Goal: Contribute content: Contribute content

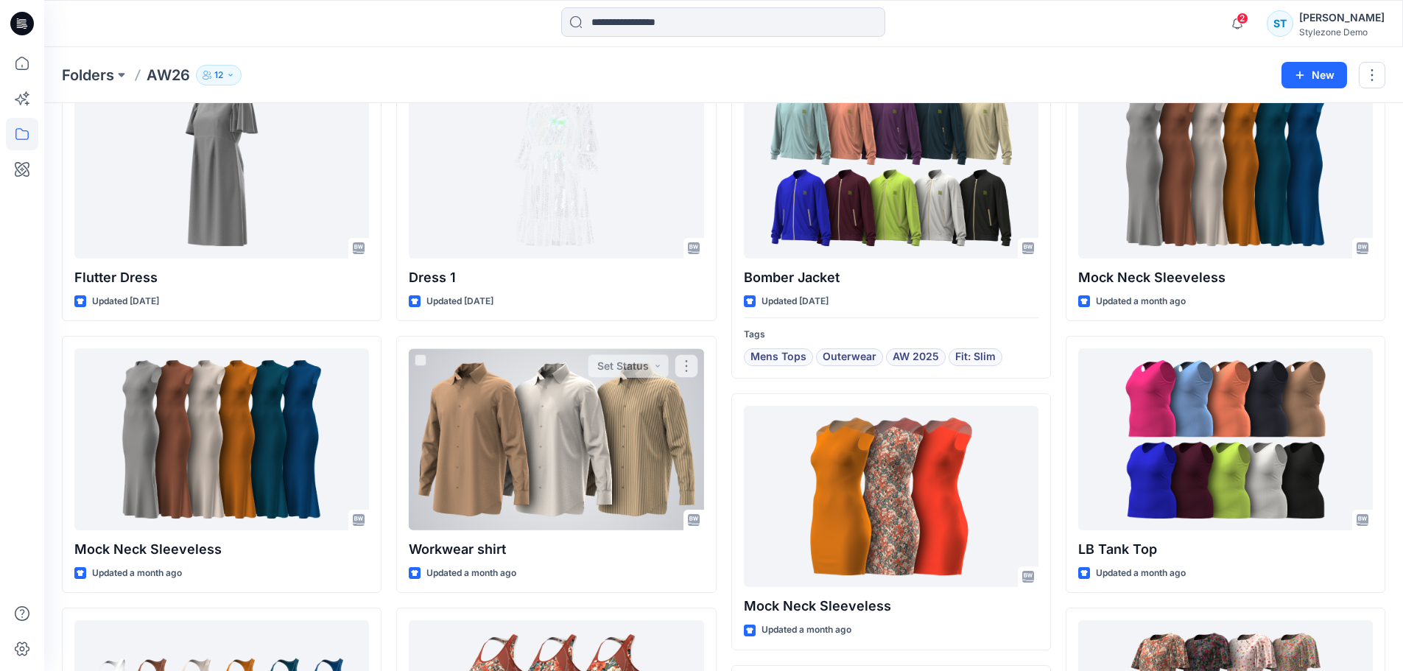
scroll to position [188, 0]
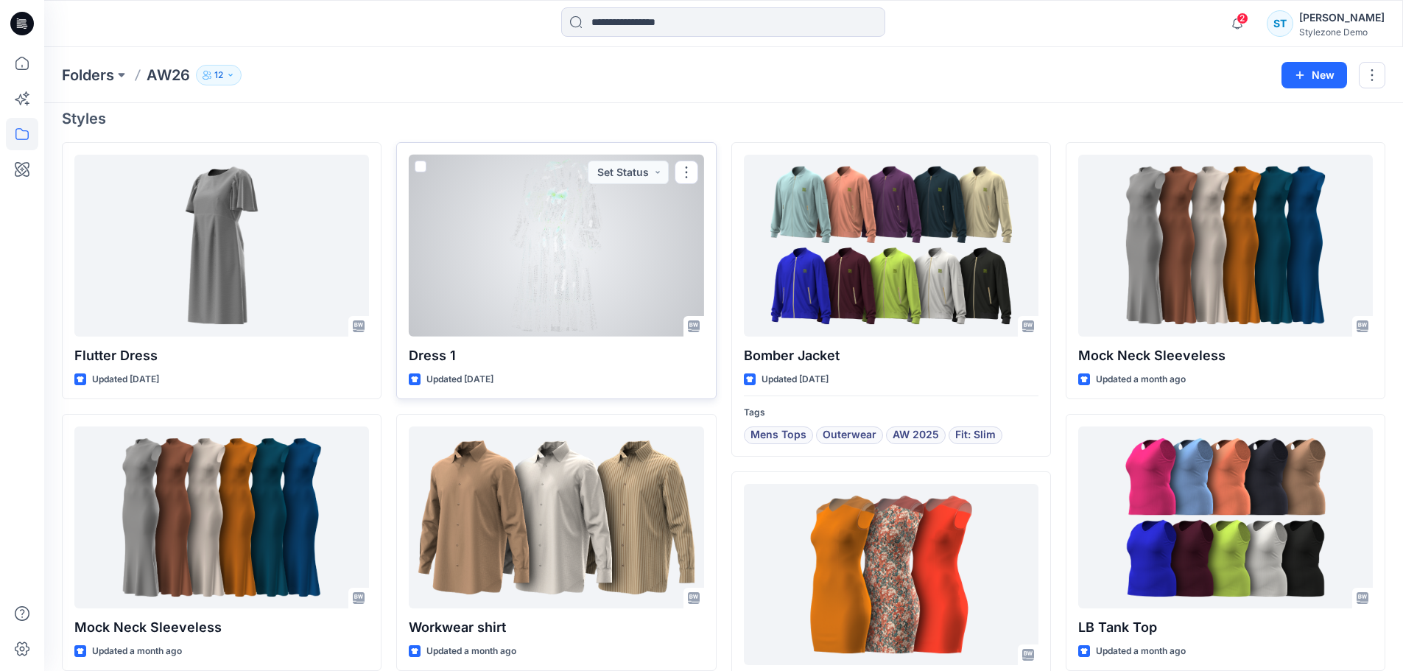
click at [529, 245] on div at bounding box center [556, 246] width 295 height 182
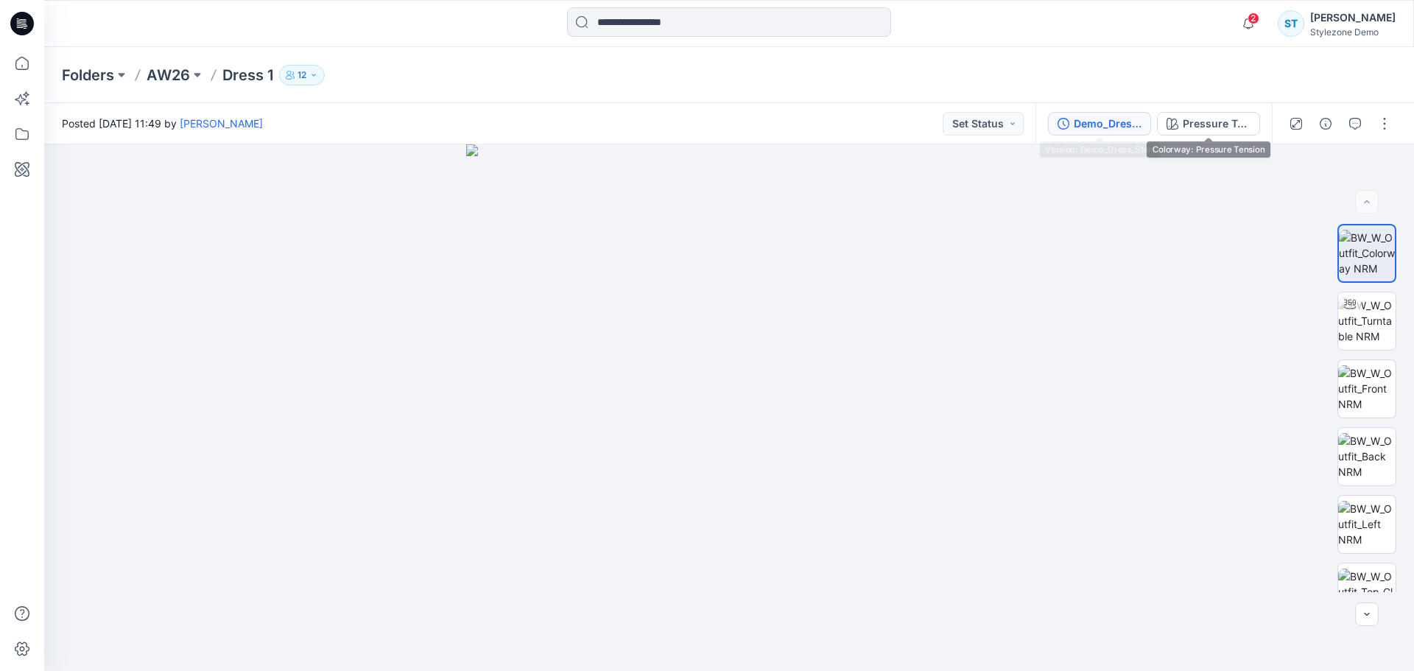
click at [1144, 125] on button "Demo_Dress_Start" at bounding box center [1099, 124] width 103 height 24
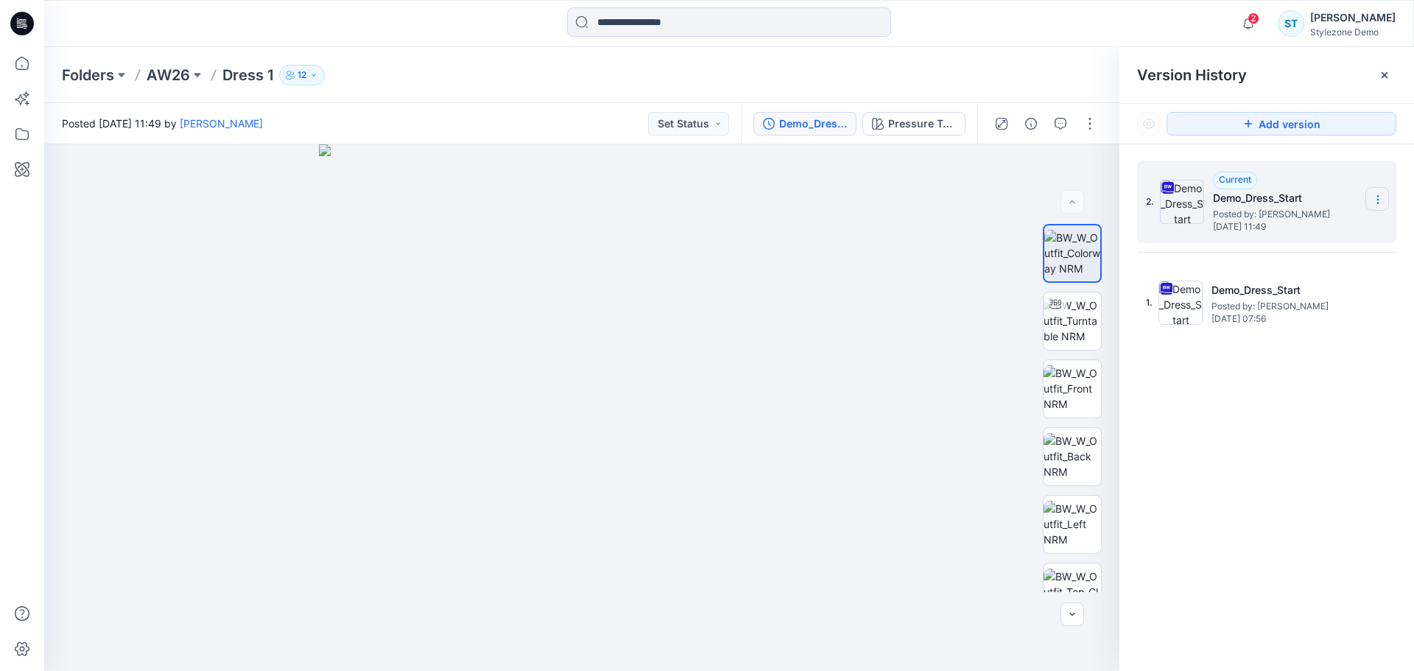
click at [1381, 199] on icon at bounding box center [1378, 200] width 12 height 12
click at [1287, 317] on span "Delete Version" at bounding box center [1276, 323] width 68 height 18
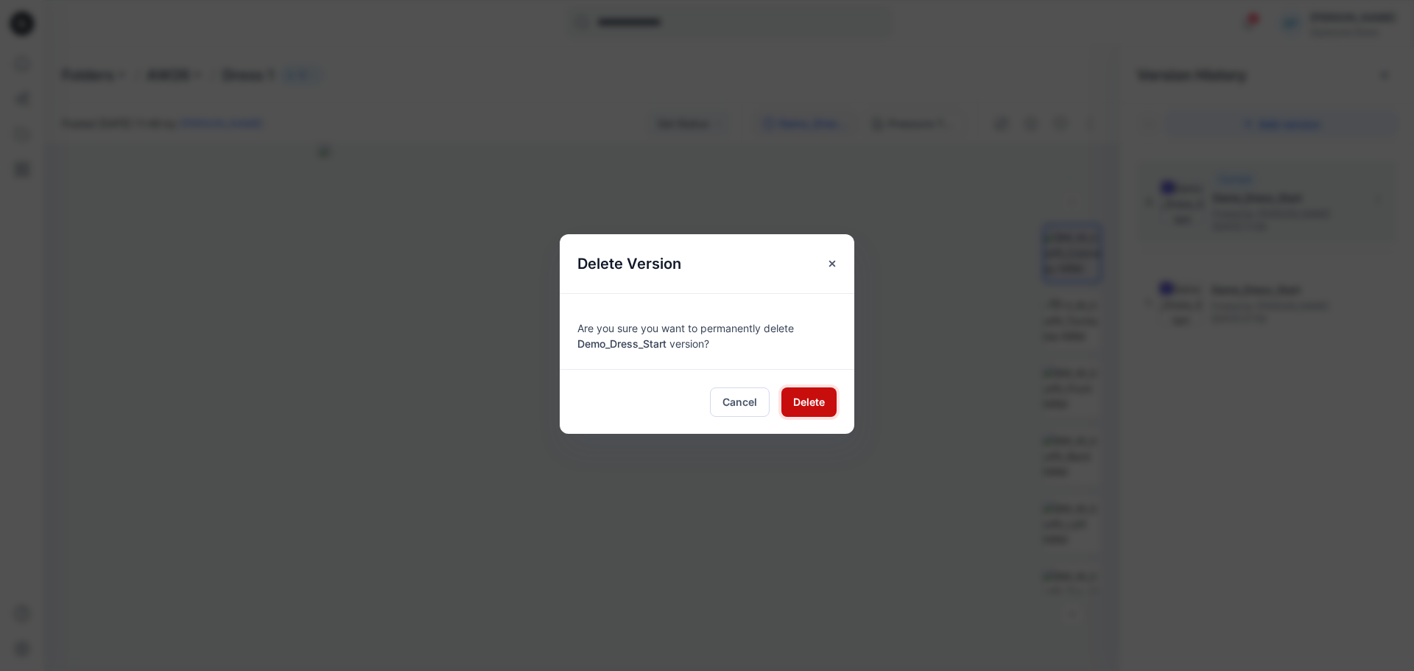
click at [811, 403] on span "Delete" at bounding box center [809, 401] width 32 height 15
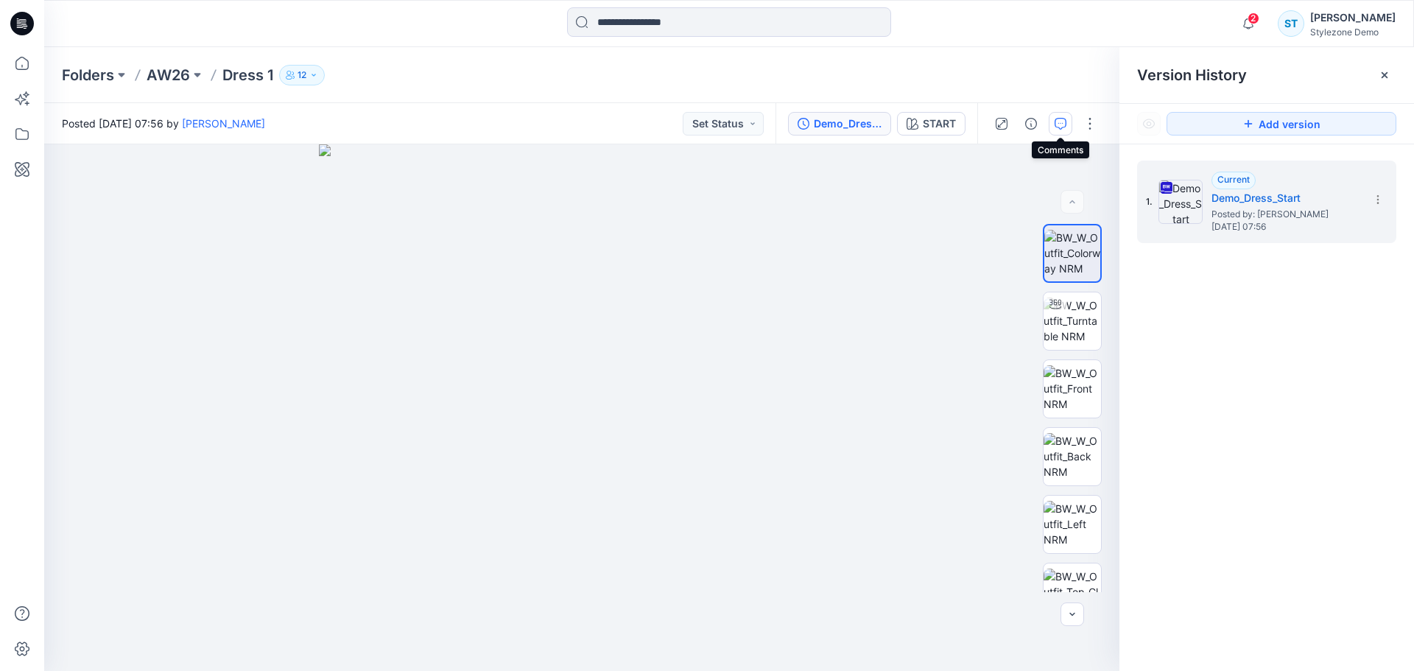
click at [1058, 124] on icon "button" at bounding box center [1061, 124] width 12 height 12
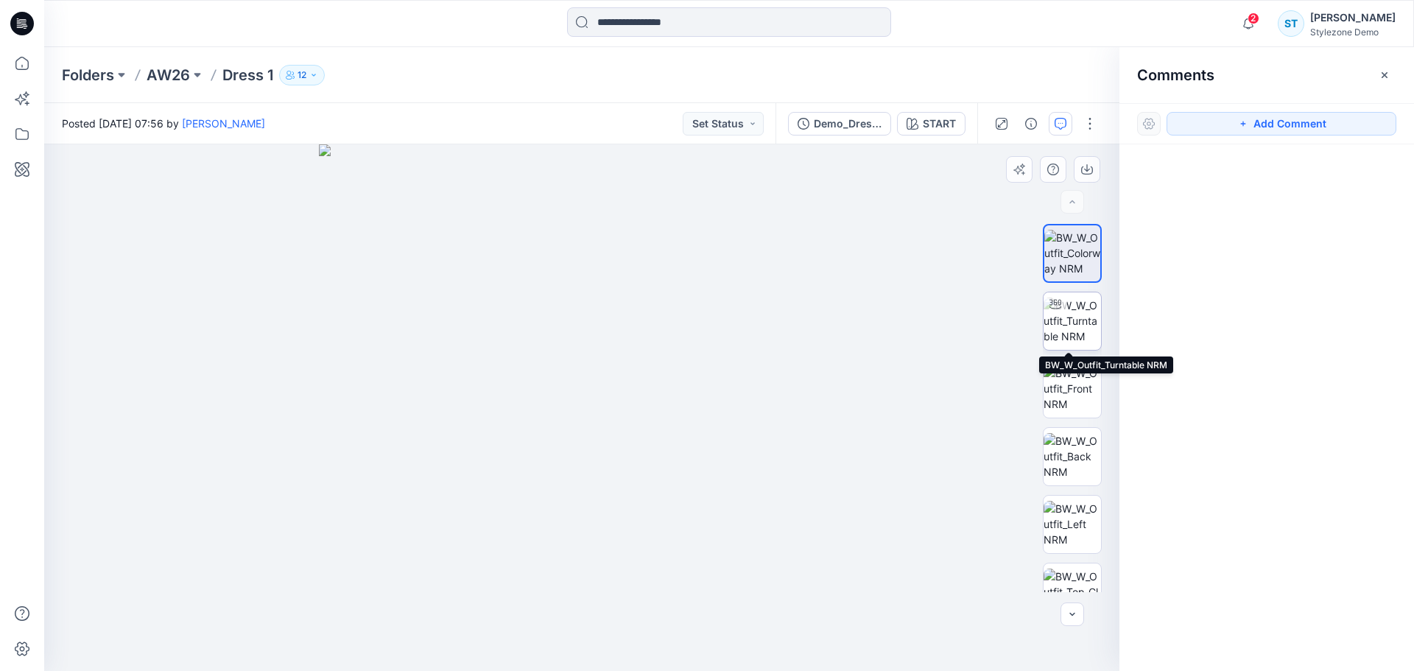
click at [1077, 331] on img at bounding box center [1072, 321] width 57 height 46
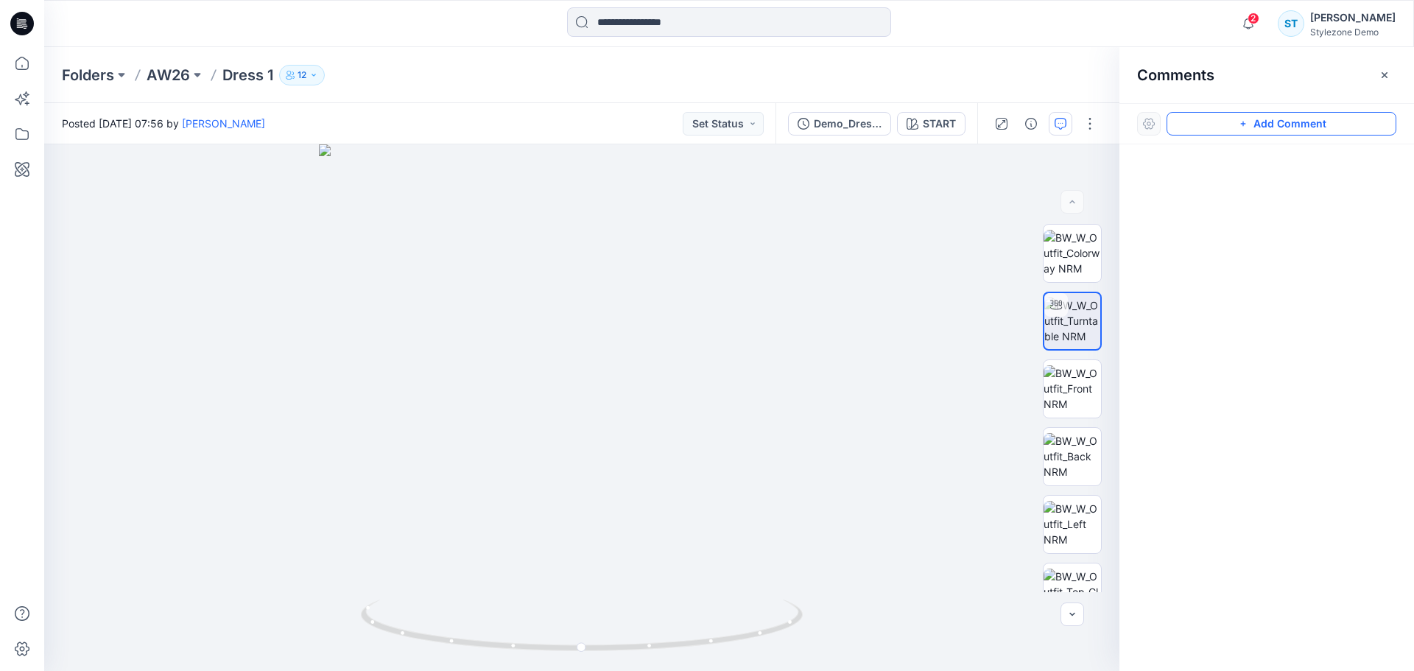
click at [1283, 112] on button "Add Comment" at bounding box center [1282, 124] width 230 height 24
click at [1378, 74] on button "button" at bounding box center [1385, 75] width 24 height 24
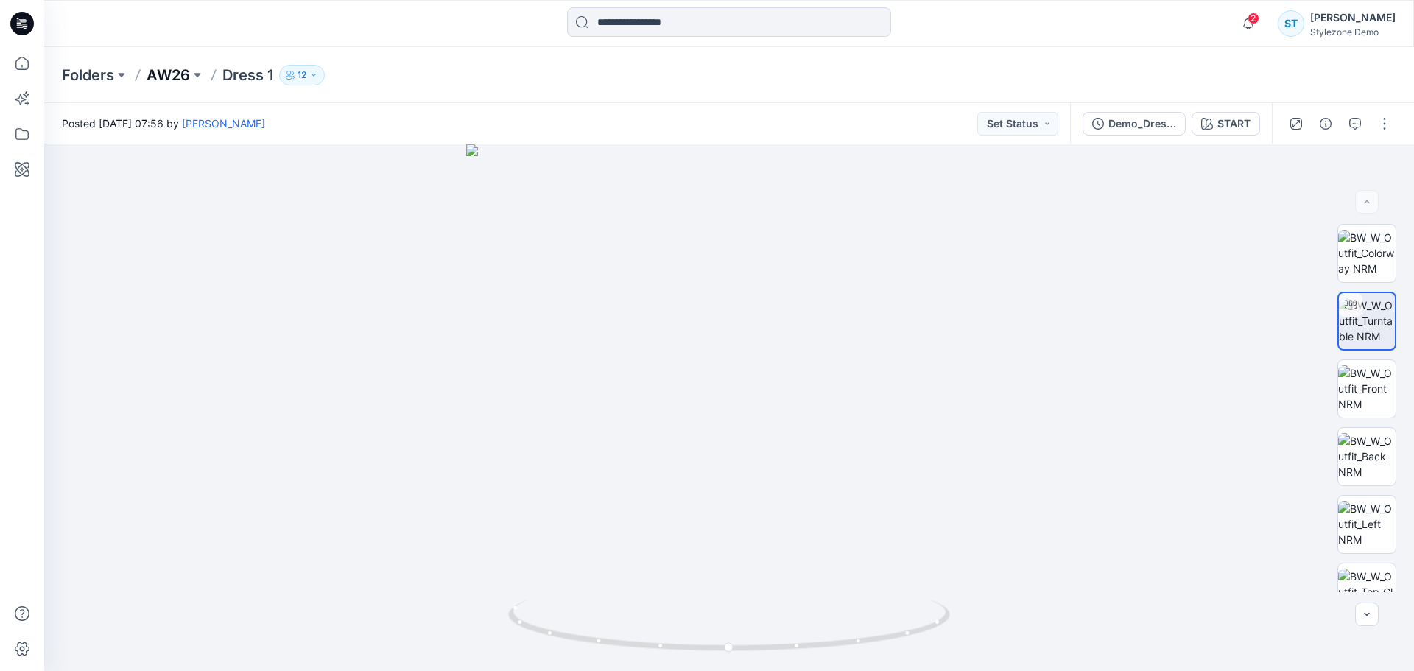
click at [178, 77] on p "AW26" at bounding box center [168, 75] width 43 height 21
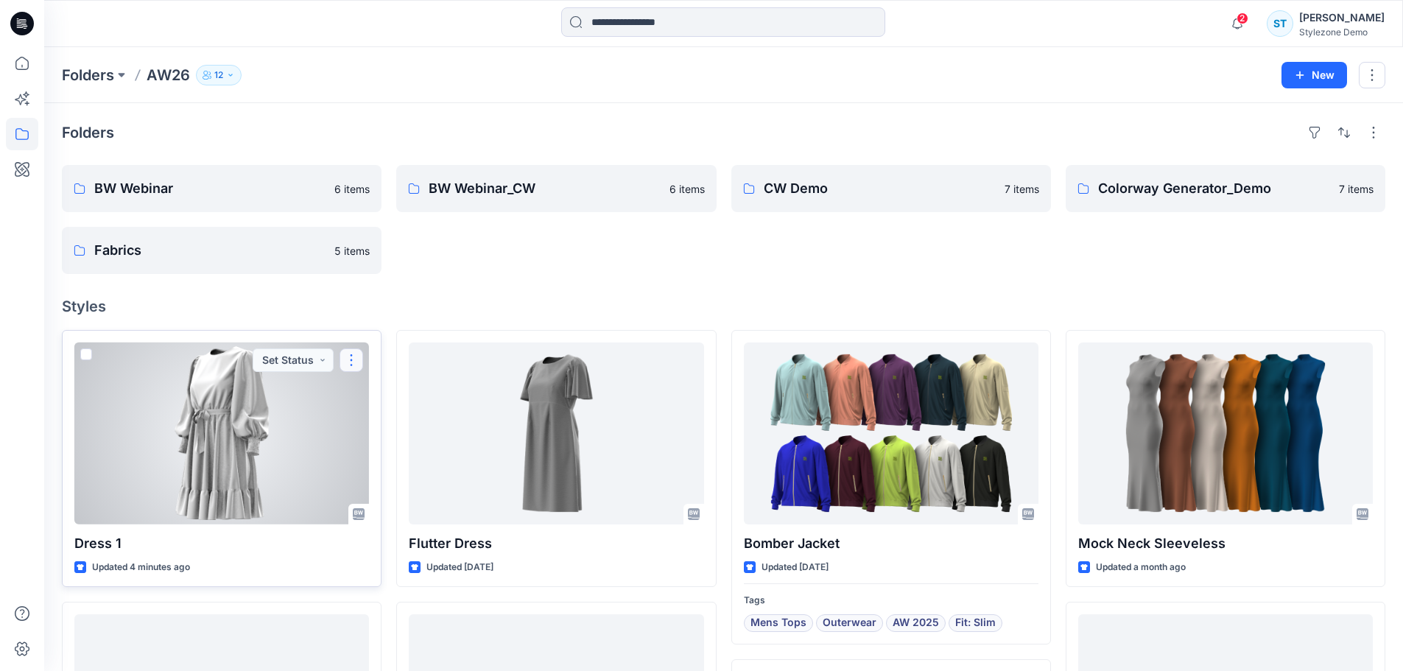
click at [358, 356] on button "button" at bounding box center [352, 360] width 24 height 24
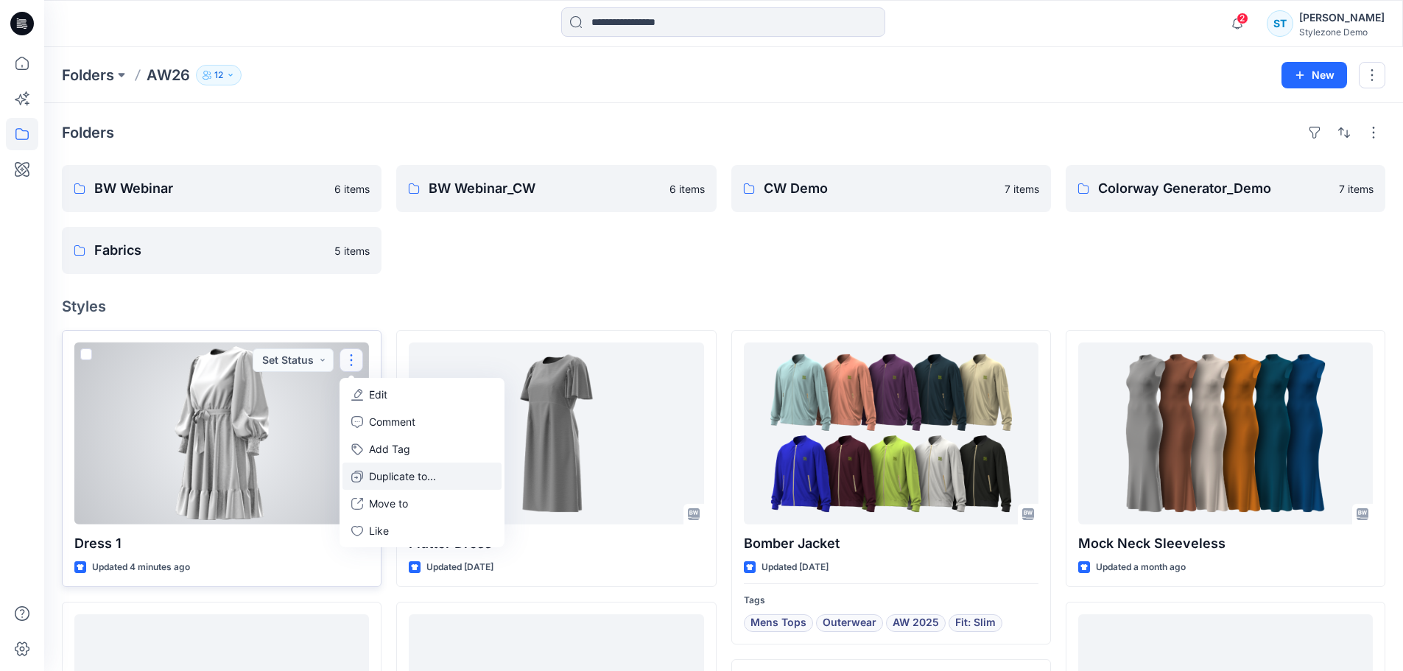
click at [405, 476] on p "Duplicate to..." at bounding box center [402, 475] width 67 height 15
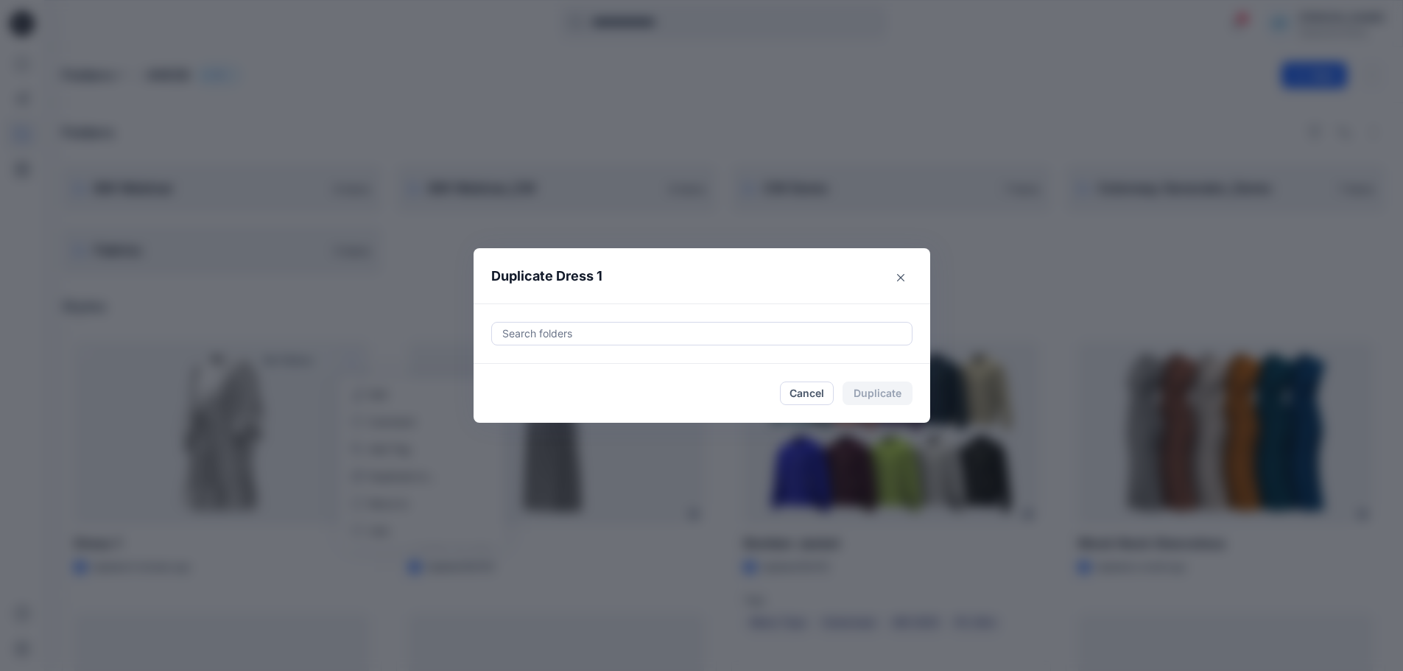
click at [573, 332] on div at bounding box center [702, 334] width 402 height 18
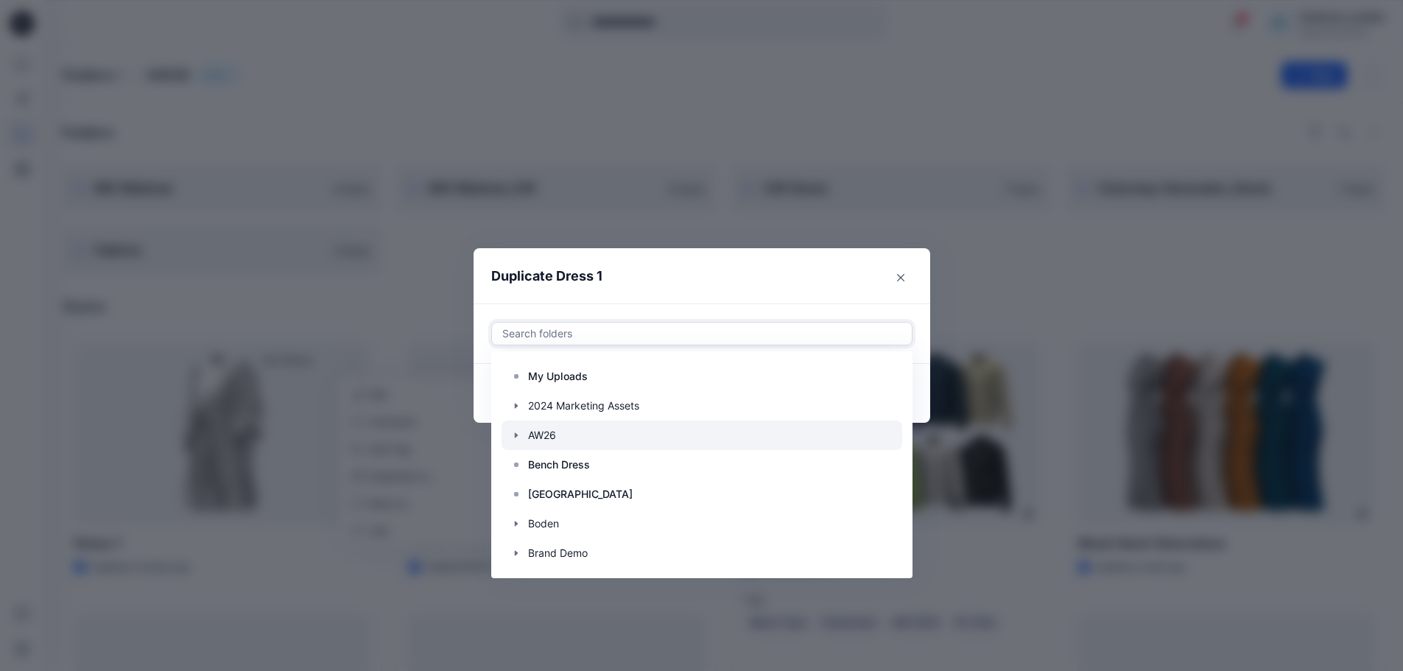
click at [544, 444] on div at bounding box center [702, 435] width 401 height 29
click at [806, 280] on header "Duplicate Dress 1" at bounding box center [687, 276] width 427 height 56
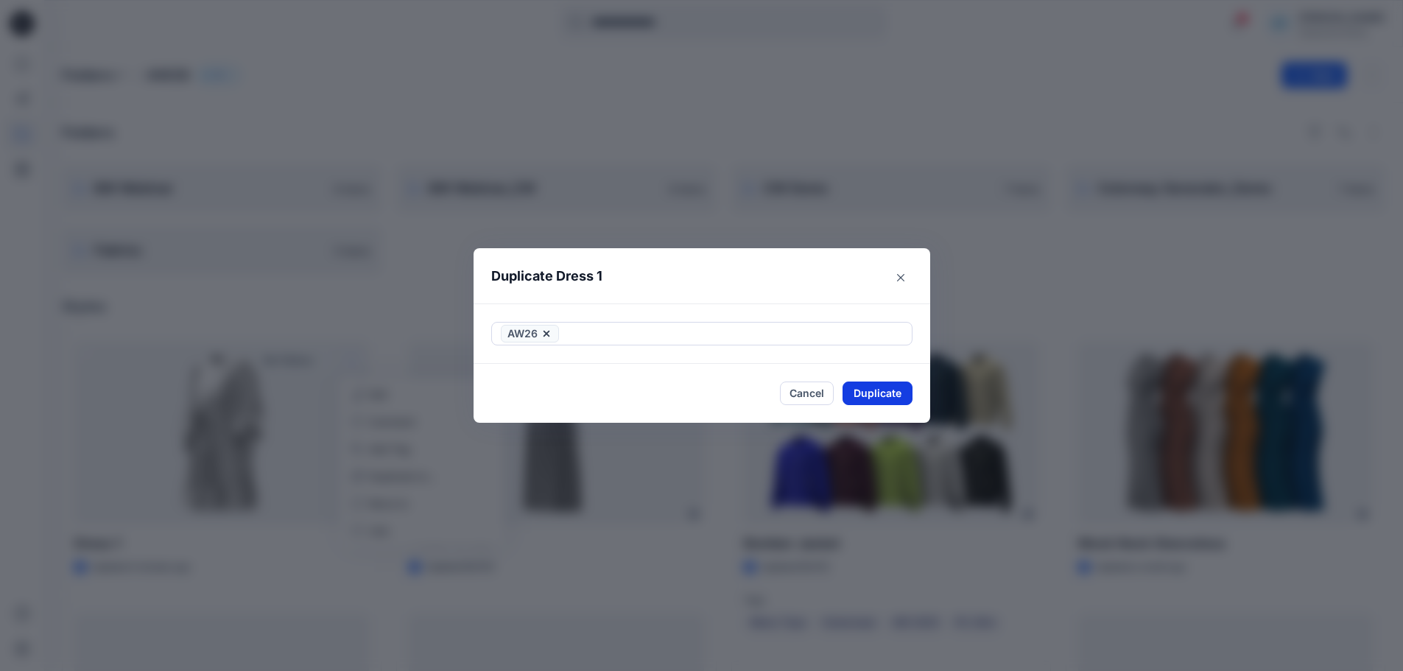
click at [865, 395] on button "Duplicate" at bounding box center [878, 393] width 70 height 24
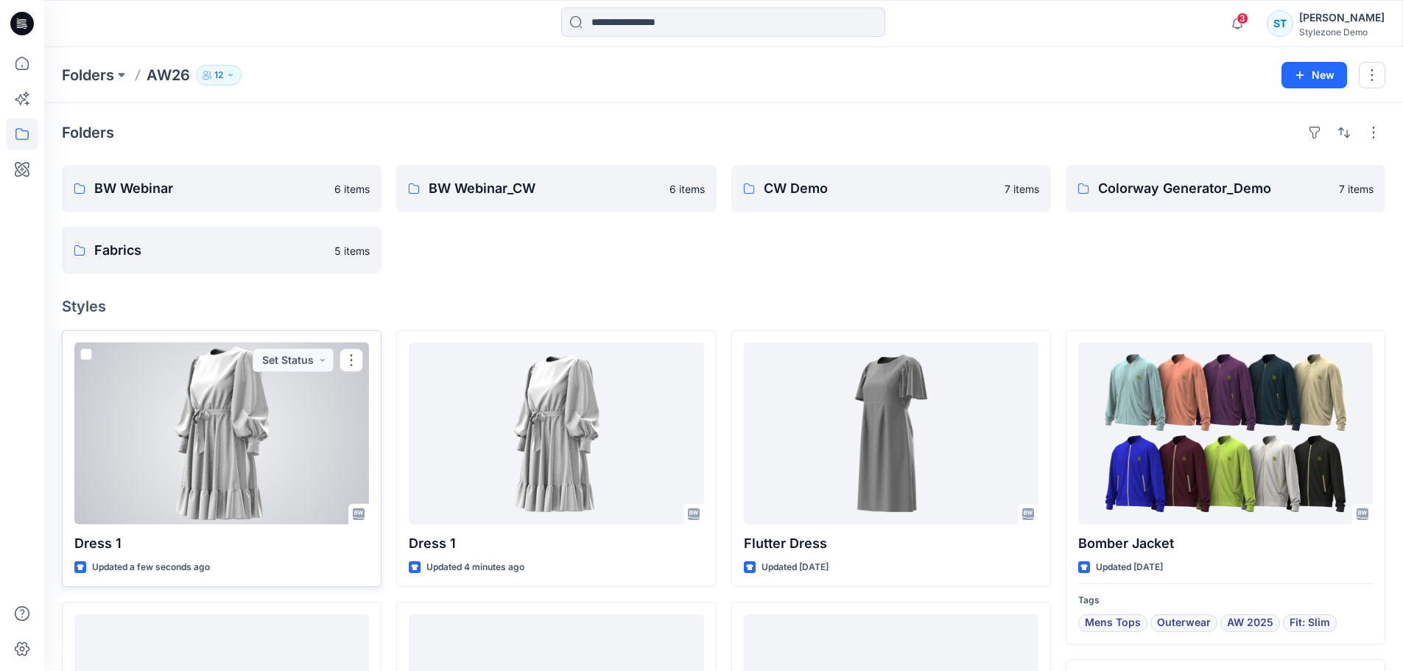
click at [333, 446] on div at bounding box center [221, 433] width 295 height 182
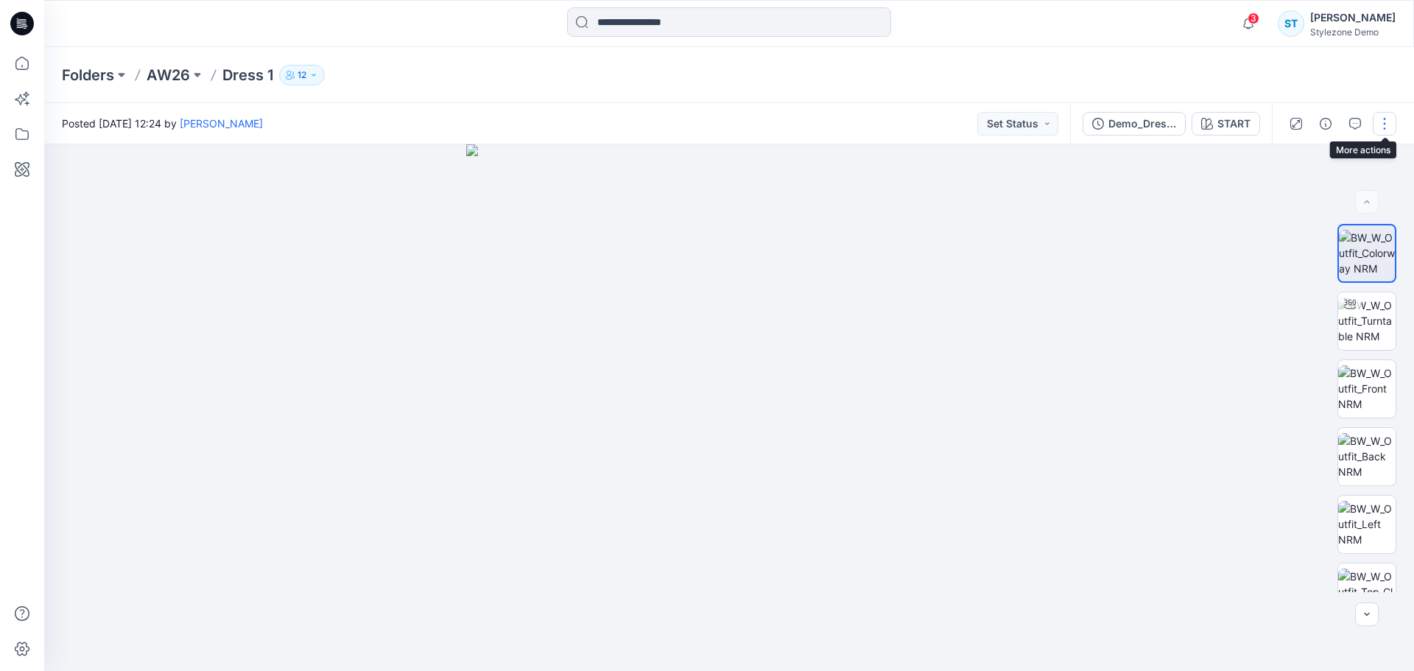
click at [1391, 118] on button "button" at bounding box center [1385, 124] width 24 height 24
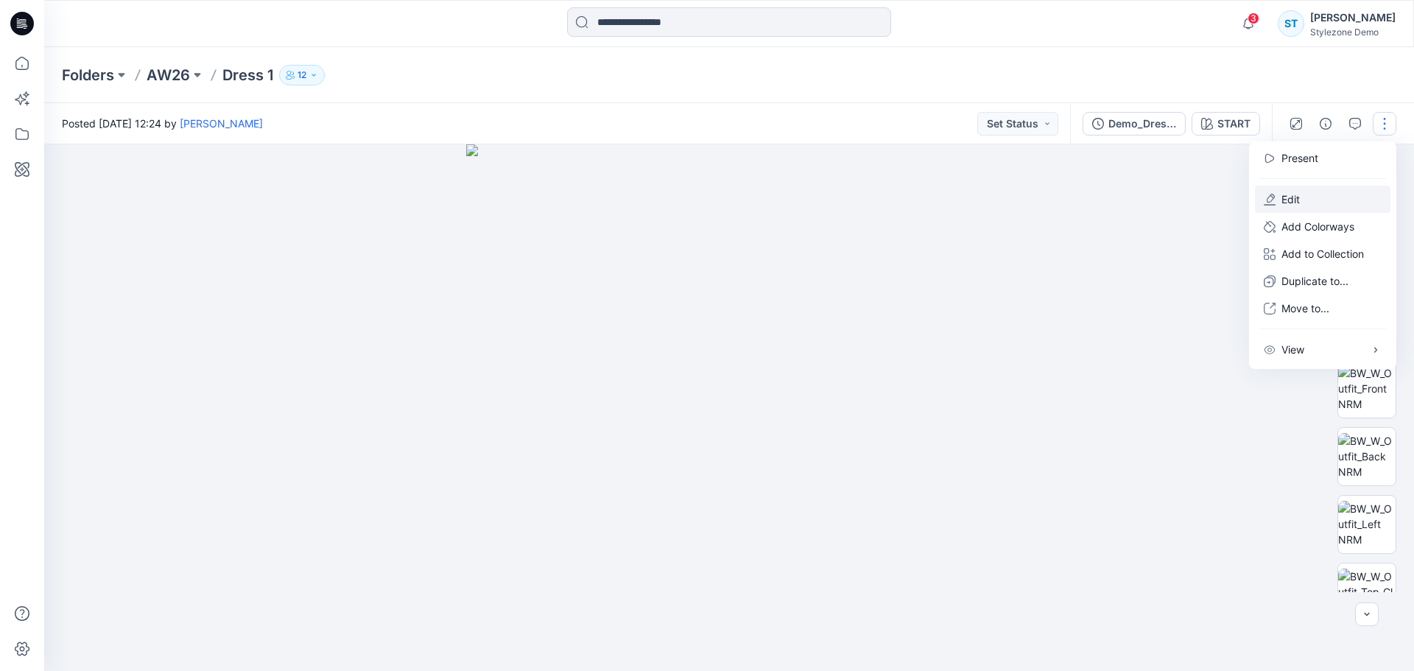
click at [1304, 192] on button "Edit" at bounding box center [1323, 199] width 136 height 27
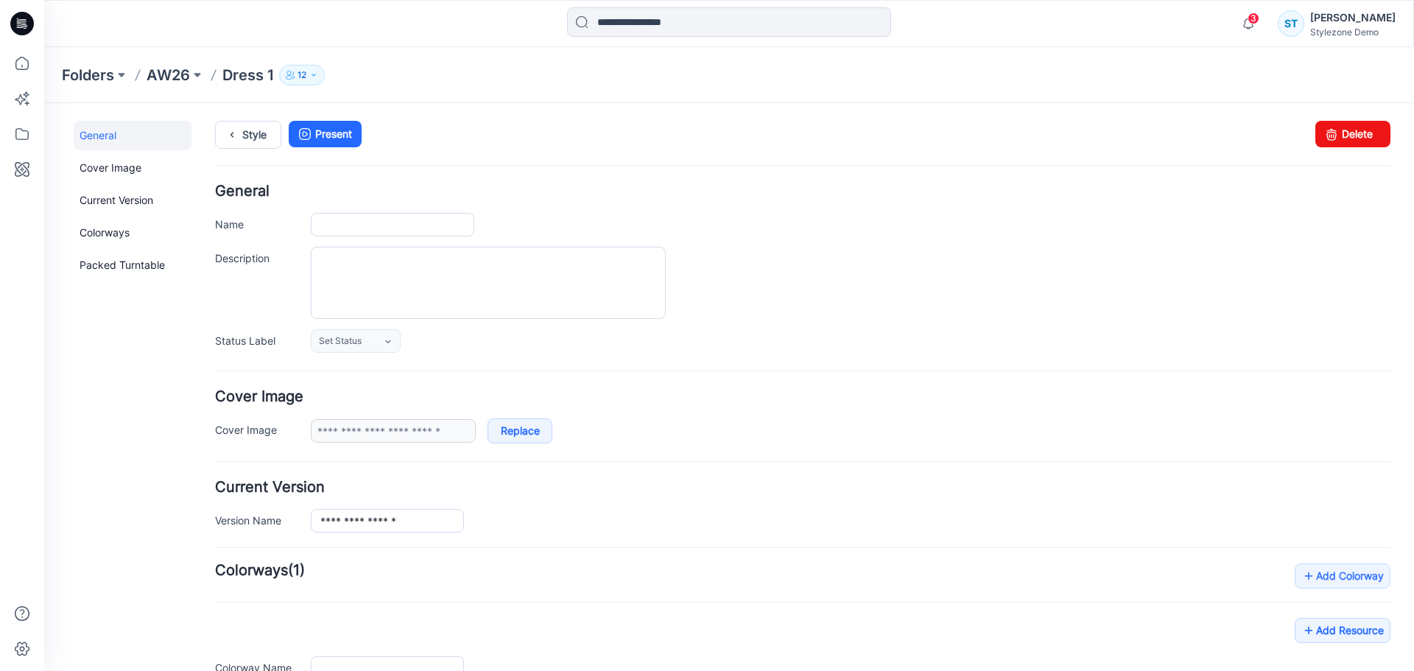
type input "*******"
type input "*****"
type input "**********"
drag, startPoint x: 358, startPoint y: 225, endPoint x: 320, endPoint y: 225, distance: 37.6
click at [320, 225] on input "*******" at bounding box center [392, 225] width 163 height 24
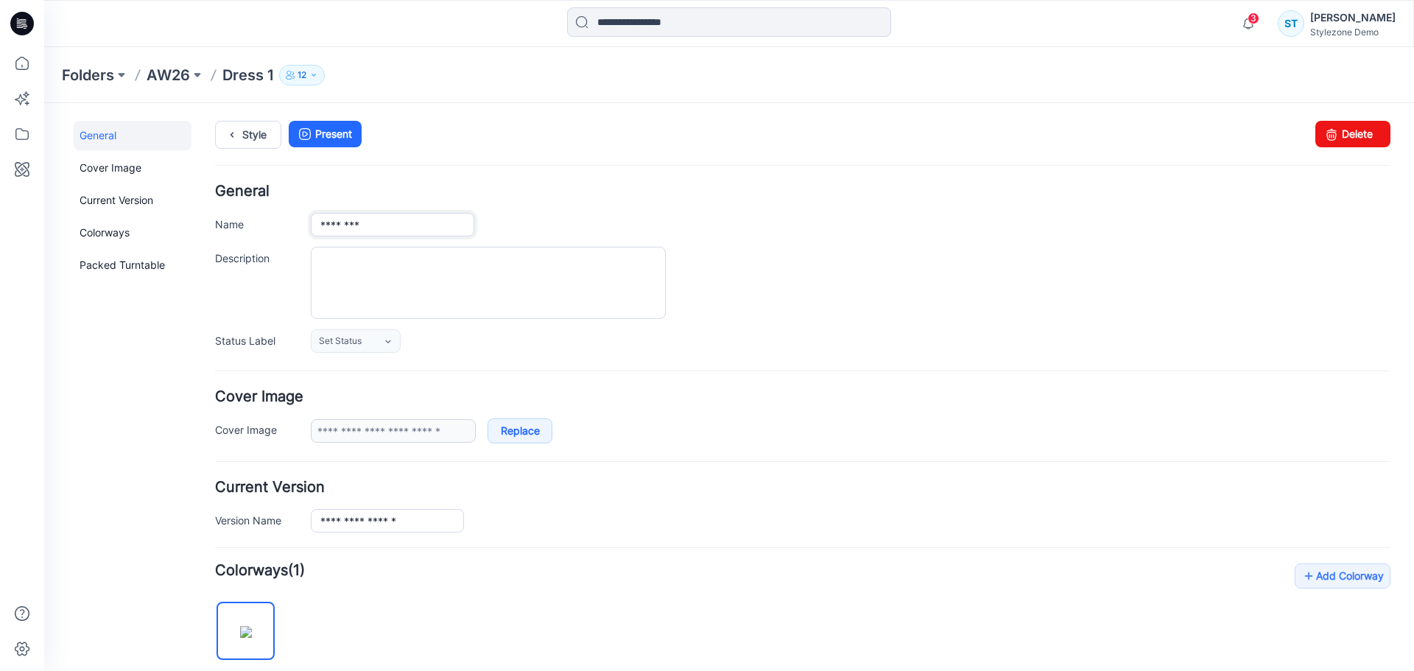
drag, startPoint x: 384, startPoint y: 226, endPoint x: 292, endPoint y: 231, distance: 92.9
click at [292, 231] on div "Name ********" at bounding box center [802, 225] width 1175 height 24
type input "********"
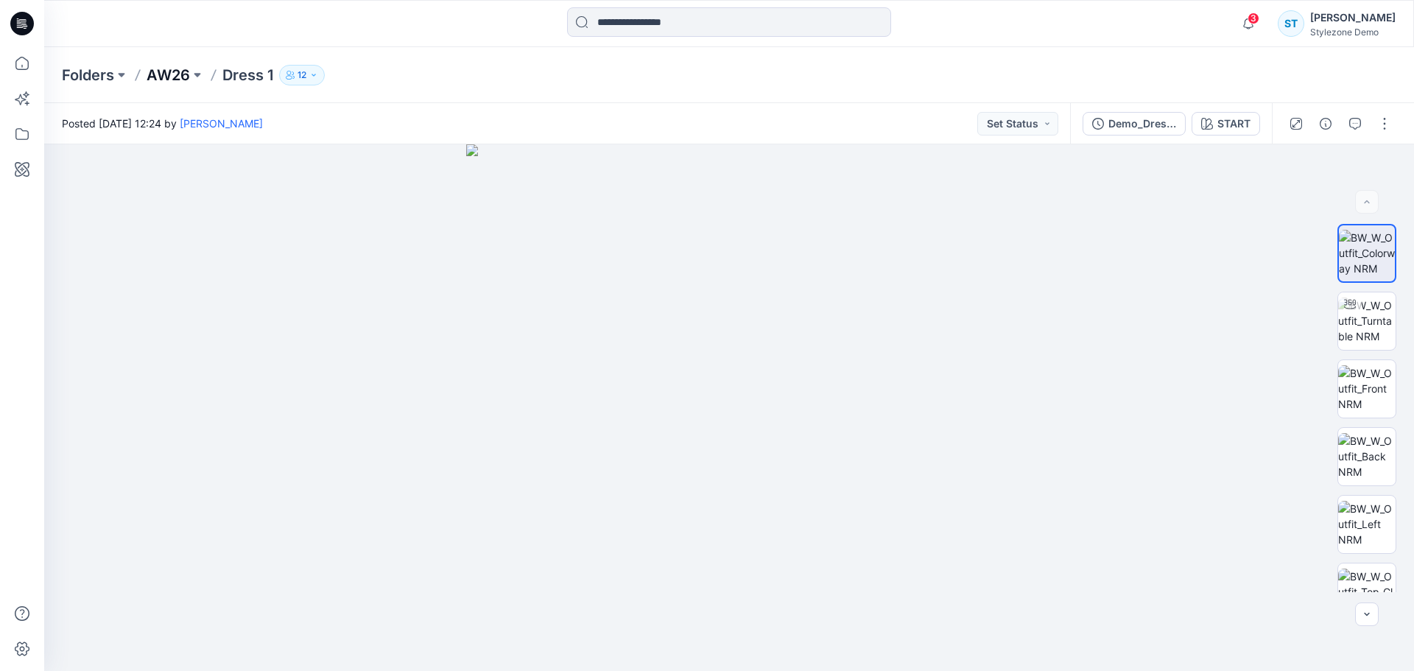
click at [182, 73] on p "AW26" at bounding box center [168, 75] width 43 height 21
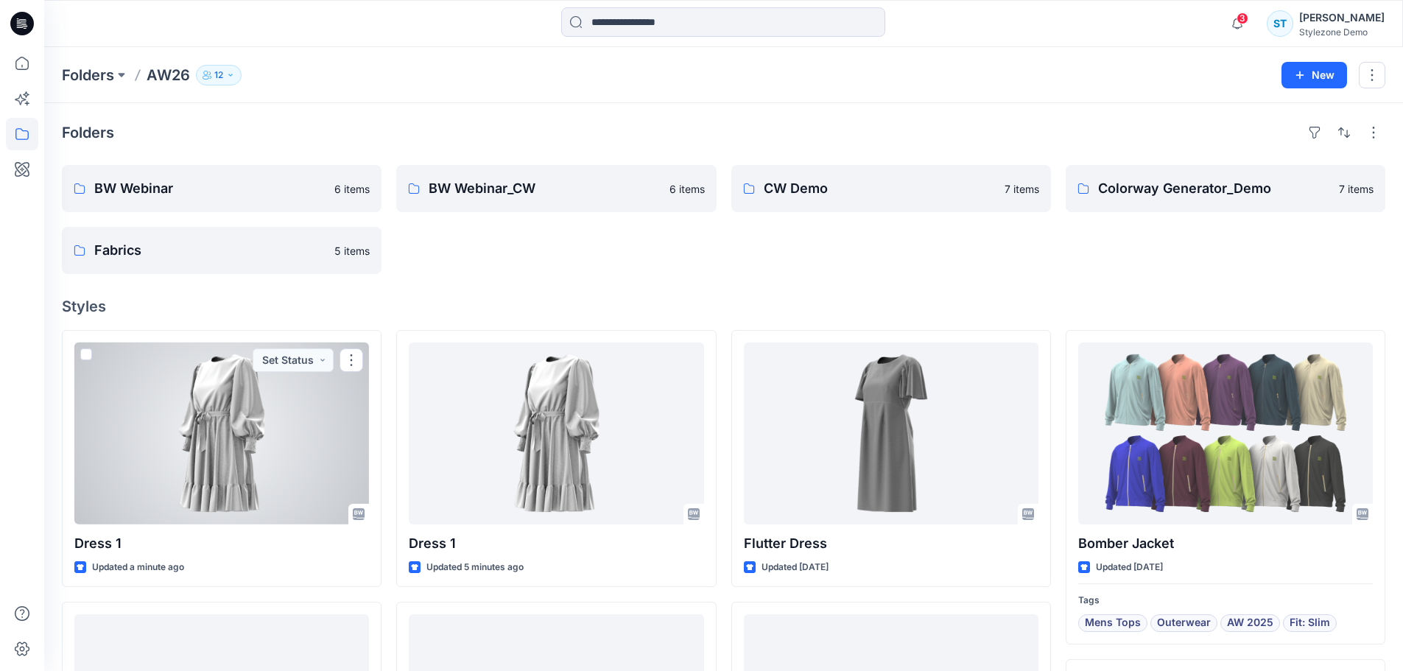
click at [249, 454] on div at bounding box center [221, 433] width 295 height 182
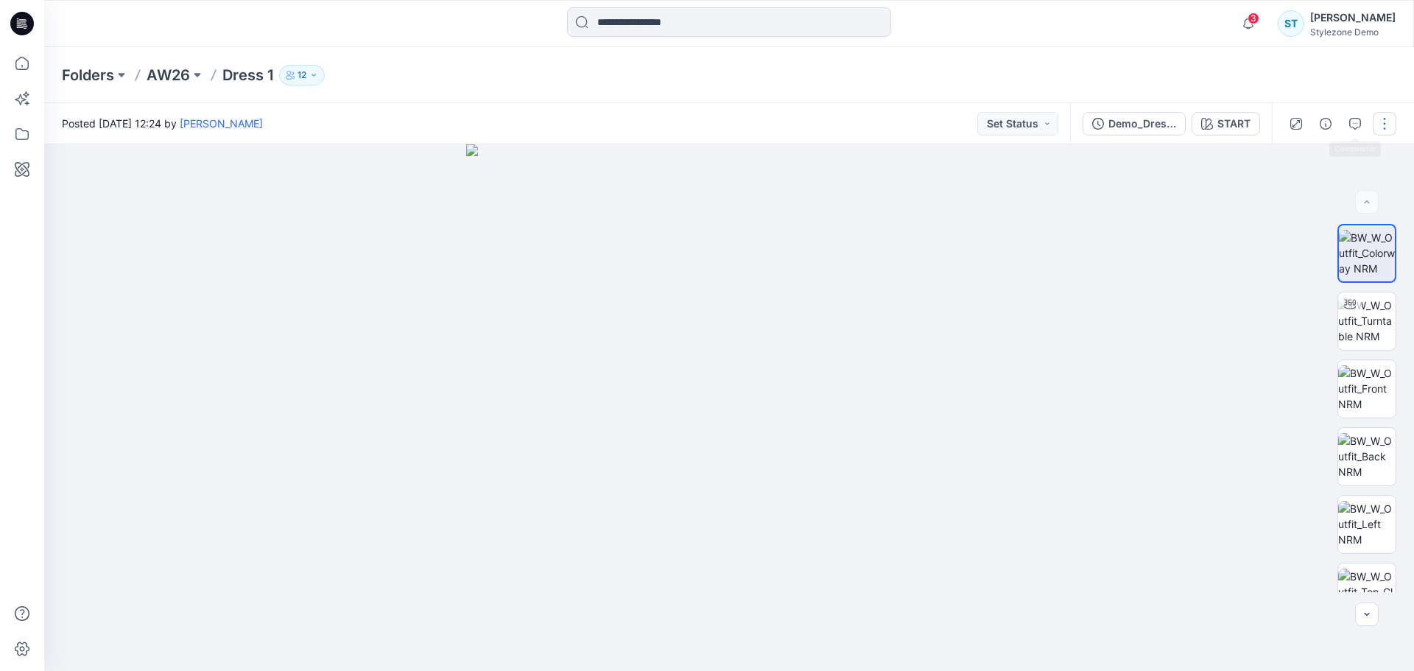
click at [1382, 124] on button "button" at bounding box center [1385, 124] width 24 height 24
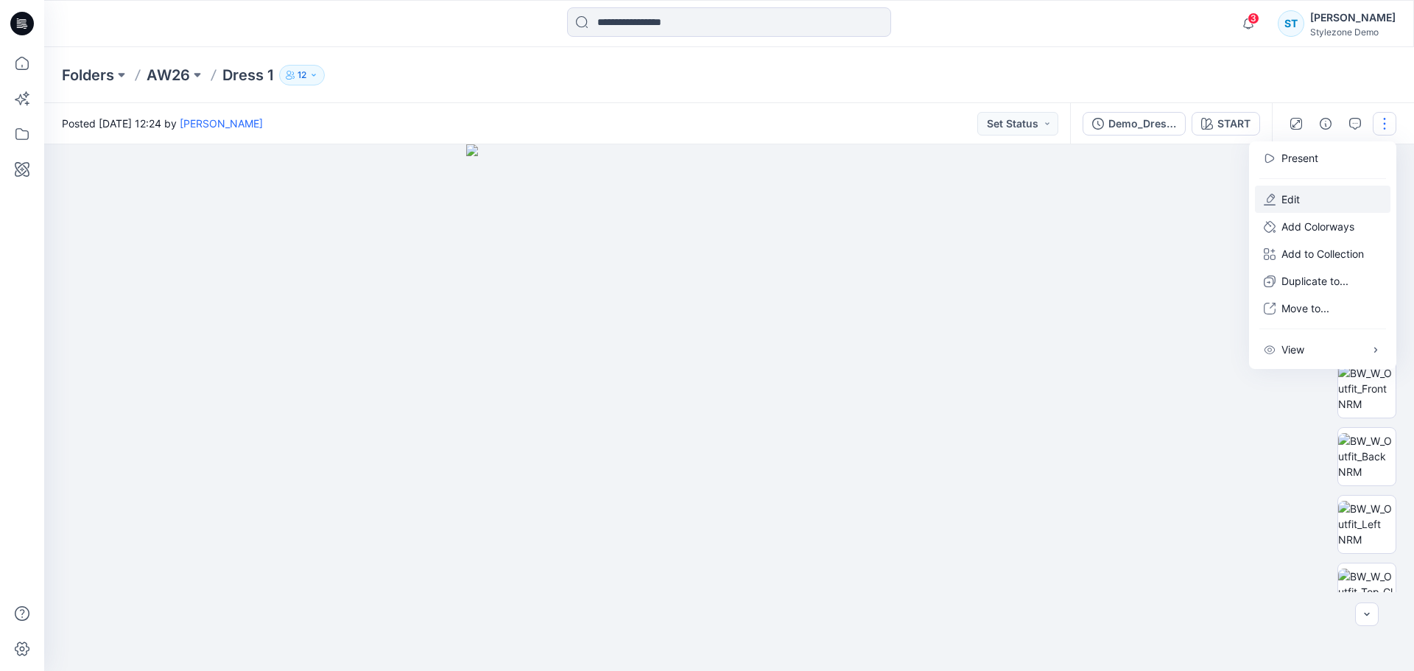
click at [1296, 203] on p "Edit" at bounding box center [1290, 198] width 18 height 15
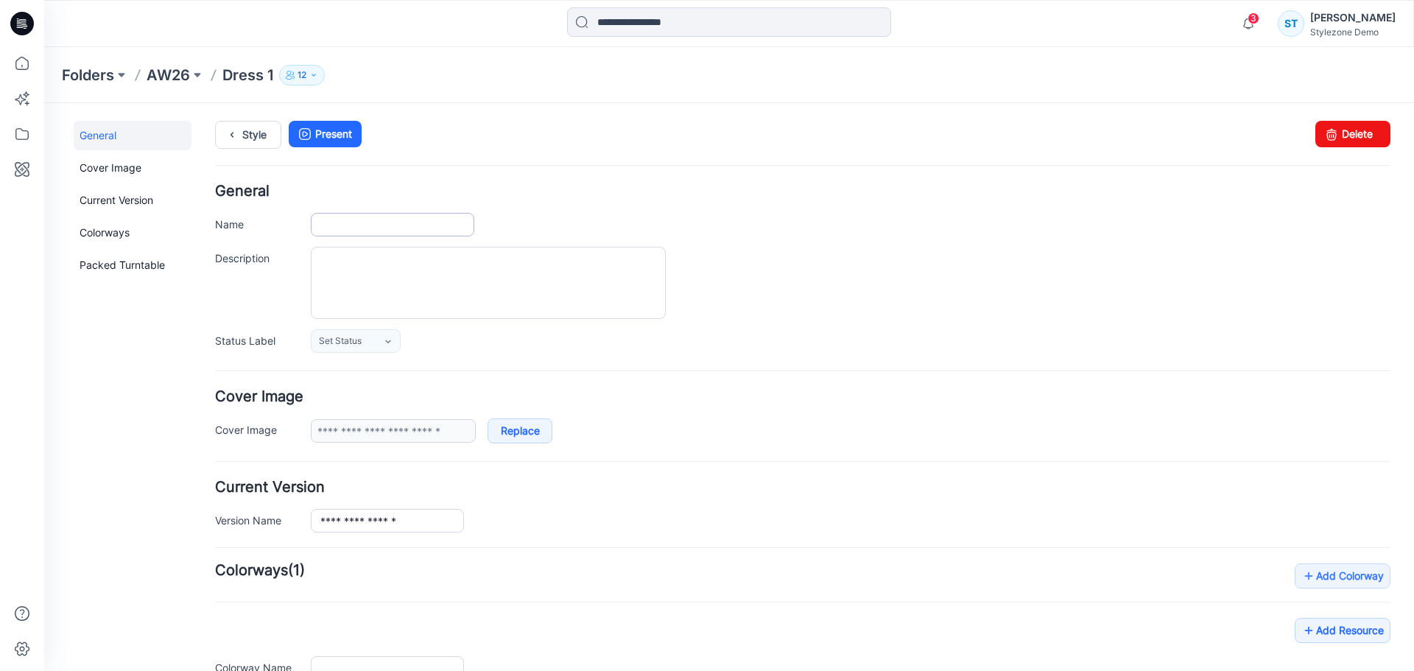
type input "*******"
type input "*****"
type input "**********"
click at [347, 225] on input "*******" at bounding box center [392, 225] width 163 height 24
drag, startPoint x: 379, startPoint y: 226, endPoint x: 234, endPoint y: 228, distance: 145.1
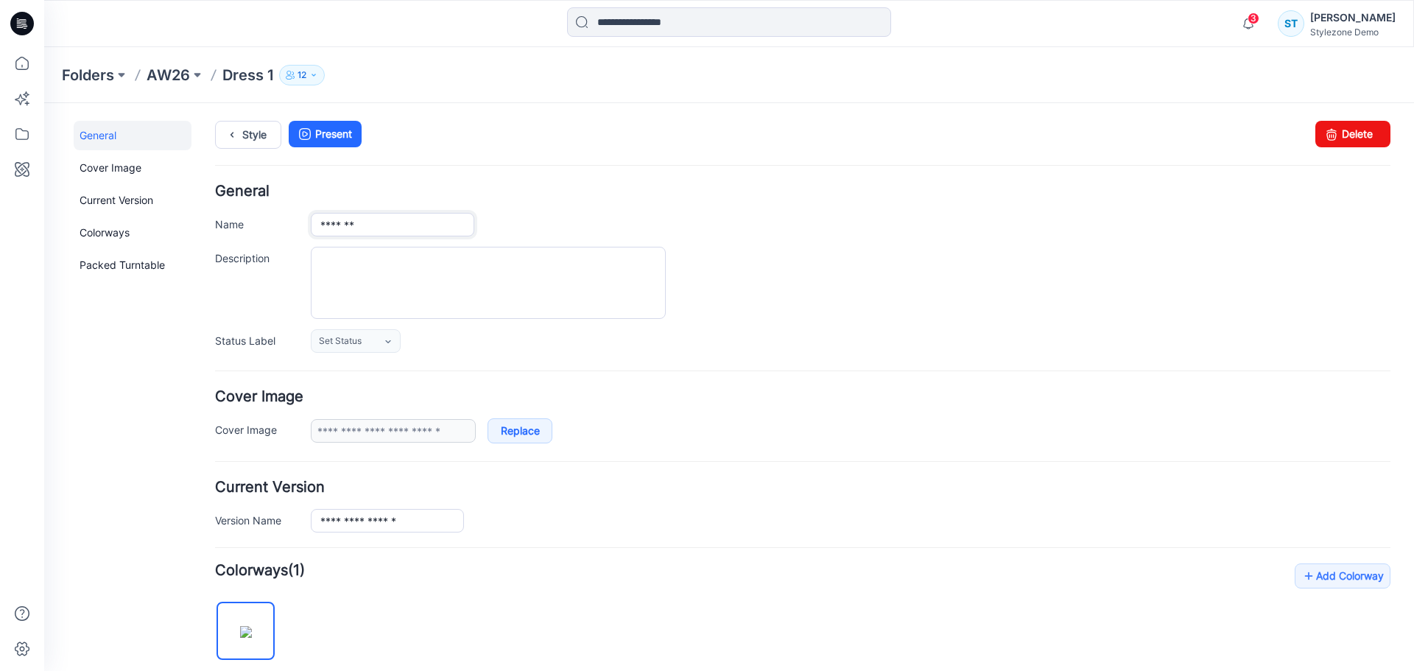
click at [234, 228] on div "Name *******" at bounding box center [802, 225] width 1175 height 24
type input "********"
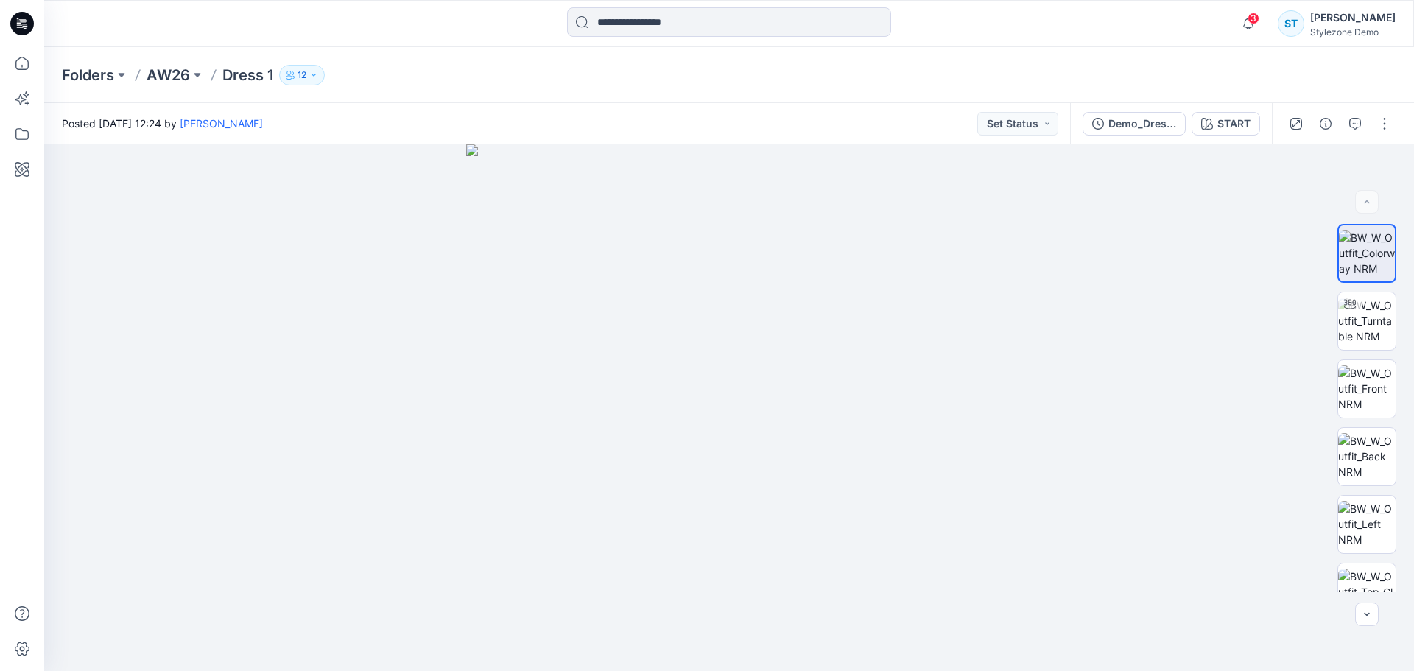
click at [236, 77] on p "Dress 1" at bounding box center [247, 75] width 51 height 21
click at [247, 71] on p "Dress 1" at bounding box center [247, 75] width 51 height 21
drag, startPoint x: 247, startPoint y: 71, endPoint x: 264, endPoint y: 70, distance: 16.3
click at [248, 71] on p "Dress 1" at bounding box center [247, 75] width 51 height 21
click at [256, 72] on p "Dress 1" at bounding box center [247, 75] width 51 height 21
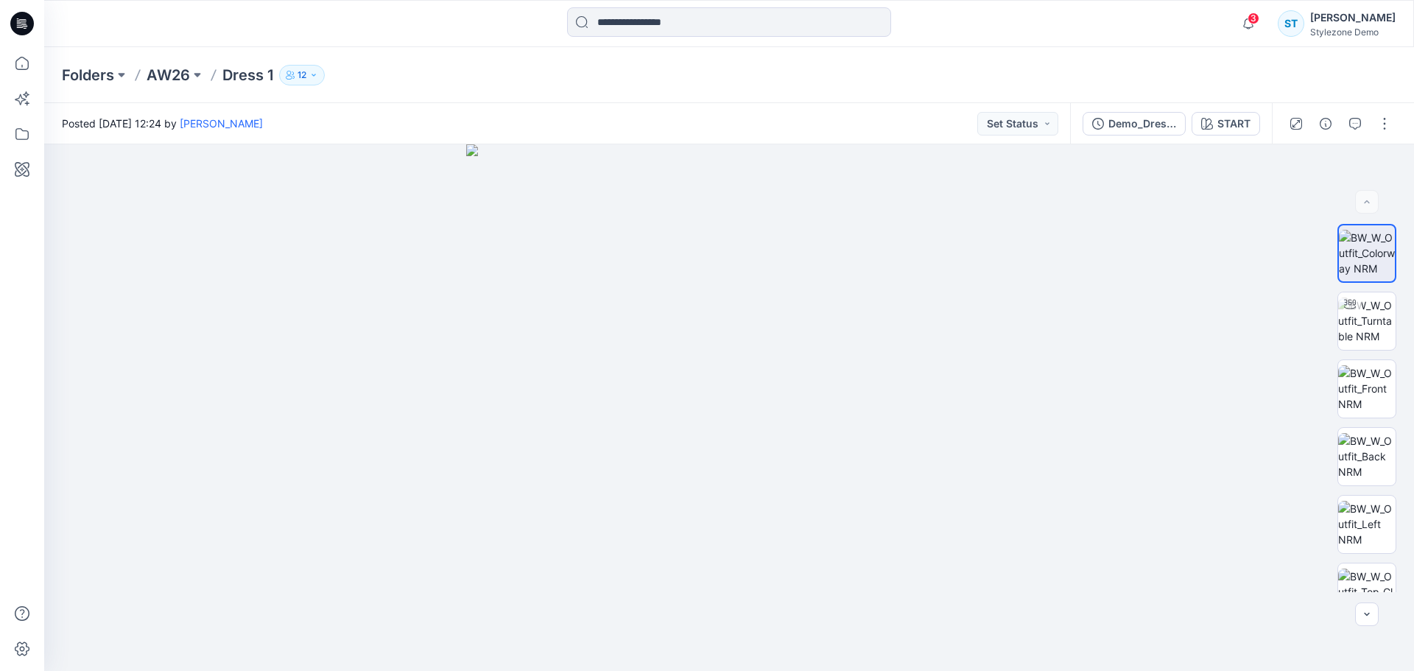
click at [264, 73] on p "Dress 1" at bounding box center [247, 75] width 51 height 21
click at [265, 74] on p "Dress 1" at bounding box center [247, 75] width 51 height 21
click at [267, 74] on p "Dress 1" at bounding box center [247, 75] width 51 height 21
click at [1379, 125] on button "button" at bounding box center [1385, 124] width 24 height 24
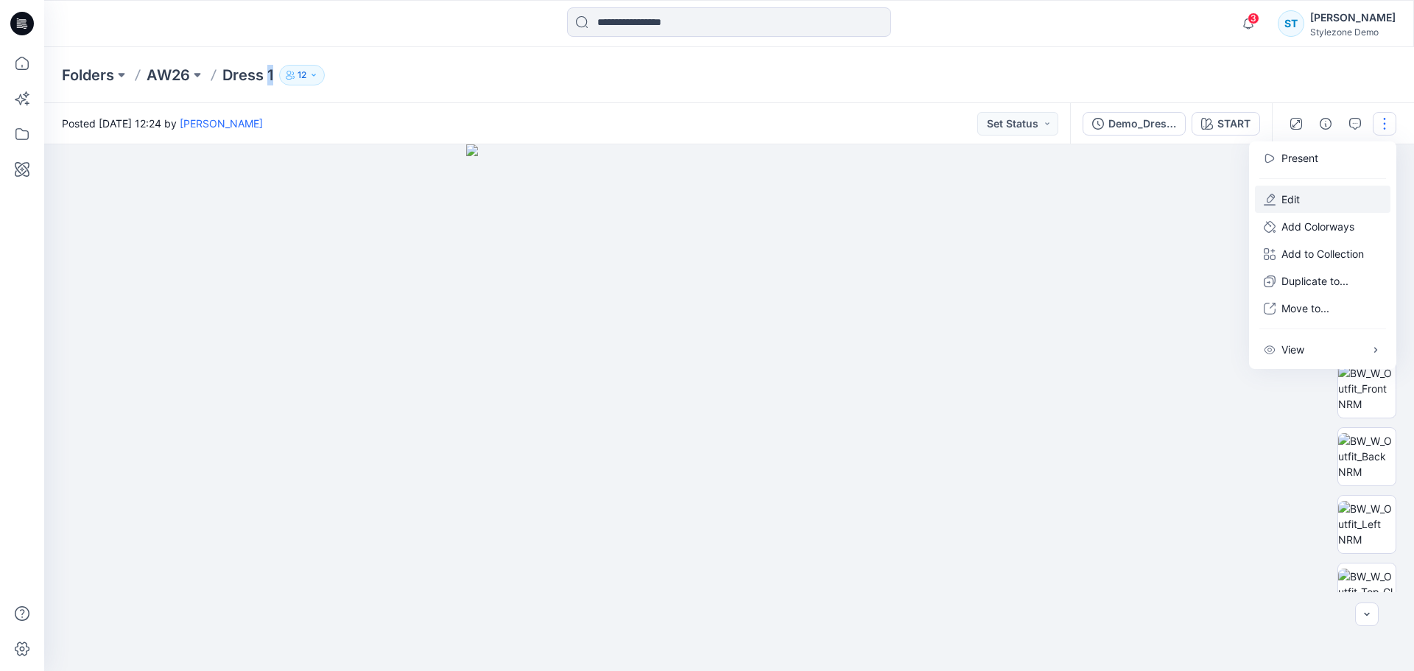
click at [1308, 203] on button "Edit" at bounding box center [1323, 199] width 136 height 27
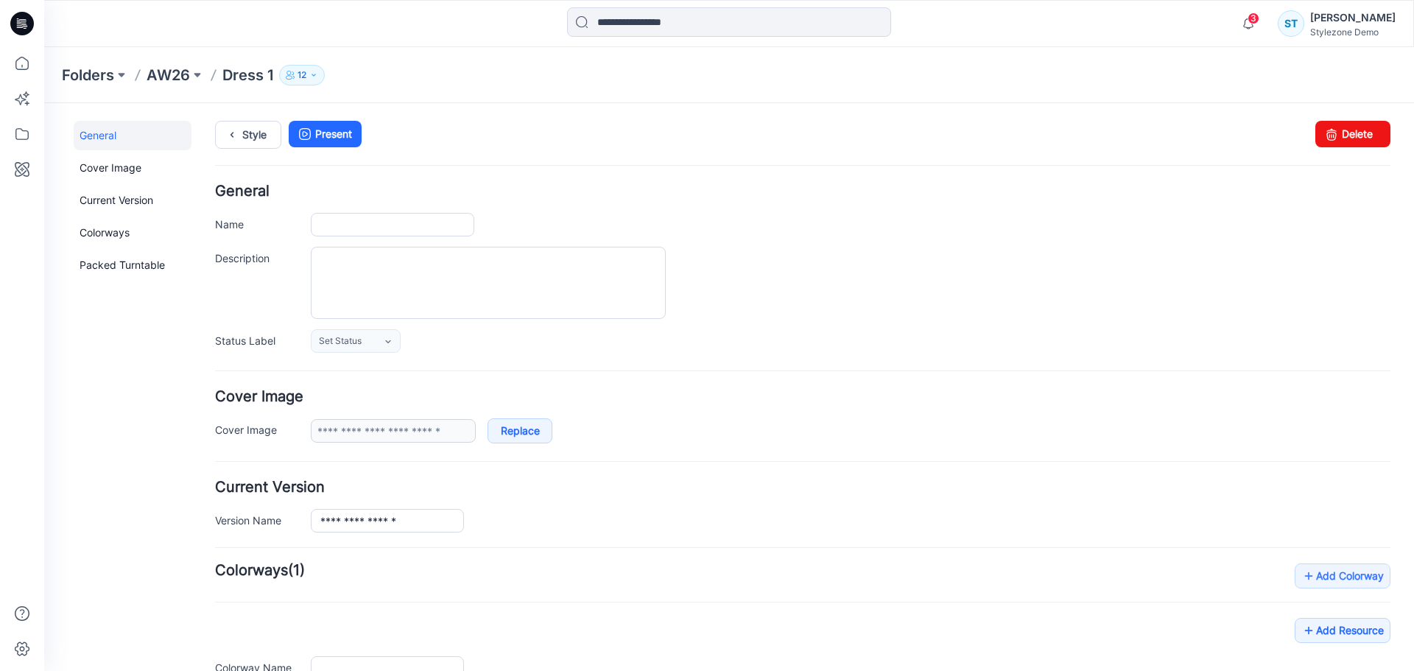
type input "*******"
type input "*****"
type input "**********"
click at [363, 224] on input "*******" at bounding box center [392, 225] width 163 height 24
drag, startPoint x: 372, startPoint y: 225, endPoint x: 234, endPoint y: 228, distance: 137.8
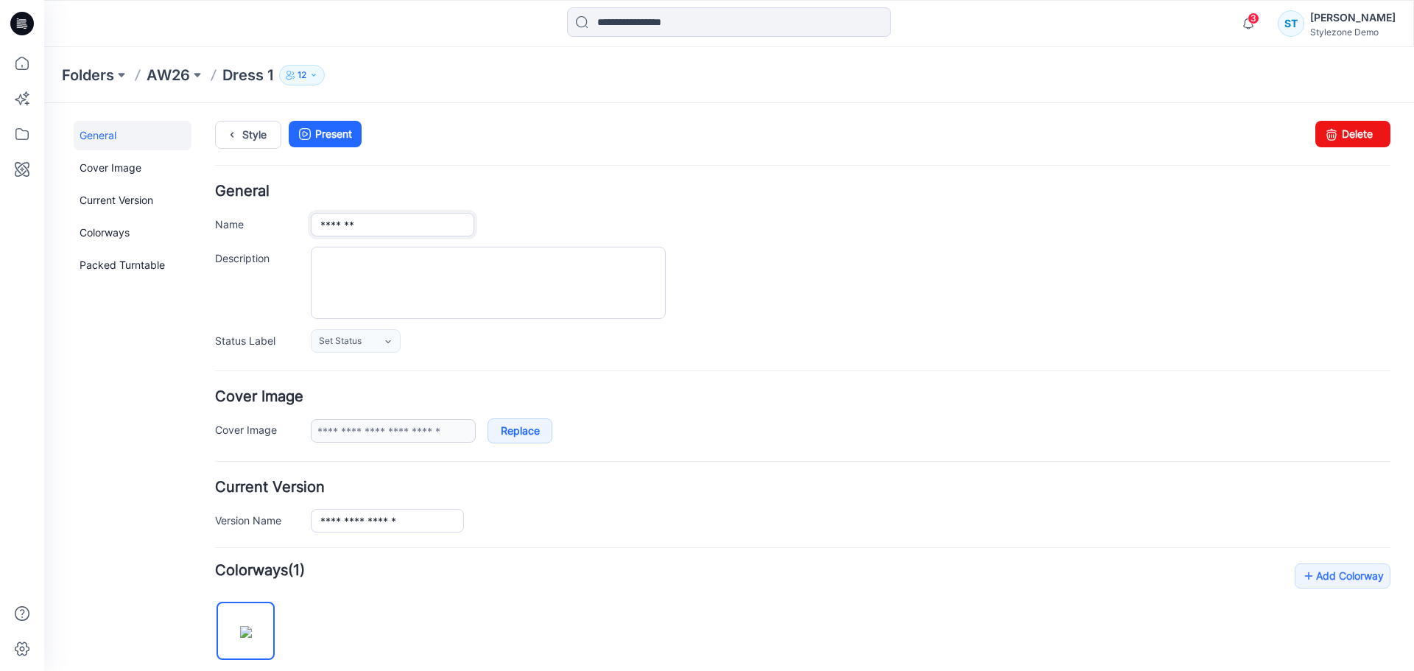
click at [234, 228] on div "Name *******" at bounding box center [802, 225] width 1175 height 24
type input "********"
click at [582, 284] on textarea "Description" at bounding box center [488, 283] width 355 height 72
click at [376, 345] on link "Set Status" at bounding box center [356, 341] width 90 height 24
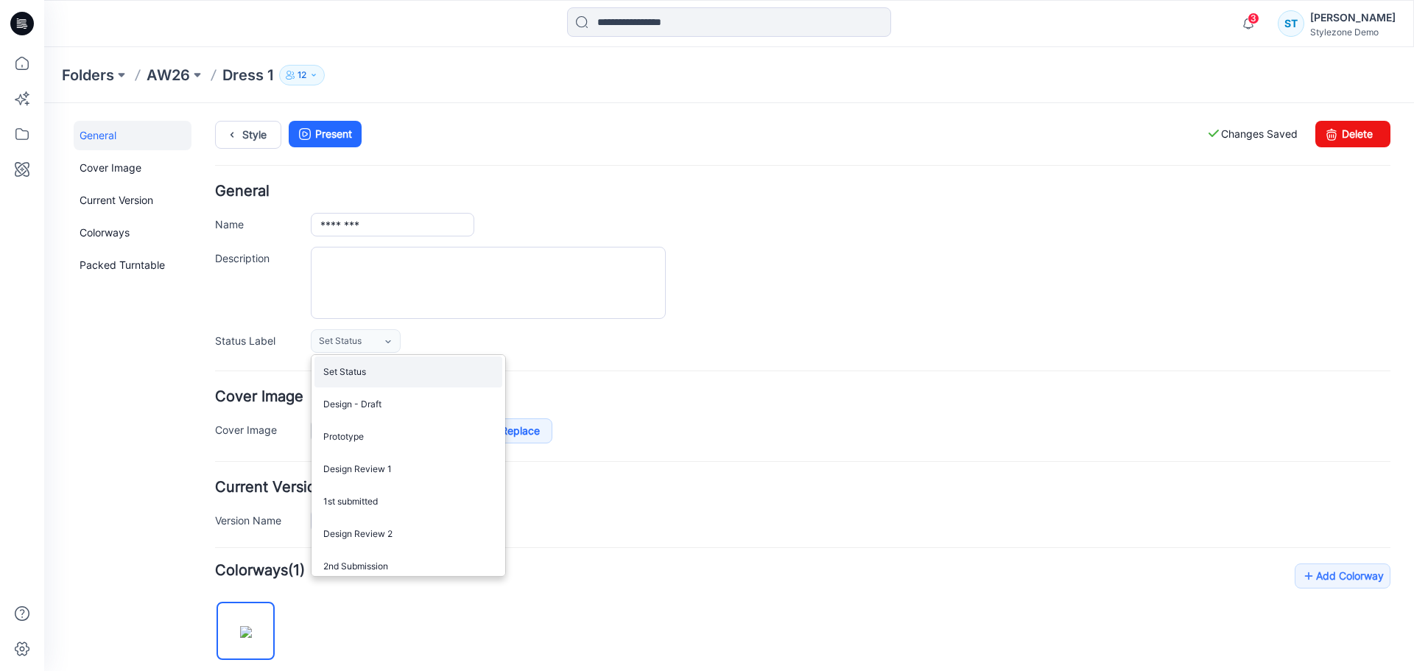
click at [356, 371] on link "Set Status" at bounding box center [408, 371] width 188 height 31
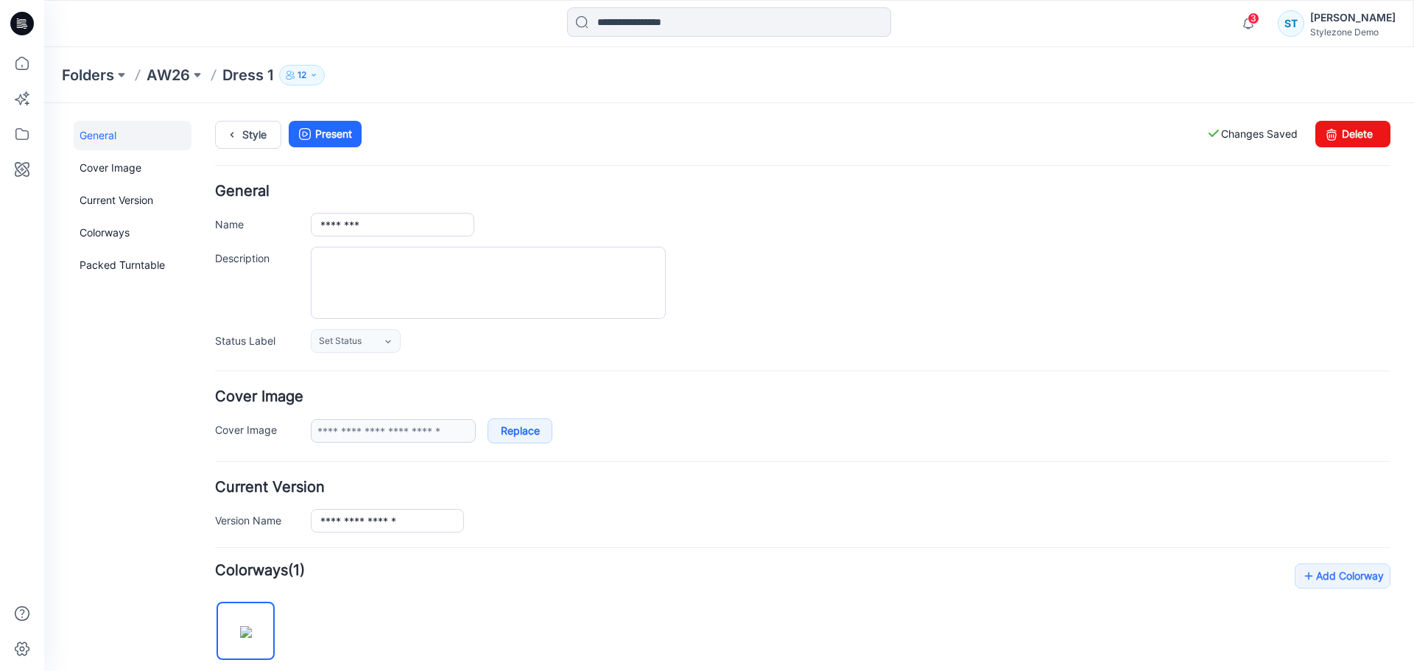
click at [1248, 130] on label "Changes Saved" at bounding box center [1251, 134] width 91 height 27
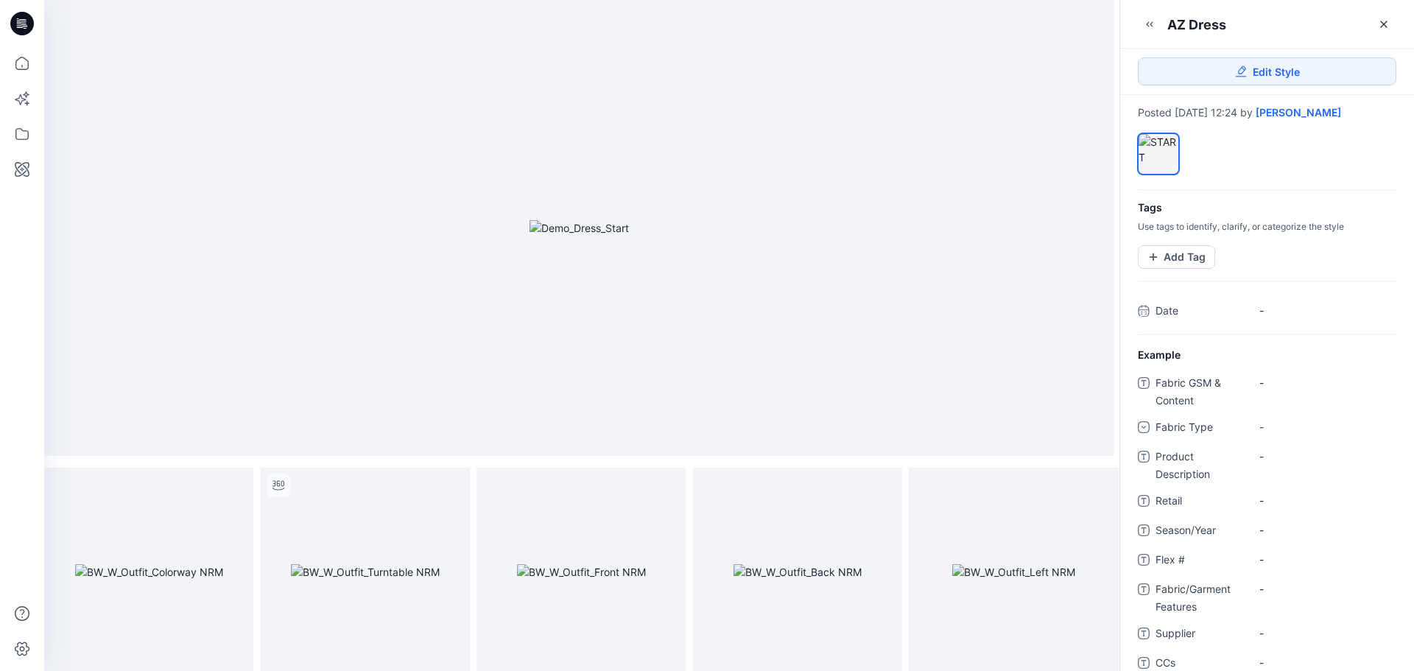
click at [1399, 27] on div "AZ Dress" at bounding box center [1267, 18] width 294 height 36
click at [1385, 21] on icon at bounding box center [1384, 24] width 12 height 12
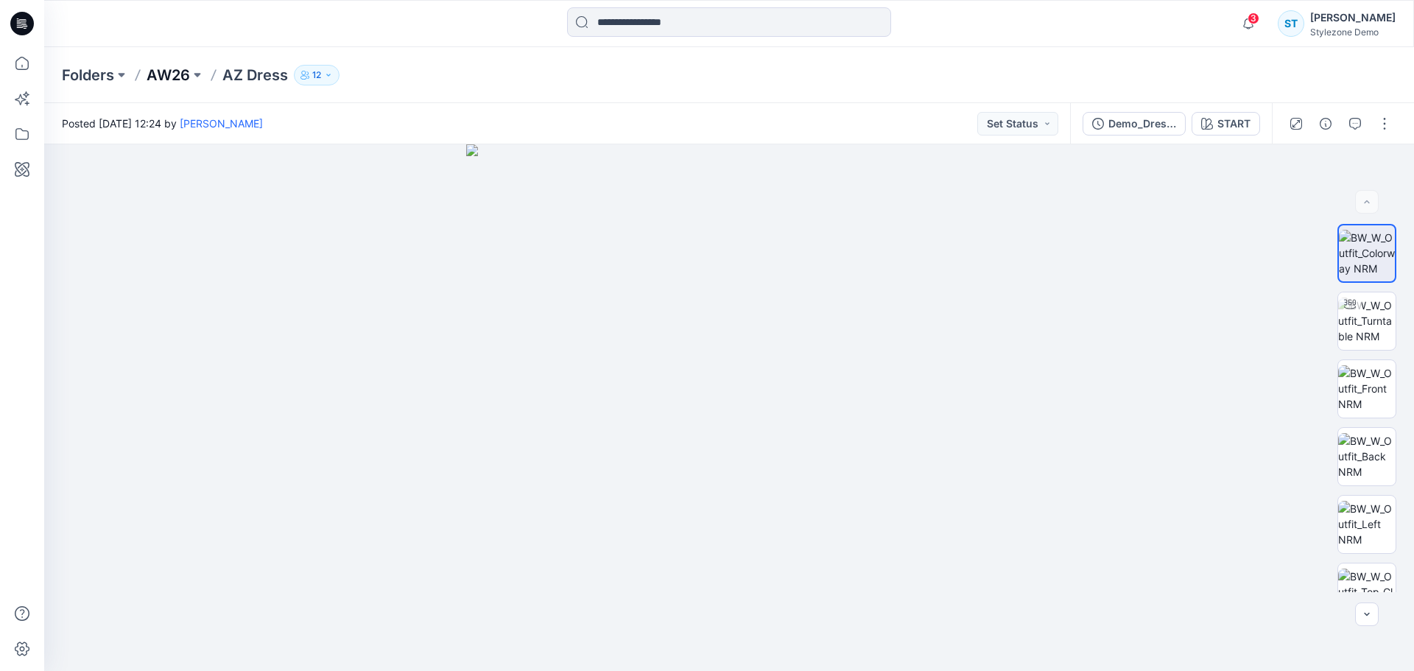
click at [155, 74] on p "AW26" at bounding box center [168, 75] width 43 height 21
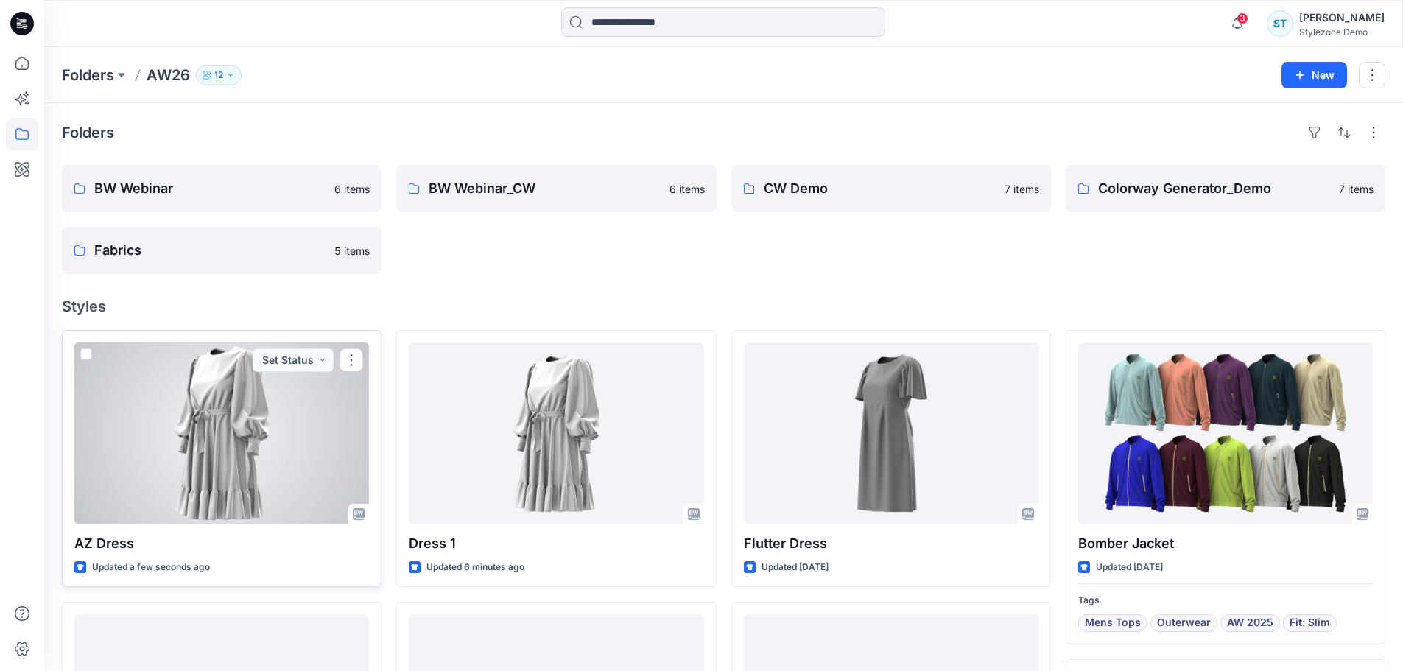
click at [260, 475] on div at bounding box center [221, 433] width 295 height 182
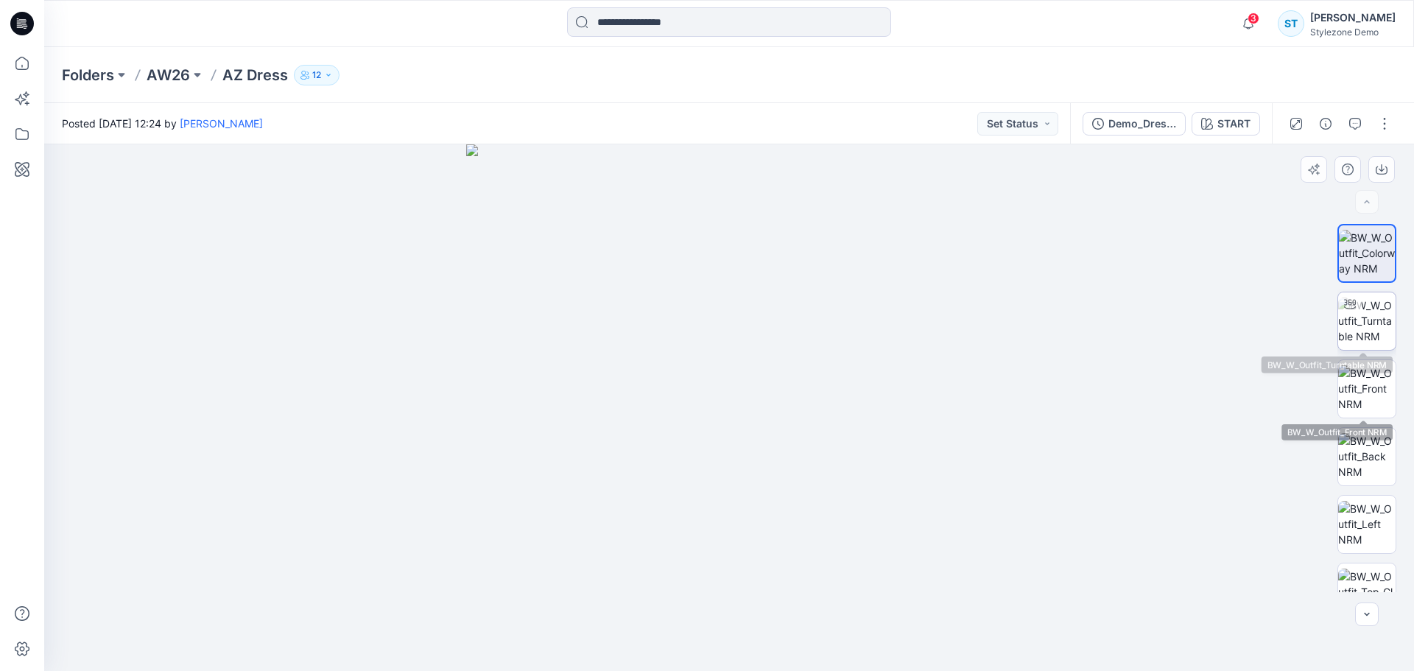
click at [1357, 322] on img at bounding box center [1366, 321] width 57 height 46
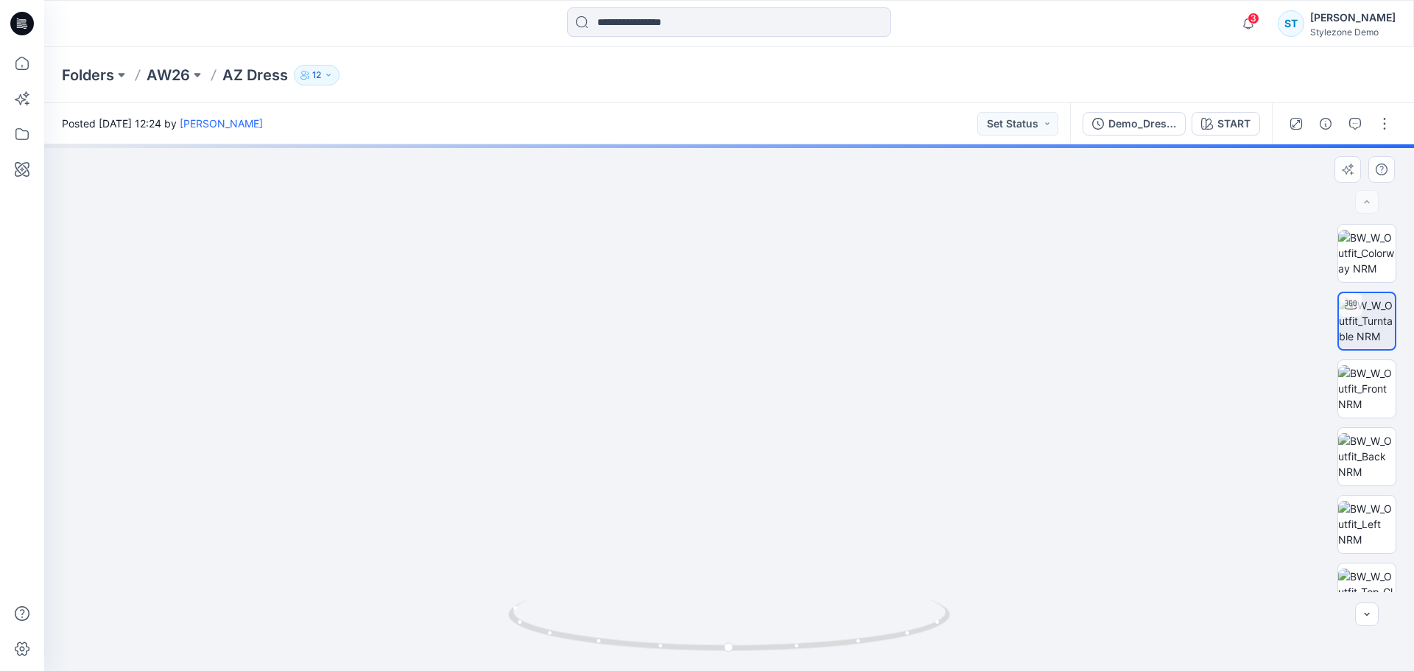
drag, startPoint x: 760, startPoint y: 275, endPoint x: 765, endPoint y: 384, distance: 109.9
drag, startPoint x: 750, startPoint y: 315, endPoint x: 748, endPoint y: 281, distance: 34.6
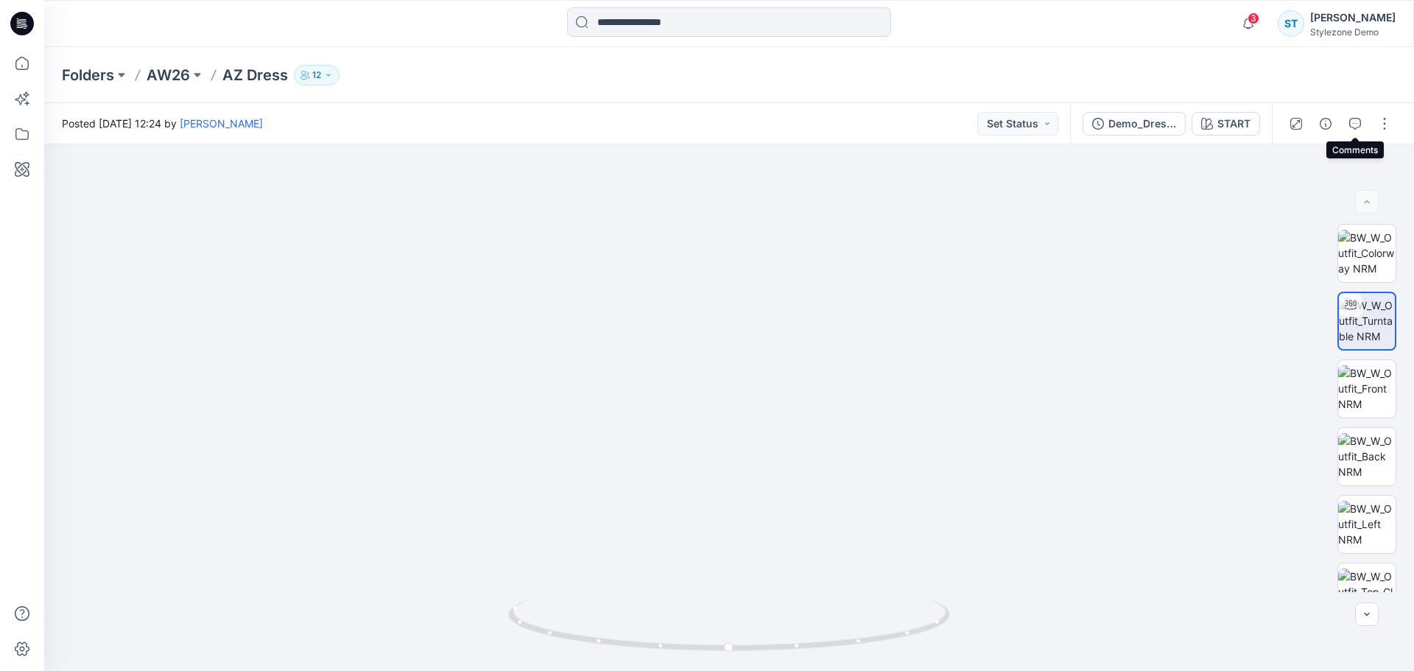
drag, startPoint x: 1360, startPoint y: 124, endPoint x: 1272, endPoint y: 138, distance: 89.4
click at [1360, 124] on icon "button" at bounding box center [1355, 124] width 12 height 12
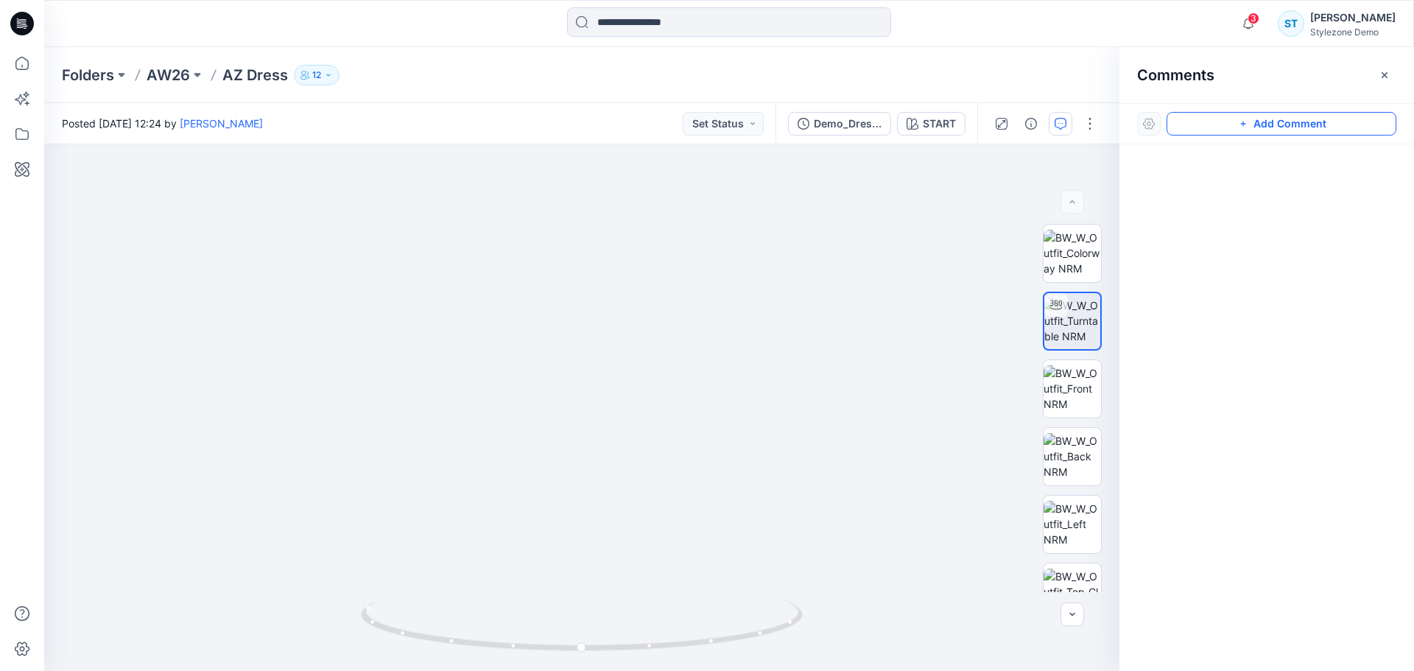
click at [1262, 124] on button "Add Comment" at bounding box center [1282, 124] width 230 height 24
click at [579, 253] on div "1" at bounding box center [581, 407] width 1075 height 527
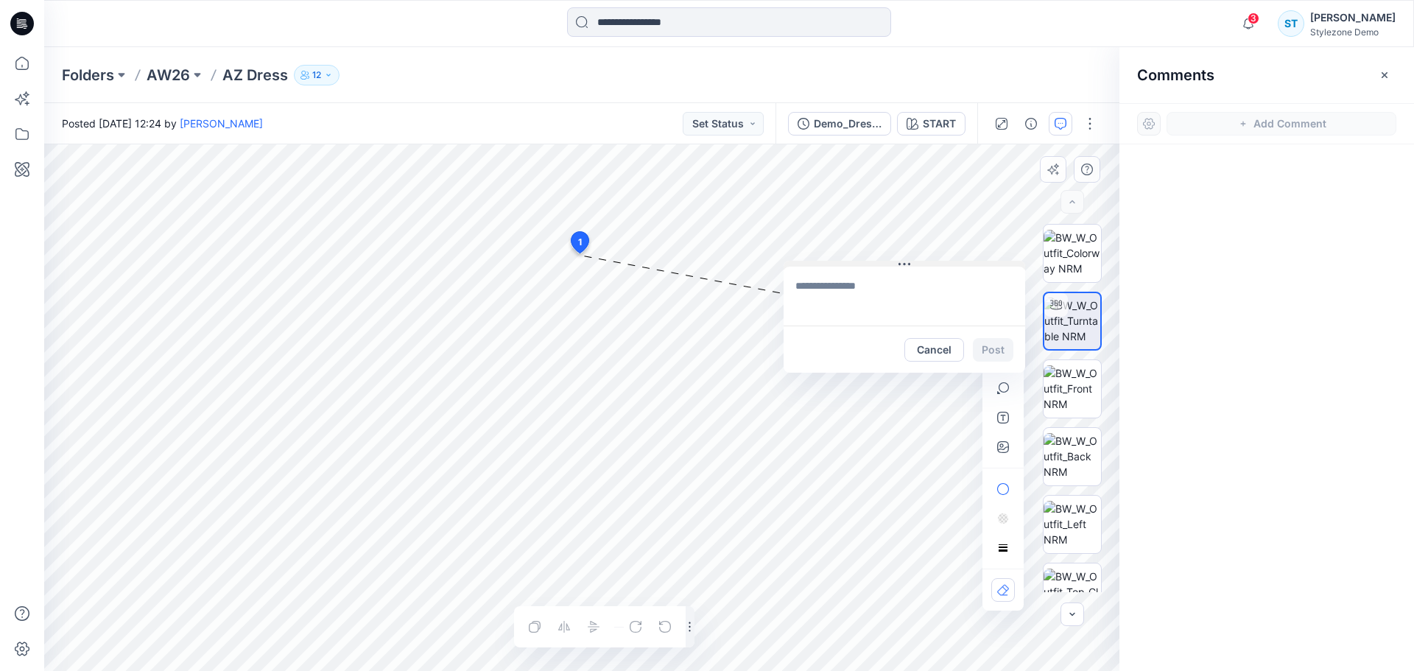
drag, startPoint x: 610, startPoint y: 264, endPoint x: 837, endPoint y: 264, distance: 226.8
click at [837, 264] on button at bounding box center [905, 265] width 242 height 9
click at [903, 289] on textarea at bounding box center [905, 296] width 242 height 59
type textarea "*"
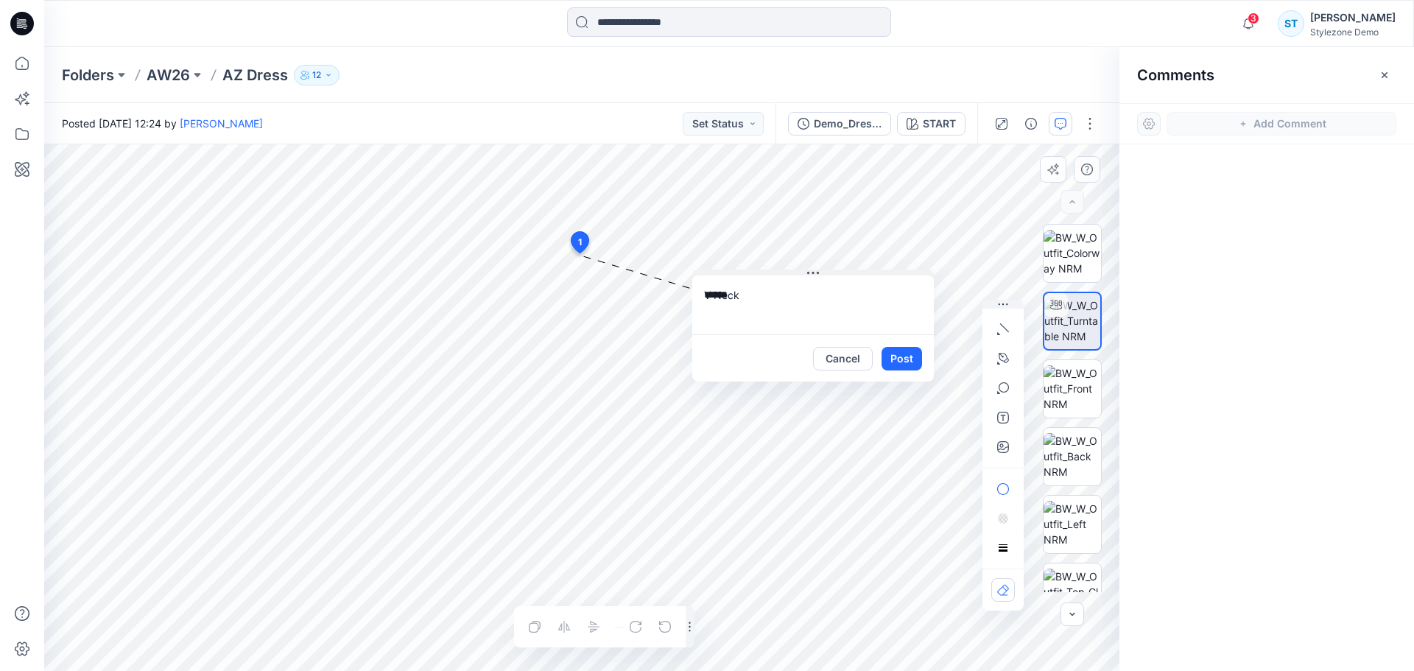
drag, startPoint x: 900, startPoint y: 264, endPoint x: 809, endPoint y: 272, distance: 91.7
click at [809, 272] on icon at bounding box center [808, 273] width 2 height 2
click at [701, 292] on textarea "******" at bounding box center [813, 304] width 242 height 59
type textarea "**********"
click at [898, 359] on button "Post" at bounding box center [902, 359] width 41 height 24
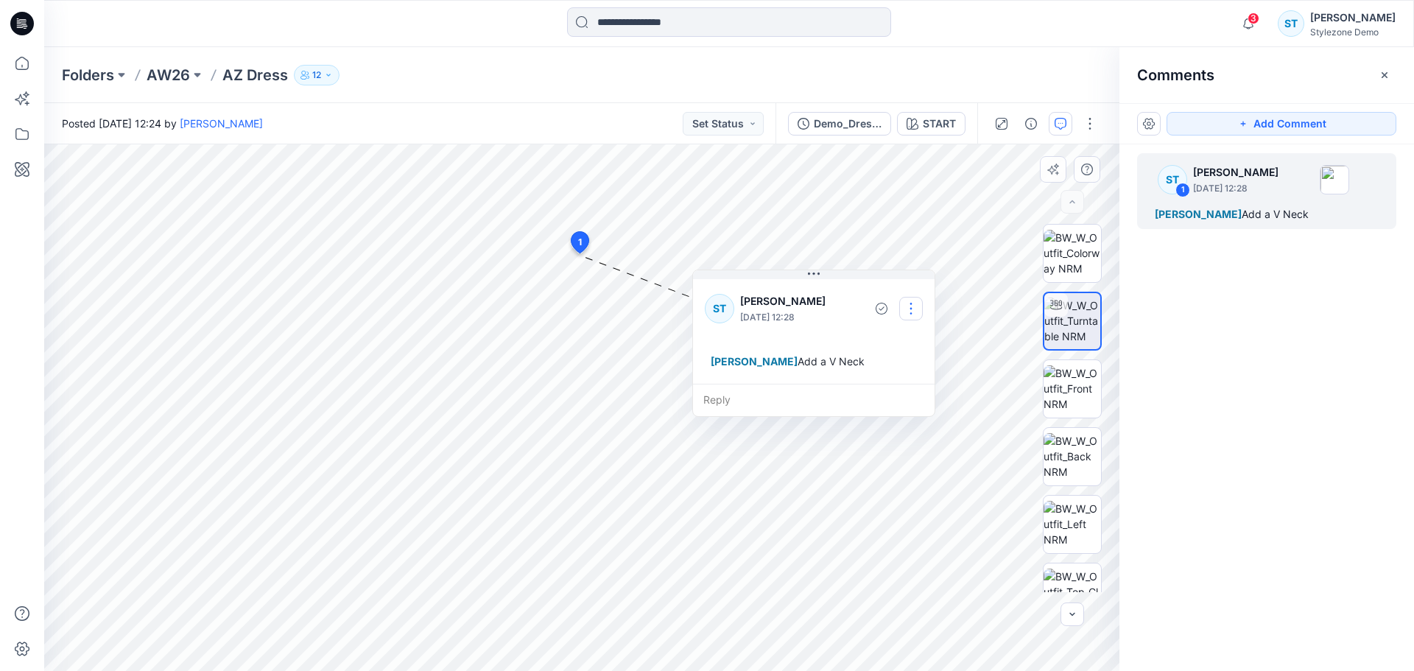
click at [911, 309] on button "button" at bounding box center [911, 309] width 24 height 24
click at [916, 337] on p "Edit comment" at bounding box center [915, 342] width 66 height 15
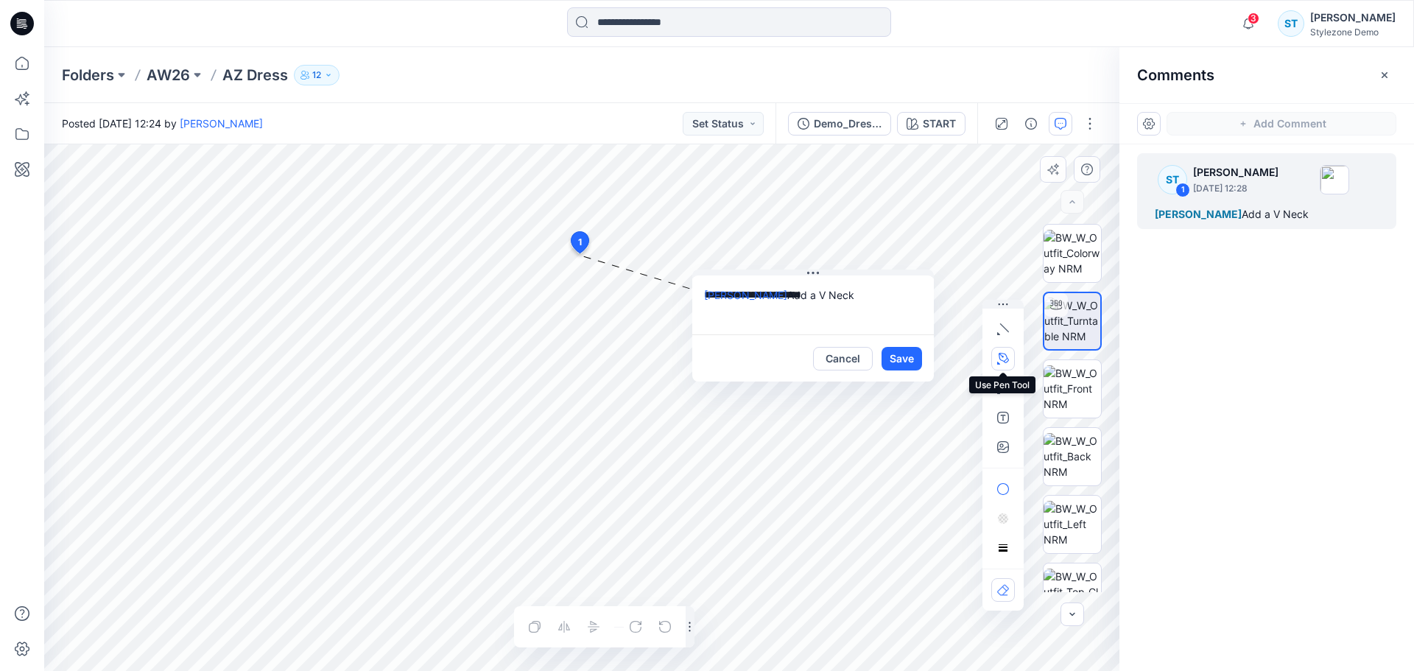
click at [1006, 361] on icon "button" at bounding box center [1003, 359] width 12 height 12
click at [541, 213] on icon "Layer 1" at bounding box center [581, 407] width 1075 height 527
drag, startPoint x: 578, startPoint y: 280, endPoint x: 591, endPoint y: 291, distance: 17.3
click at [591, 291] on g at bounding box center [565, 250] width 56 height 83
click at [578, 279] on circle at bounding box center [577, 279] width 7 height 7
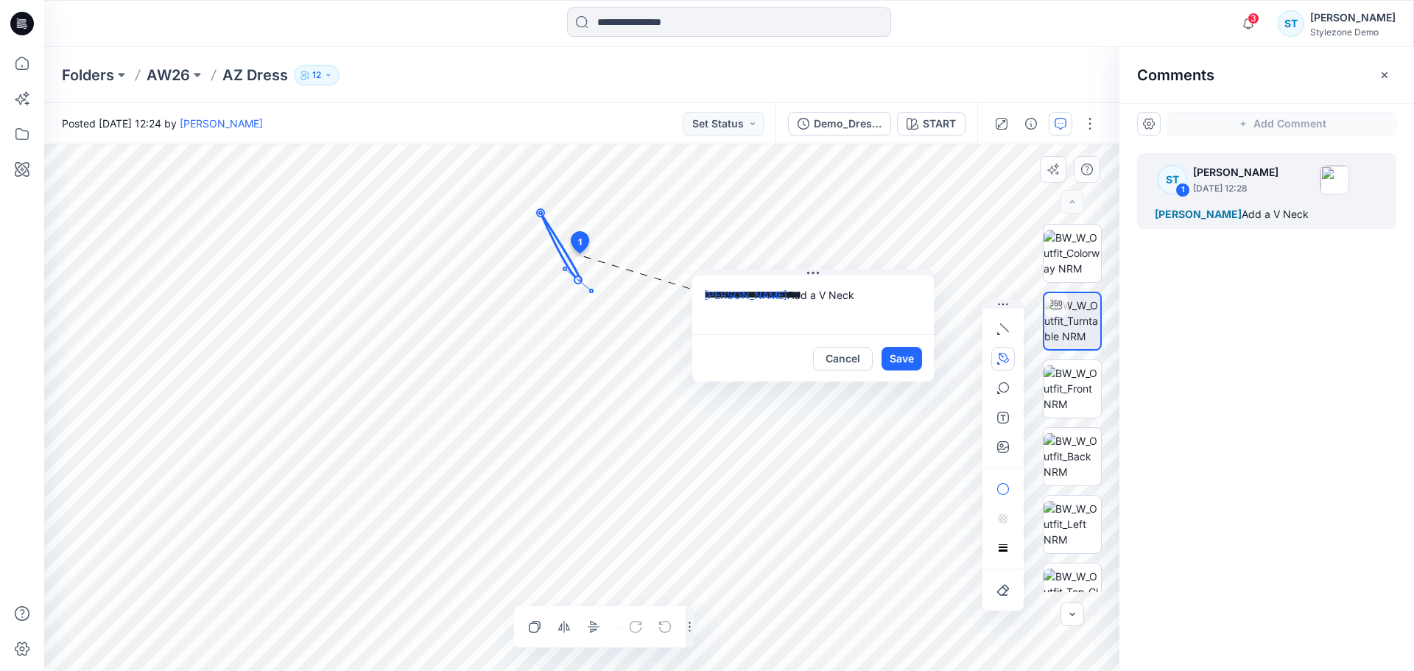
click at [563, 255] on icon at bounding box center [561, 247] width 40 height 68
click at [540, 214] on icon "Layer 1" at bounding box center [581, 407] width 1075 height 527
click at [541, 214] on icon "Layer 1" at bounding box center [581, 407] width 1075 height 527
click at [580, 285] on g at bounding box center [558, 248] width 43 height 74
click at [627, 214] on g at bounding box center [582, 250] width 90 height 78
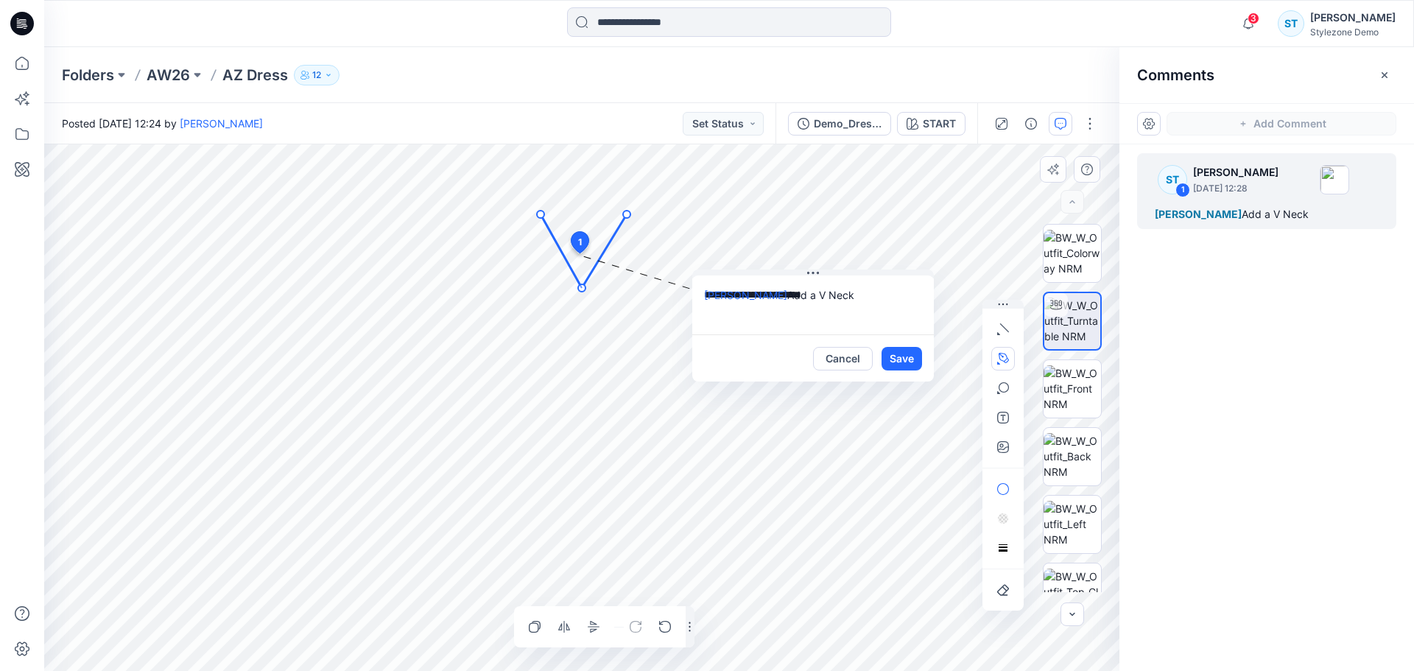
click at [583, 288] on circle at bounding box center [581, 287] width 7 height 7
drag, startPoint x: 570, startPoint y: 261, endPoint x: 562, endPoint y: 270, distance: 11.5
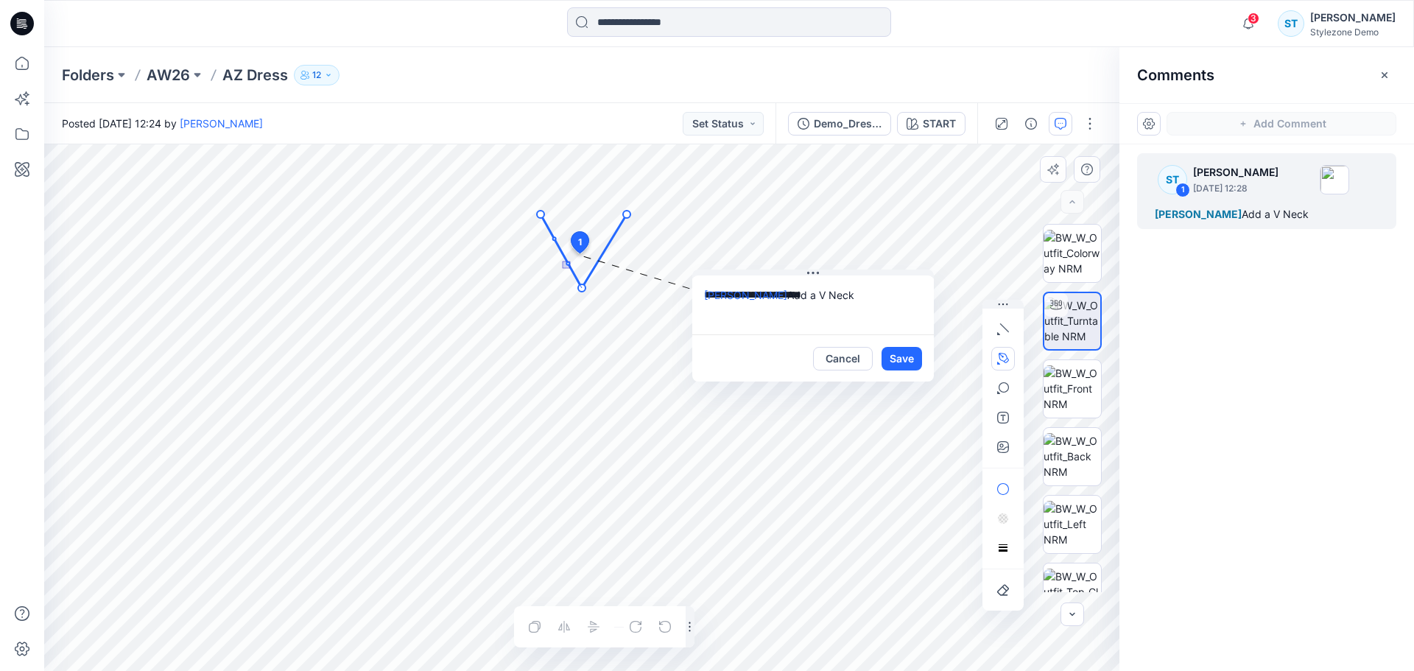
click at [562, 270] on icon "Layer 1" at bounding box center [581, 407] width 1075 height 527
drag, startPoint x: 570, startPoint y: 267, endPoint x: 563, endPoint y: 278, distance: 13.3
click at [563, 278] on icon "Layer 1" at bounding box center [581, 407] width 1075 height 527
drag, startPoint x: 574, startPoint y: 270, endPoint x: 583, endPoint y: 280, distance: 13.5
click at [583, 280] on icon at bounding box center [584, 251] width 86 height 74
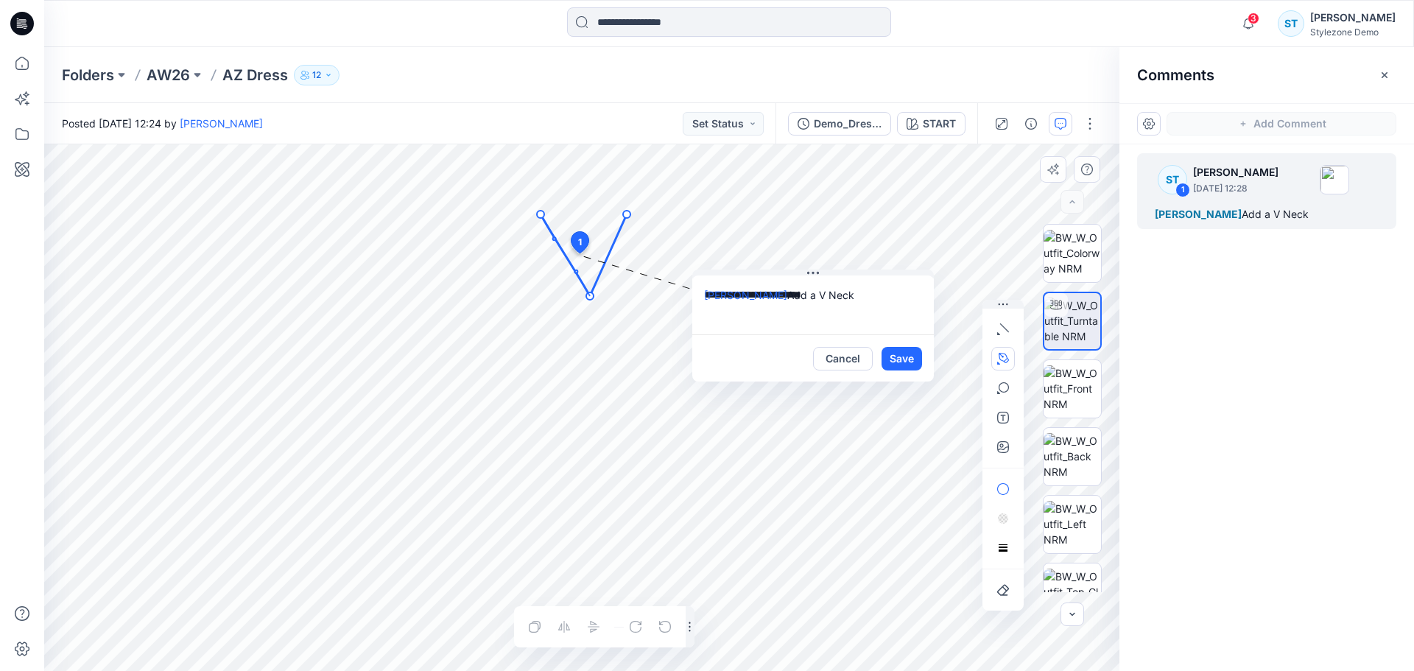
drag, startPoint x: 581, startPoint y: 289, endPoint x: 586, endPoint y: 295, distance: 7.8
click at [589, 296] on circle at bounding box center [589, 295] width 7 height 7
drag, startPoint x: 586, startPoint y: 295, endPoint x: 581, endPoint y: 285, distance: 10.9
click at [581, 285] on circle at bounding box center [582, 284] width 7 height 7
drag, startPoint x: 573, startPoint y: 265, endPoint x: 575, endPoint y: 276, distance: 11.3
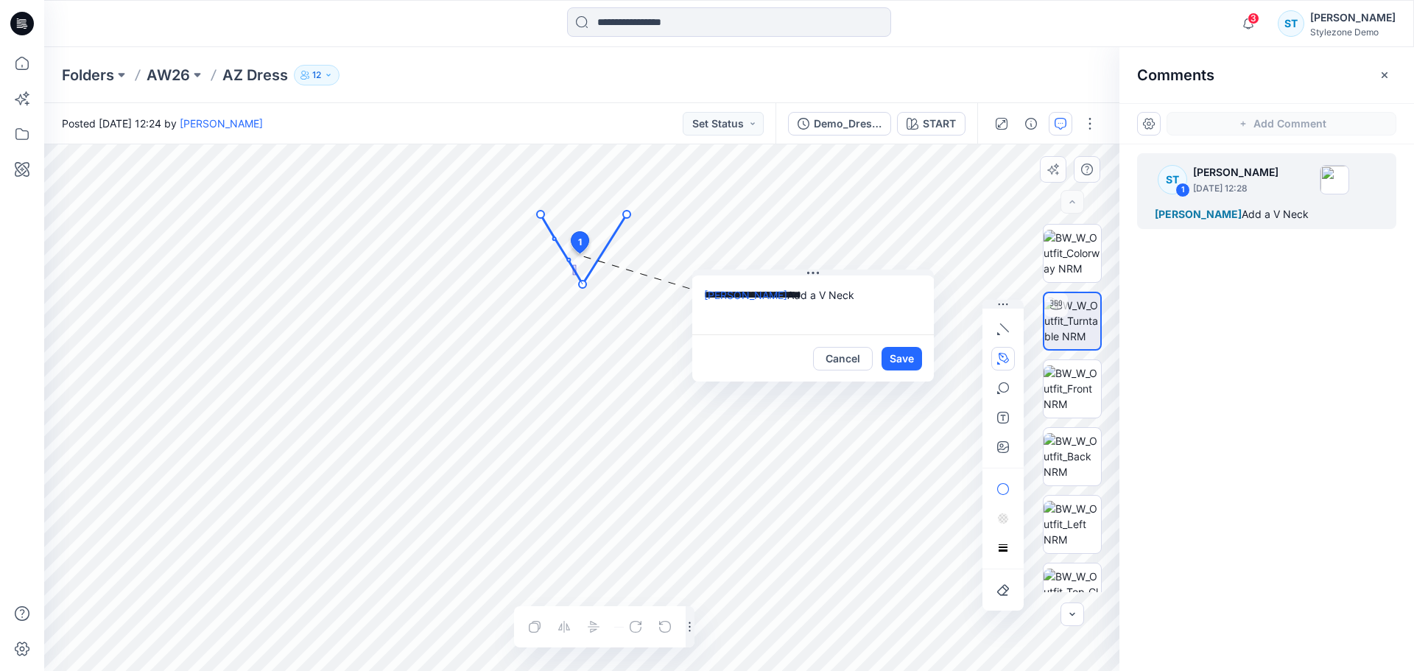
click at [575, 275] on icon "Layer 1" at bounding box center [581, 407] width 1075 height 527
click at [580, 285] on circle at bounding box center [579, 283] width 7 height 7
drag, startPoint x: 568, startPoint y: 261, endPoint x: 560, endPoint y: 276, distance: 16.8
click at [560, 276] on icon "Layer 1" at bounding box center [581, 407] width 1075 height 527
drag, startPoint x: 567, startPoint y: 257, endPoint x: 558, endPoint y: 269, distance: 15.2
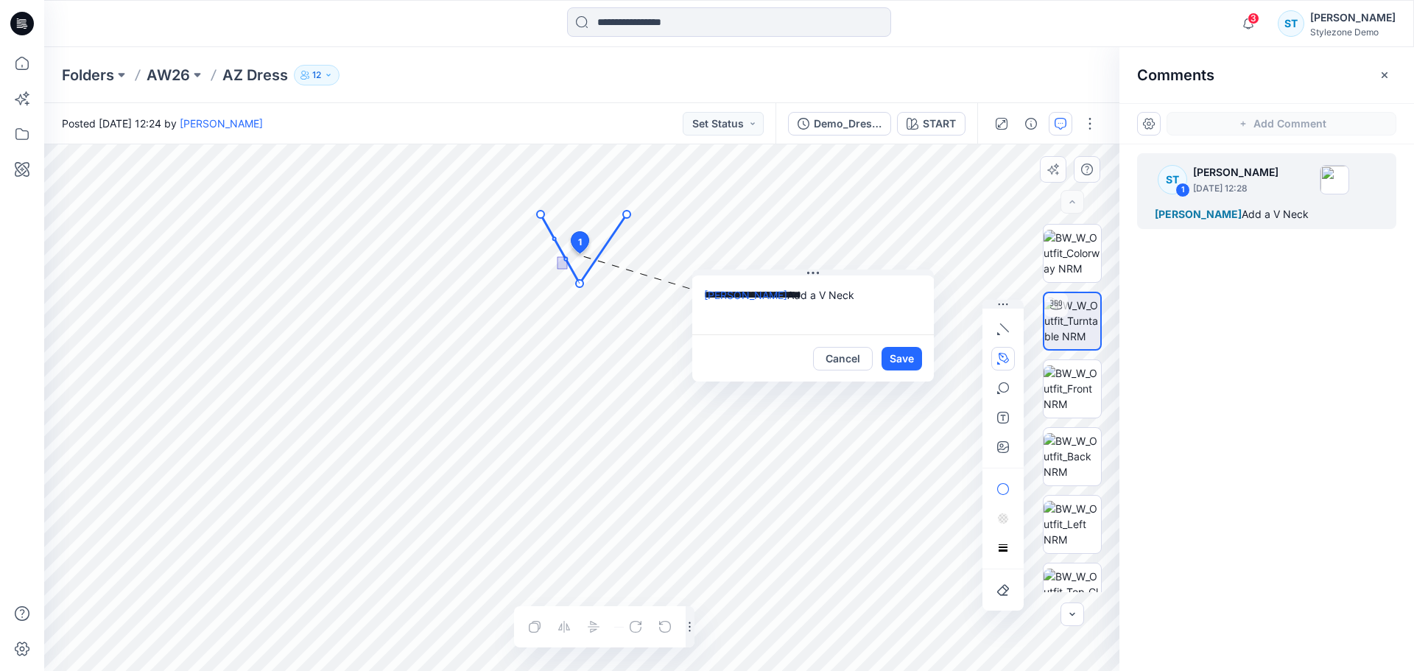
click at [558, 269] on icon "Layer 1" at bounding box center [581, 407] width 1075 height 527
drag, startPoint x: 565, startPoint y: 261, endPoint x: 548, endPoint y: 278, distance: 23.4
click at [548, 278] on icon "Layer 1" at bounding box center [581, 407] width 1075 height 527
drag, startPoint x: 567, startPoint y: 260, endPoint x: 548, endPoint y: 278, distance: 26.1
click at [548, 278] on circle at bounding box center [546, 276] width 3 height 3
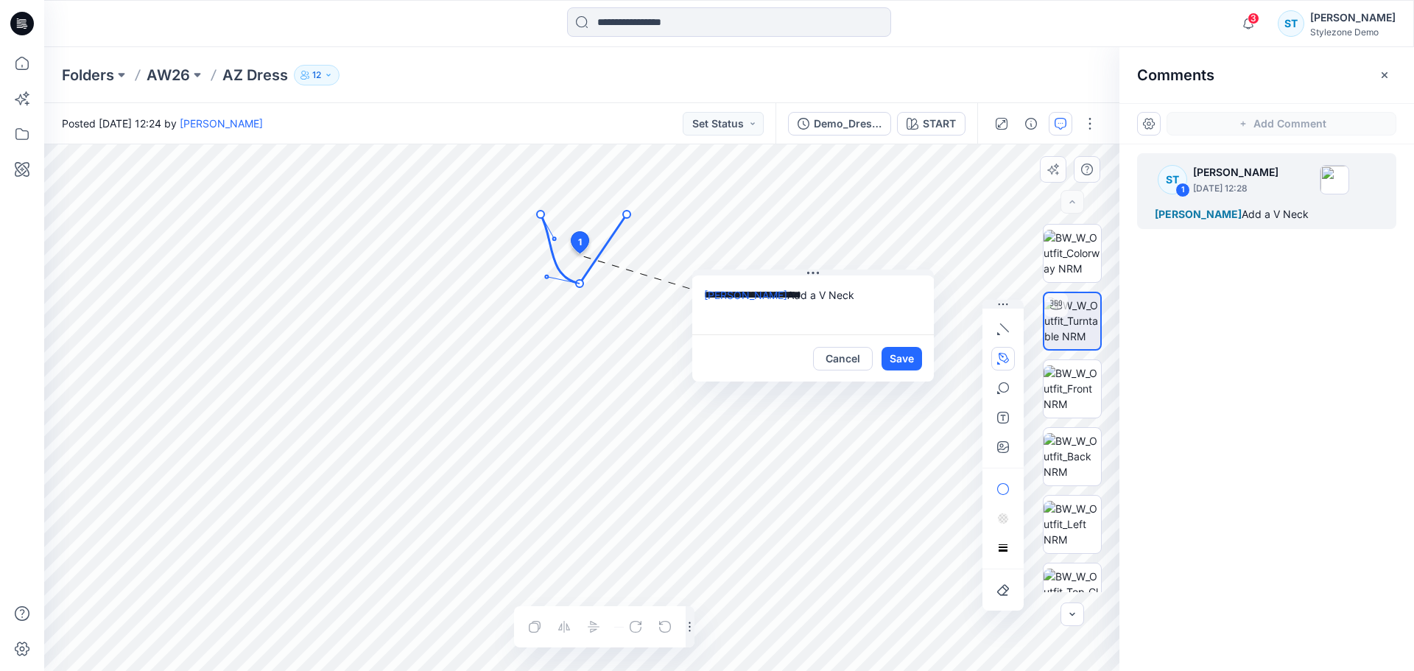
click at [580, 284] on circle at bounding box center [579, 283] width 7 height 7
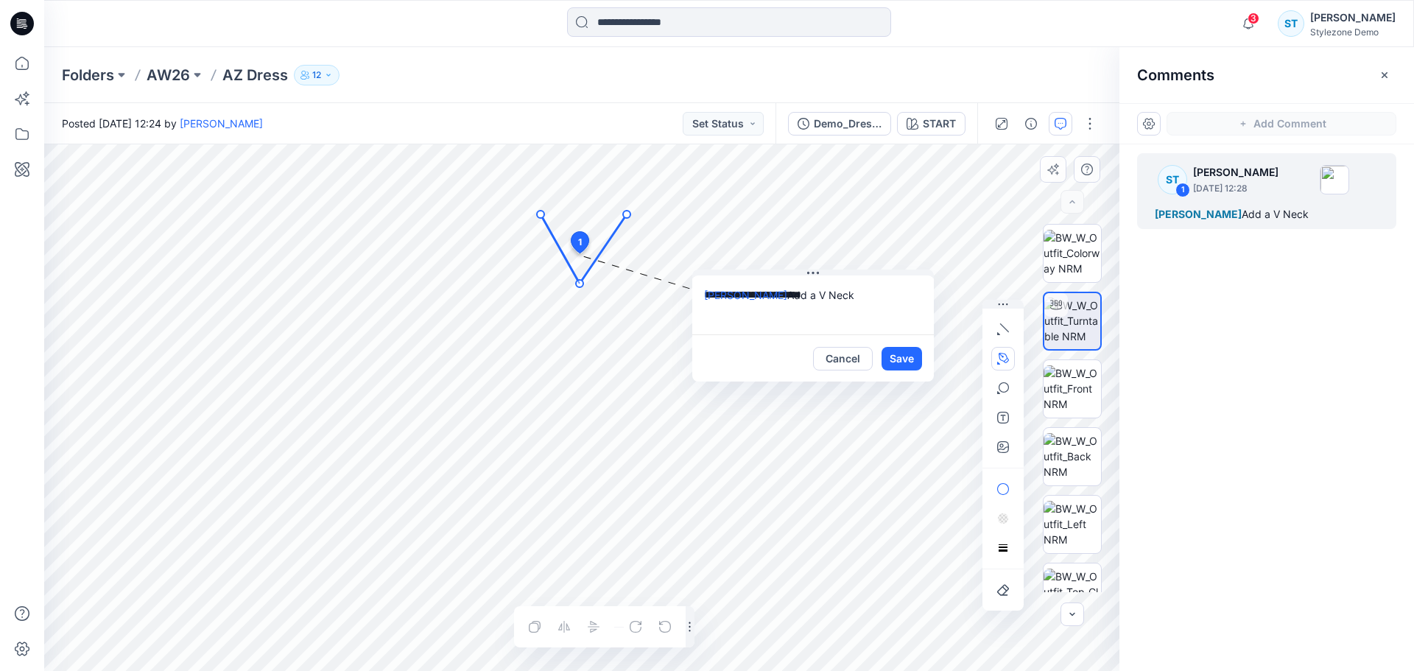
click at [580, 284] on circle at bounding box center [579, 283] width 7 height 7
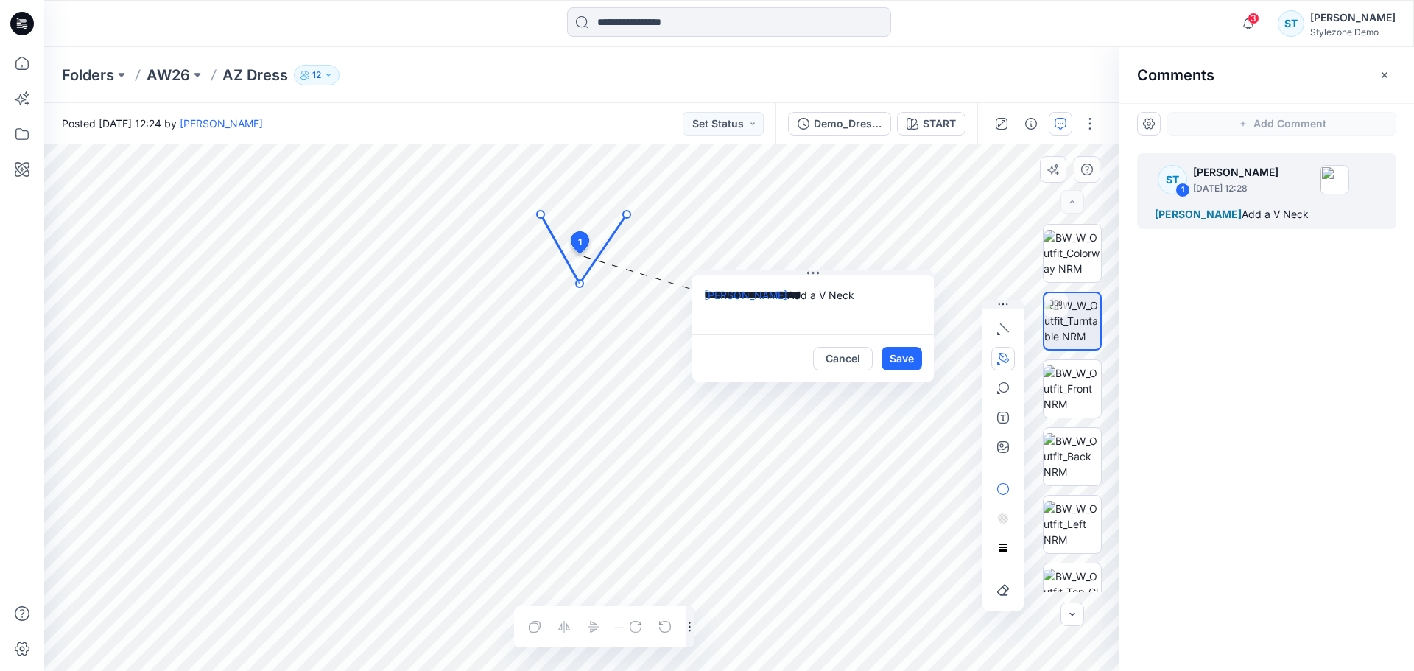
click at [580, 284] on circle at bounding box center [579, 283] width 7 height 7
drag, startPoint x: 588, startPoint y: 267, endPoint x: 594, endPoint y: 277, distance: 11.6
click at [594, 277] on icon "Layer 1" at bounding box center [581, 407] width 1075 height 527
click at [579, 281] on circle at bounding box center [579, 283] width 7 height 7
drag, startPoint x: 582, startPoint y: 284, endPoint x: 586, endPoint y: 291, distance: 8.0
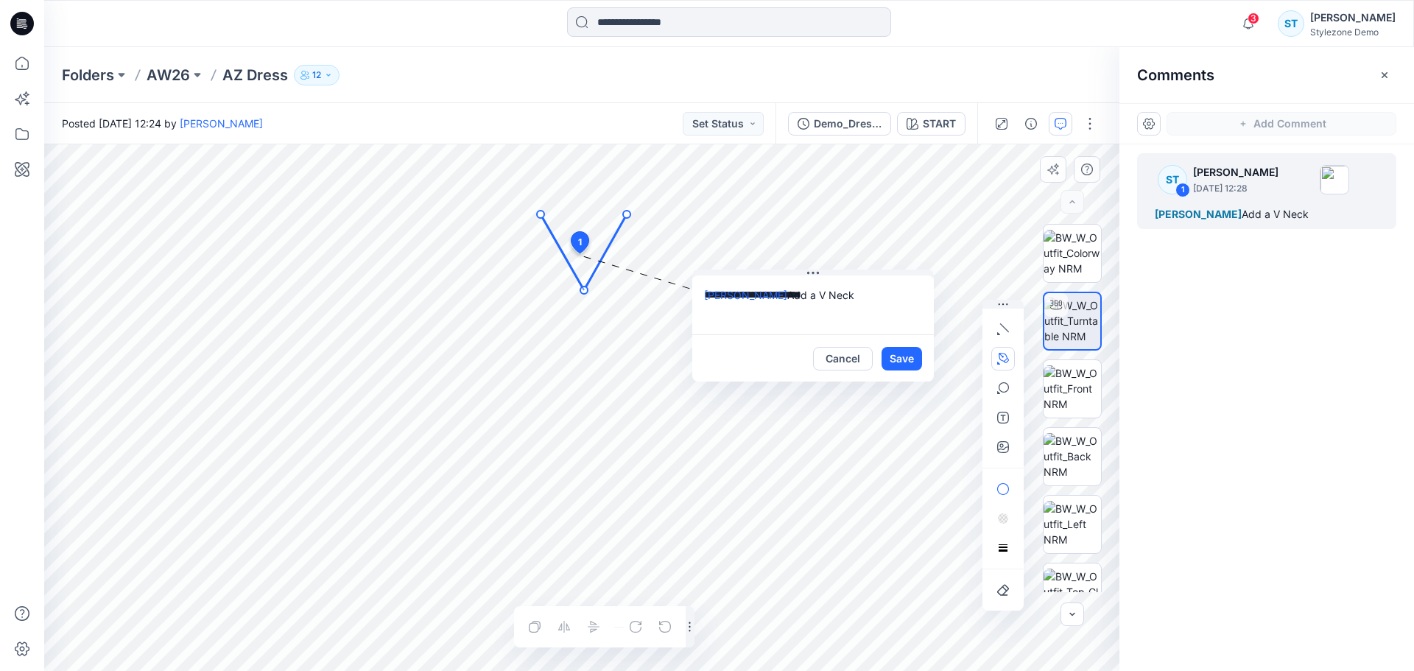
click at [586, 291] on circle at bounding box center [583, 289] width 7 height 7
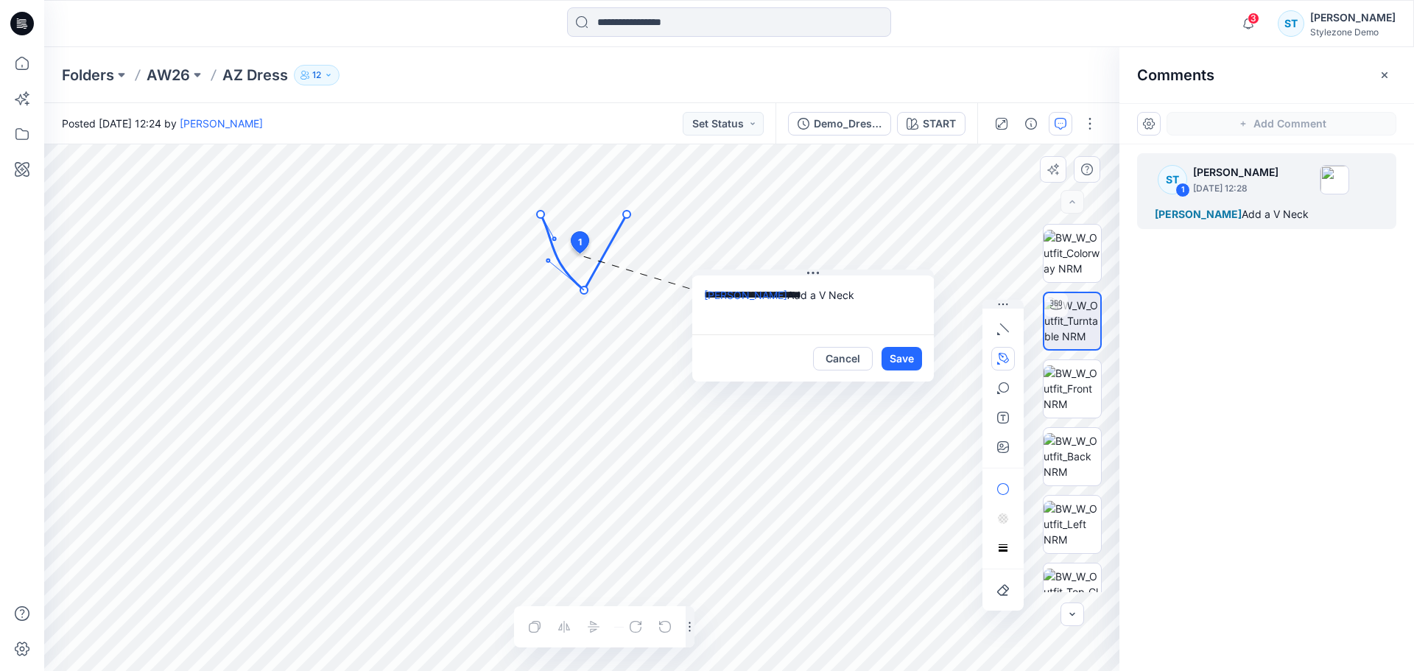
drag, startPoint x: 546, startPoint y: 275, endPoint x: 547, endPoint y: 259, distance: 16.3
click at [547, 259] on circle at bounding box center [547, 260] width 3 height 3
click at [582, 289] on circle at bounding box center [581, 289] width 7 height 7
click at [627, 216] on circle at bounding box center [626, 214] width 7 height 7
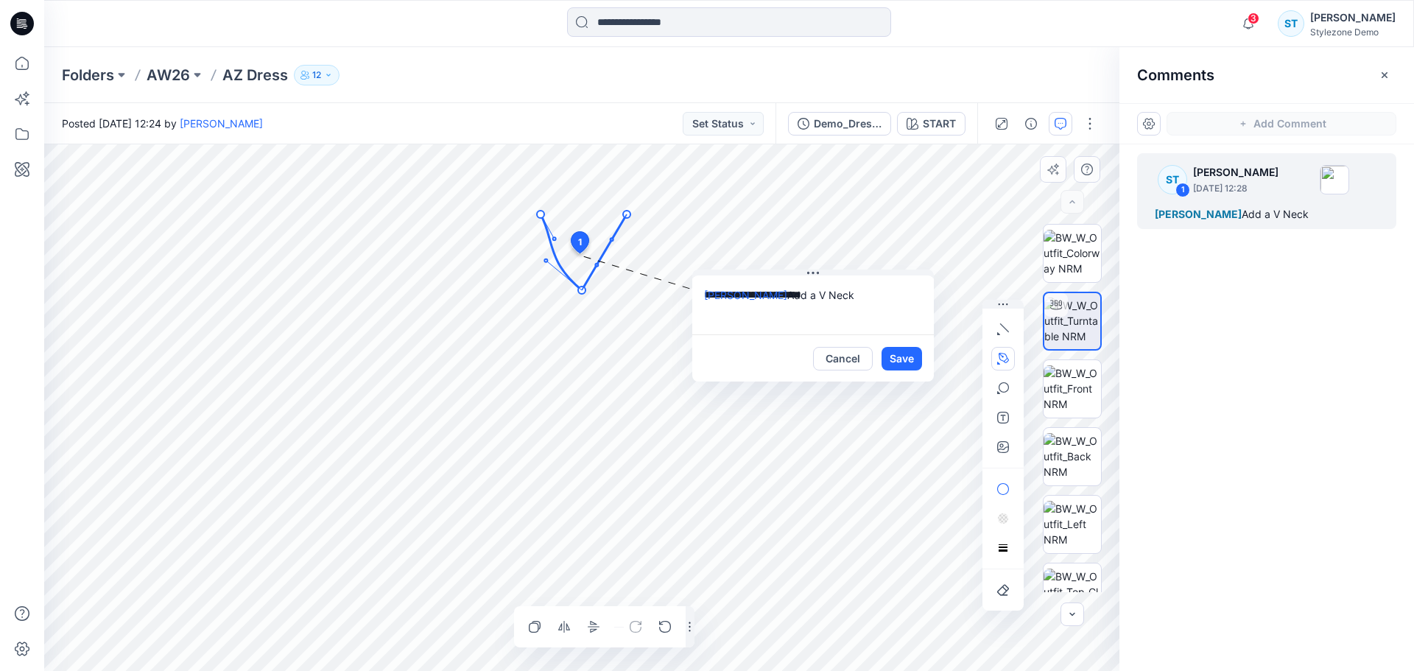
click at [627, 216] on circle at bounding box center [626, 214] width 7 height 7
drag, startPoint x: 597, startPoint y: 264, endPoint x: 608, endPoint y: 286, distance: 25.1
click at [608, 286] on circle at bounding box center [606, 287] width 3 height 3
drag, startPoint x: 555, startPoint y: 237, endPoint x: 552, endPoint y: 247, distance: 10.7
click at [552, 247] on circle at bounding box center [551, 248] width 3 height 3
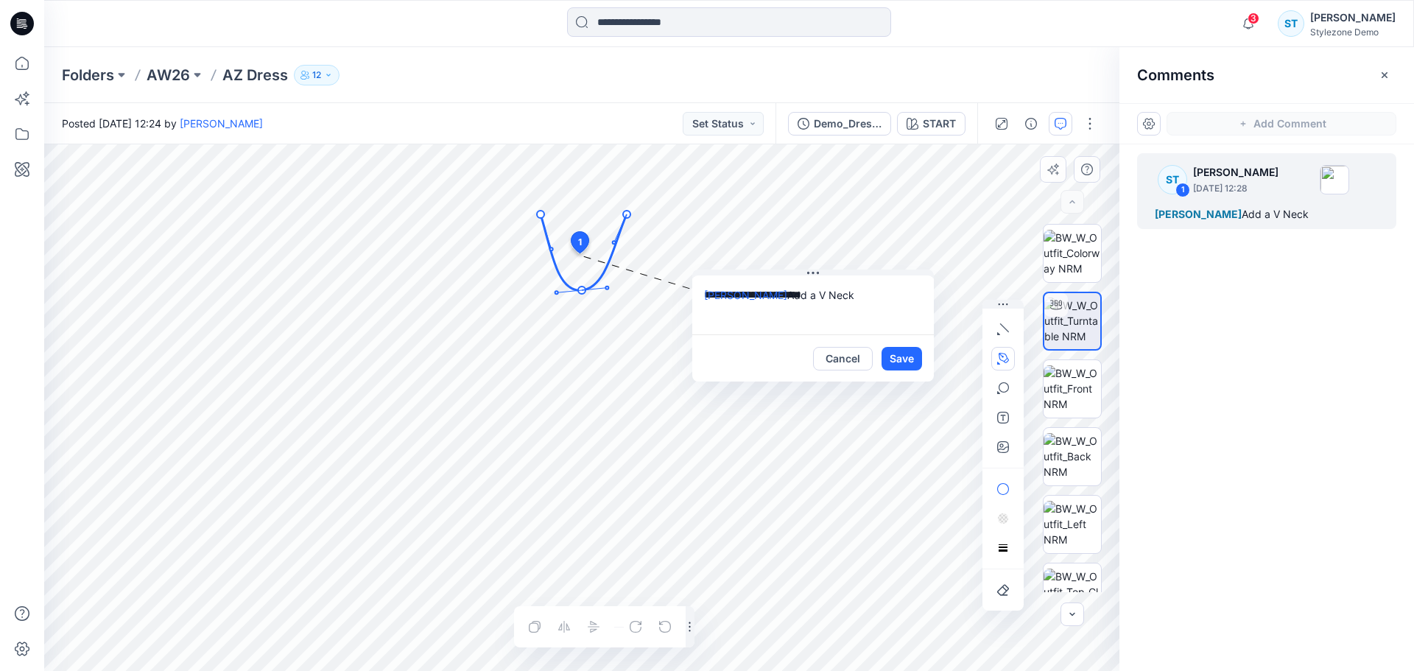
click at [614, 242] on circle at bounding box center [614, 242] width 3 height 3
drag, startPoint x: 582, startPoint y: 288, endPoint x: 581, endPoint y: 278, distance: 9.6
click at [581, 278] on circle at bounding box center [580, 280] width 7 height 7
drag, startPoint x: 607, startPoint y: 278, endPoint x: 595, endPoint y: 281, distance: 12.1
click at [595, 281] on circle at bounding box center [594, 281] width 3 height 3
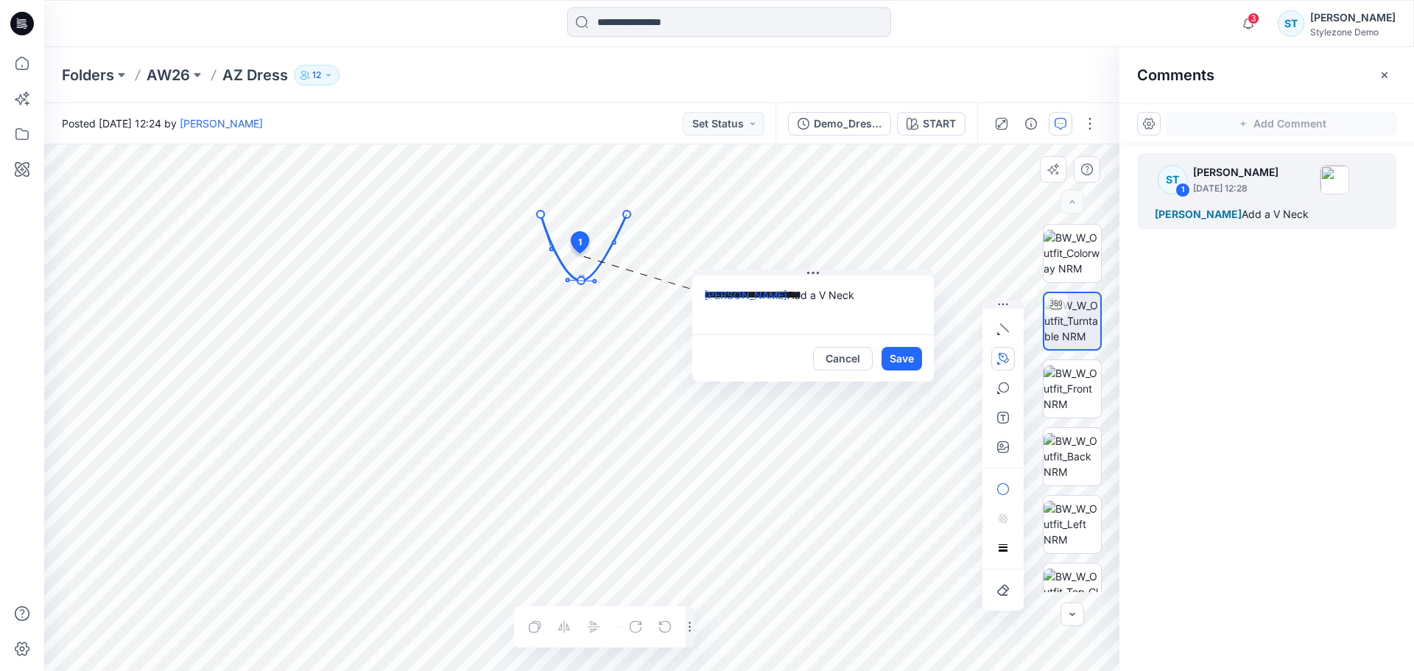
click at [584, 279] on icon "Layer 1" at bounding box center [581, 407] width 1075 height 527
click at [583, 282] on circle at bounding box center [583, 280] width 7 height 7
click at [552, 243] on circle at bounding box center [551, 243] width 3 height 3
click at [908, 358] on button "Save" at bounding box center [902, 359] width 41 height 24
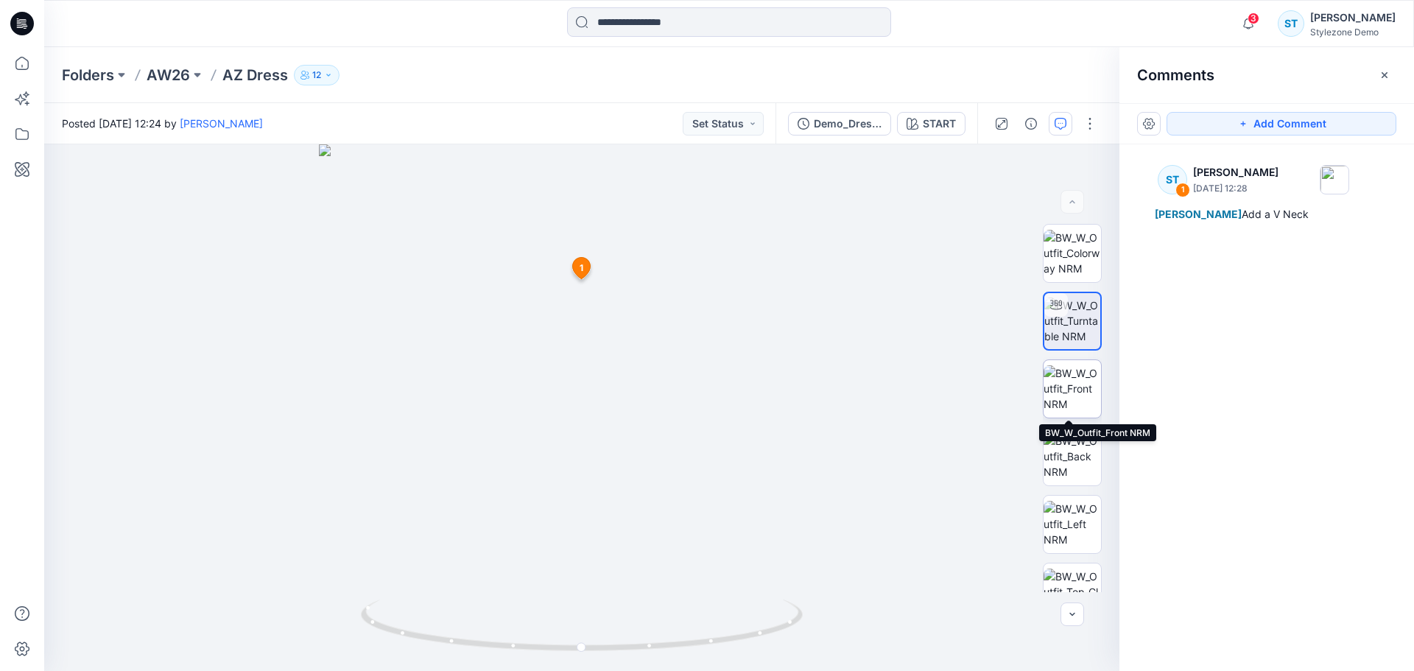
click at [1075, 398] on img at bounding box center [1072, 388] width 57 height 46
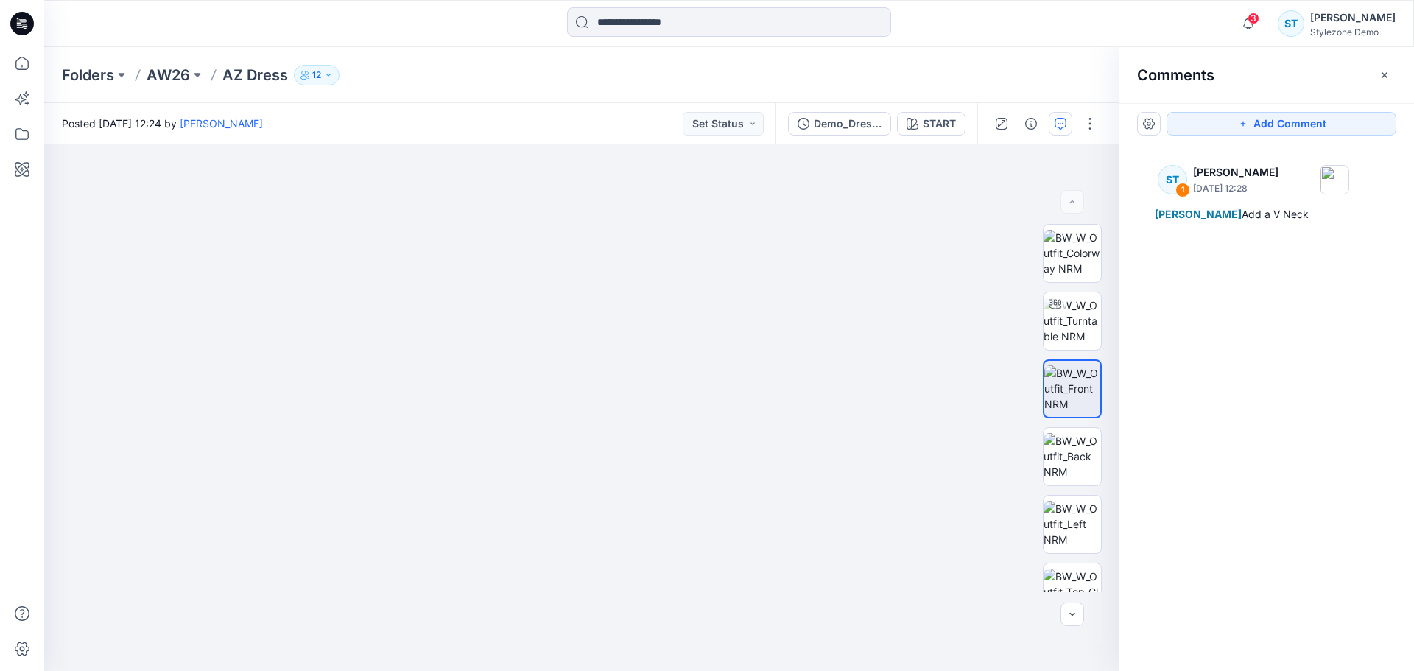
drag, startPoint x: 584, startPoint y: 412, endPoint x: 580, endPoint y: 328, distance: 84.0
click at [580, 328] on img at bounding box center [582, 276] width 879 height 790
drag, startPoint x: 608, startPoint y: 407, endPoint x: 614, endPoint y: 461, distance: 54.8
drag, startPoint x: 617, startPoint y: 434, endPoint x: 617, endPoint y: 423, distance: 10.3
click at [1237, 126] on icon "button" at bounding box center [1243, 124] width 12 height 12
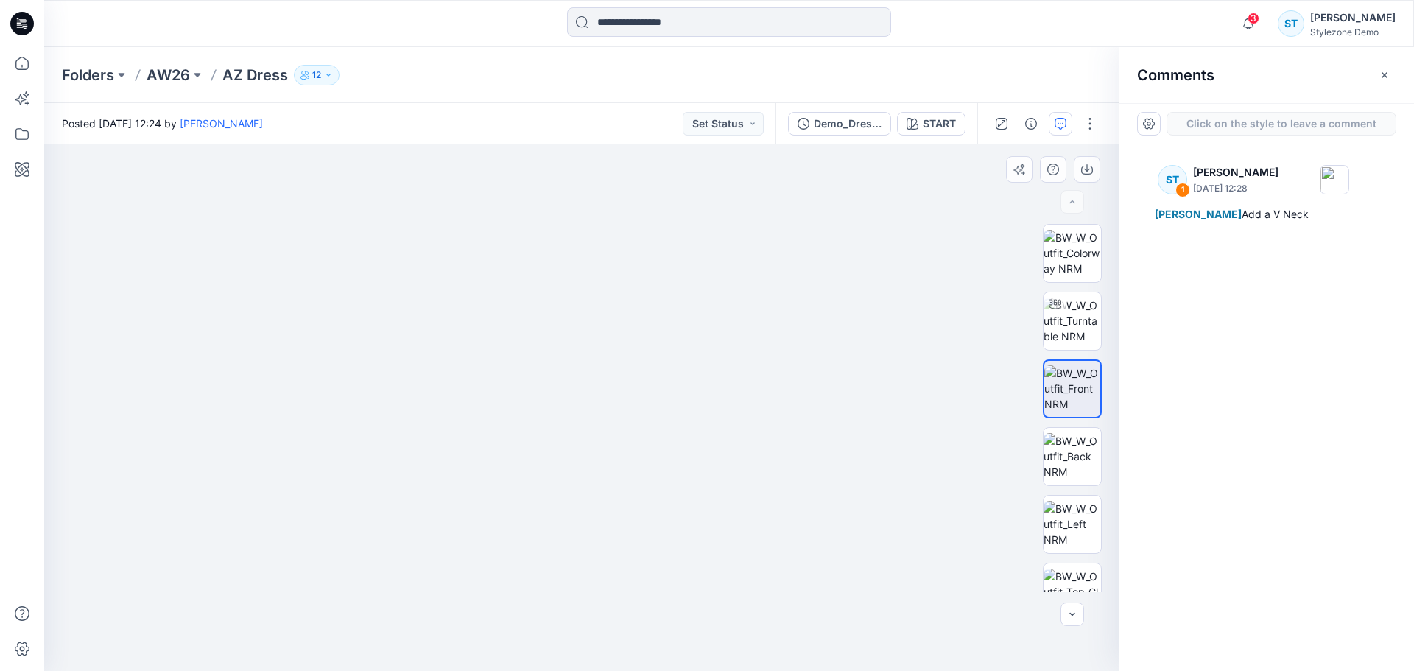
click at [496, 541] on div "2" at bounding box center [581, 407] width 1075 height 527
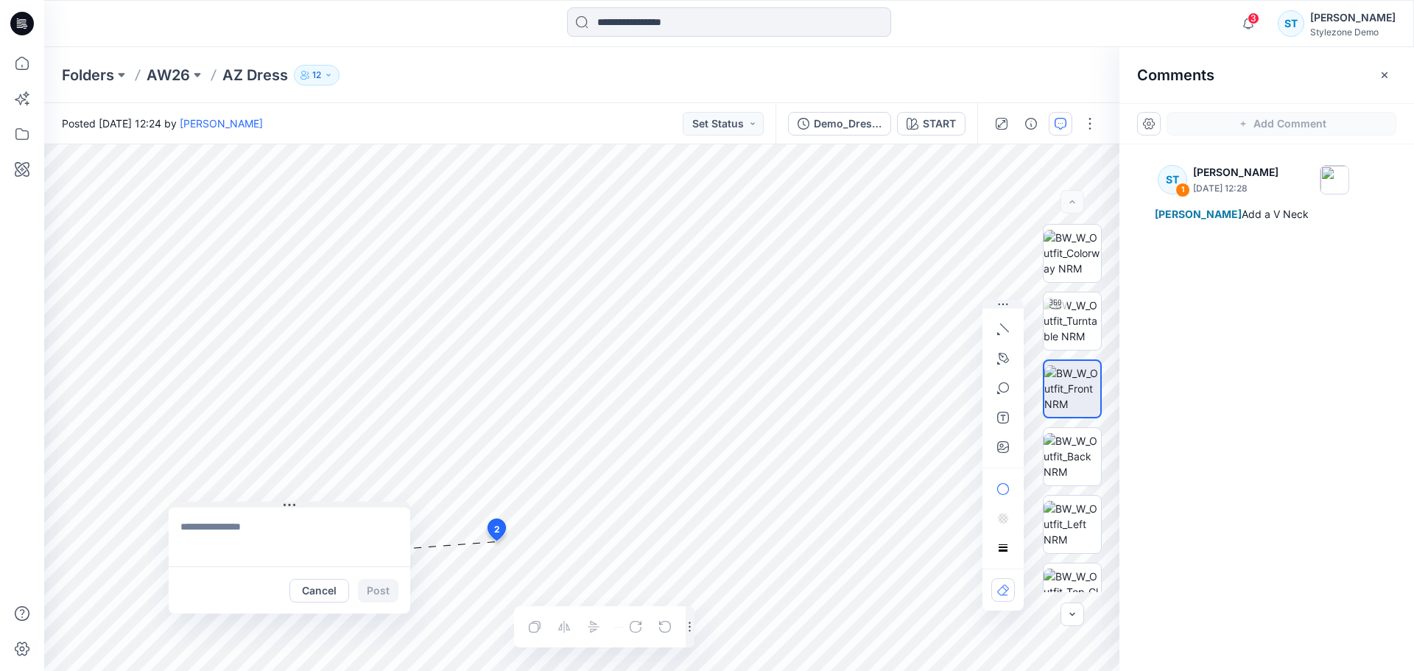
drag, startPoint x: 521, startPoint y: 552, endPoint x: 216, endPoint y: 506, distance: 308.4
click at [216, 506] on button at bounding box center [290, 506] width 242 height 9
click at [209, 528] on textarea at bounding box center [290, 536] width 242 height 59
type textarea "**********"
click at [1007, 352] on button "button" at bounding box center [1003, 359] width 24 height 24
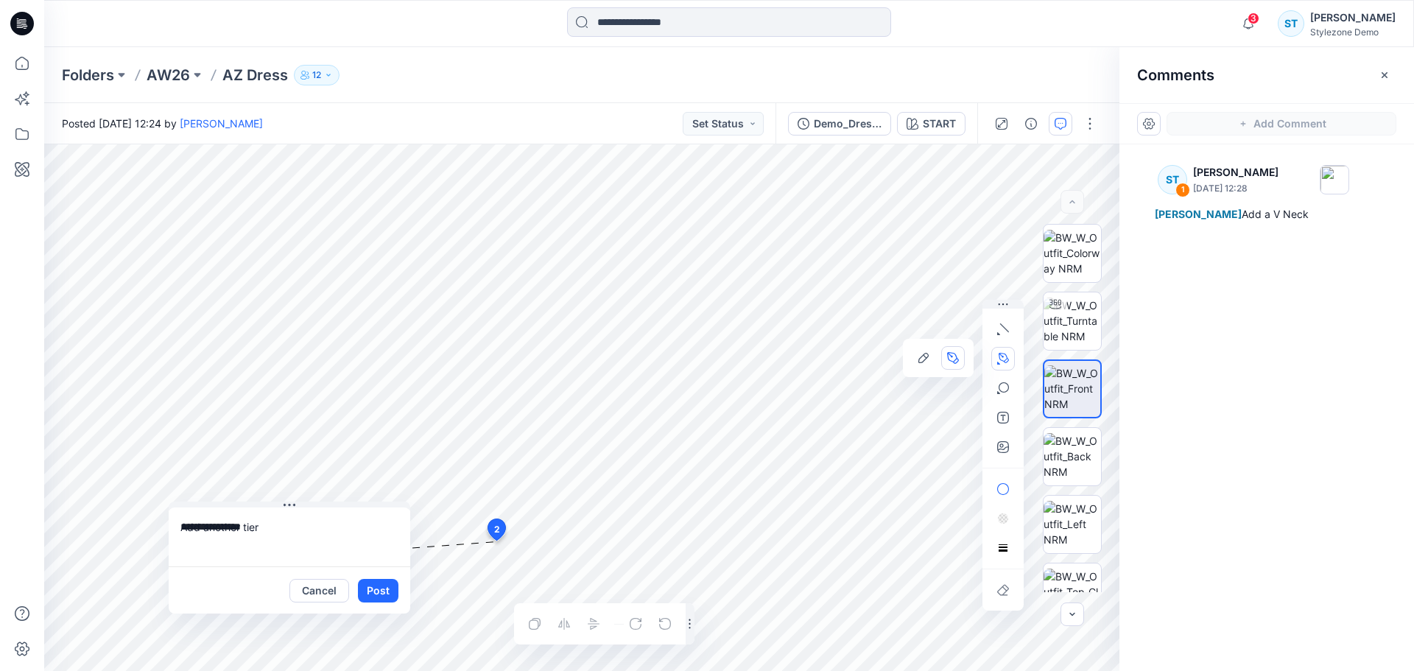
click at [689, 540] on icon "Layer 1" at bounding box center [581, 407] width 1075 height 527
click at [697, 599] on g at bounding box center [691, 567] width 11 height 63
click at [487, 599] on icon "Layer 1" at bounding box center [581, 407] width 1075 height 527
click at [488, 534] on icon at bounding box center [497, 532] width 24 height 28
click at [488, 545] on icon at bounding box center [497, 532] width 24 height 28
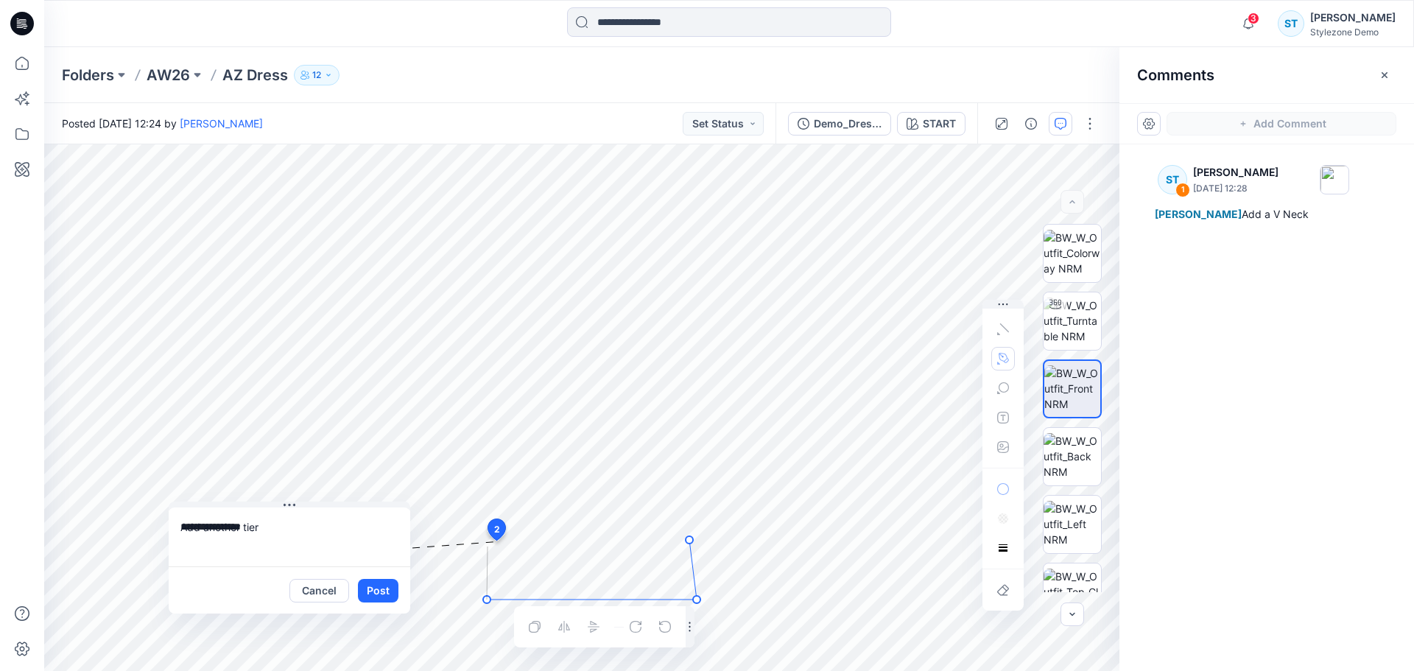
click at [488, 546] on g at bounding box center [591, 569] width 217 height 67
drag, startPoint x: 490, startPoint y: 552, endPoint x: 493, endPoint y: 541, distance: 11.6
click at [493, 541] on div "**********" at bounding box center [581, 407] width 1075 height 527
drag, startPoint x: 488, startPoint y: 547, endPoint x: 505, endPoint y: 540, distance: 19.1
click at [505, 540] on div "**********" at bounding box center [581, 407] width 1075 height 527
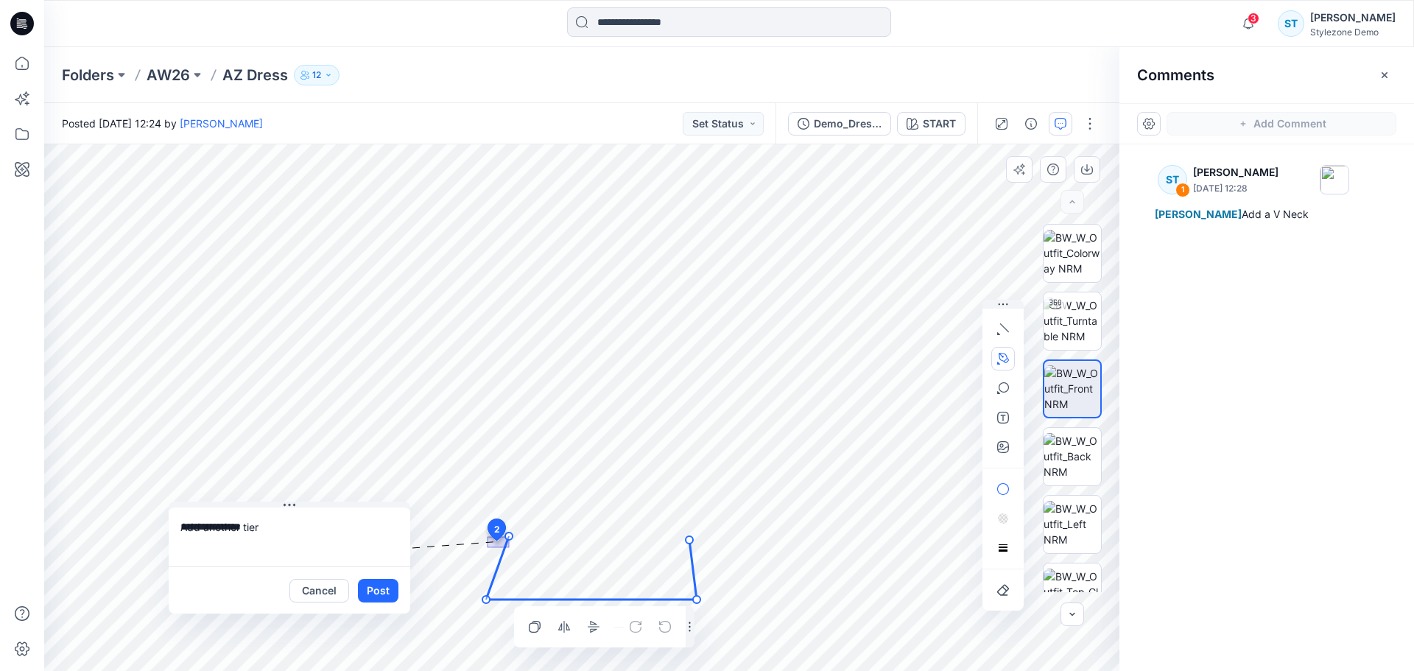
click at [503, 540] on icon at bounding box center [497, 532] width 24 height 28
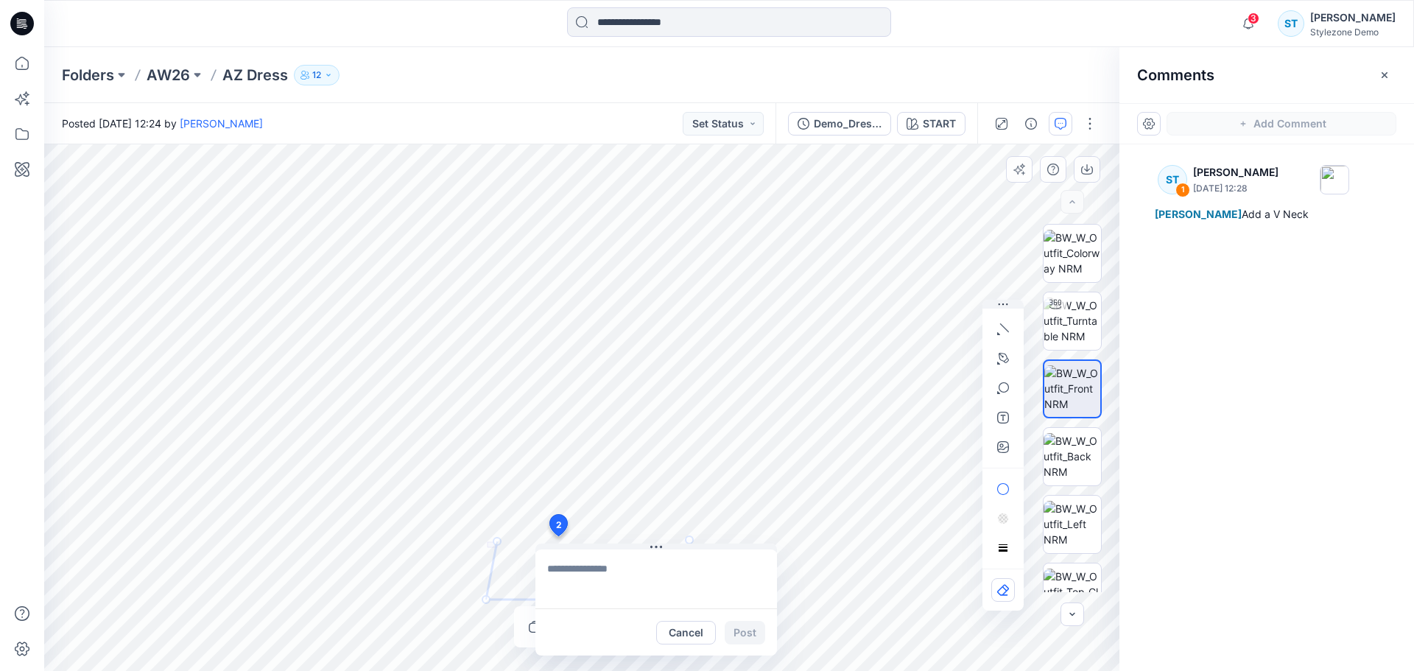
drag, startPoint x: 507, startPoint y: 536, endPoint x: 558, endPoint y: 526, distance: 51.1
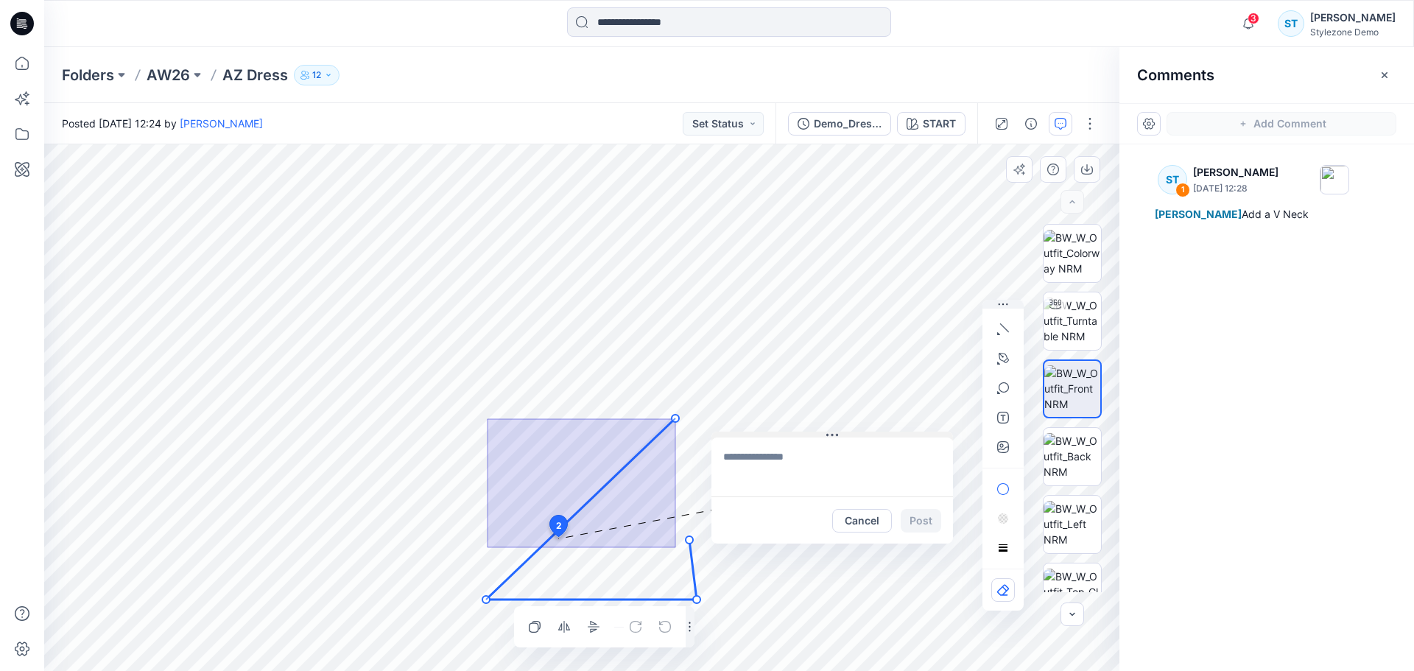
drag, startPoint x: 594, startPoint y: 546, endPoint x: 770, endPoint y: 434, distance: 209.0
click at [770, 434] on button at bounding box center [832, 436] width 242 height 9
click at [689, 426] on circle at bounding box center [688, 424] width 7 height 7
drag, startPoint x: 688, startPoint y: 425, endPoint x: 490, endPoint y: 536, distance: 227.2
click at [490, 536] on circle at bounding box center [490, 535] width 7 height 7
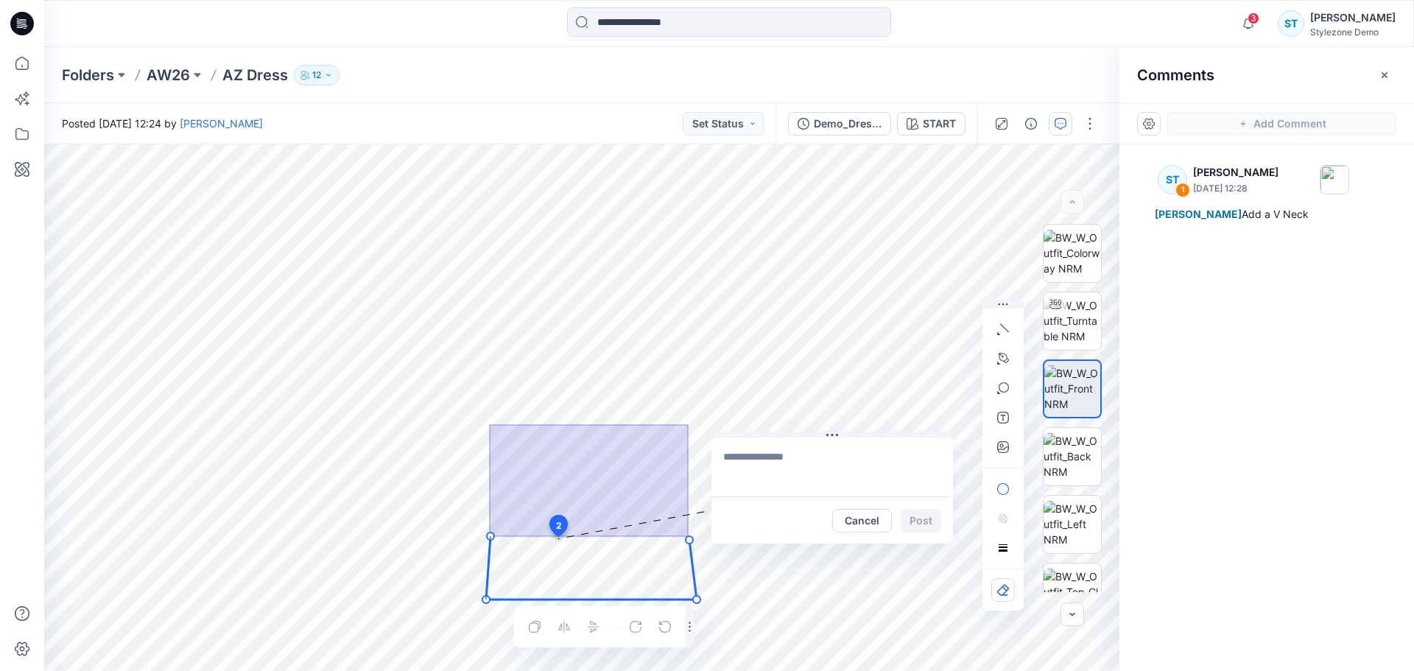
click at [409, 518] on icon "Layer 1" at bounding box center [581, 407] width 1075 height 527
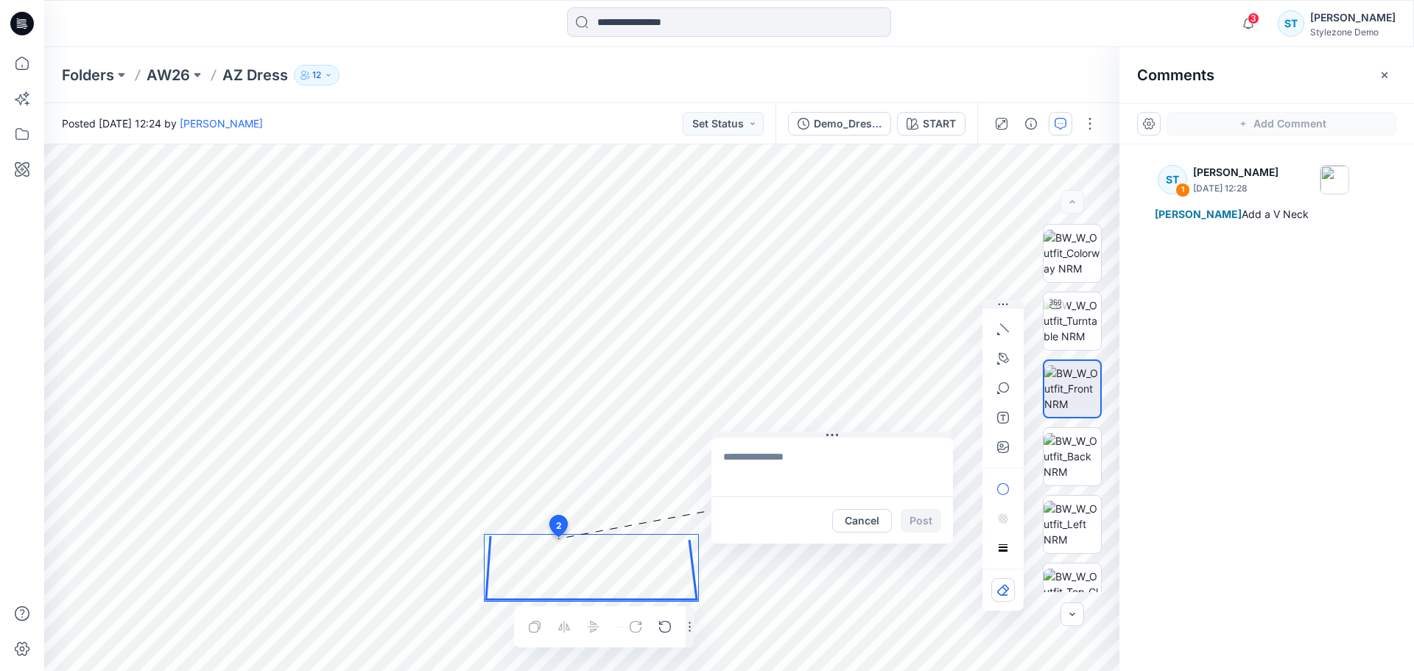
click at [490, 540] on icon at bounding box center [591, 567] width 211 height 63
click at [482, 599] on circle at bounding box center [480, 598] width 7 height 7
click at [773, 457] on textarea at bounding box center [832, 466] width 242 height 59
click at [804, 459] on textarea "**********" at bounding box center [832, 466] width 242 height 59
type textarea "**********"
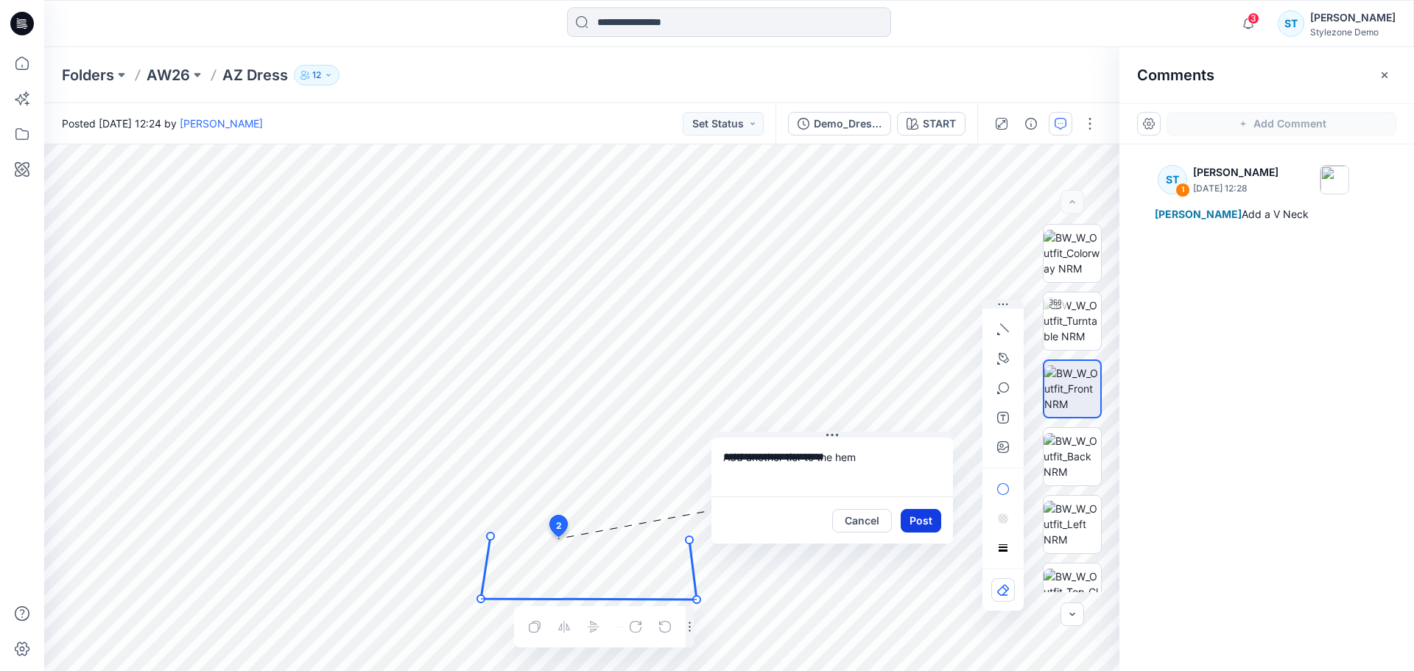
click at [919, 514] on button "Post" at bounding box center [921, 521] width 41 height 24
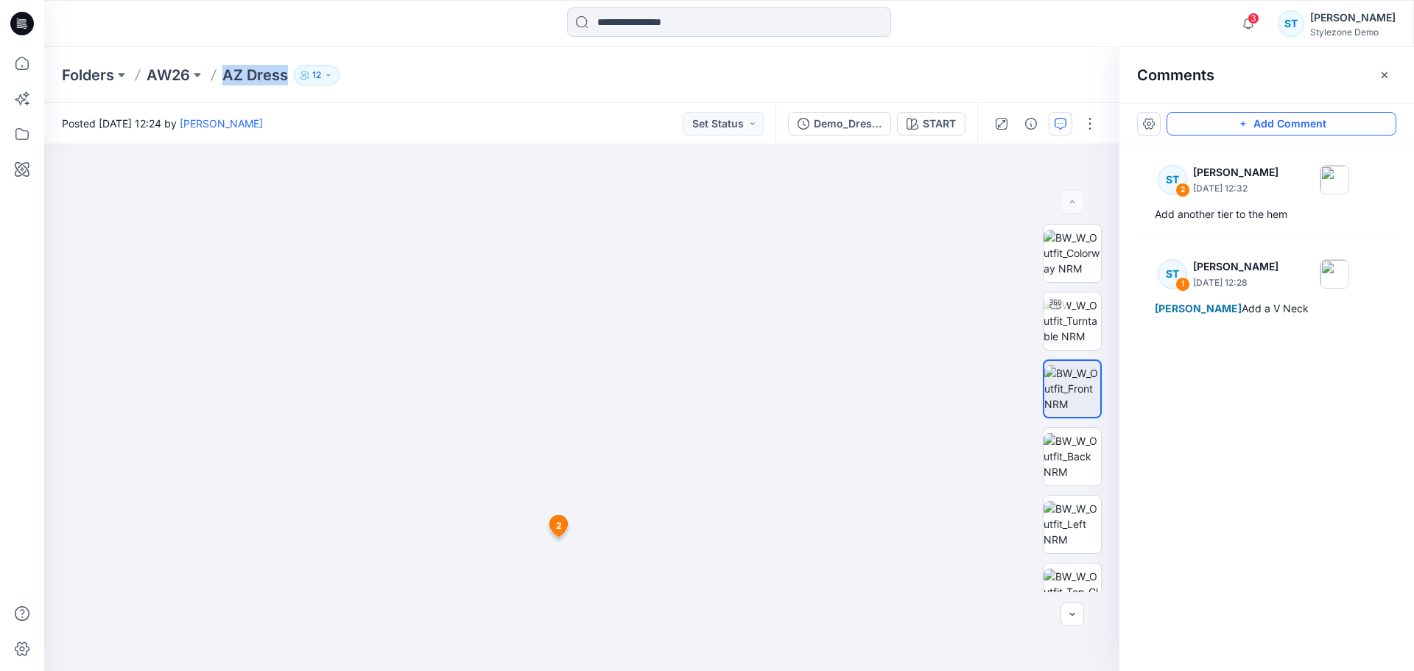
drag, startPoint x: 223, startPoint y: 71, endPoint x: 290, endPoint y: 77, distance: 67.3
click at [290, 77] on div "Folders AW26 AZ Dress 12" at bounding box center [672, 75] width 1220 height 21
copy p "AZ Dress"
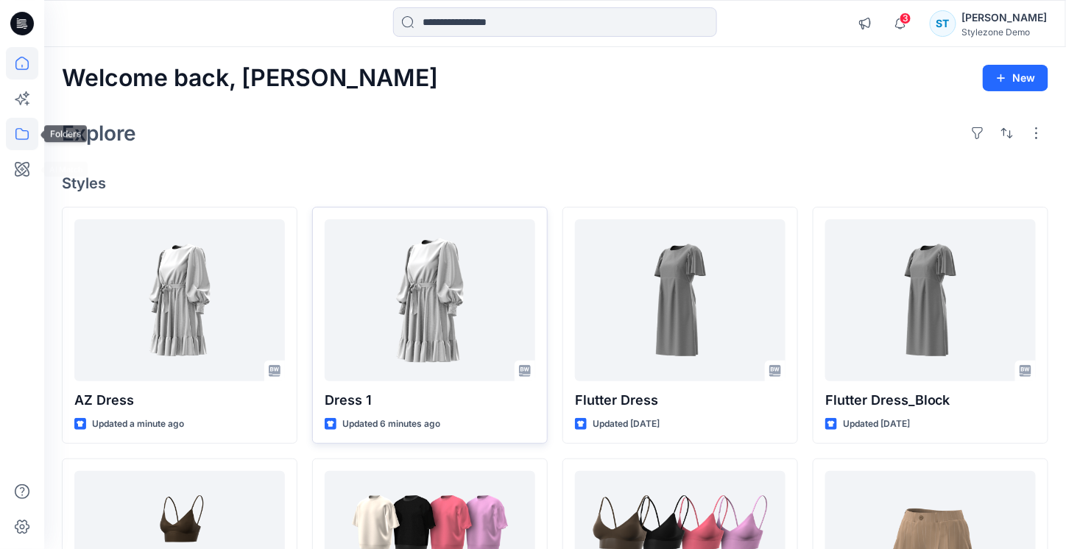
click at [25, 136] on icon at bounding box center [22, 134] width 32 height 32
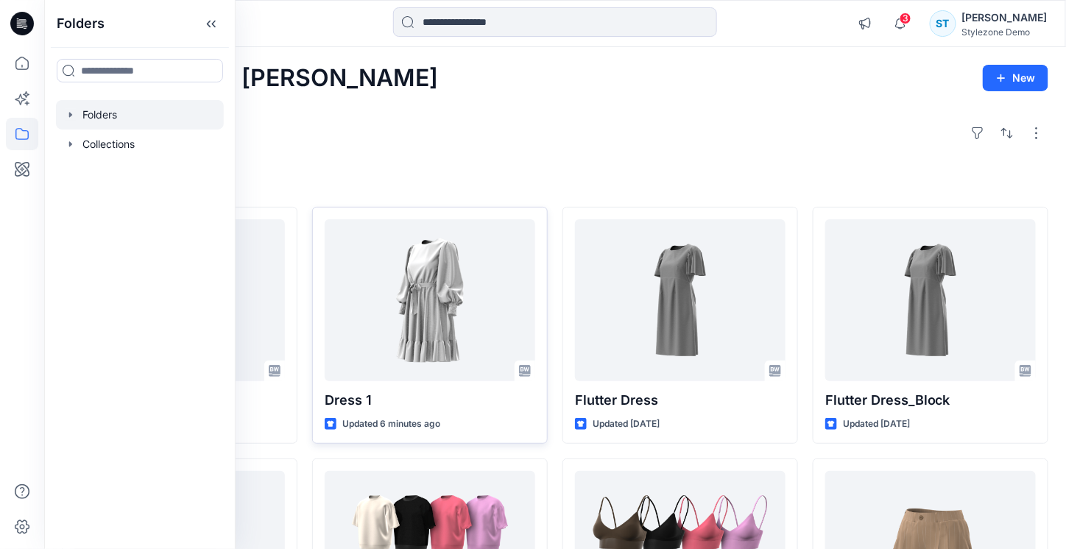
click at [72, 116] on icon "button" at bounding box center [71, 115] width 12 height 12
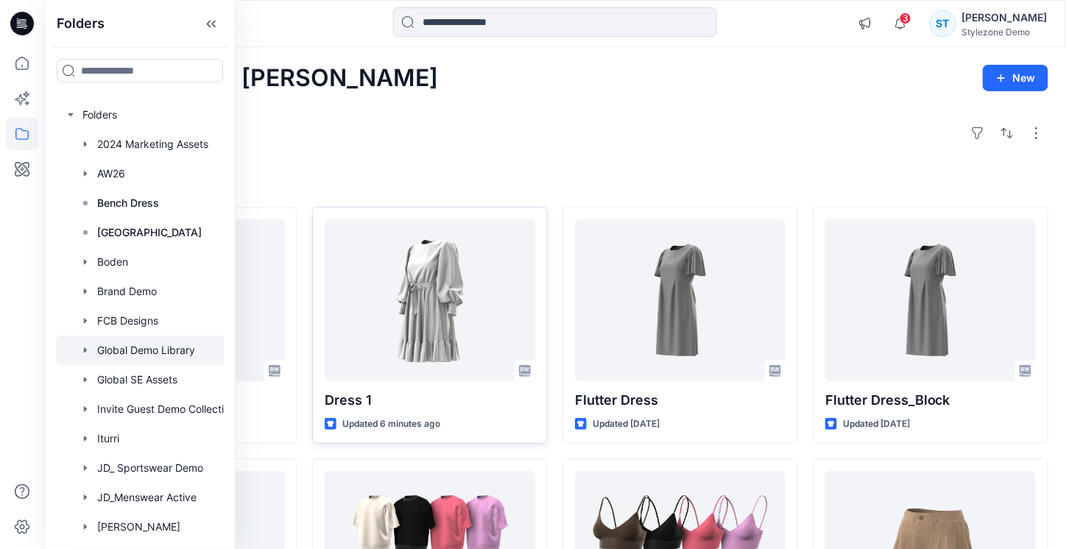
click at [84, 345] on icon "button" at bounding box center [86, 351] width 12 height 12
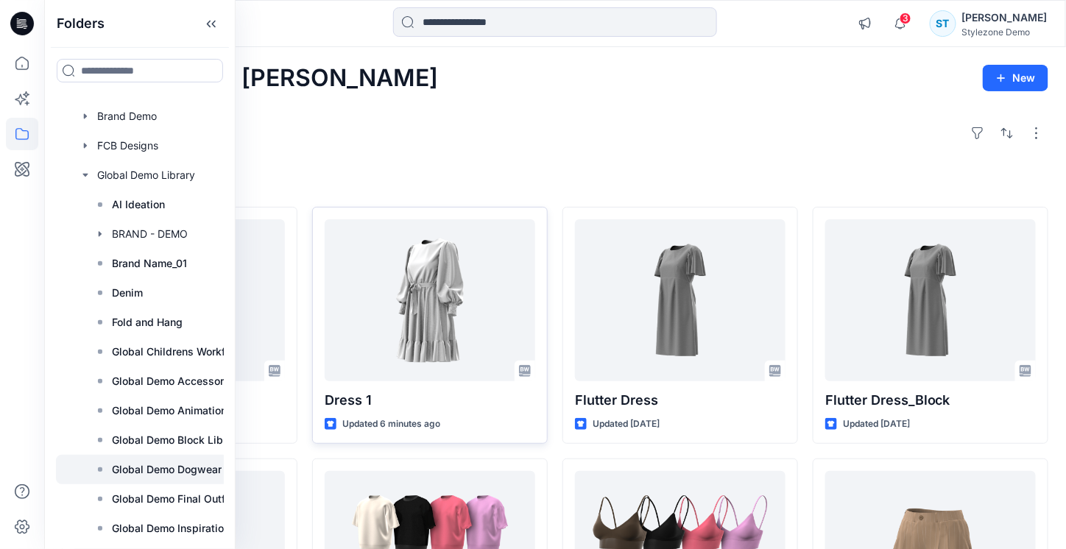
scroll to position [221, 0]
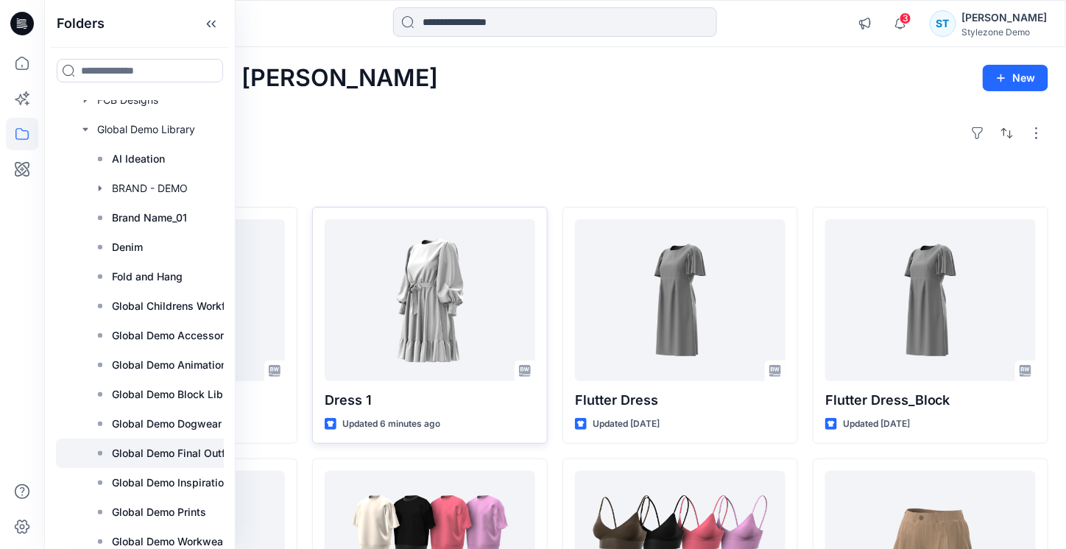
click at [160, 459] on p "Global Demo Final Outfits" at bounding box center [175, 454] width 126 height 18
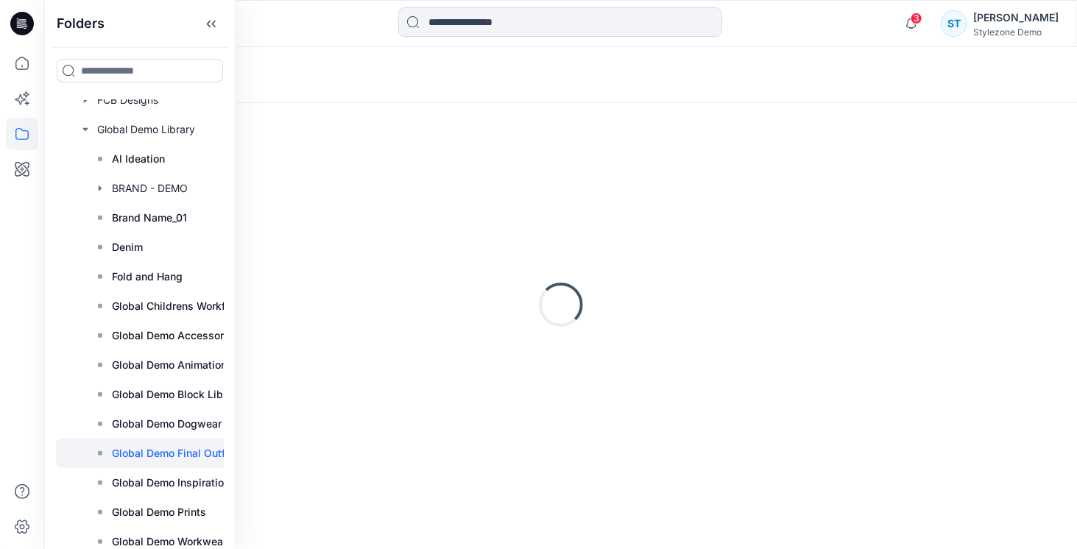
click at [770, 160] on div "Loading..." at bounding box center [561, 305] width 998 height 368
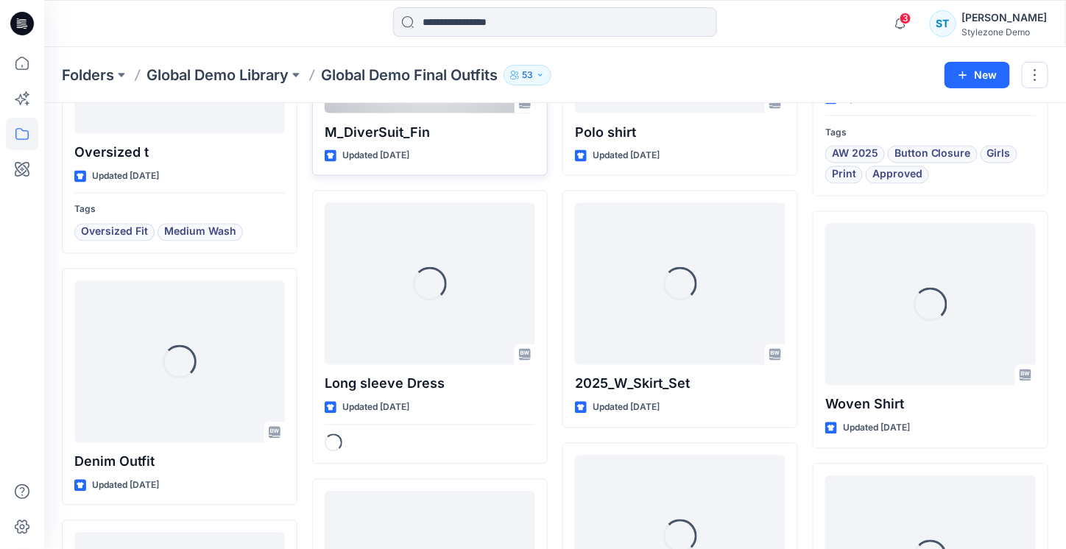
scroll to position [854, 0]
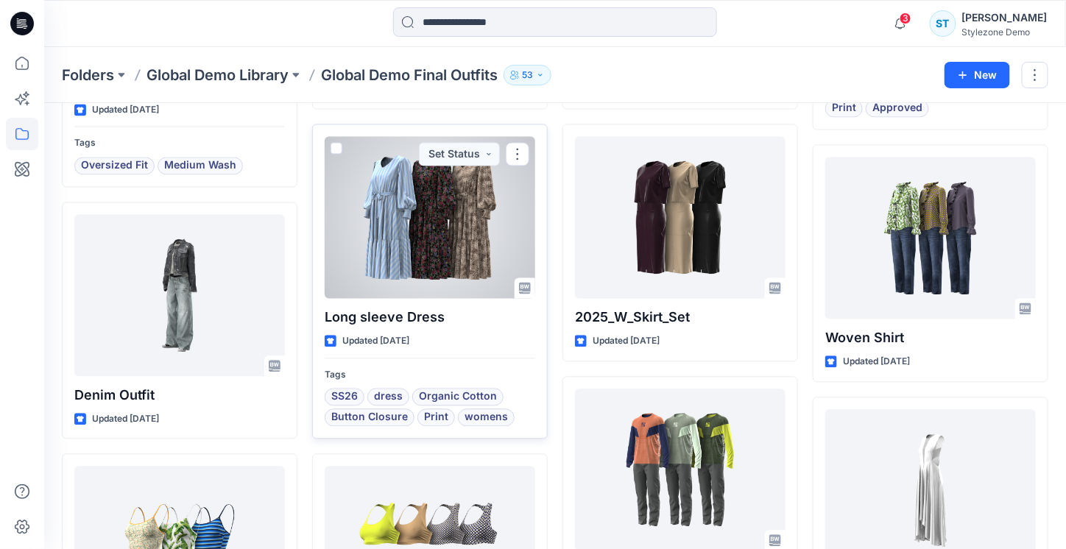
click at [390, 230] on div at bounding box center [430, 218] width 211 height 162
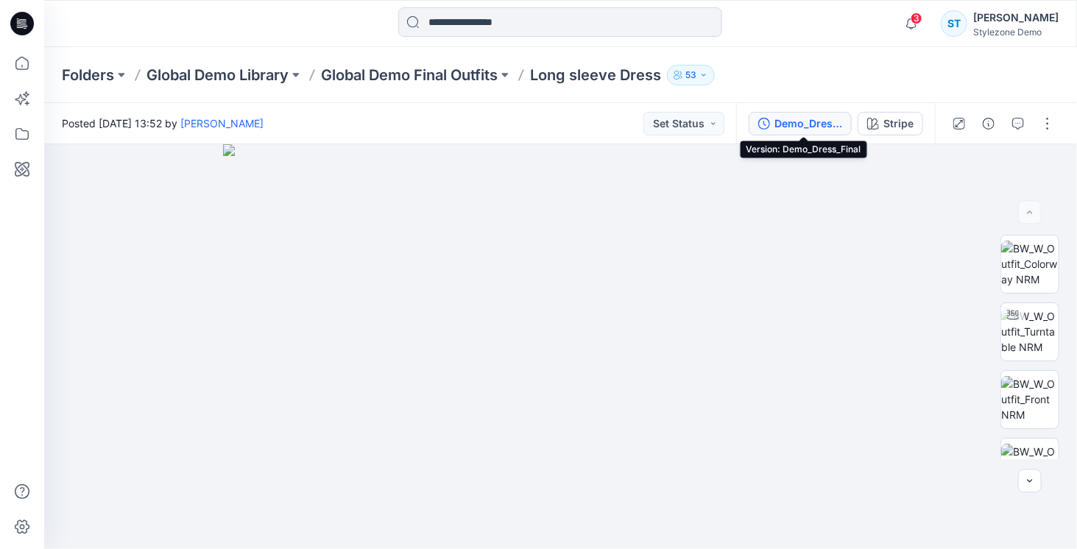
click at [824, 130] on div "Demo_Dress_Final" at bounding box center [809, 124] width 68 height 16
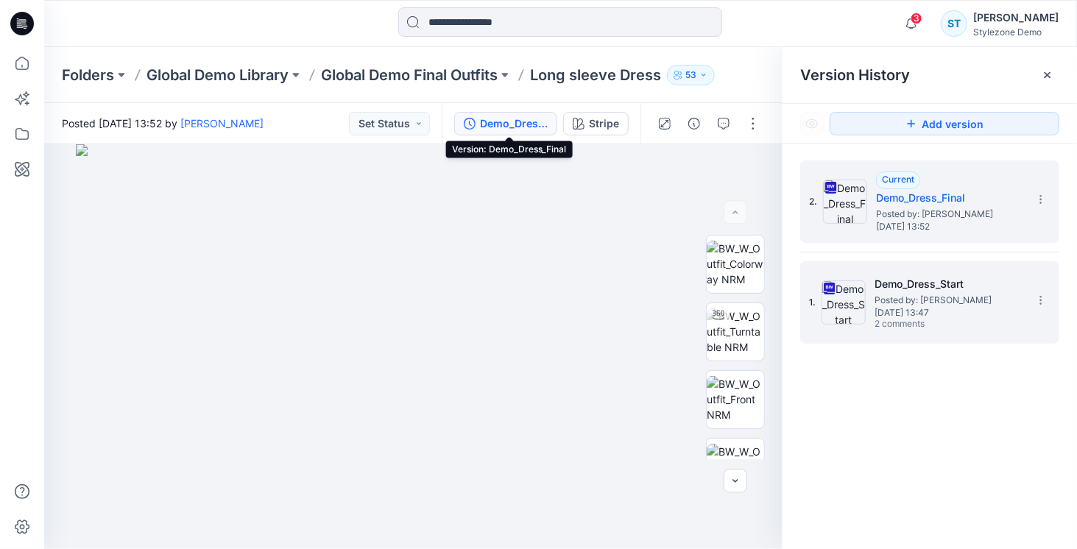
click at [975, 289] on h5 "Demo_Dress_Start" at bounding box center [948, 284] width 147 height 18
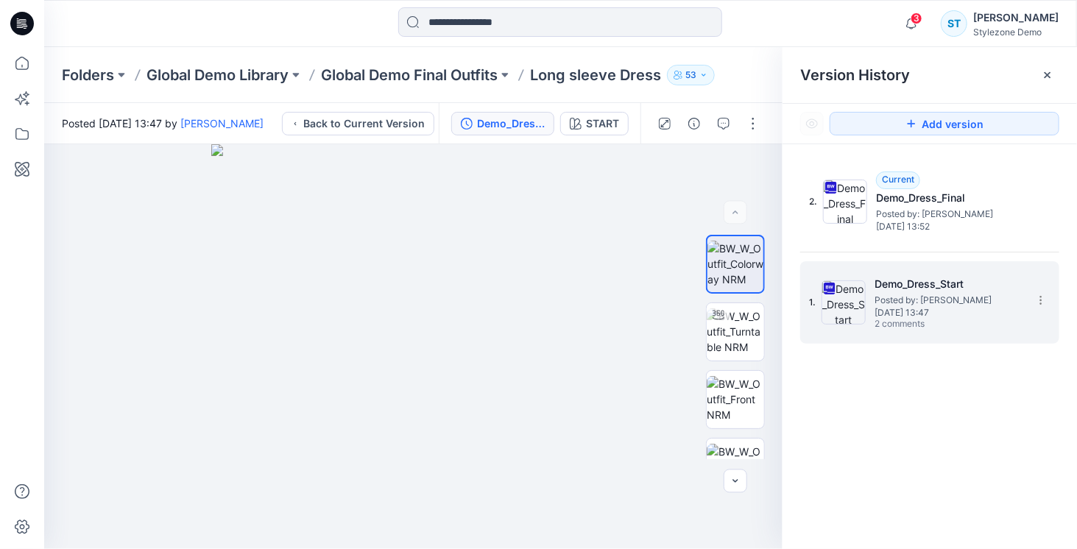
click at [867, 314] on div "1. Demo_Dress_Start Posted by: Savio Thomas Tuesday, January 28, 2025 13:47 2 c…" at bounding box center [919, 302] width 221 height 71
click at [720, 127] on icon "button" at bounding box center [724, 124] width 12 height 12
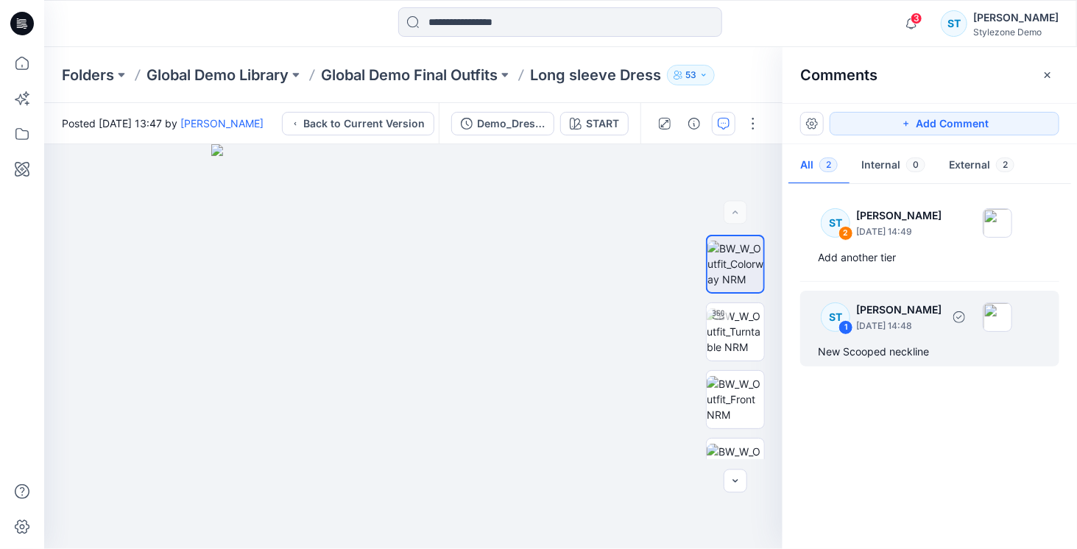
click at [929, 347] on div "New Scooped neckline" at bounding box center [930, 352] width 224 height 18
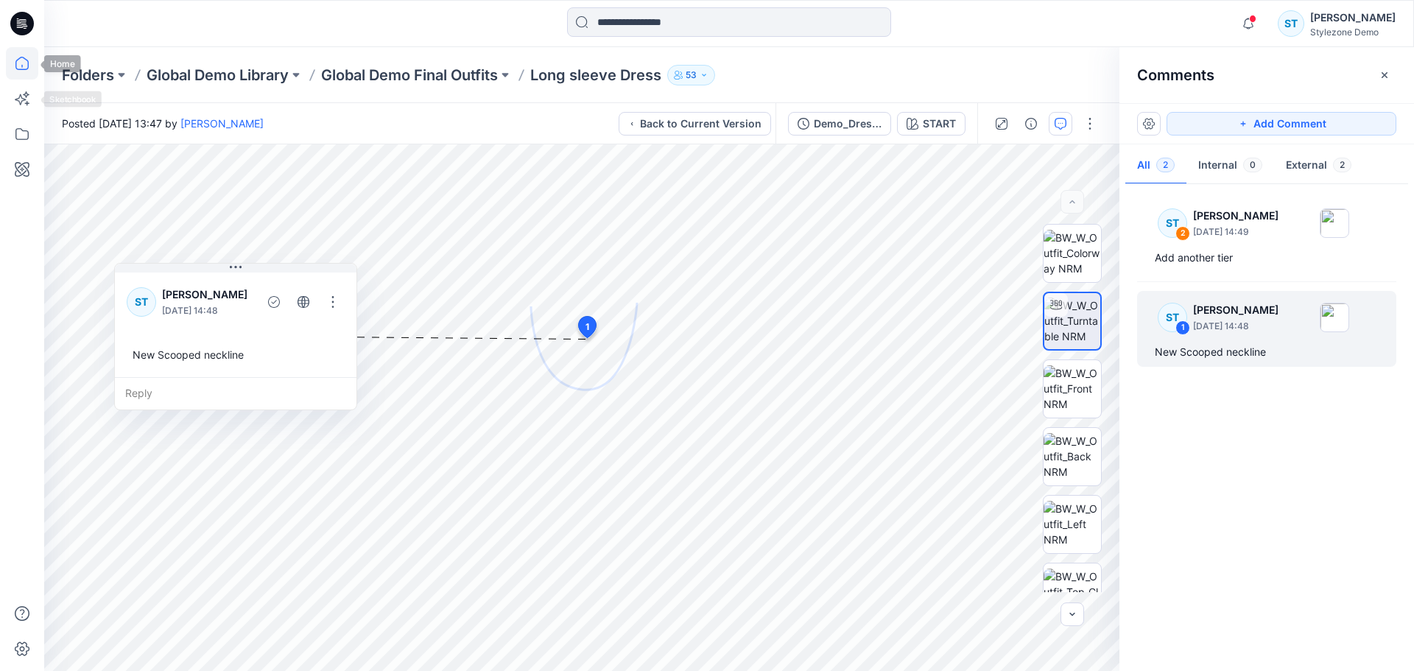
click at [21, 66] on icon at bounding box center [22, 63] width 32 height 32
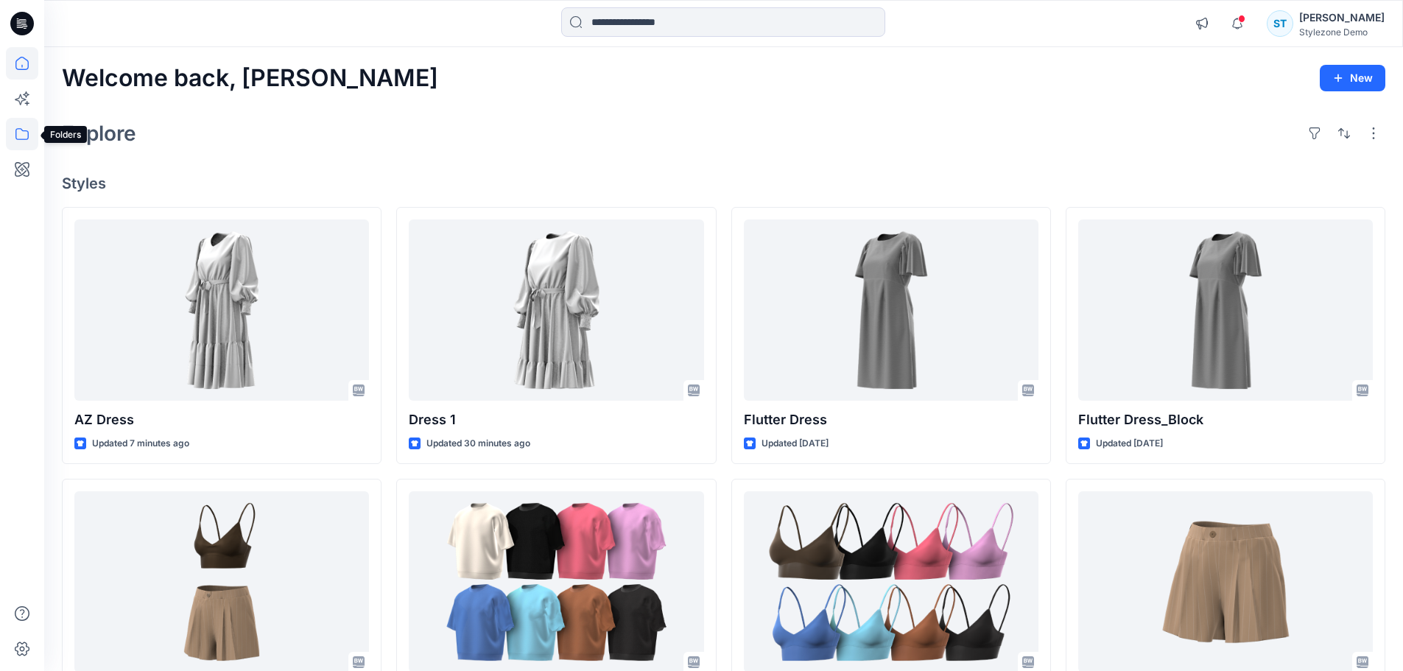
click at [29, 136] on icon at bounding box center [21, 134] width 13 height 12
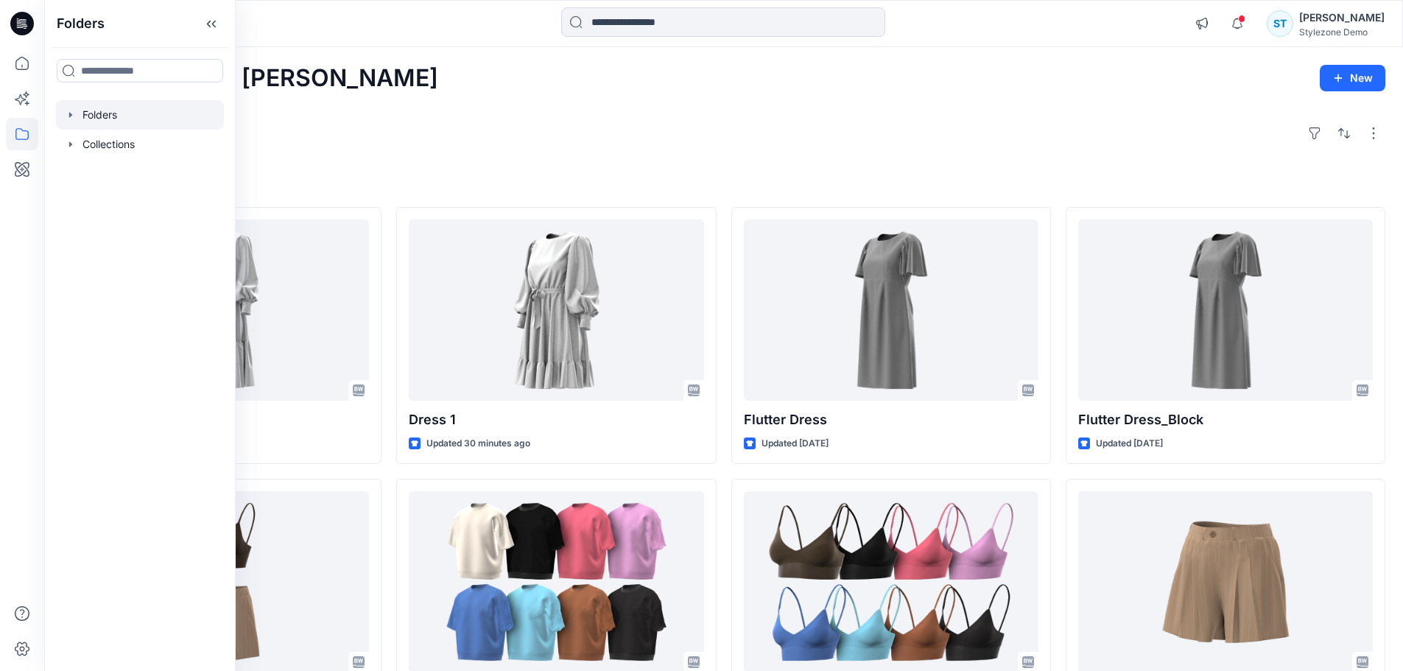
click at [65, 115] on icon "button" at bounding box center [71, 115] width 12 height 12
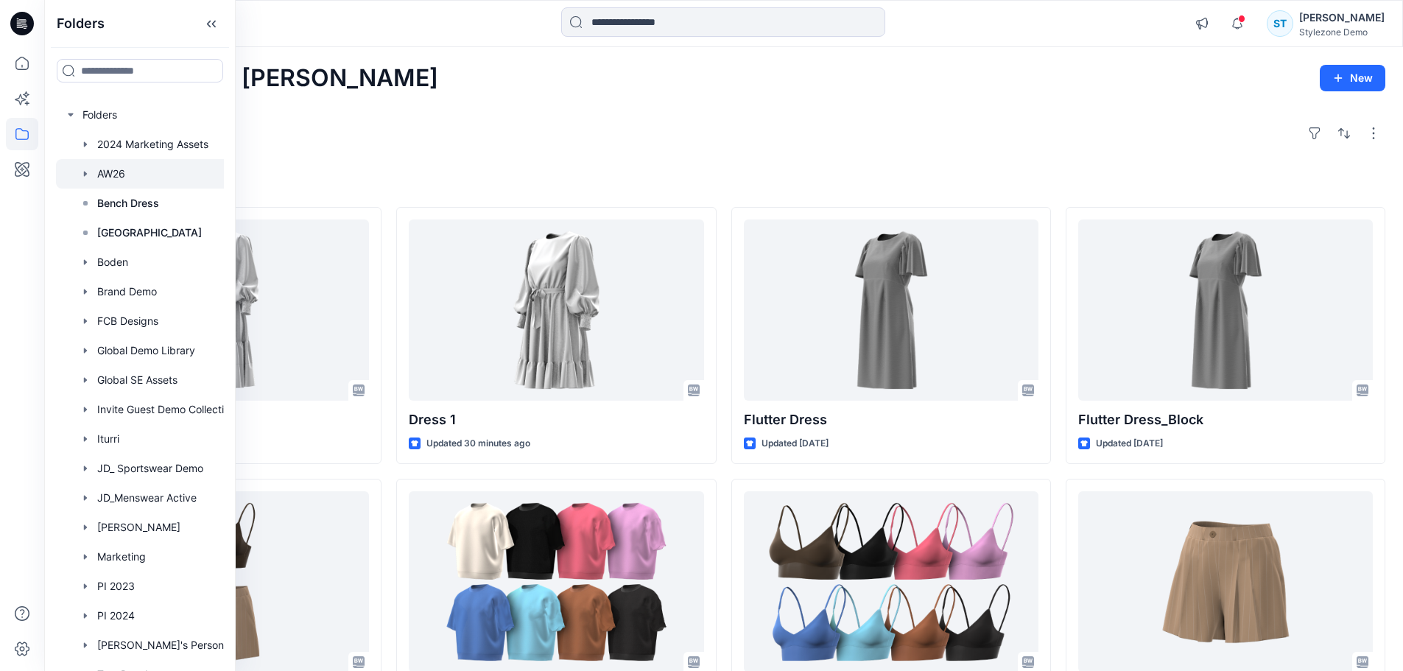
click at [108, 178] on div at bounding box center [159, 173] width 206 height 29
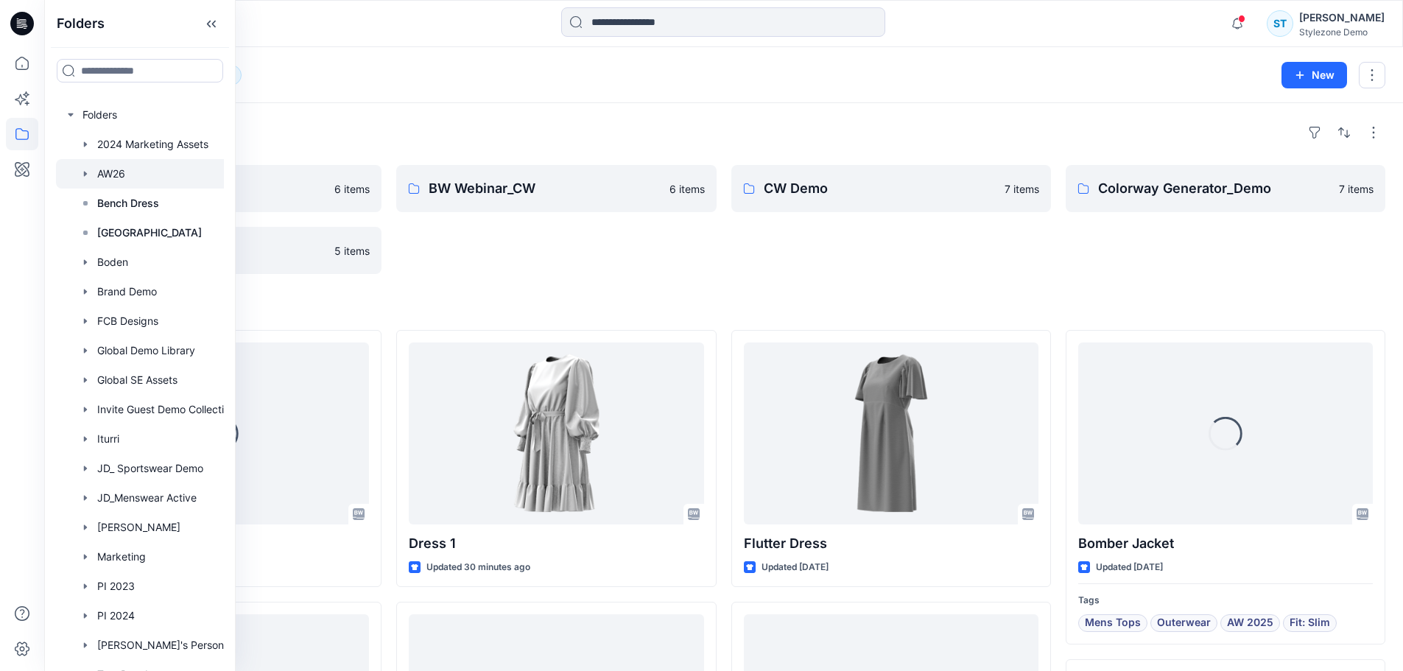
click at [594, 116] on div "Folders BW Webinar 6 items Fabrics 5 items BW Webinar_CW 6 items CW Demo 7 item…" at bounding box center [723, 681] width 1359 height 1156
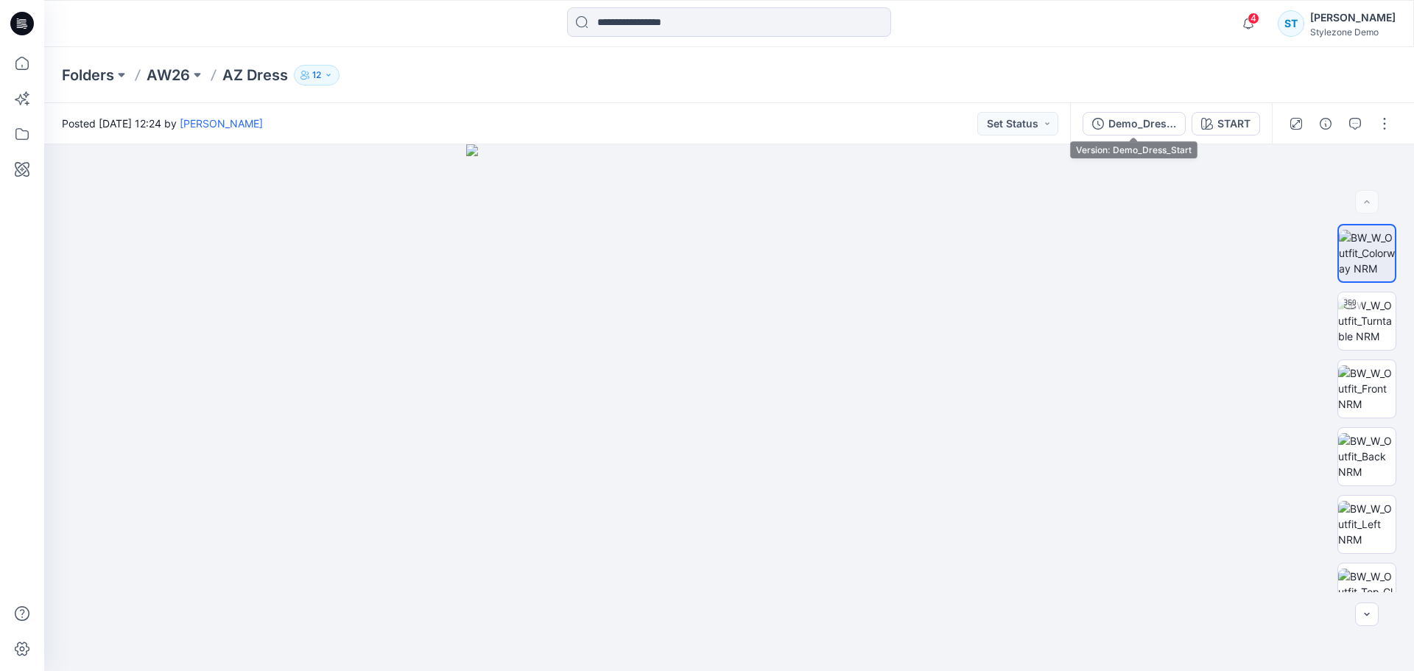
click at [1133, 126] on div "Demo_Dress_Start" at bounding box center [1142, 124] width 68 height 16
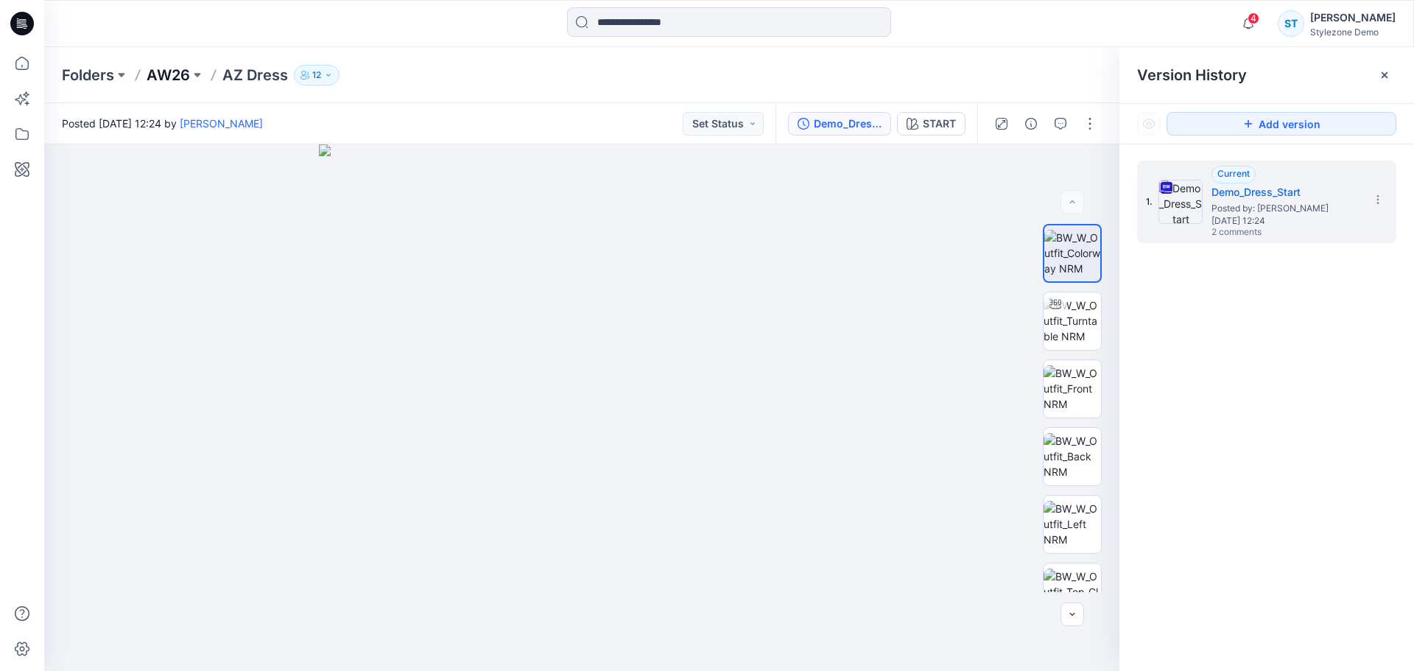
click at [166, 74] on p "AW26" at bounding box center [168, 75] width 43 height 21
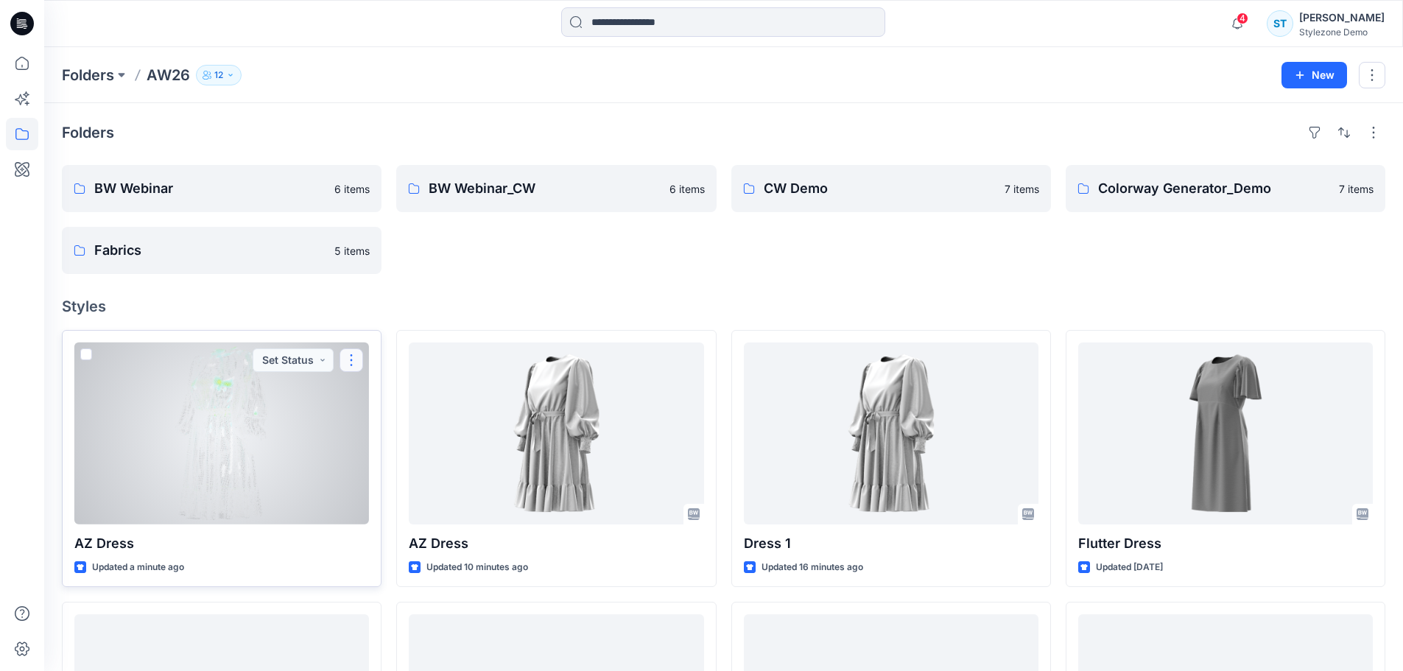
click at [349, 361] on button "button" at bounding box center [352, 360] width 24 height 24
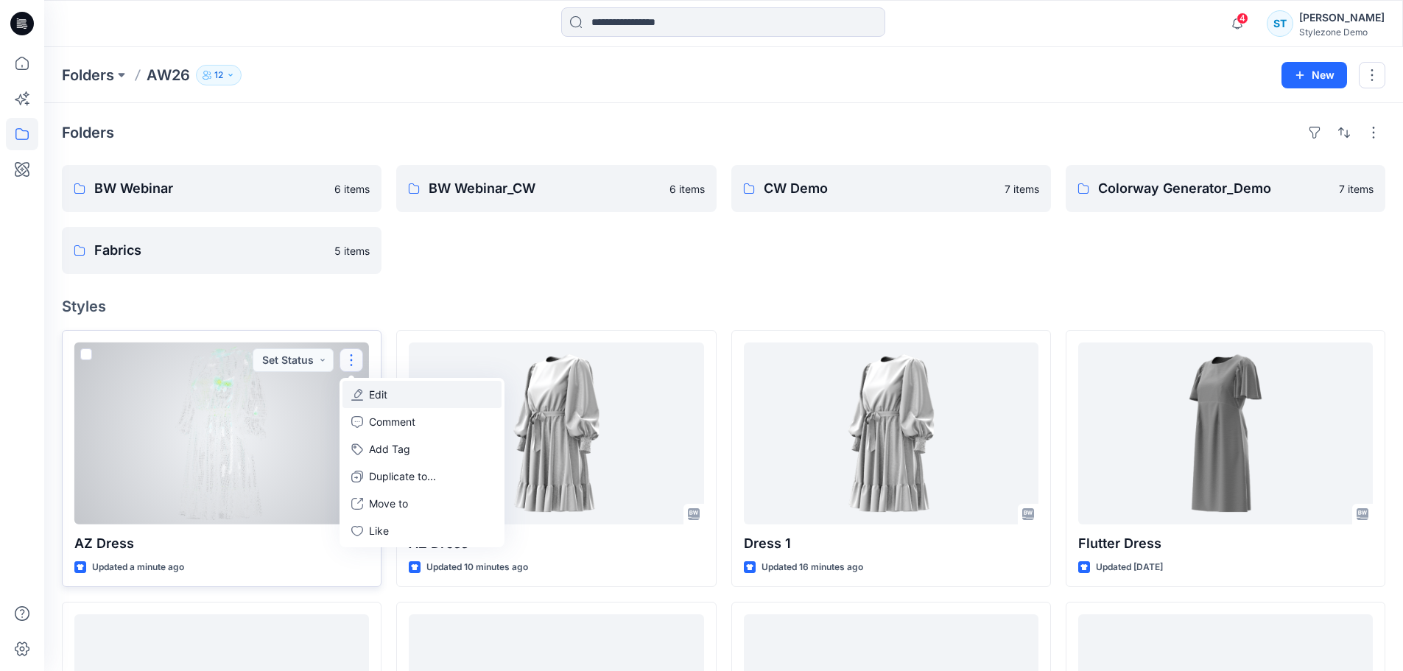
click at [385, 398] on p "Edit" at bounding box center [378, 394] width 18 height 15
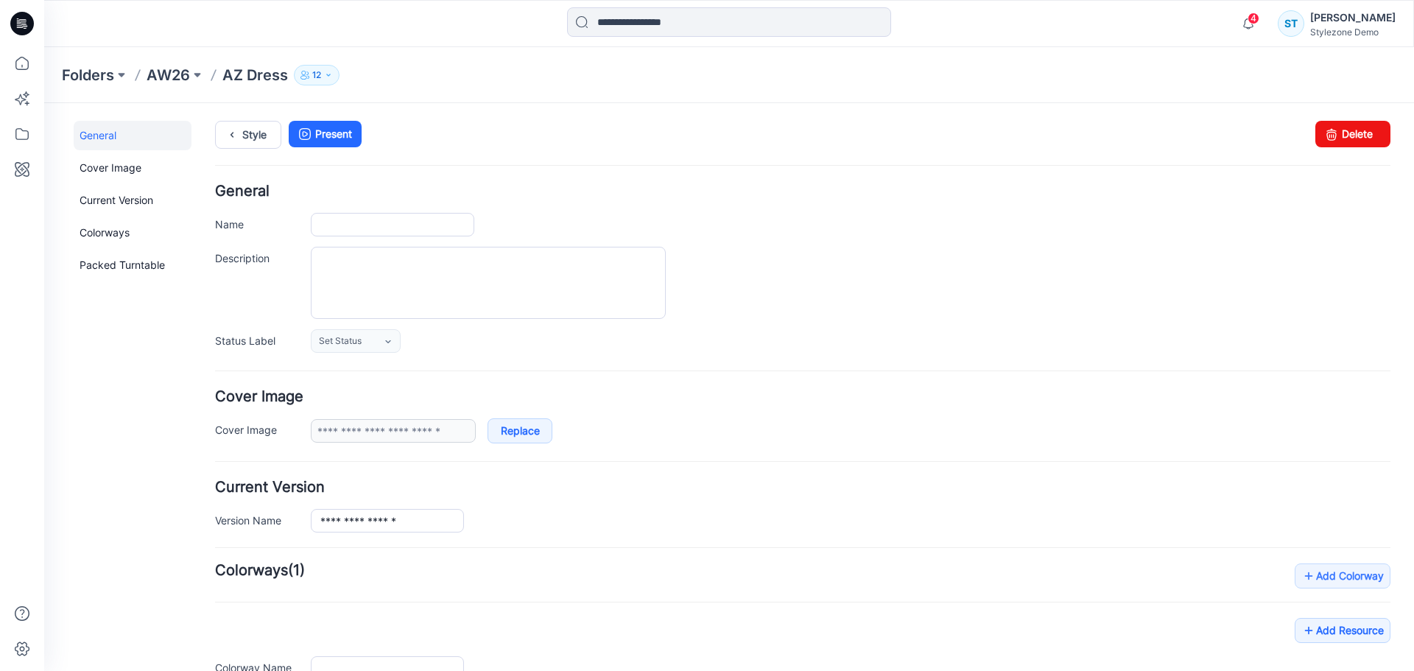
type input "********"
type input "**********"
drag, startPoint x: 1347, startPoint y: 136, endPoint x: 829, endPoint y: 159, distance: 518.2
click at [1347, 136] on link "Delete" at bounding box center [1352, 134] width 75 height 27
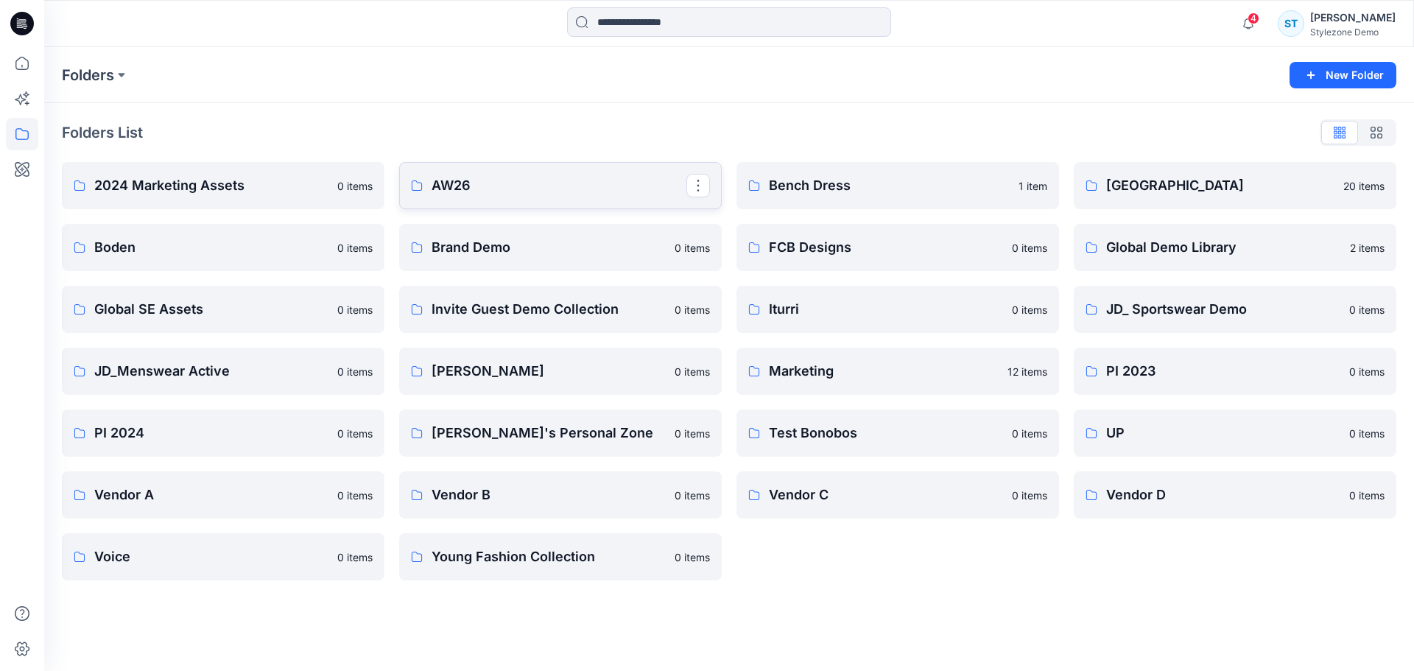
click at [466, 191] on p "AW26" at bounding box center [559, 185] width 255 height 21
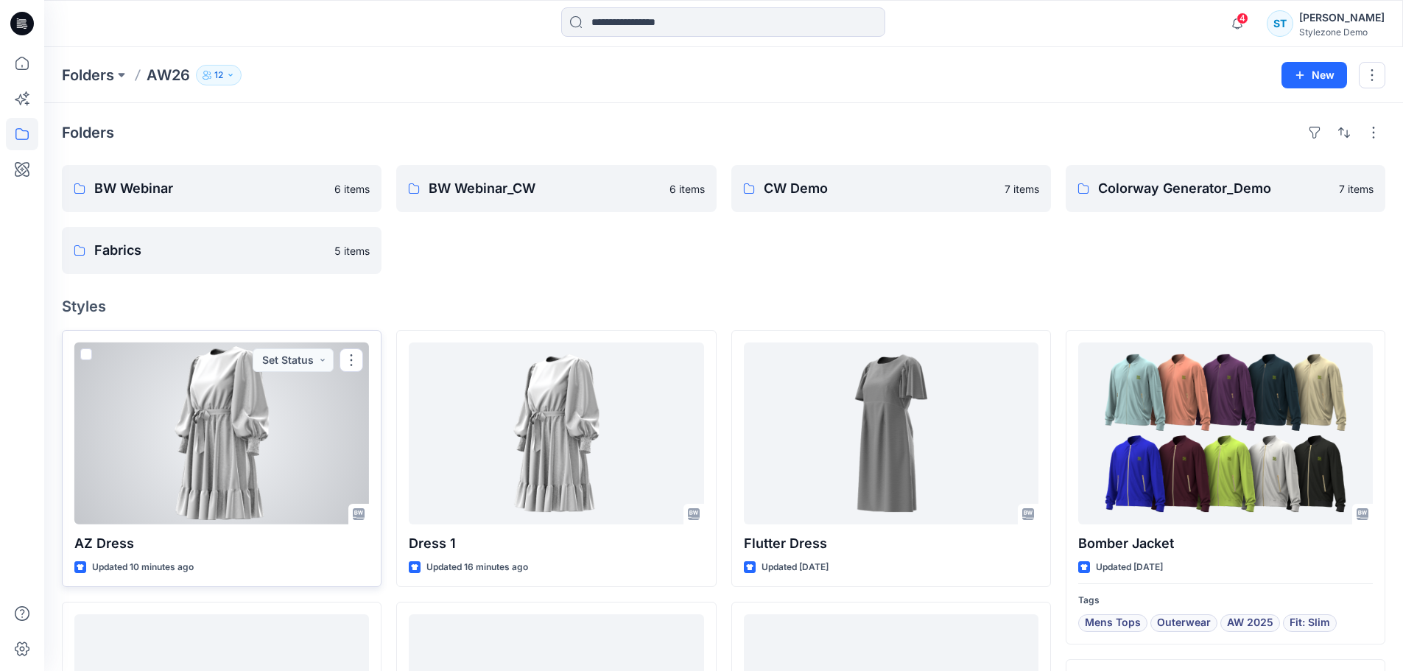
click at [218, 457] on div at bounding box center [221, 433] width 295 height 182
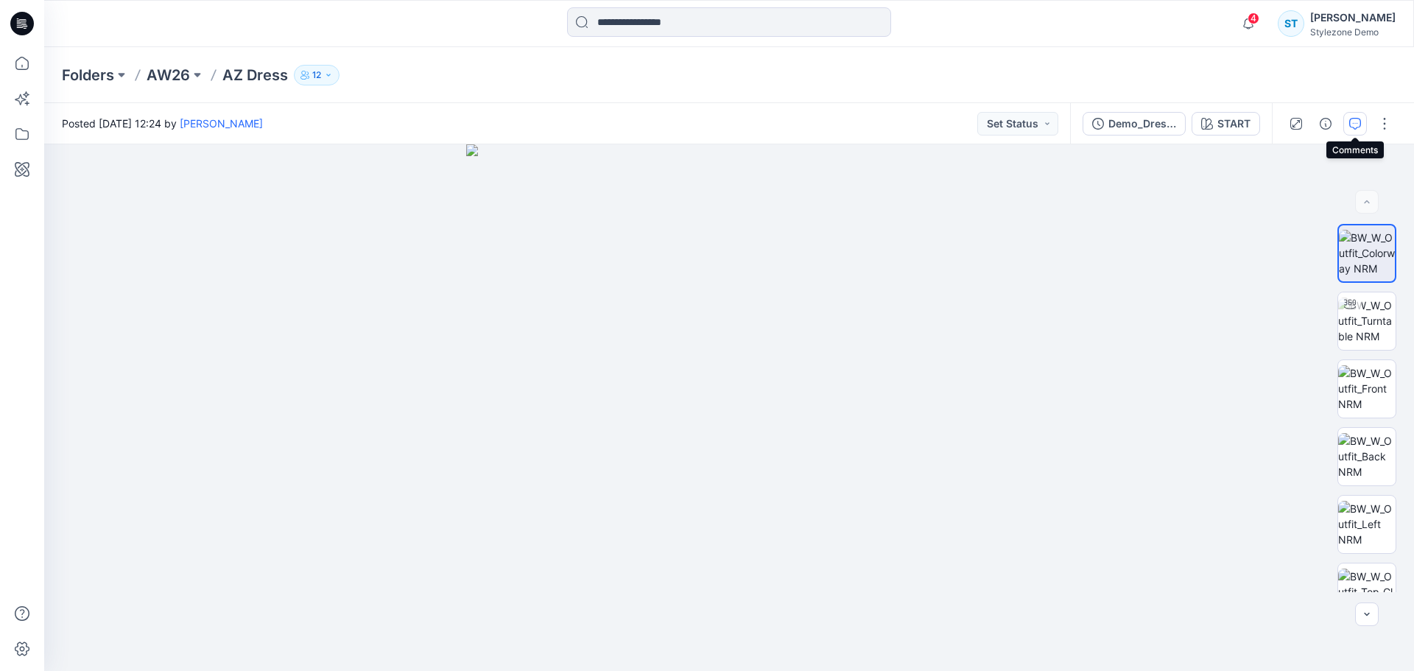
click at [1354, 122] on icon "button" at bounding box center [1355, 124] width 12 height 12
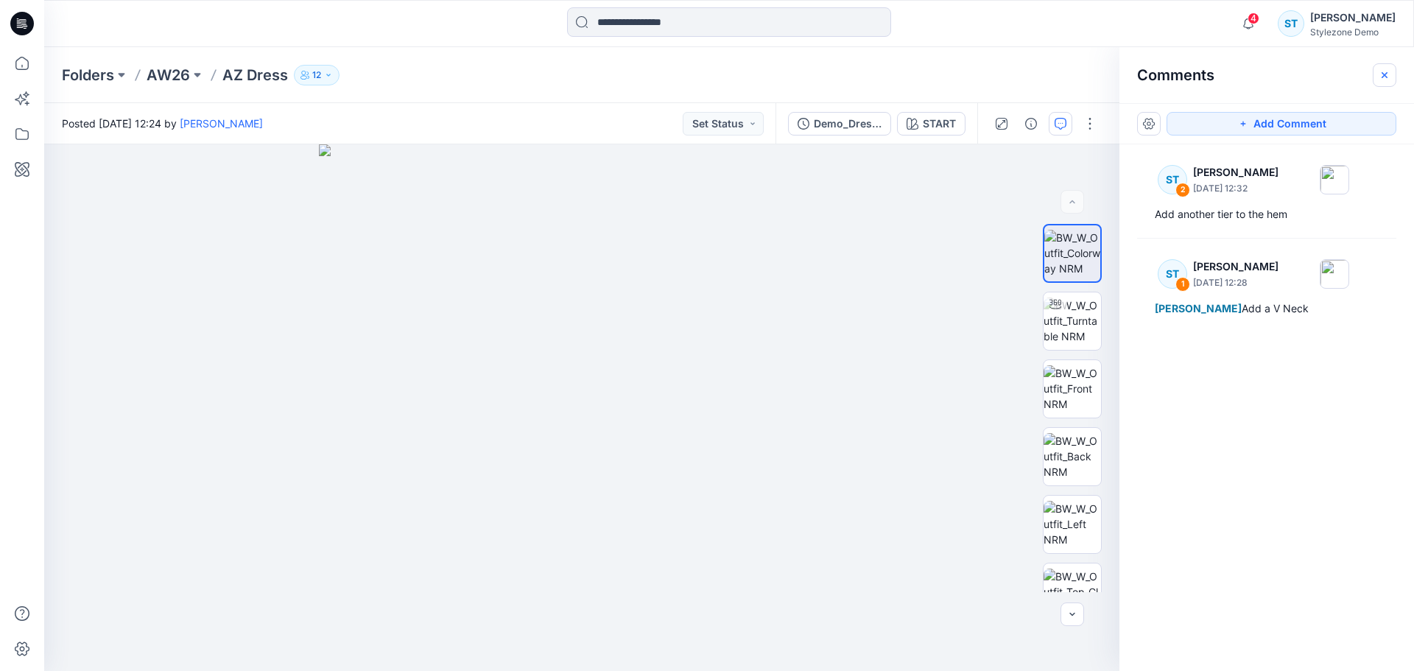
click at [1386, 78] on icon "button" at bounding box center [1385, 75] width 12 height 12
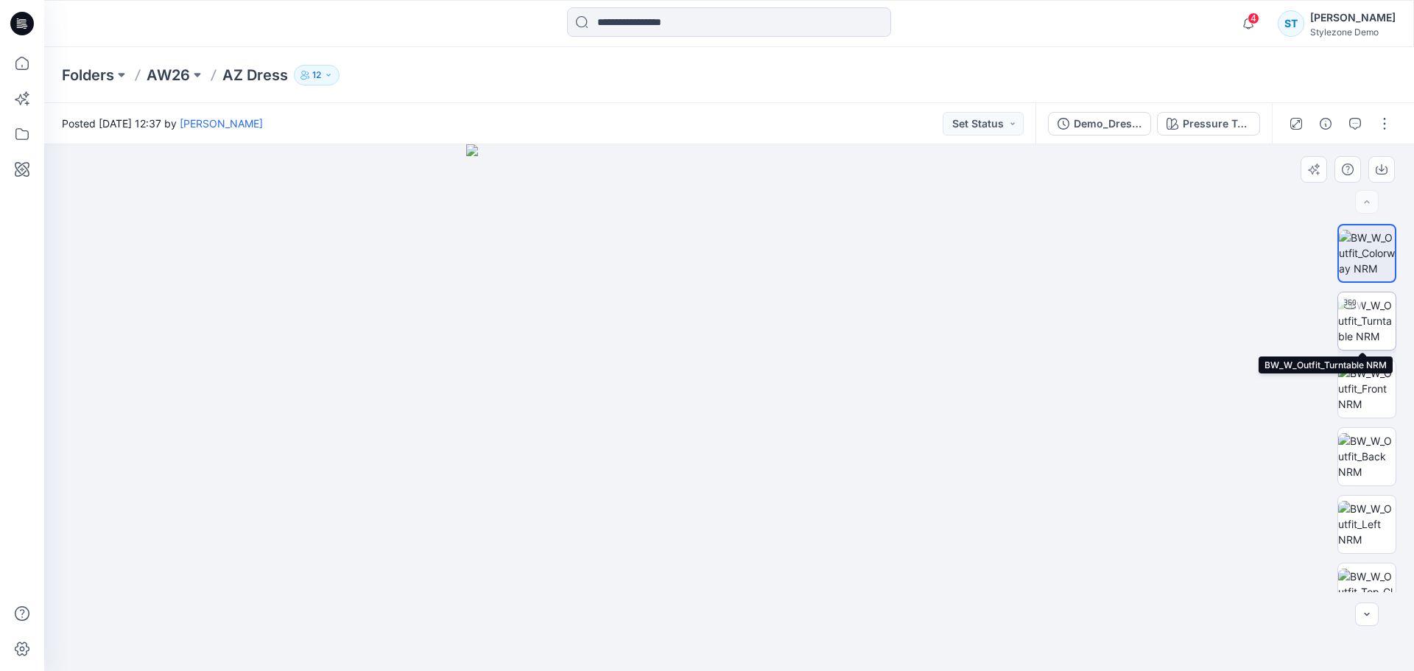
click at [1352, 328] on img at bounding box center [1366, 321] width 57 height 46
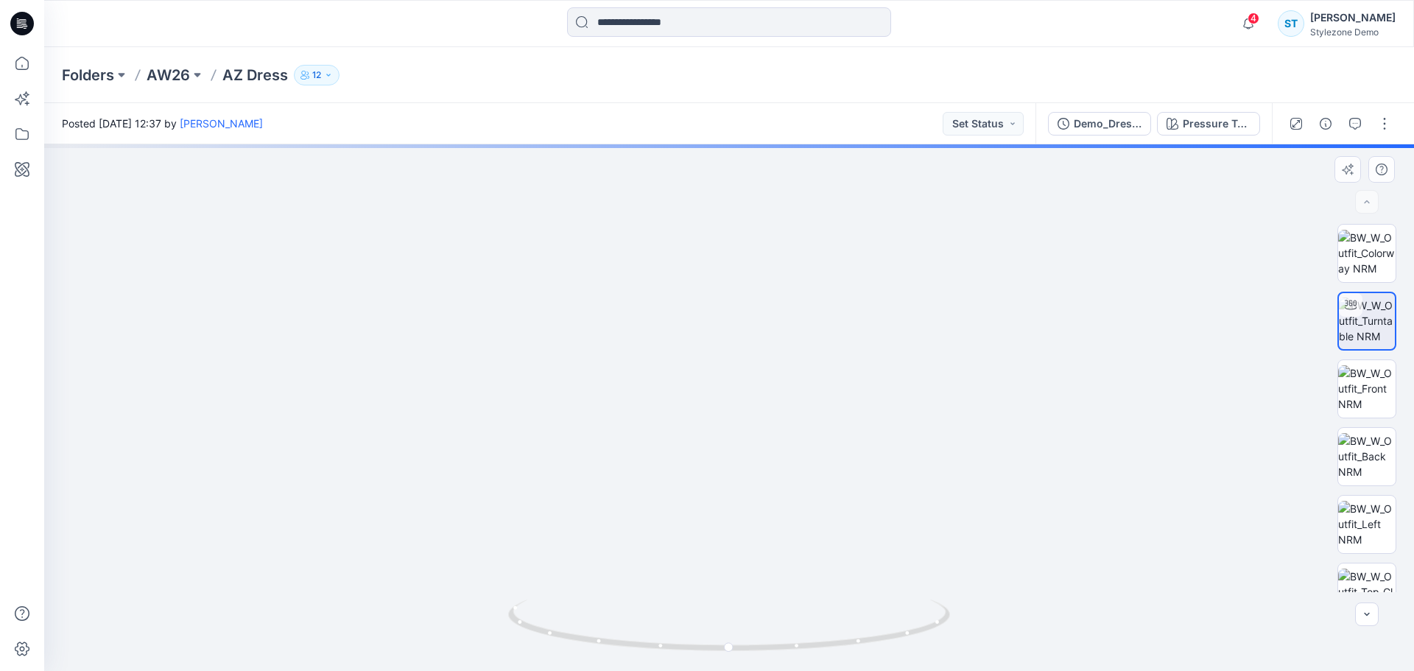
drag, startPoint x: 804, startPoint y: 338, endPoint x: 806, endPoint y: 412, distance: 73.7
click at [806, 412] on img at bounding box center [728, 303] width 1091 height 736
drag, startPoint x: 787, startPoint y: 508, endPoint x: 669, endPoint y: 518, distance: 119.0
click at [669, 518] on img at bounding box center [729, 359] width 809 height 624
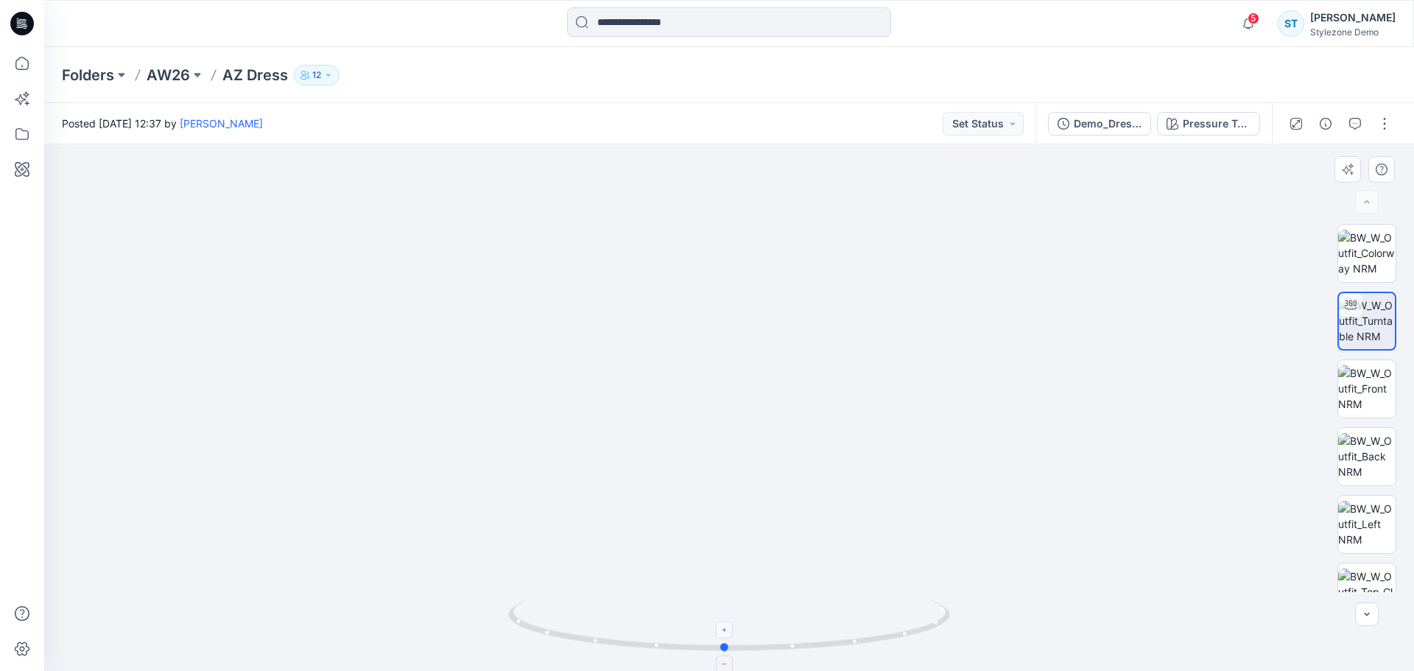
drag, startPoint x: 730, startPoint y: 651, endPoint x: 725, endPoint y: 637, distance: 14.7
click at [725, 637] on icon at bounding box center [731, 626] width 446 height 55
click at [1357, 379] on img at bounding box center [1366, 388] width 57 height 46
drag, startPoint x: 785, startPoint y: 355, endPoint x: 790, endPoint y: 409, distance: 54.7
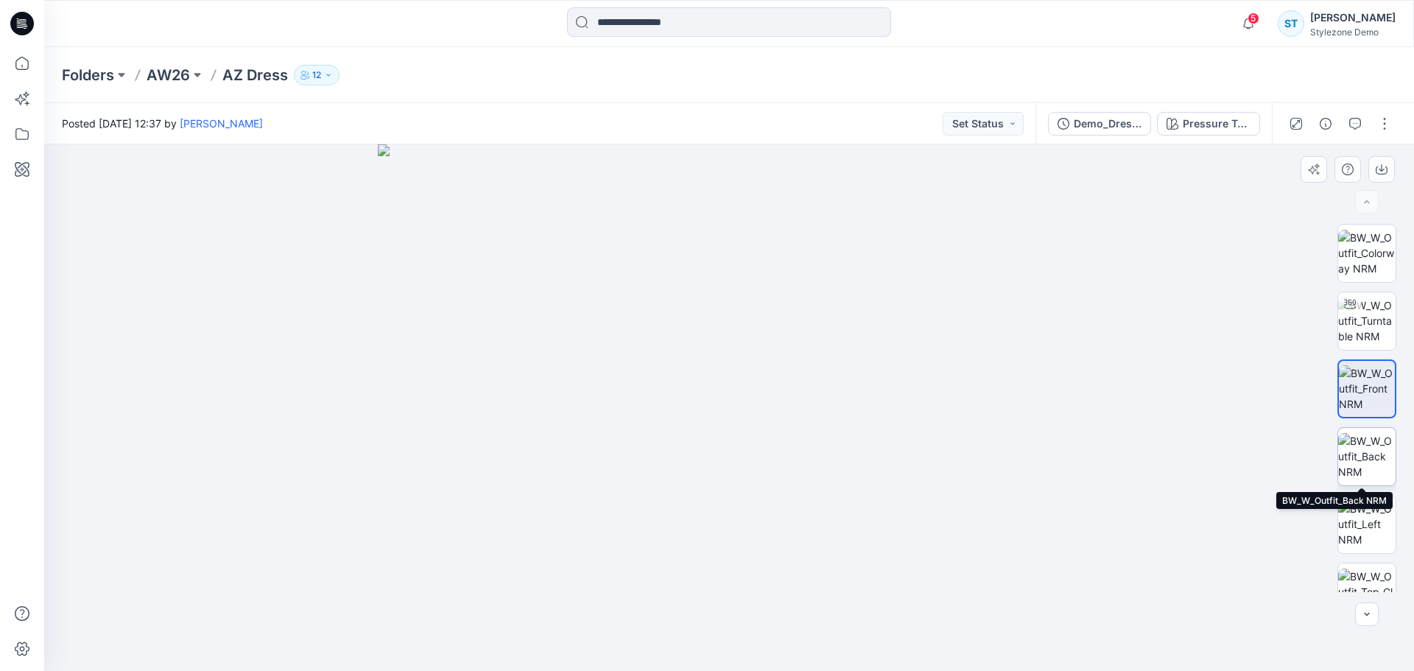
click at [1365, 468] on img at bounding box center [1366, 456] width 57 height 46
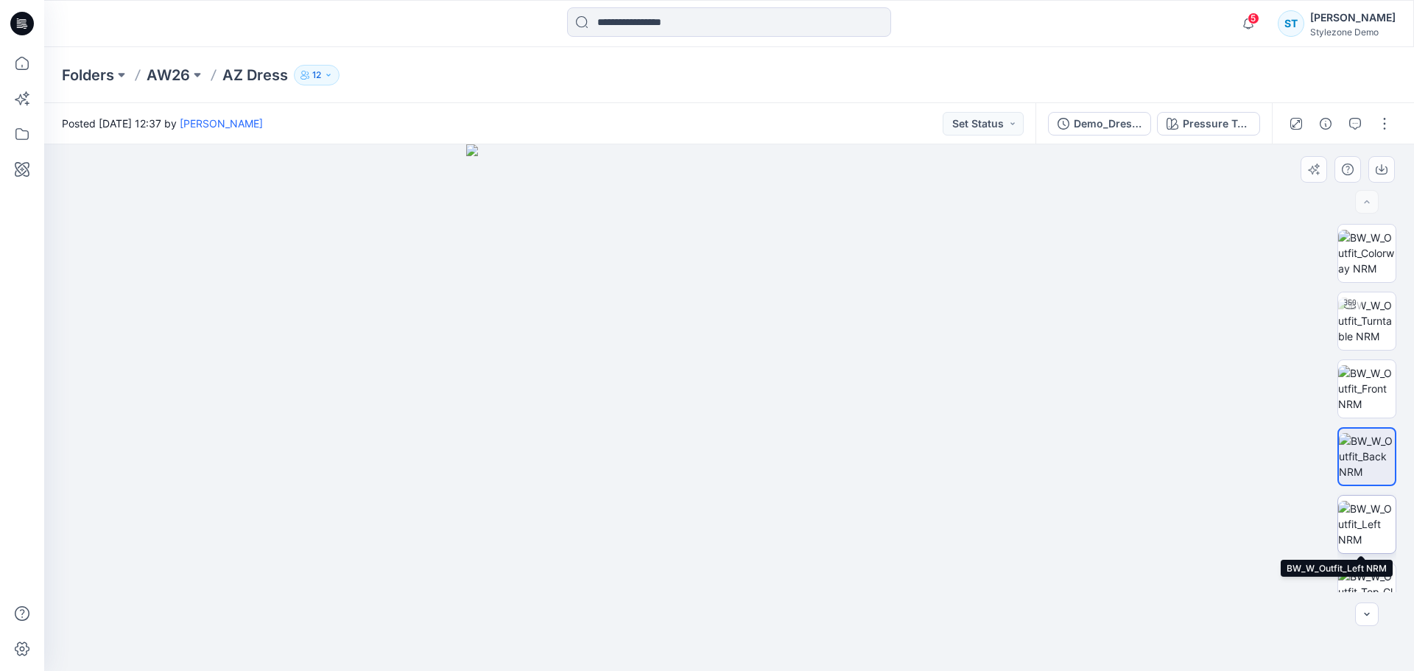
click at [1362, 530] on img at bounding box center [1366, 524] width 57 height 46
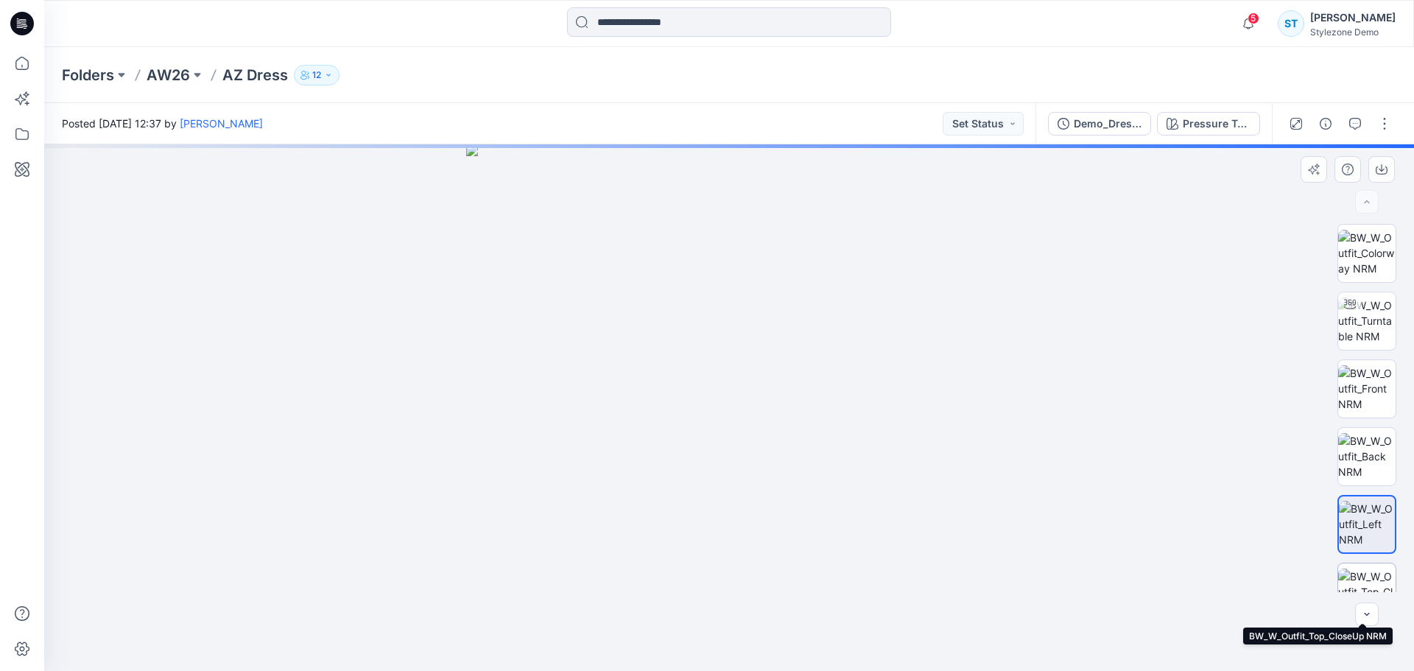
click at [1364, 569] on img at bounding box center [1366, 592] width 57 height 46
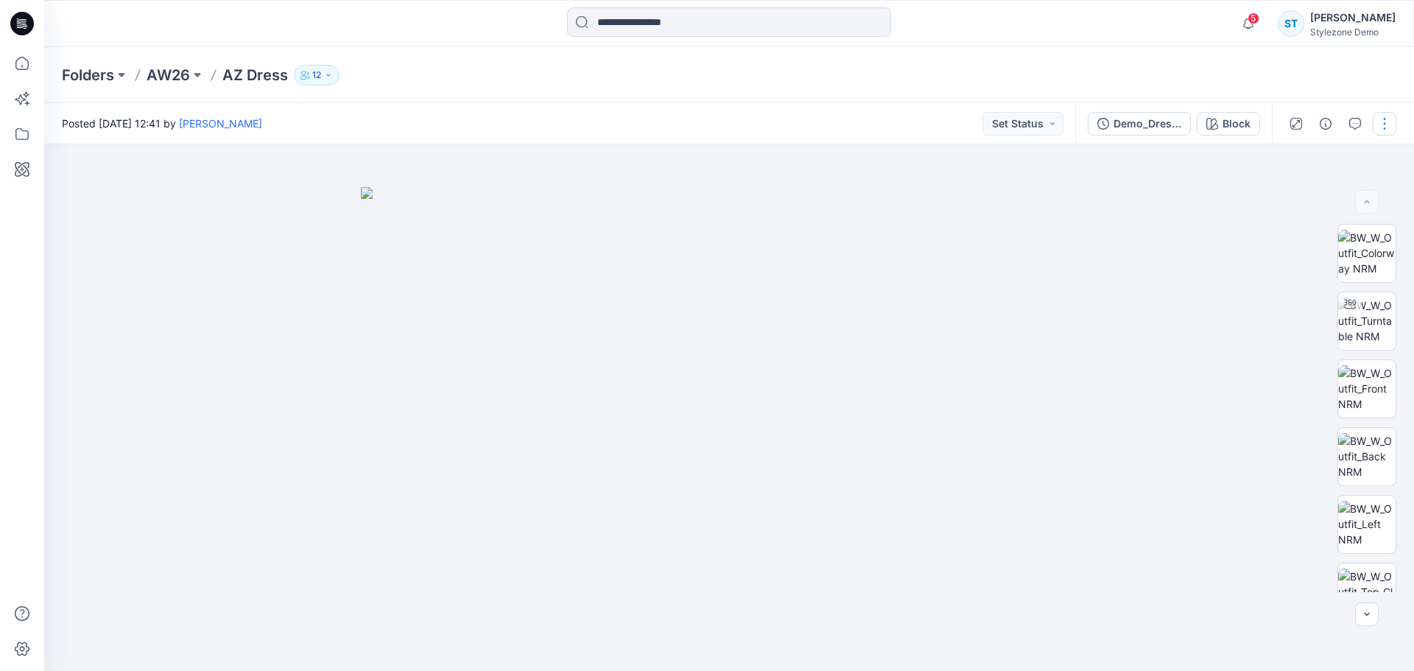
click at [1383, 124] on button "button" at bounding box center [1385, 124] width 24 height 24
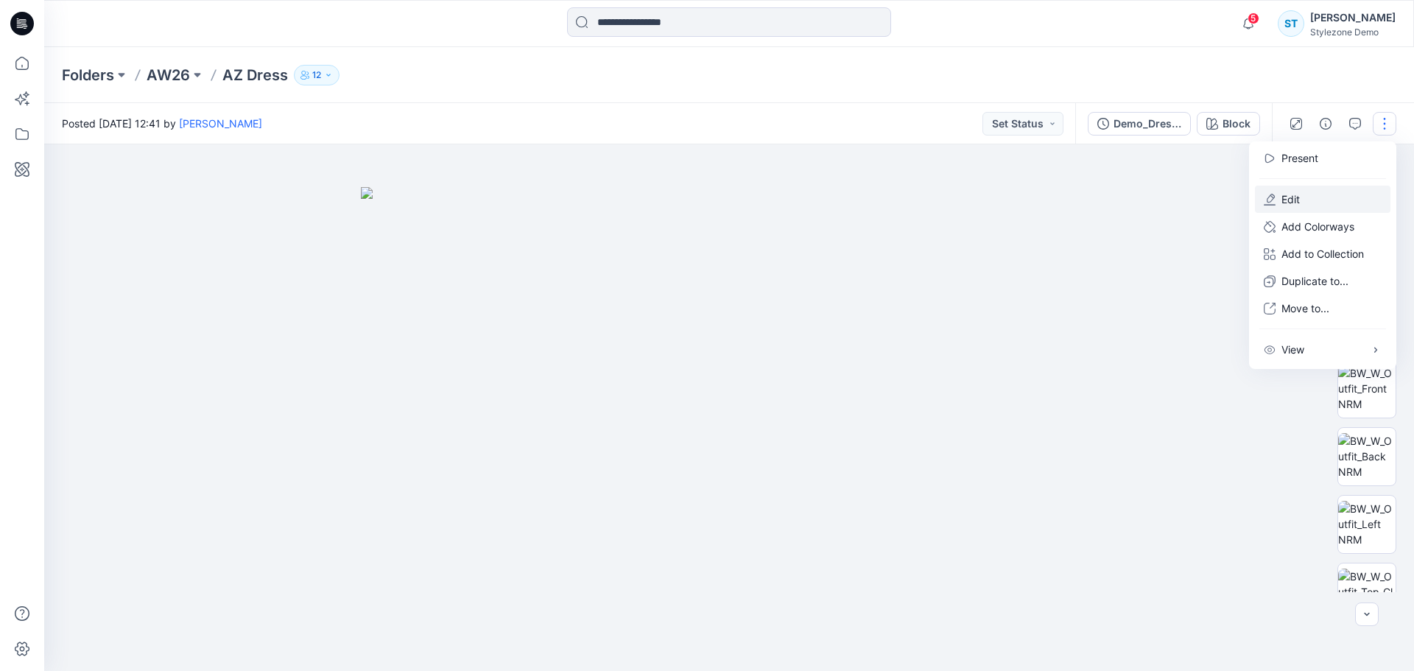
click at [1289, 195] on p "Edit" at bounding box center [1290, 198] width 18 height 15
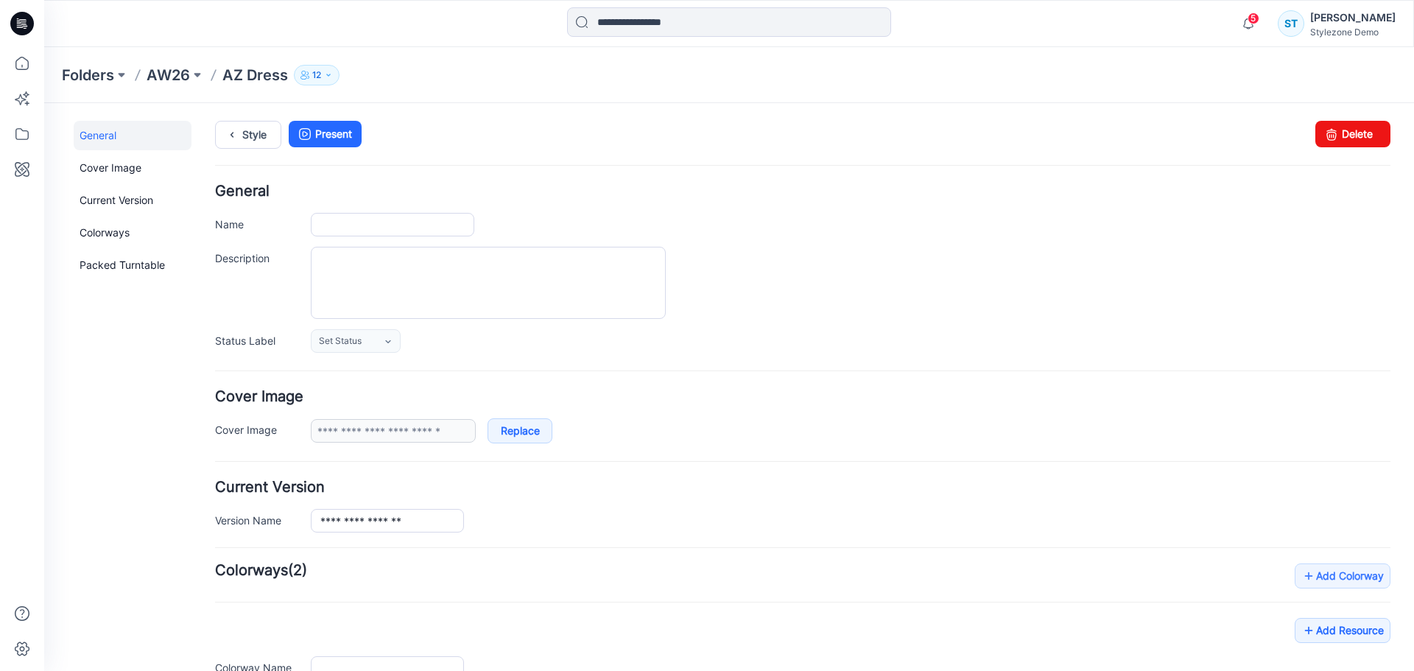
type input "********"
type input "*****"
type input "**********"
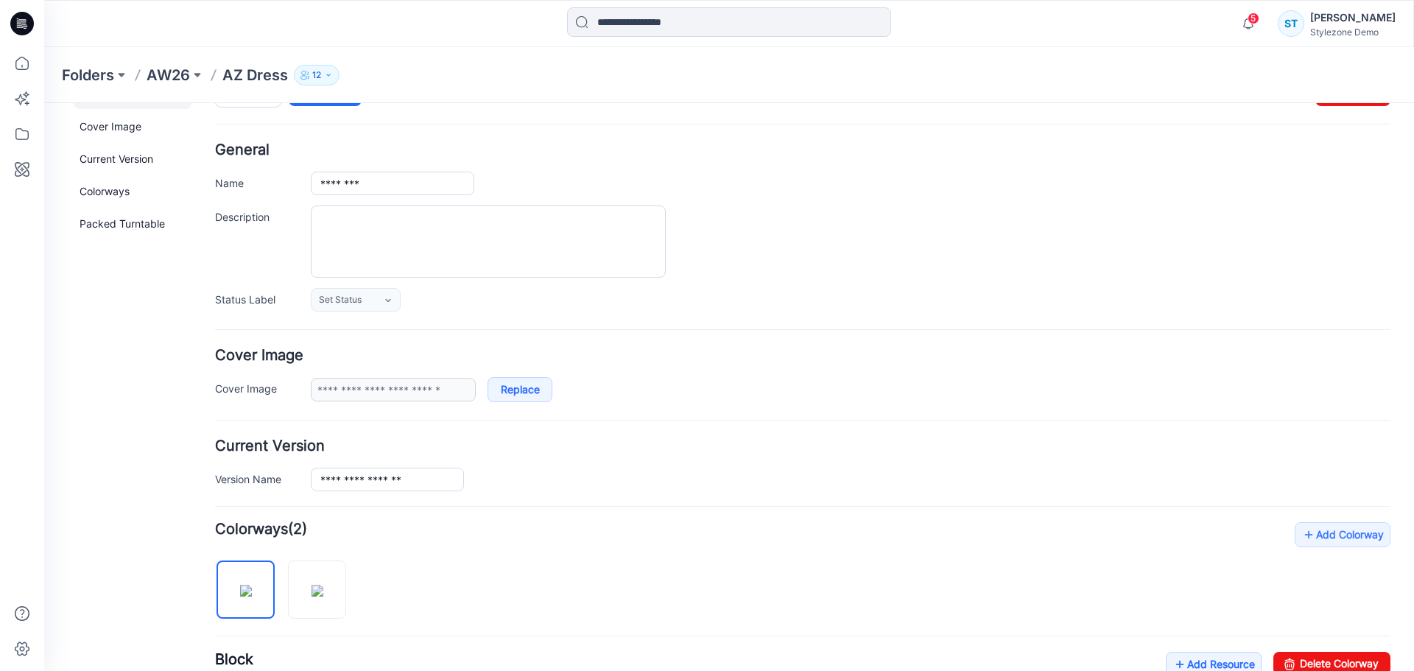
scroll to position [368, 0]
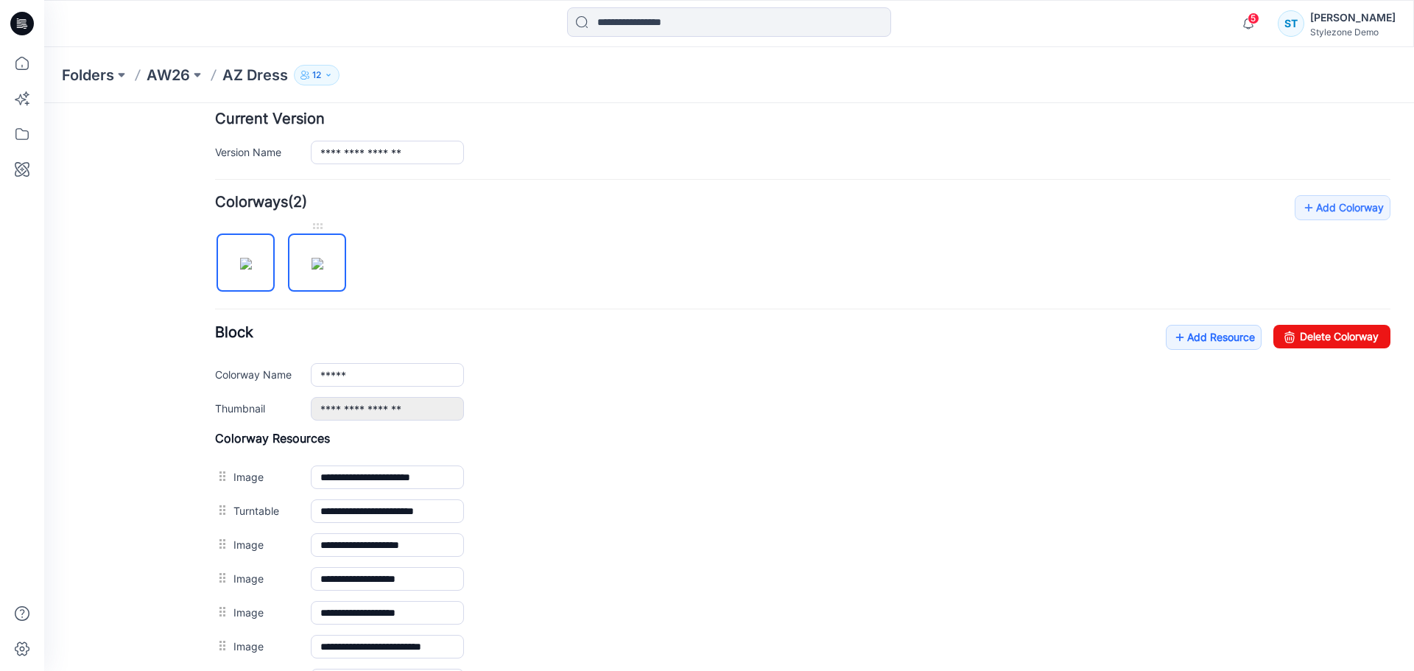
click at [323, 270] on img at bounding box center [318, 264] width 12 height 12
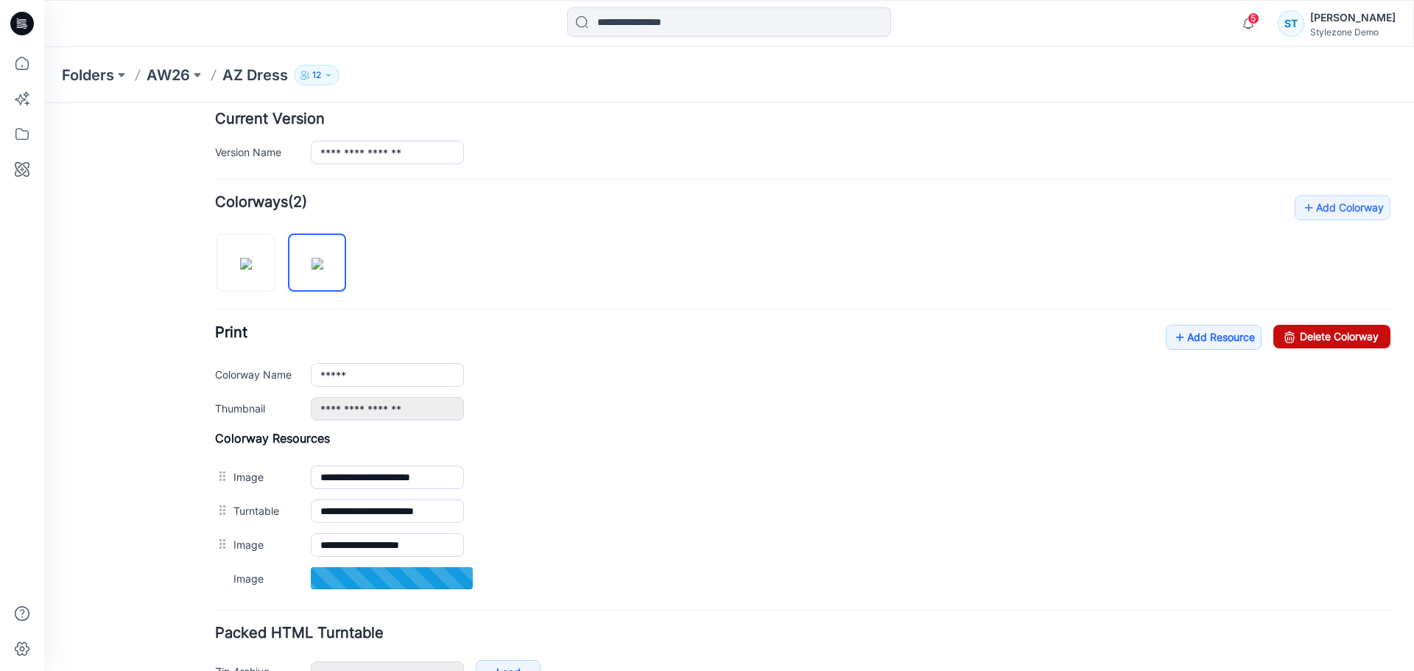
drag, startPoint x: 1329, startPoint y: 345, endPoint x: 823, endPoint y: 154, distance: 541.4
click at [1329, 345] on link "Delete Colorway" at bounding box center [1331, 337] width 117 height 24
type input "*****"
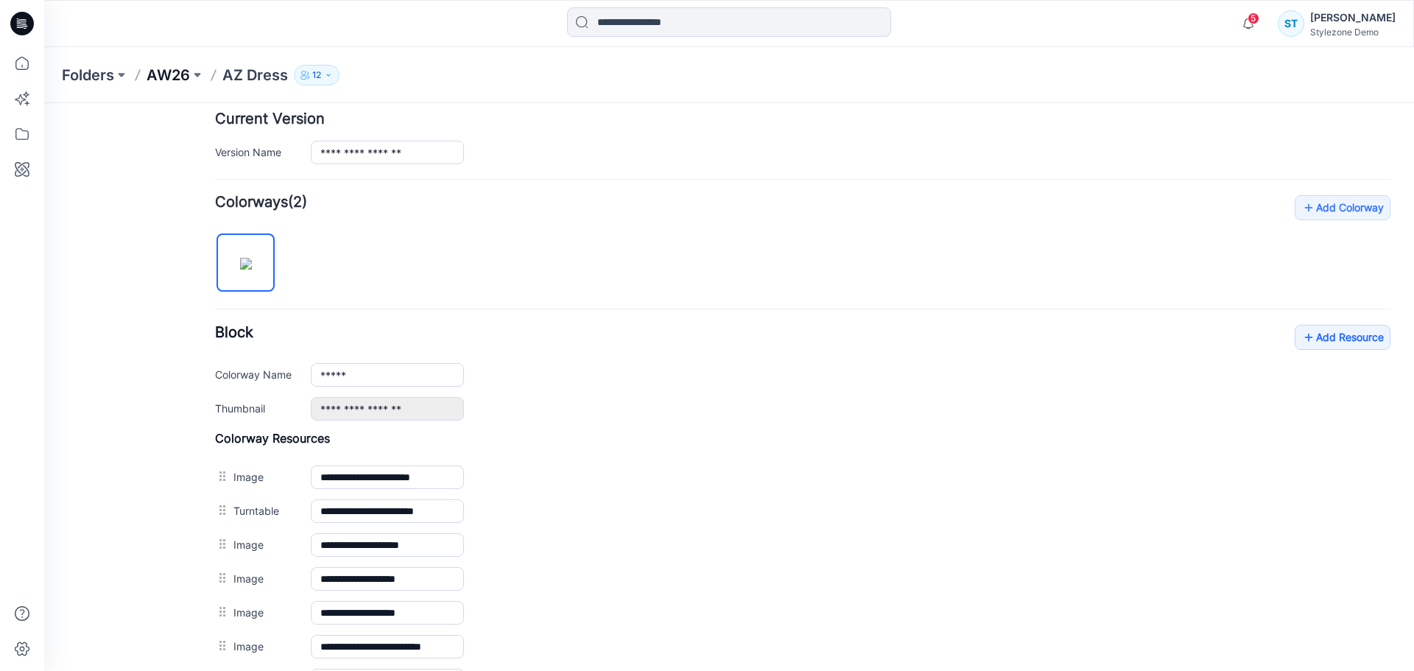
click at [184, 78] on p "AW26" at bounding box center [168, 75] width 43 height 21
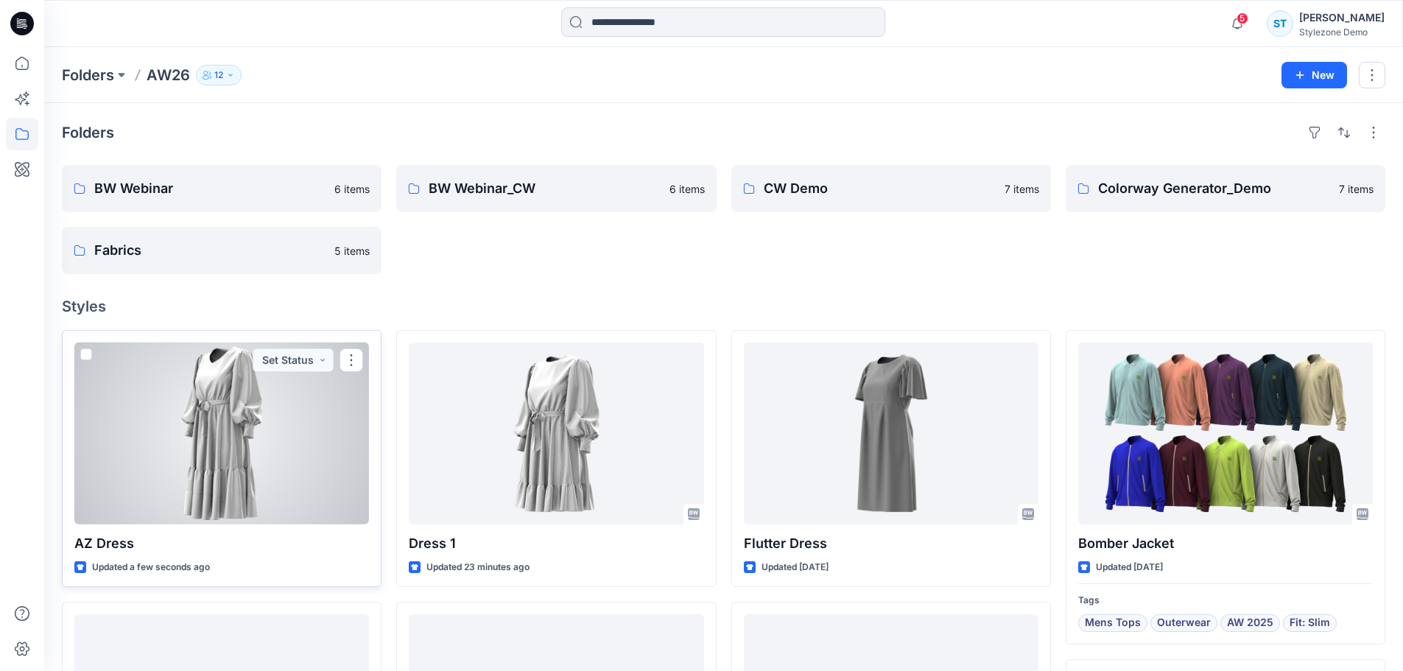
click at [315, 488] on div at bounding box center [221, 433] width 295 height 182
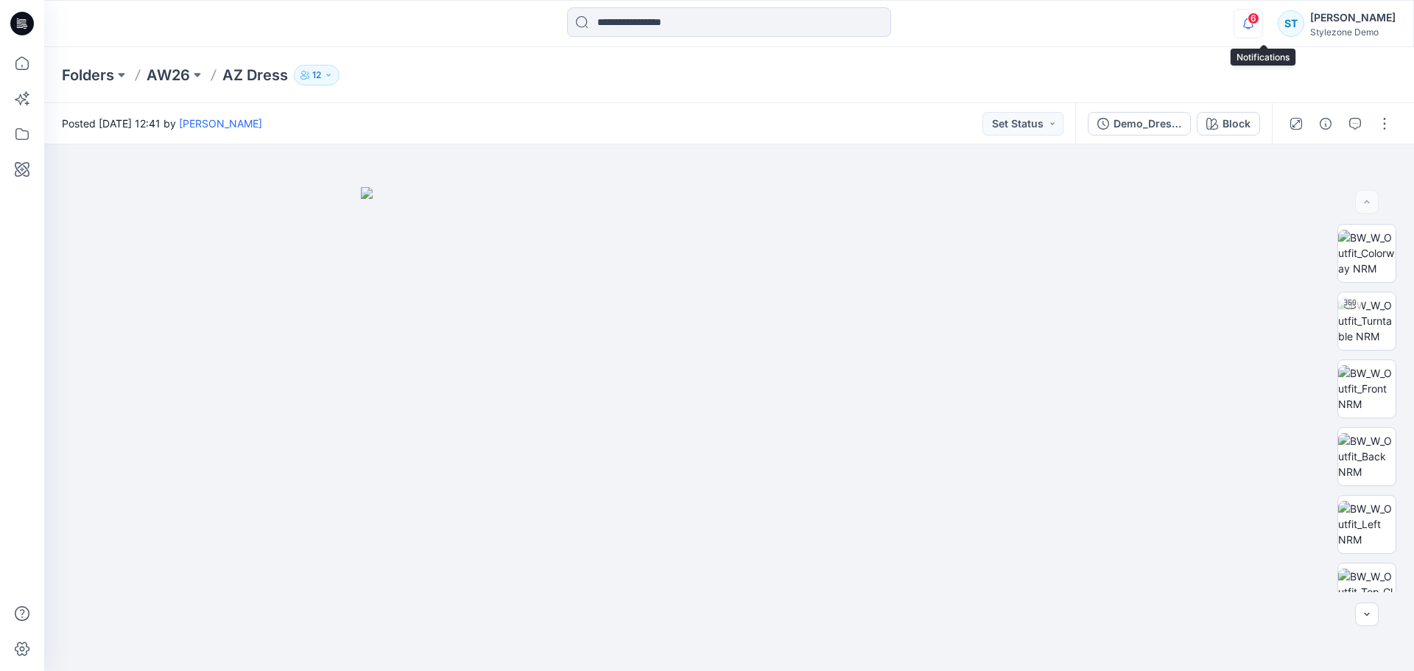
click at [1262, 32] on icon "button" at bounding box center [1248, 23] width 28 height 29
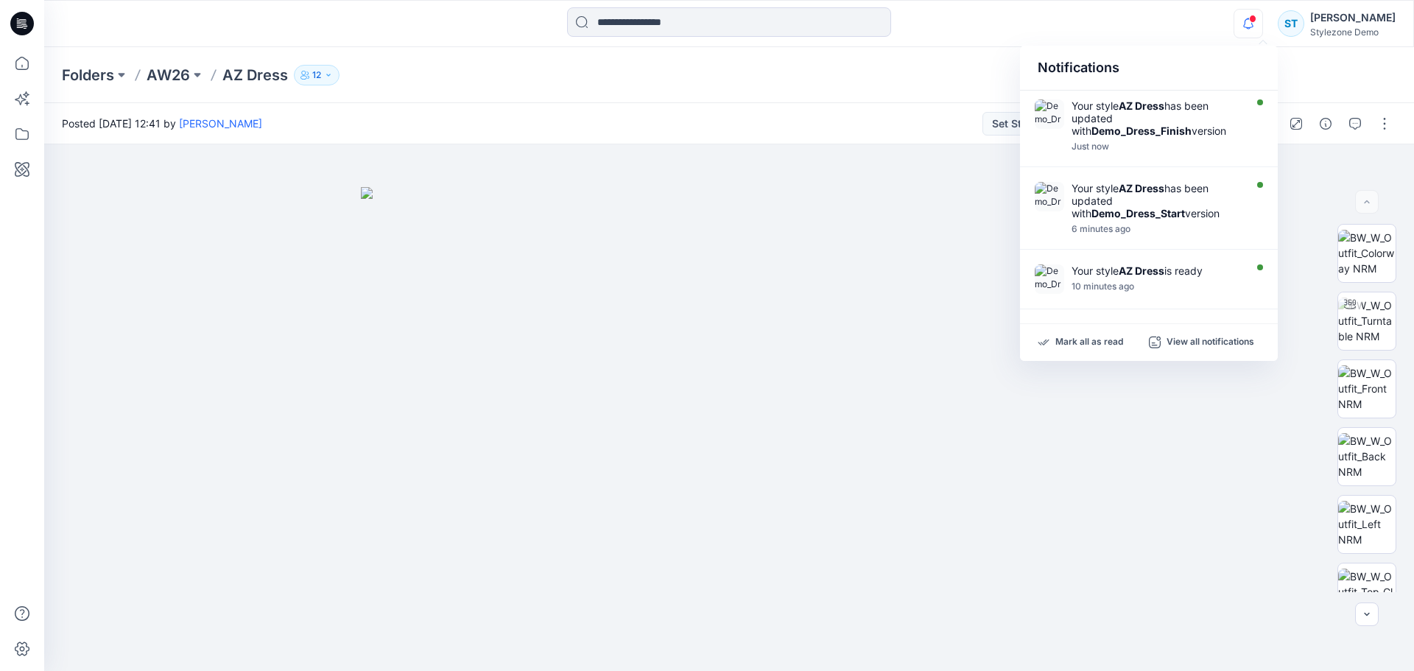
click at [1262, 32] on icon "button" at bounding box center [1248, 23] width 28 height 29
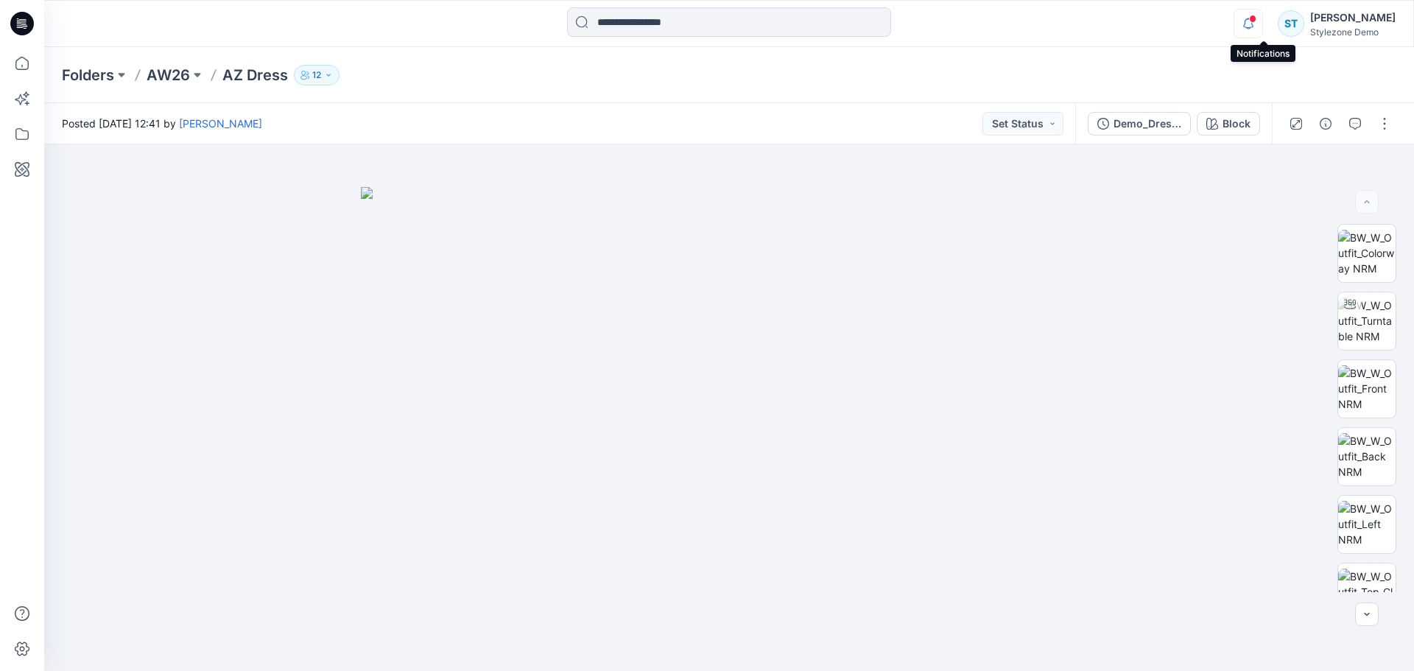
click at [1251, 27] on icon "button" at bounding box center [1248, 28] width 4 height 2
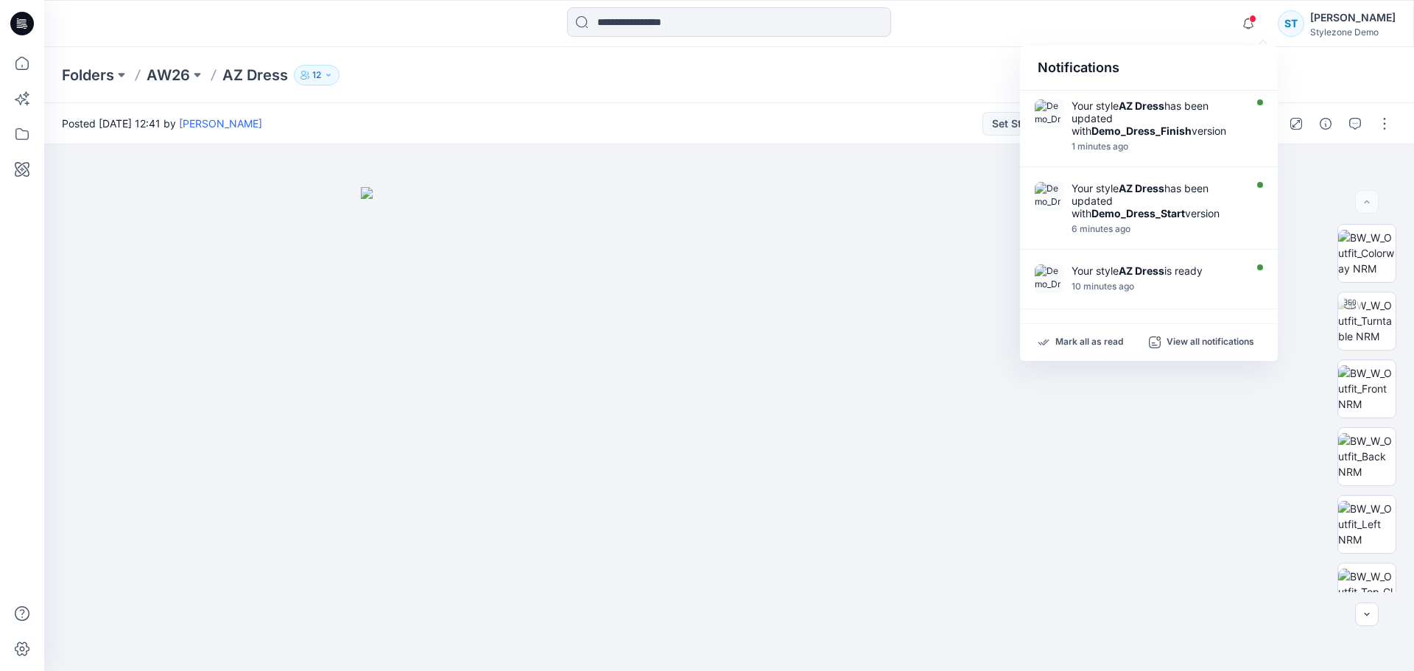
click at [1271, 86] on div "Notifications" at bounding box center [1149, 68] width 258 height 45
click at [1290, 74] on div "Folders AW26 AZ Dress 12" at bounding box center [729, 75] width 1370 height 56
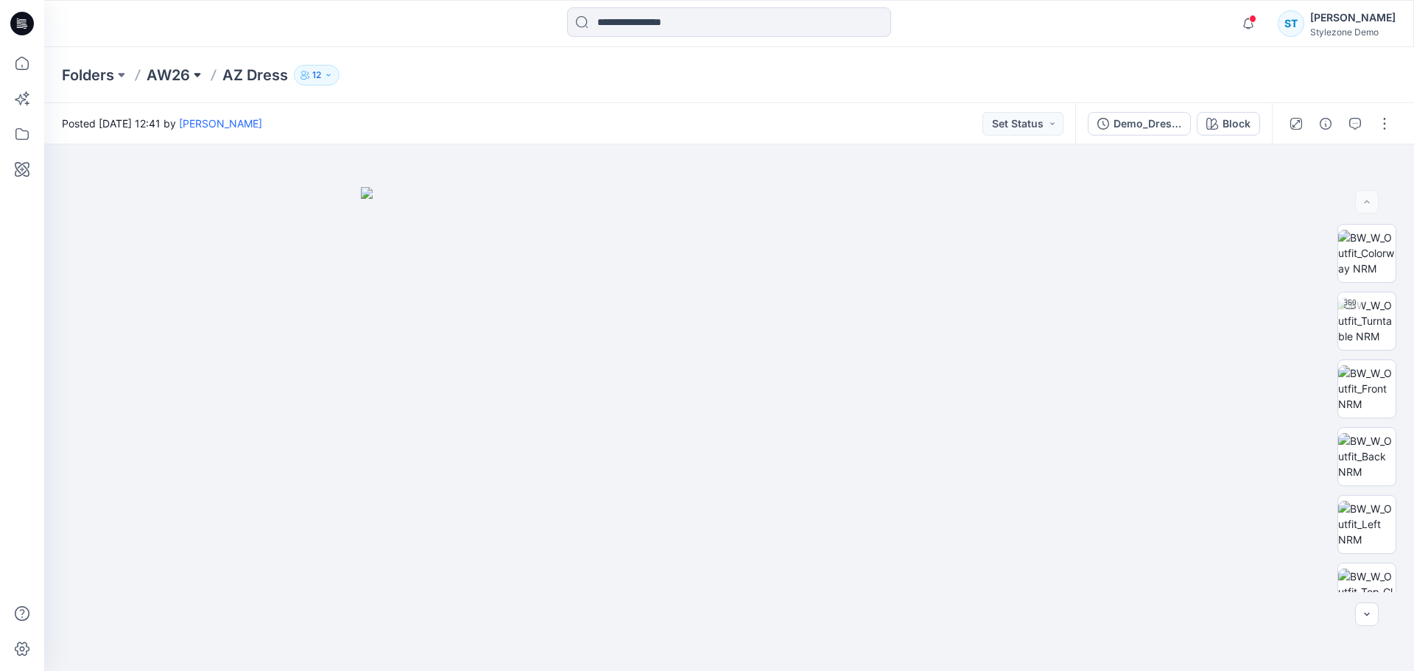
click at [194, 72] on button at bounding box center [197, 75] width 15 height 21
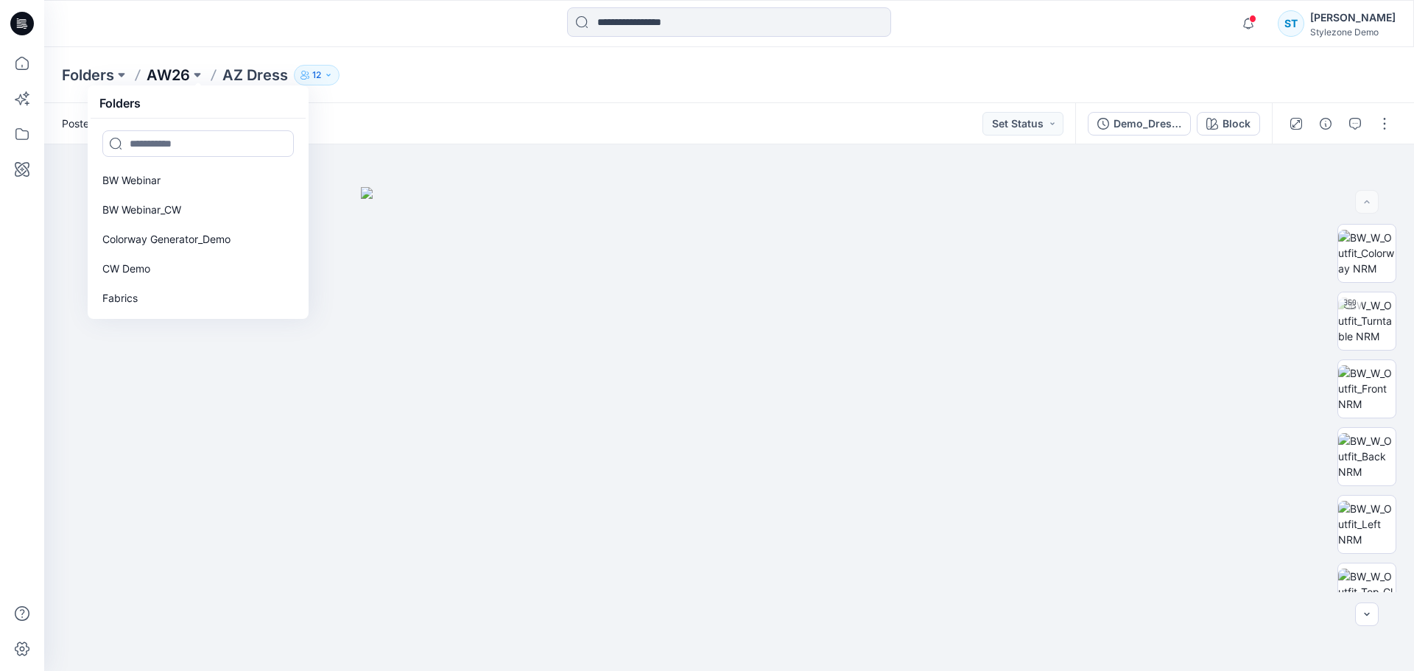
click at [171, 72] on p "AW26" at bounding box center [168, 75] width 43 height 21
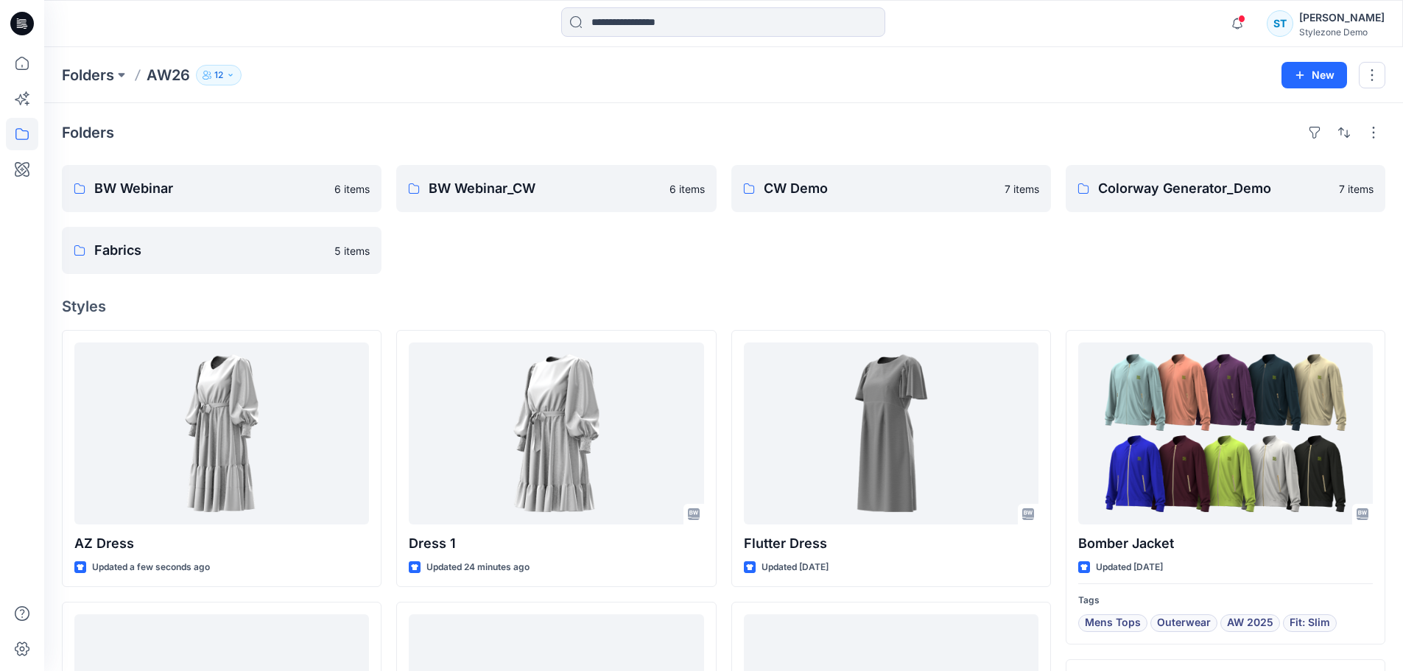
click at [575, 278] on div "Folders BW Webinar 6 items Fabrics 5 items BW Webinar_CW 6 items CW Demo 7 item…" at bounding box center [723, 681] width 1359 height 1156
click at [713, 297] on div "Folders BW Webinar 6 items Fabrics 5 items BW Webinar_CW 6 items CW Demo 7 item…" at bounding box center [723, 681] width 1359 height 1156
click at [36, 57] on icon at bounding box center [22, 63] width 32 height 32
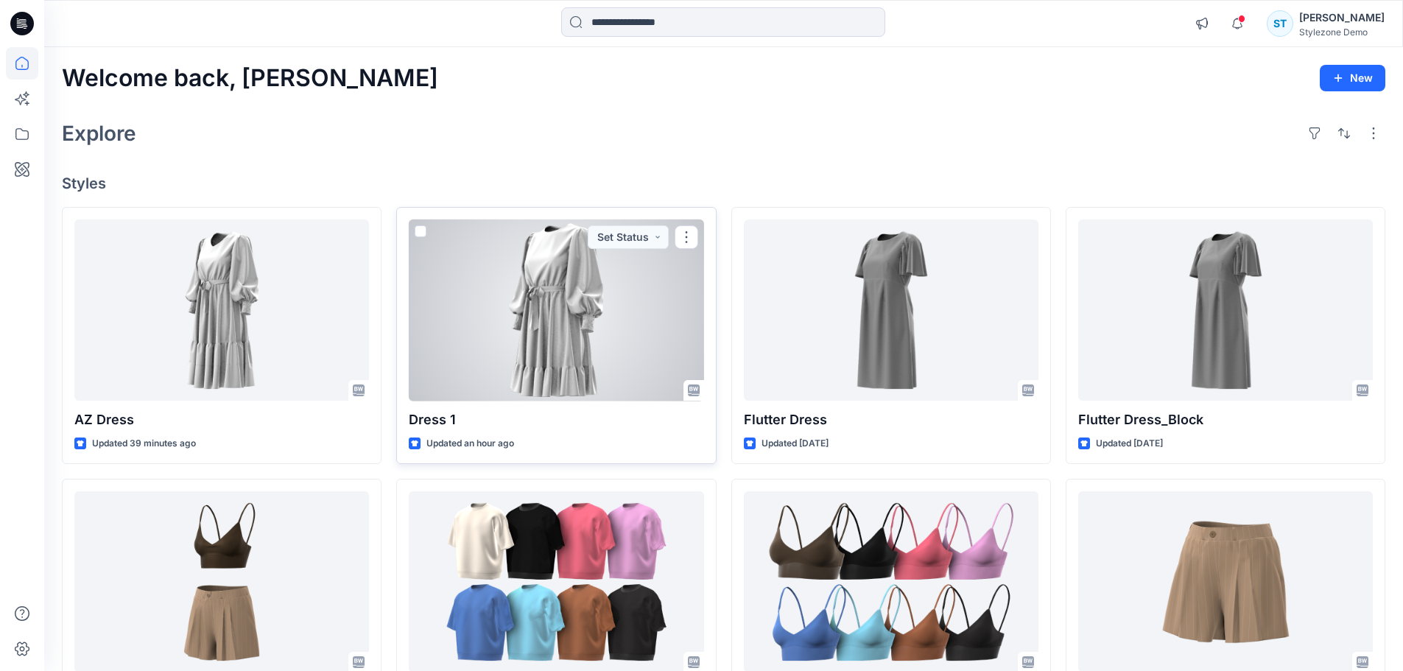
click at [509, 315] on div at bounding box center [556, 310] width 295 height 182
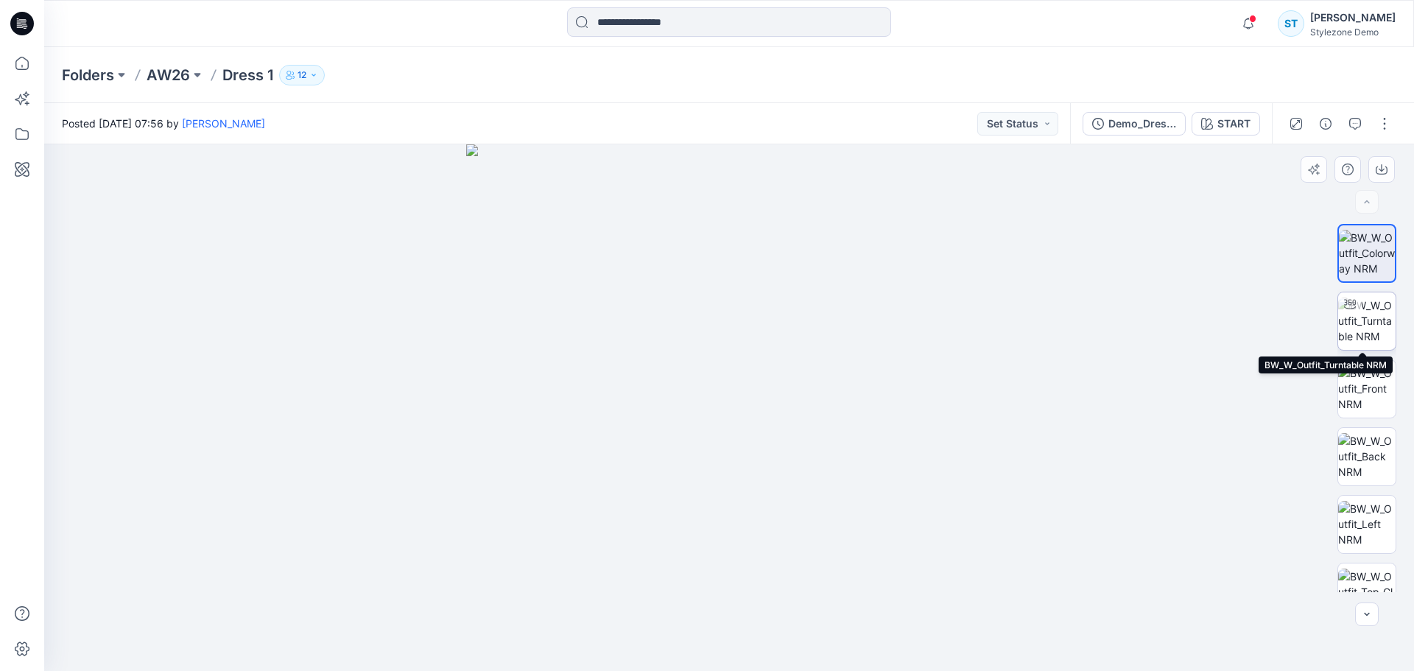
click at [1368, 326] on img at bounding box center [1366, 321] width 57 height 46
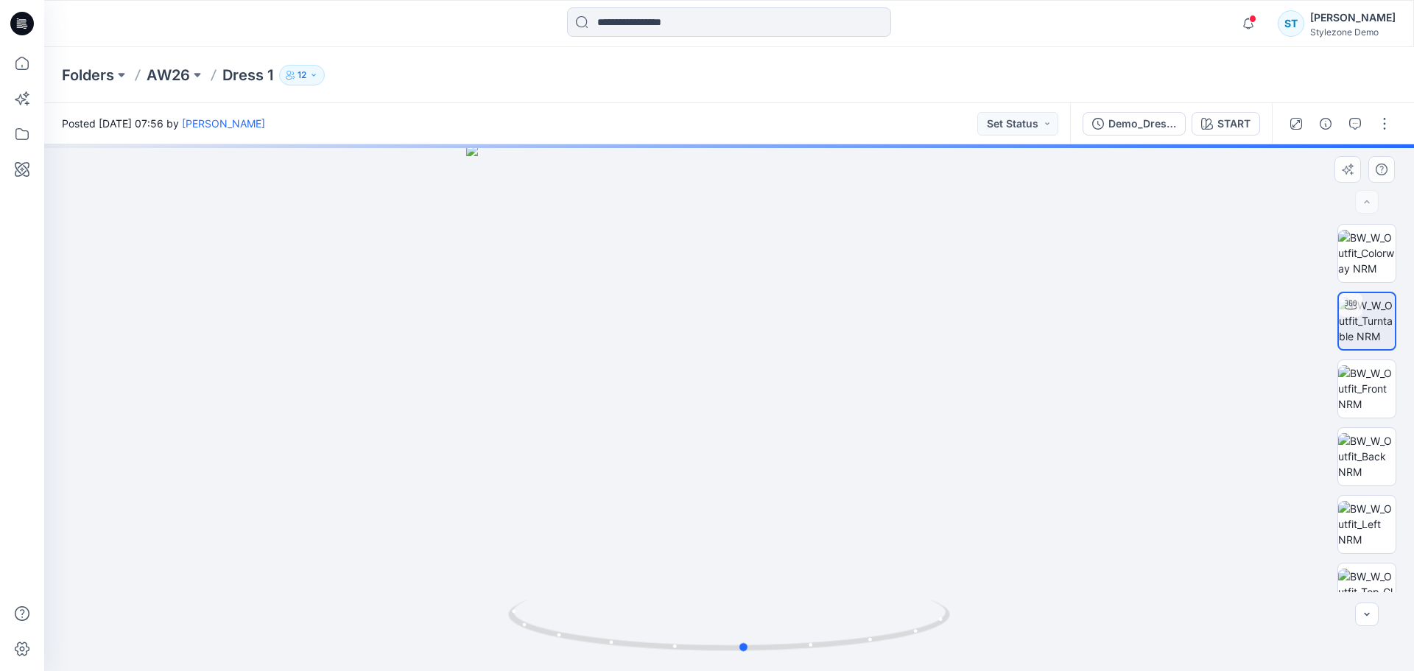
drag, startPoint x: 777, startPoint y: 503, endPoint x: 882, endPoint y: 485, distance: 106.1
click at [882, 485] on div at bounding box center [729, 407] width 1370 height 527
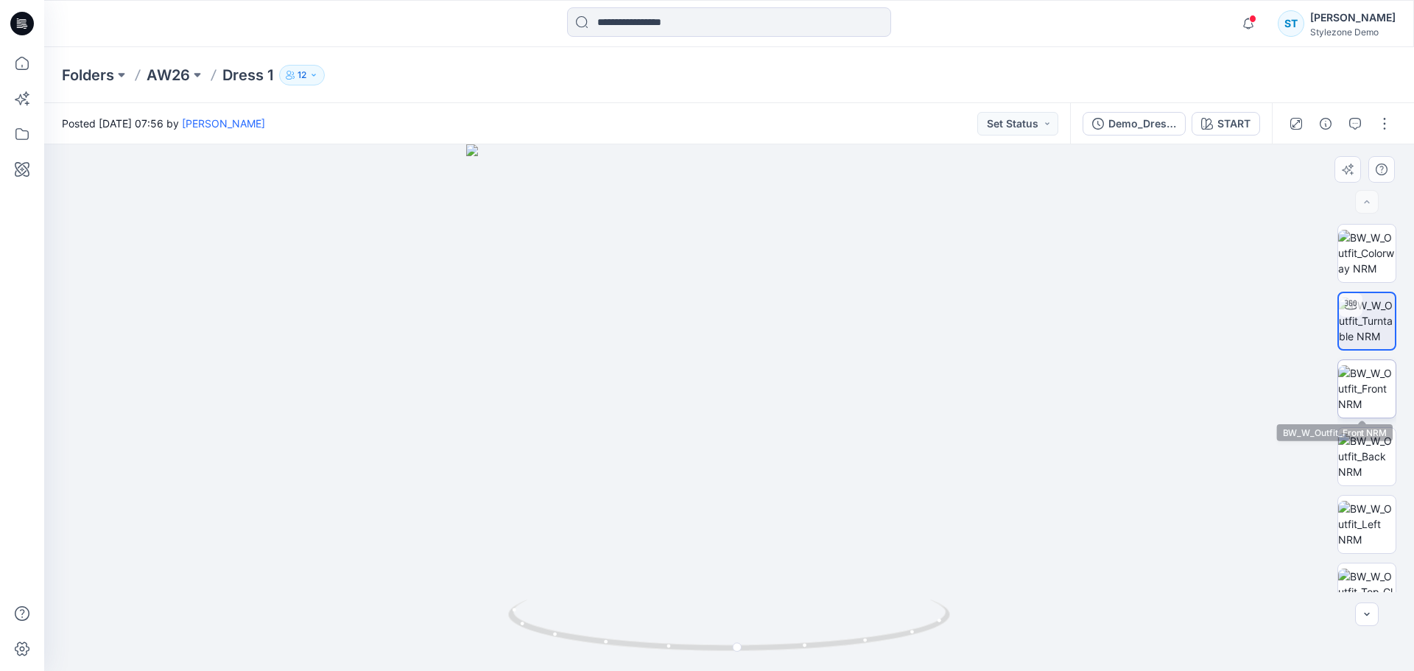
click at [1373, 384] on img at bounding box center [1366, 388] width 57 height 46
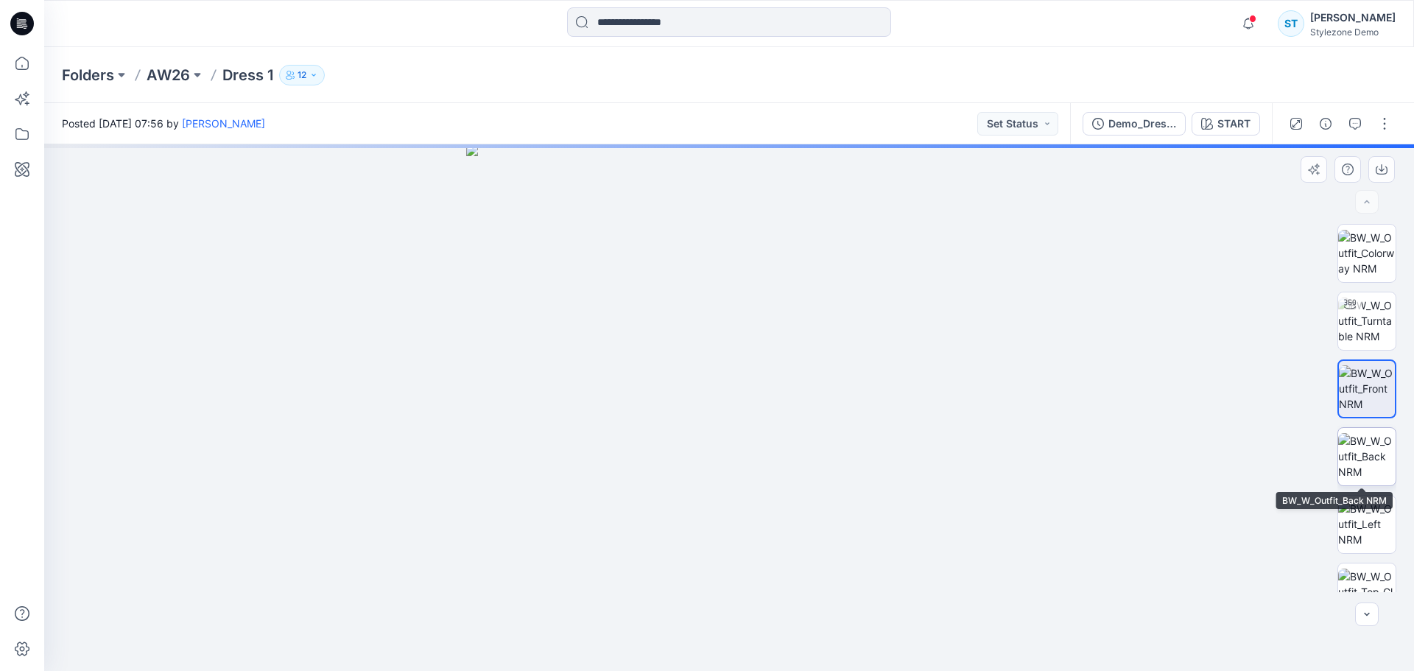
click at [1364, 441] on img at bounding box center [1366, 456] width 57 height 46
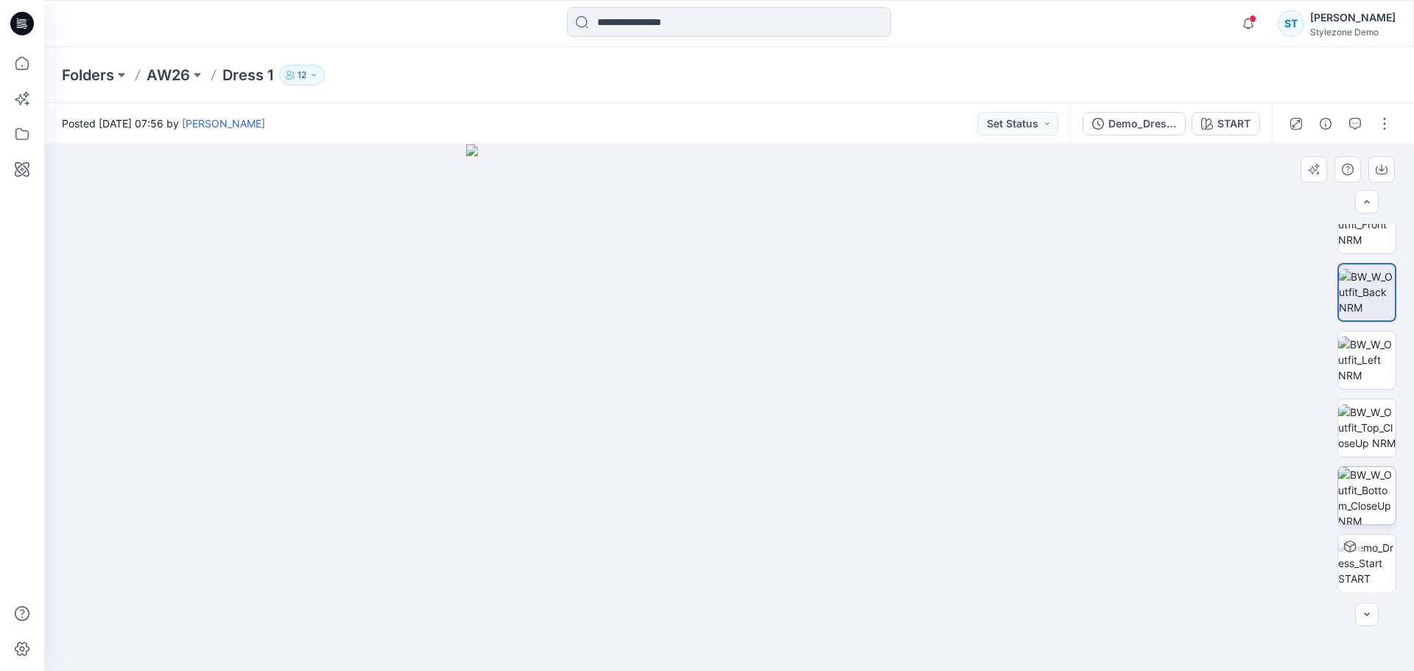
scroll to position [165, 0]
click at [1367, 558] on img at bounding box center [1366, 562] width 57 height 46
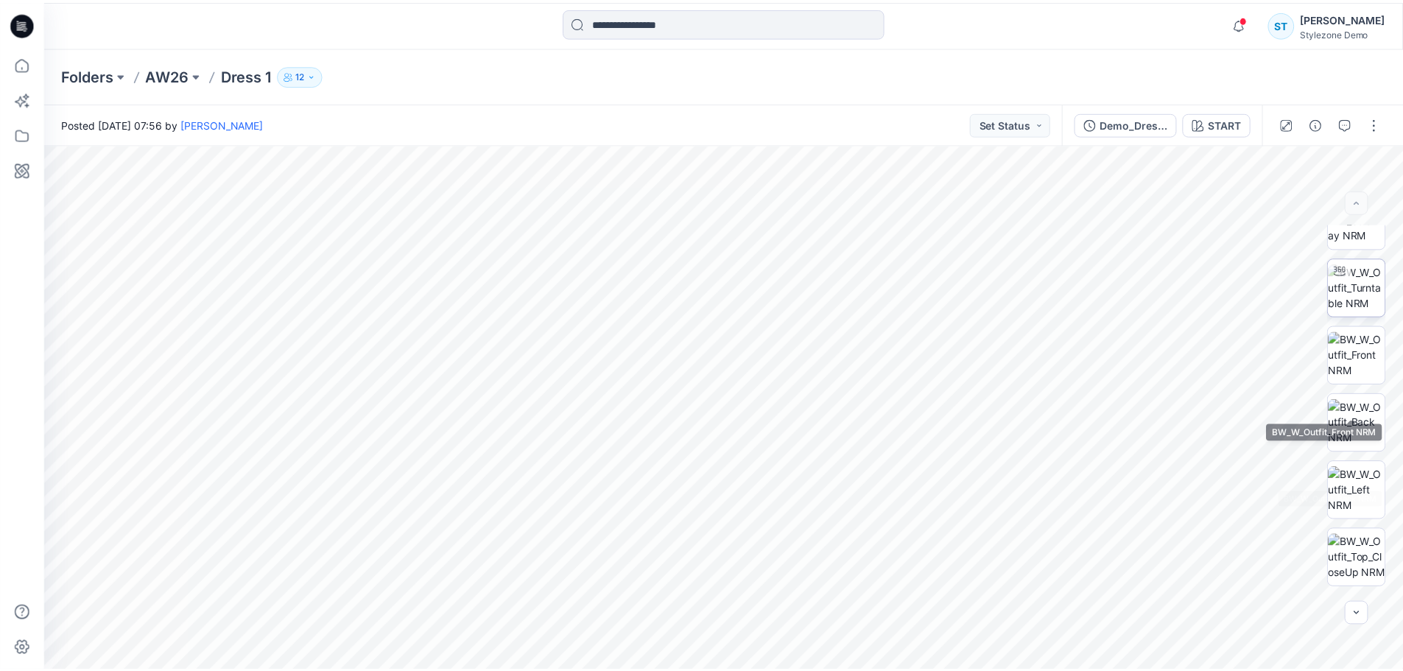
scroll to position [0, 0]
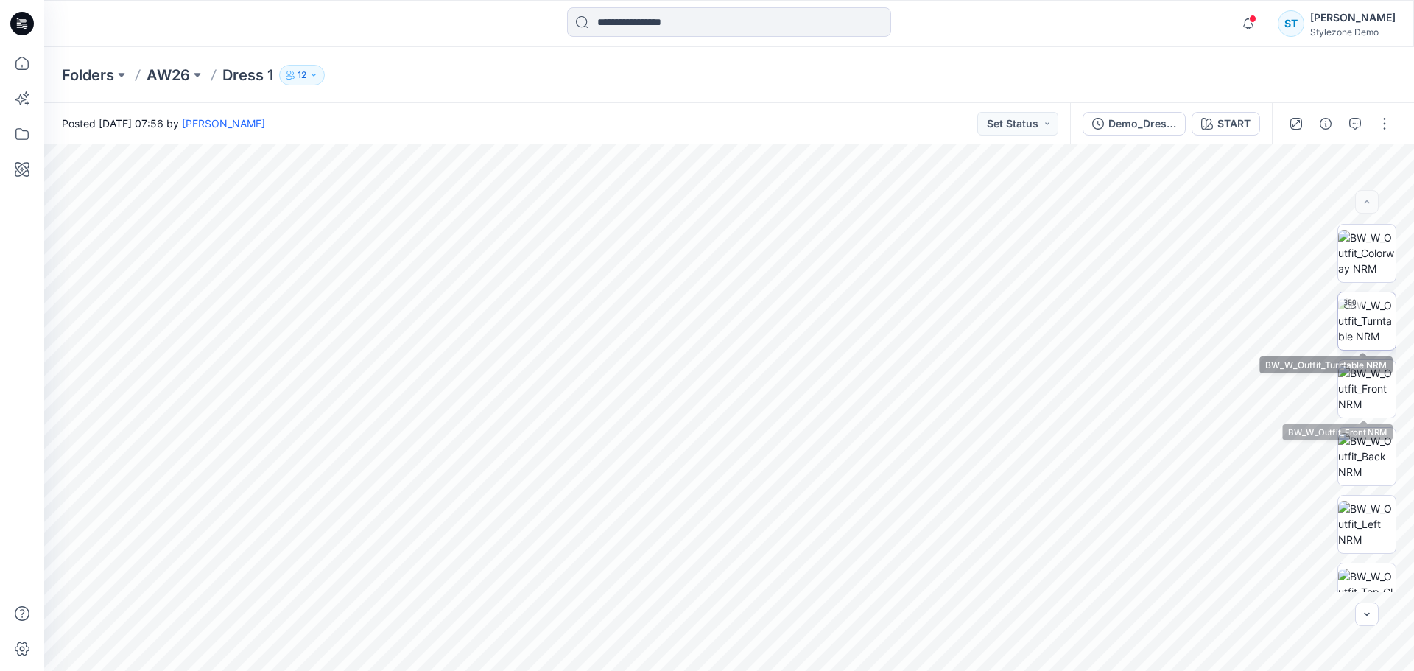
click at [1355, 313] on div at bounding box center [1350, 304] width 24 height 24
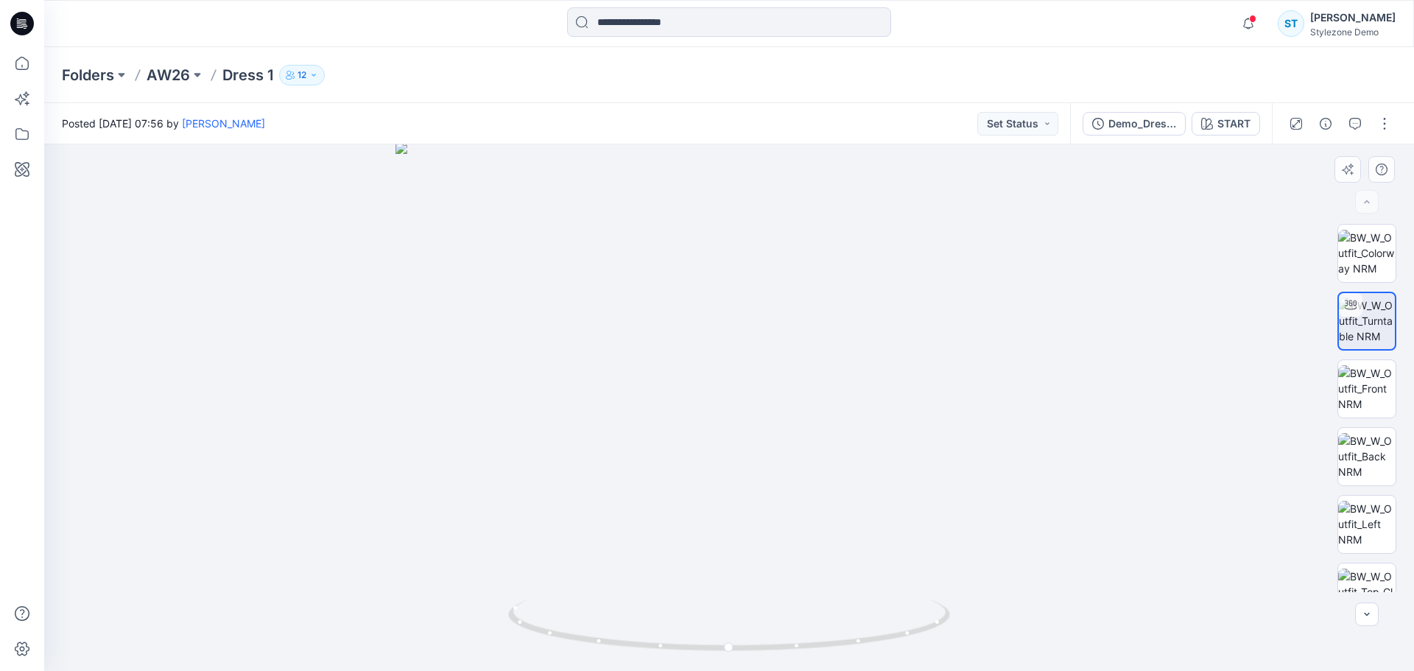
drag, startPoint x: 862, startPoint y: 351, endPoint x: 859, endPoint y: 420, distance: 68.6
click at [1358, 127] on icon "button" at bounding box center [1355, 124] width 12 height 12
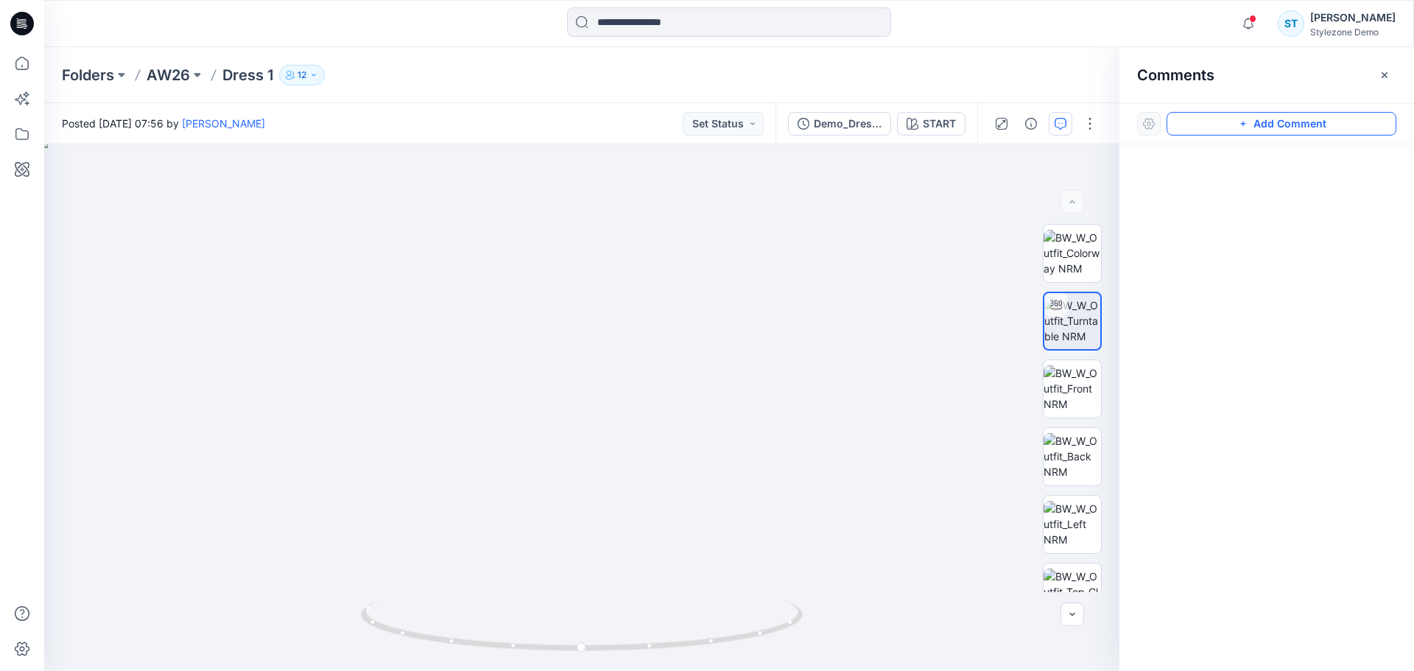
click at [1262, 125] on button "Add Comment" at bounding box center [1282, 124] width 230 height 24
click at [572, 402] on div "1" at bounding box center [581, 407] width 1075 height 527
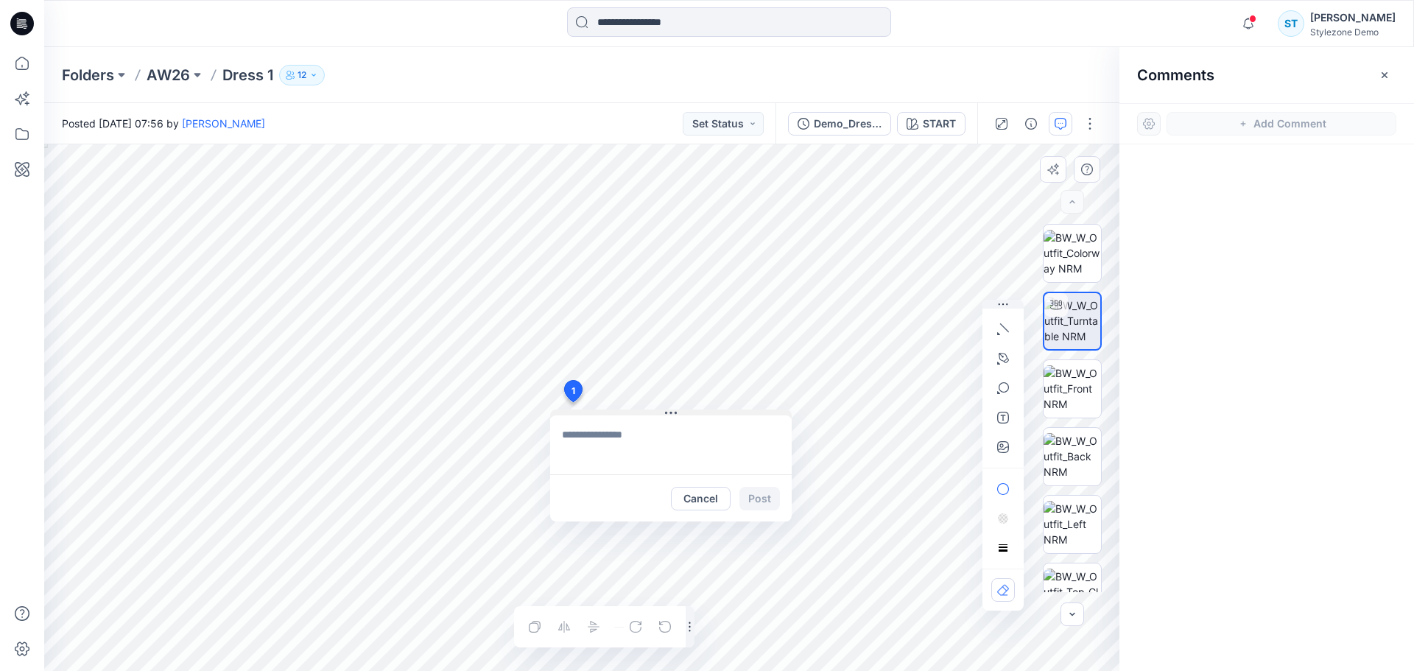
click at [613, 414] on button at bounding box center [671, 413] width 242 height 9
click at [181, 396] on div "1 Cancel Post Layer 1" at bounding box center [581, 407] width 1075 height 527
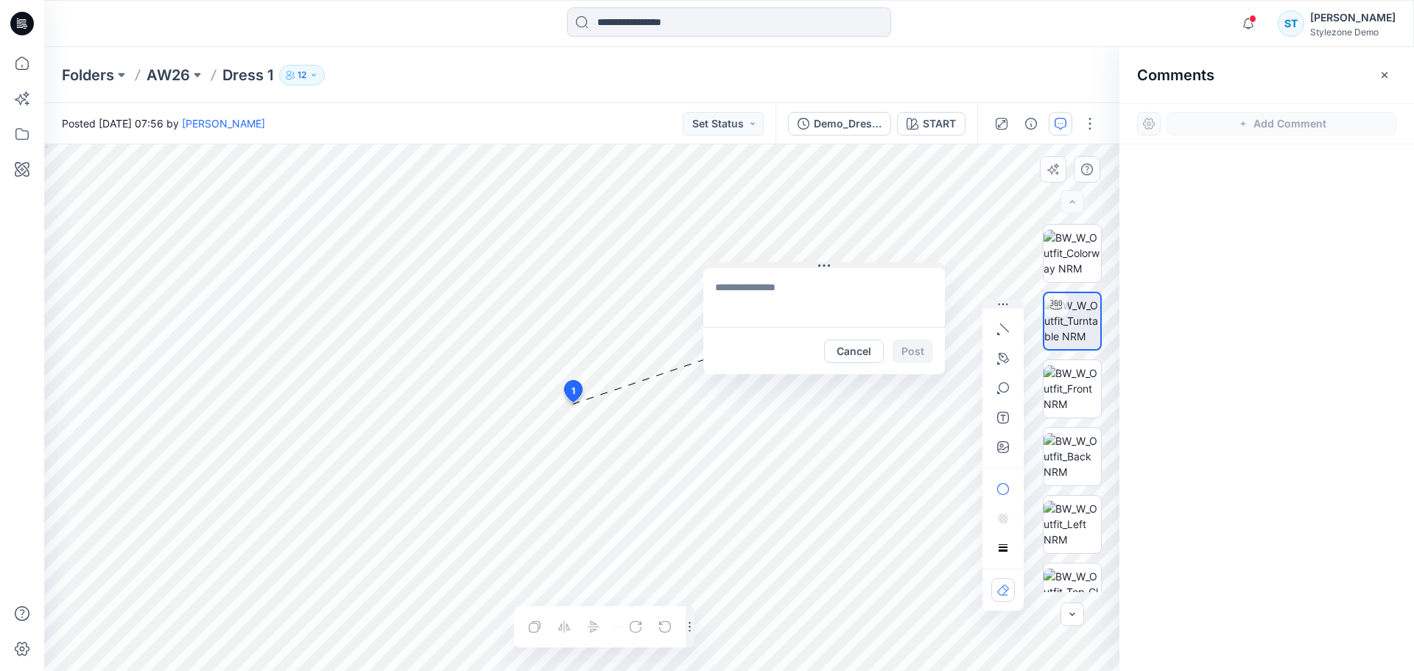
drag, startPoint x: 682, startPoint y: 411, endPoint x: 835, endPoint y: 264, distance: 212.5
click at [835, 264] on button at bounding box center [824, 266] width 242 height 9
click at [794, 292] on textarea at bounding box center [824, 297] width 242 height 59
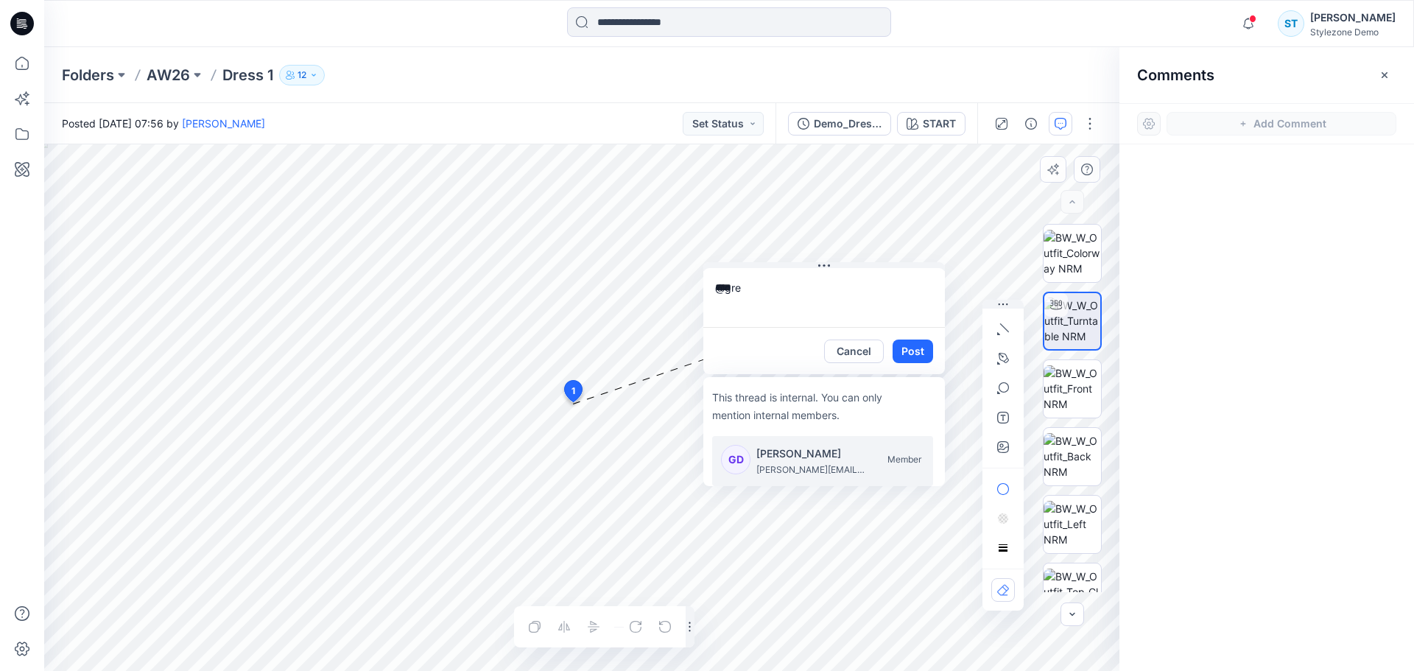
click at [794, 460] on p "Gregory Dodd" at bounding box center [811, 454] width 110 height 18
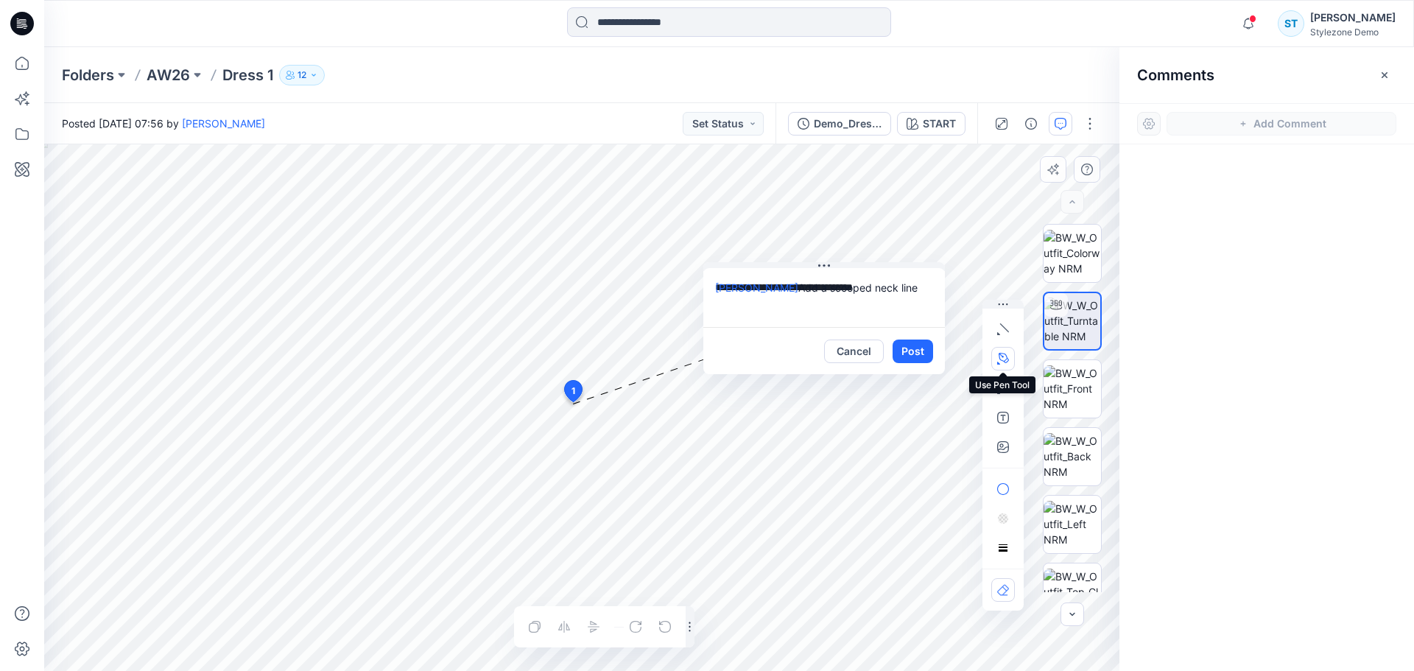
type textarea "**********"
click at [996, 358] on button "button" at bounding box center [1003, 359] width 24 height 24
click at [539, 374] on icon "Layer 1" at bounding box center [581, 407] width 1075 height 527
click at [543, 378] on g at bounding box center [538, 373] width 7 height 7
click at [576, 443] on g at bounding box center [553, 397] width 46 height 93
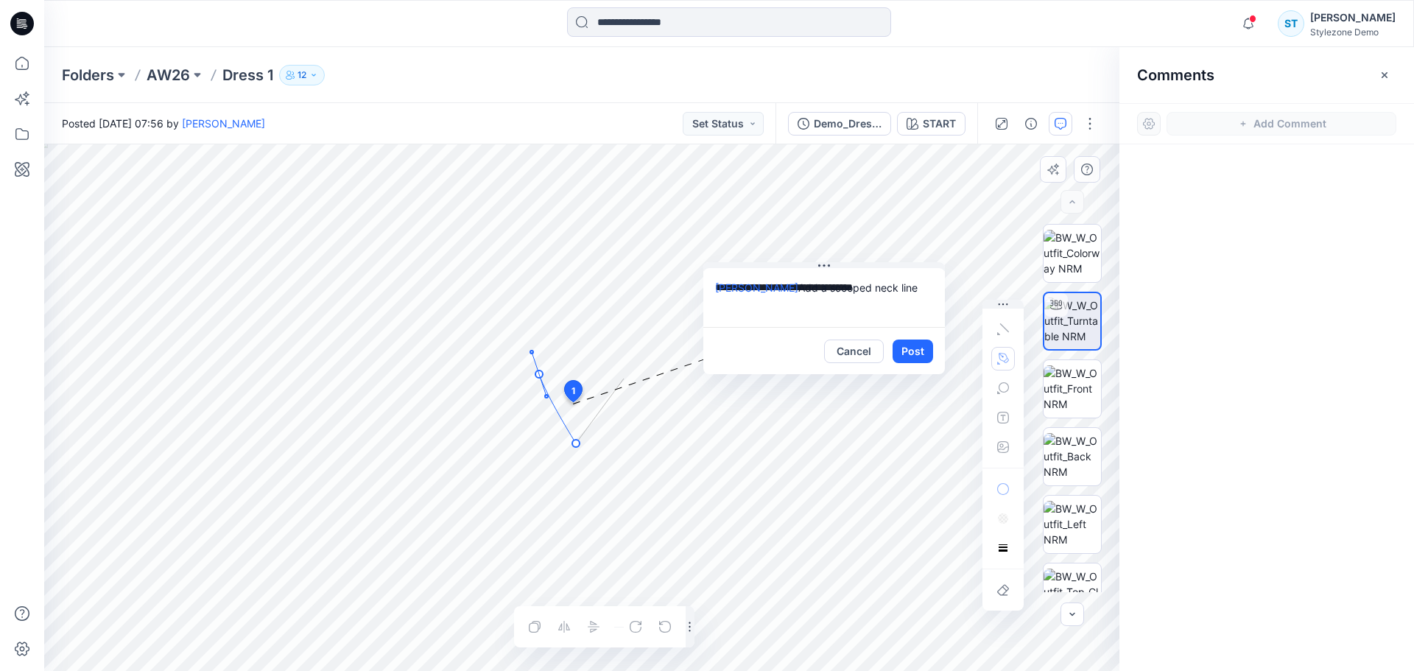
click at [624, 379] on g at bounding box center [577, 399] width 94 height 96
drag, startPoint x: 577, startPoint y: 443, endPoint x: 593, endPoint y: 444, distance: 16.3
click at [590, 446] on circle at bounding box center [588, 447] width 3 height 3
click at [599, 443] on circle at bounding box center [598, 443] width 3 height 3
click at [585, 442] on circle at bounding box center [581, 440] width 7 height 7
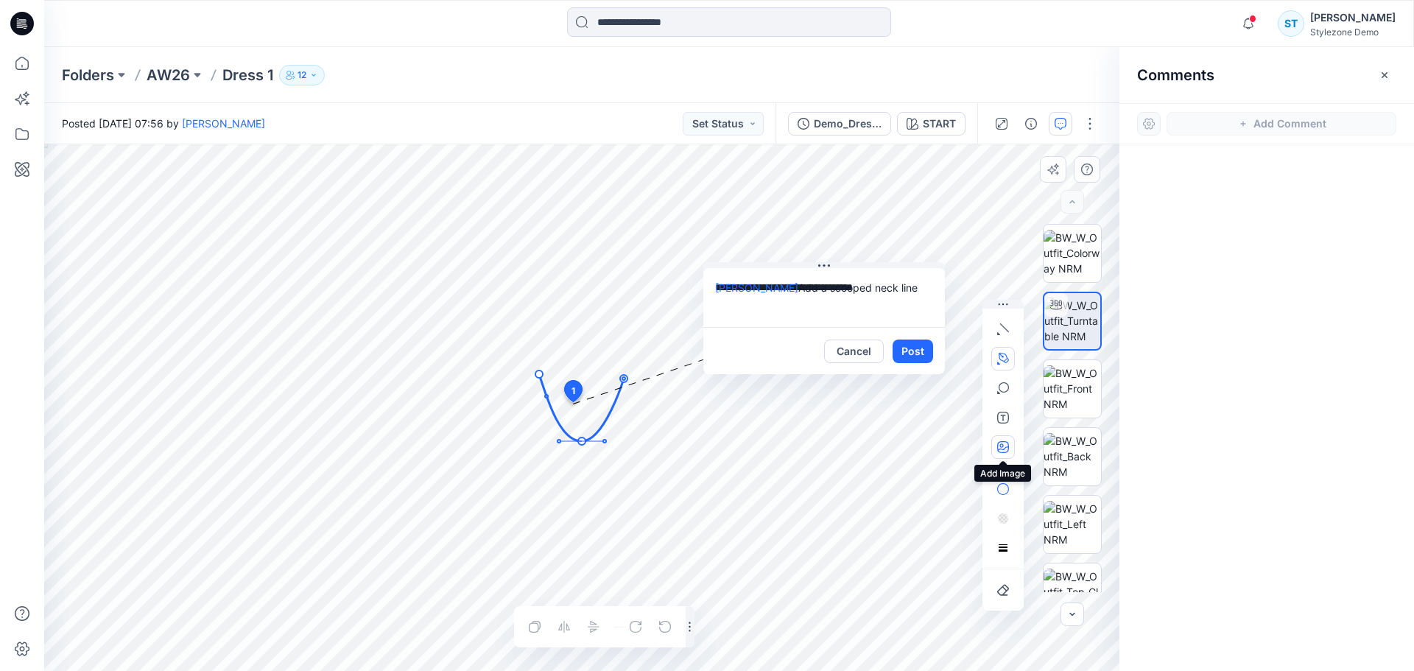
click at [1005, 449] on icon "button" at bounding box center [1003, 447] width 12 height 12
type input"] "**********"
click at [916, 348] on button "Post" at bounding box center [913, 352] width 41 height 24
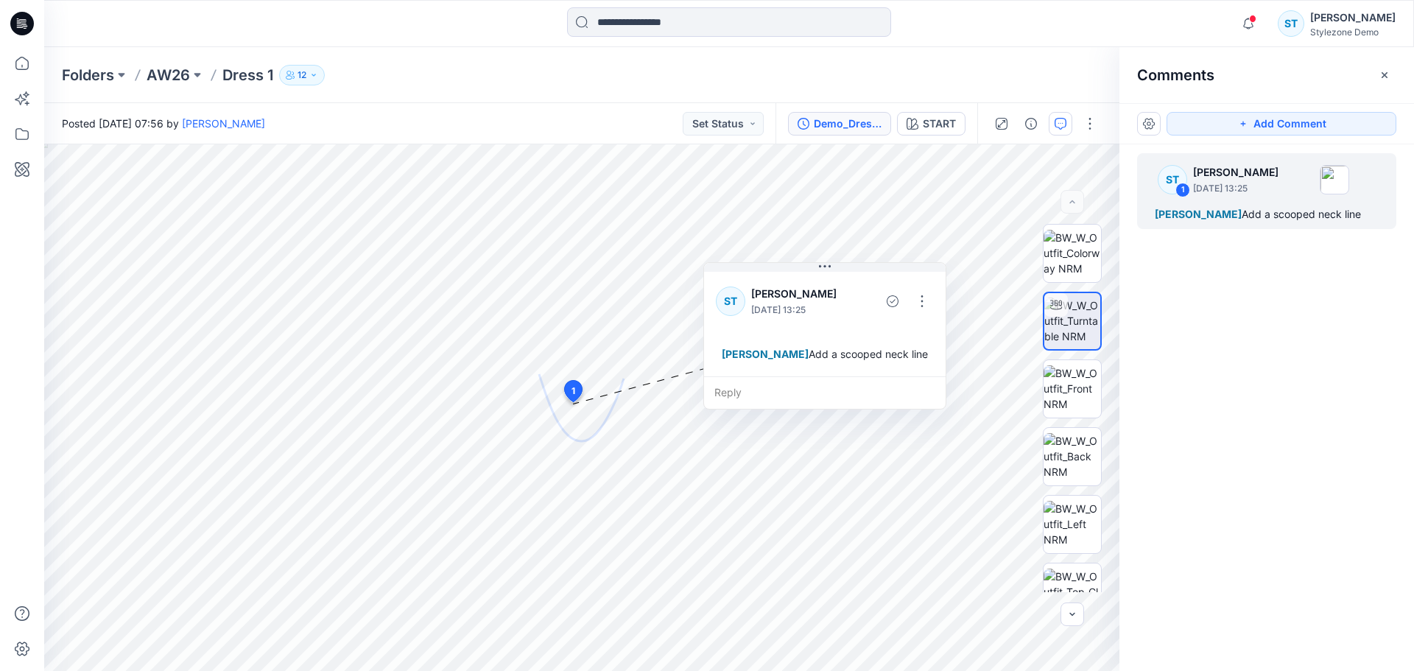
click at [861, 132] on button "Demo_Dress_Start" at bounding box center [839, 124] width 103 height 24
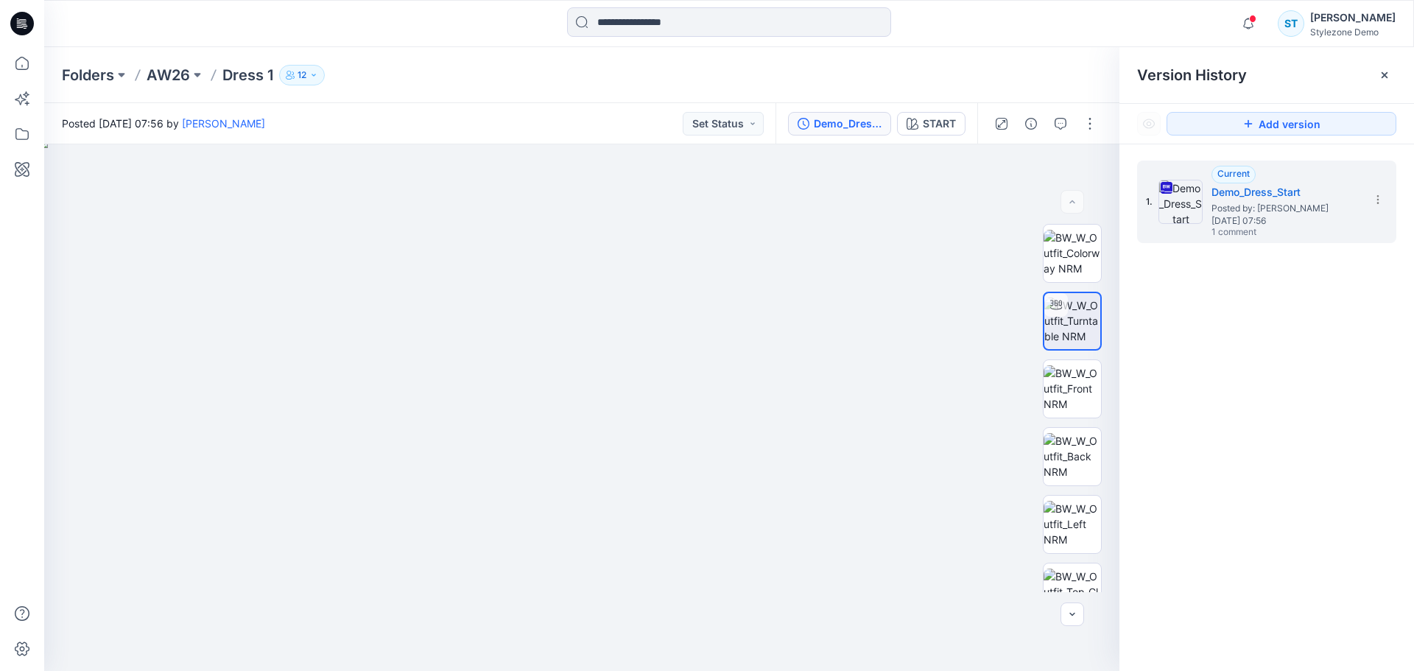
click at [859, 127] on div "Demo_Dress_Start" at bounding box center [848, 124] width 68 height 16
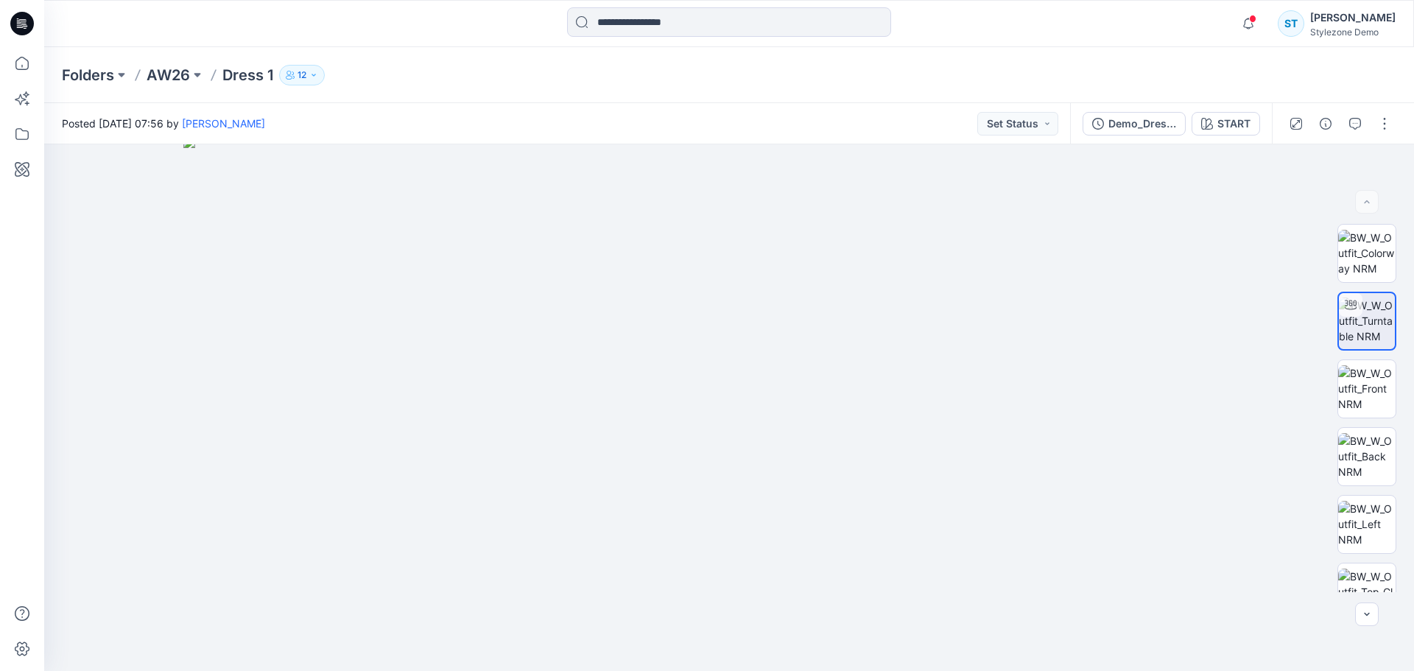
click at [1385, 78] on div "Folders AW26 Dress 1 12" at bounding box center [729, 75] width 1370 height 56
click at [1128, 125] on div "Demo_Dress_Start" at bounding box center [1142, 124] width 68 height 16
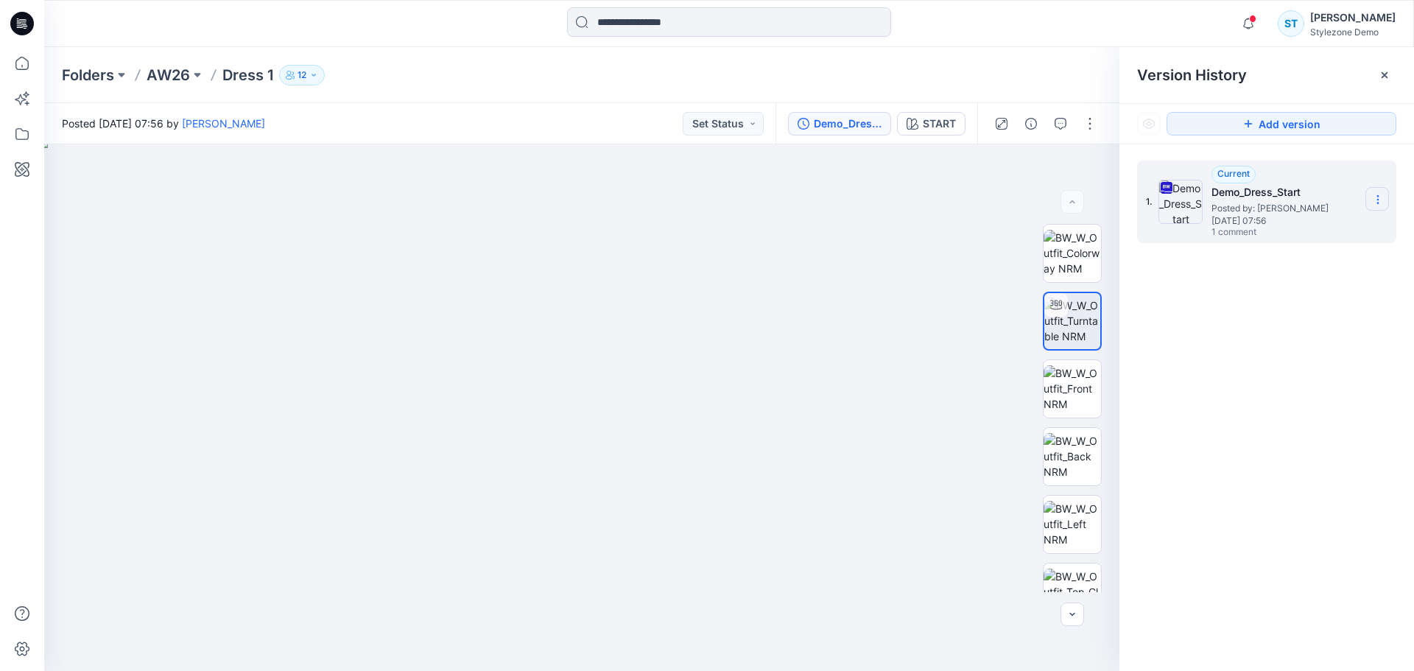
click at [1372, 197] on icon at bounding box center [1378, 200] width 12 height 12
click at [1379, 199] on icon at bounding box center [1378, 200] width 12 height 12
click at [171, 71] on p "AW26" at bounding box center [168, 75] width 43 height 21
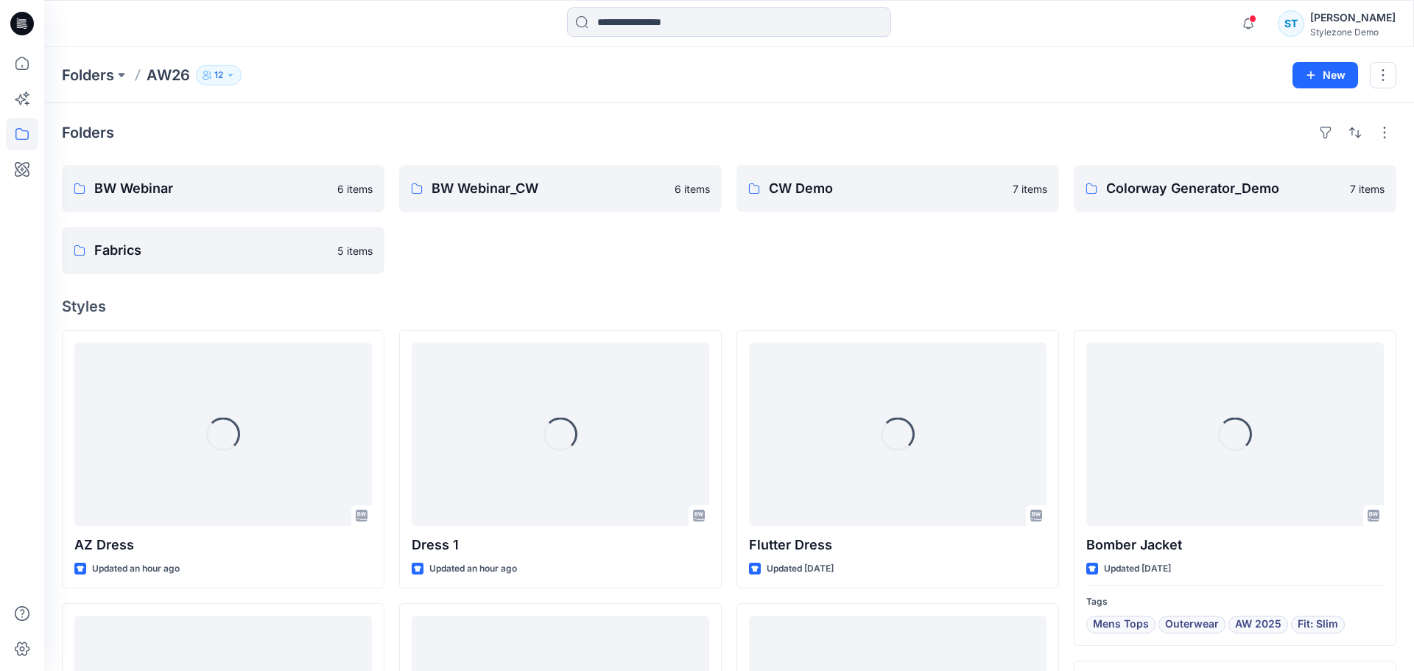
click at [177, 77] on p "AW26" at bounding box center [168, 75] width 43 height 21
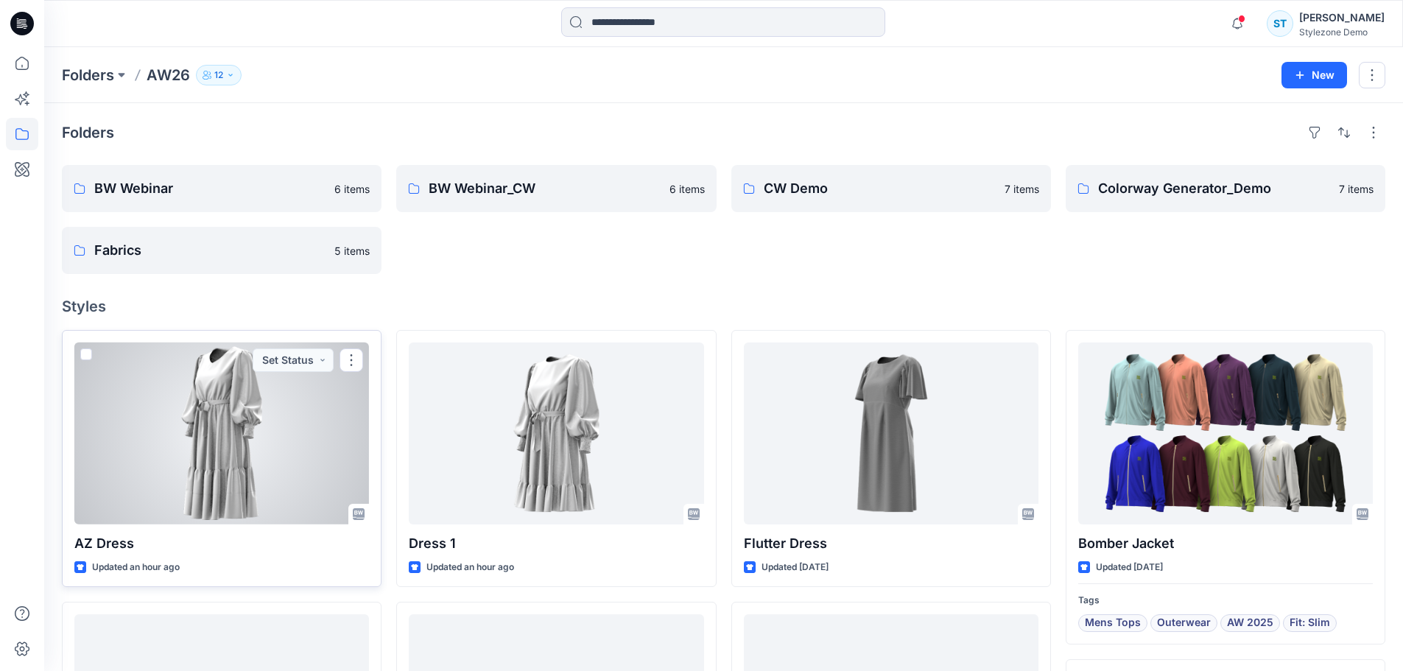
click at [230, 455] on div at bounding box center [221, 433] width 295 height 182
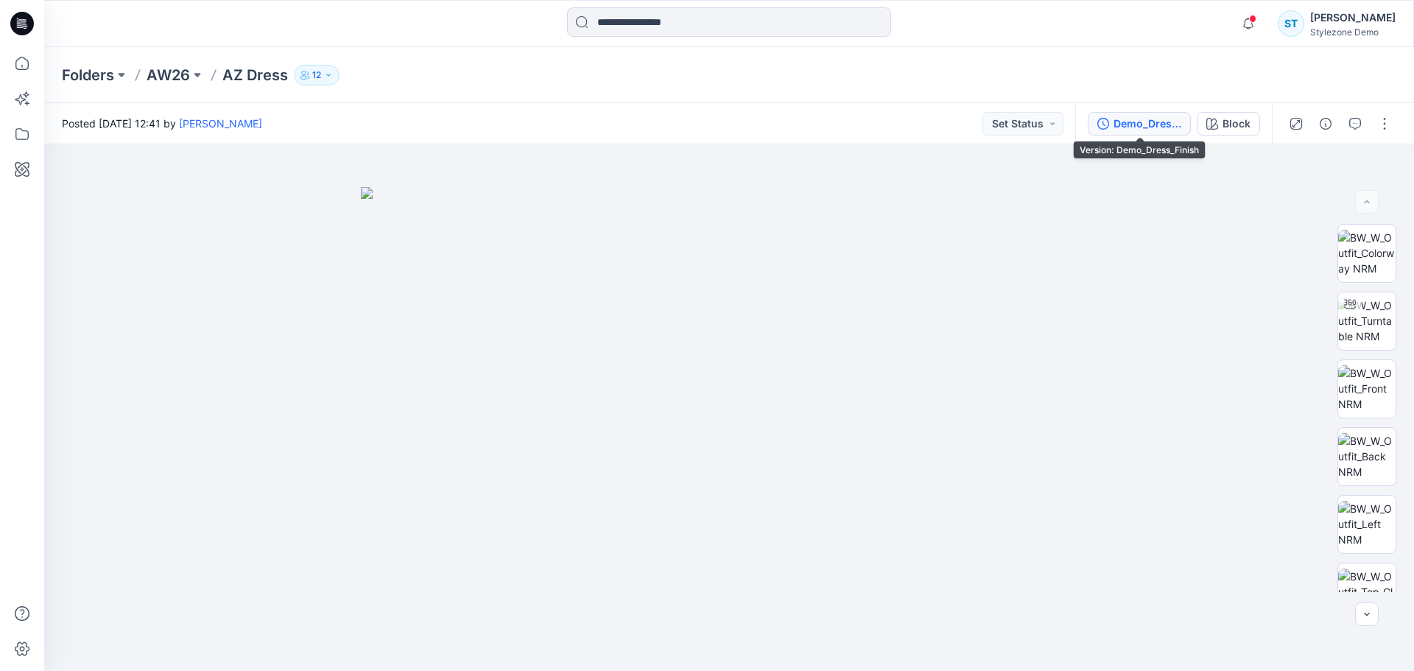
click at [1142, 121] on div "Demo_Dress_Finish" at bounding box center [1148, 124] width 68 height 16
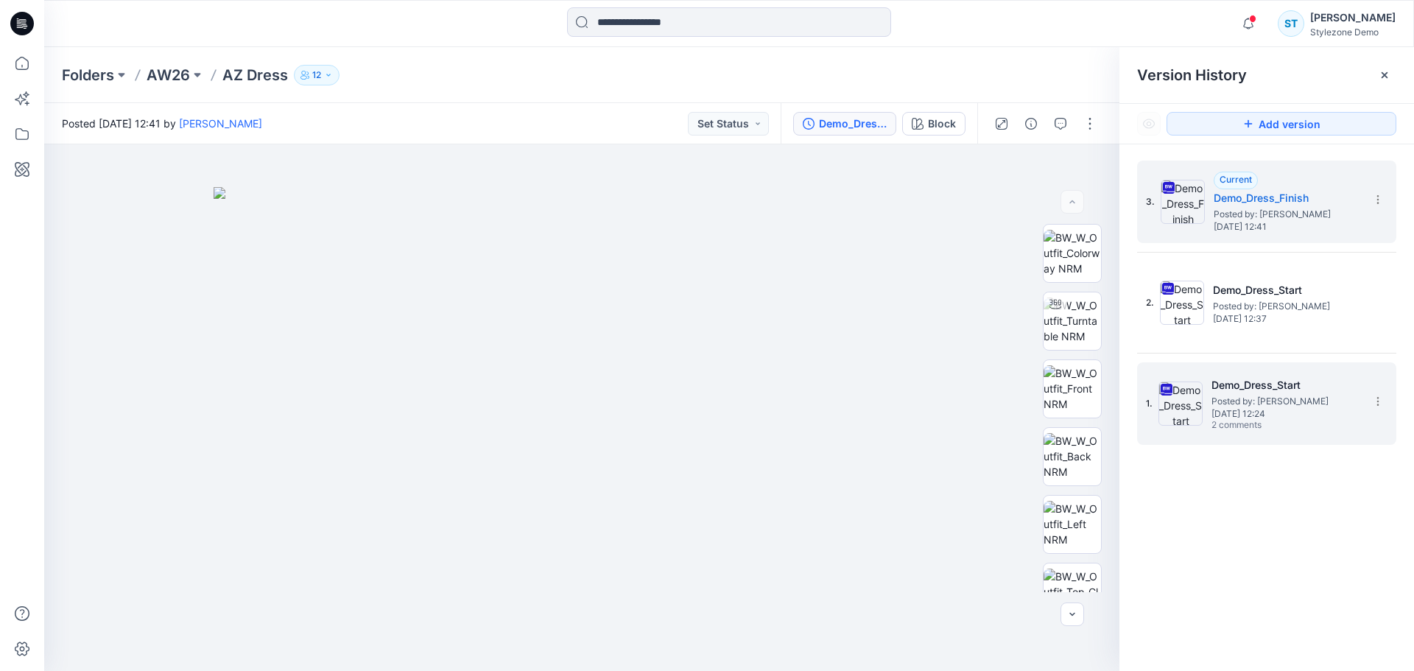
click at [1251, 405] on span "Posted by: [PERSON_NAME]" at bounding box center [1284, 401] width 147 height 15
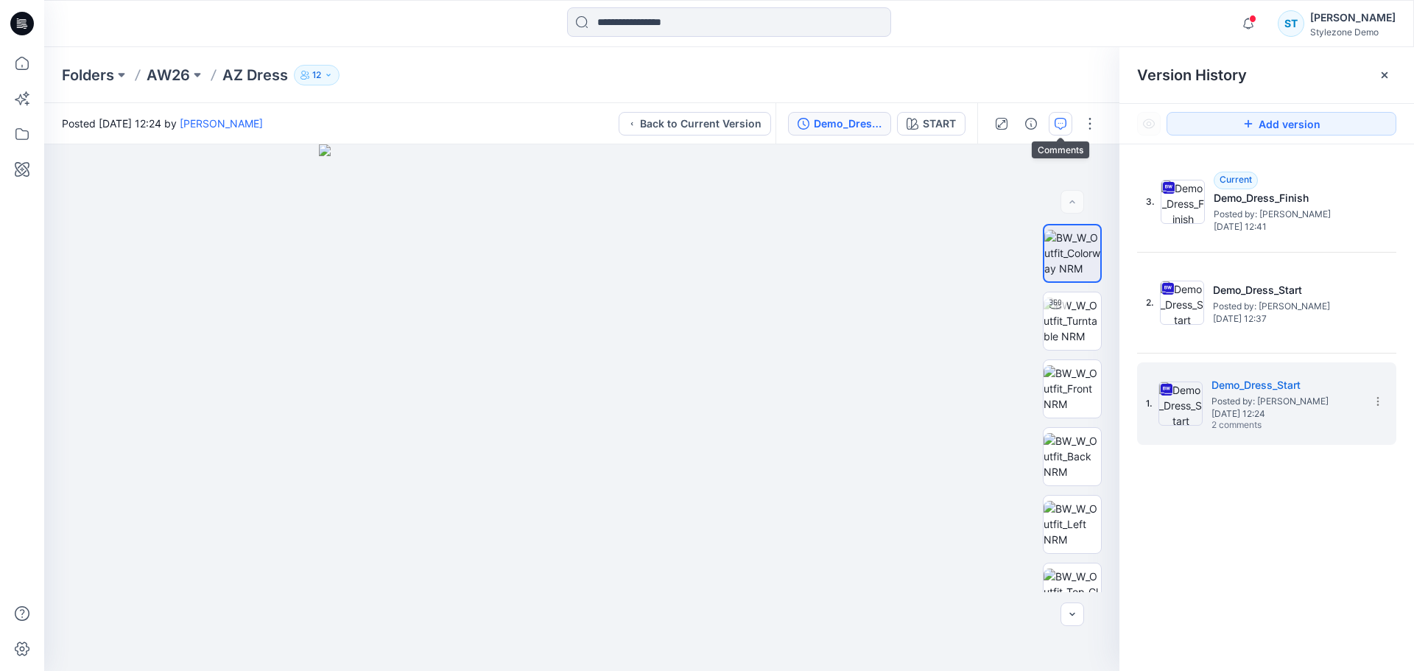
click at [1058, 120] on icon "button" at bounding box center [1061, 124] width 12 height 12
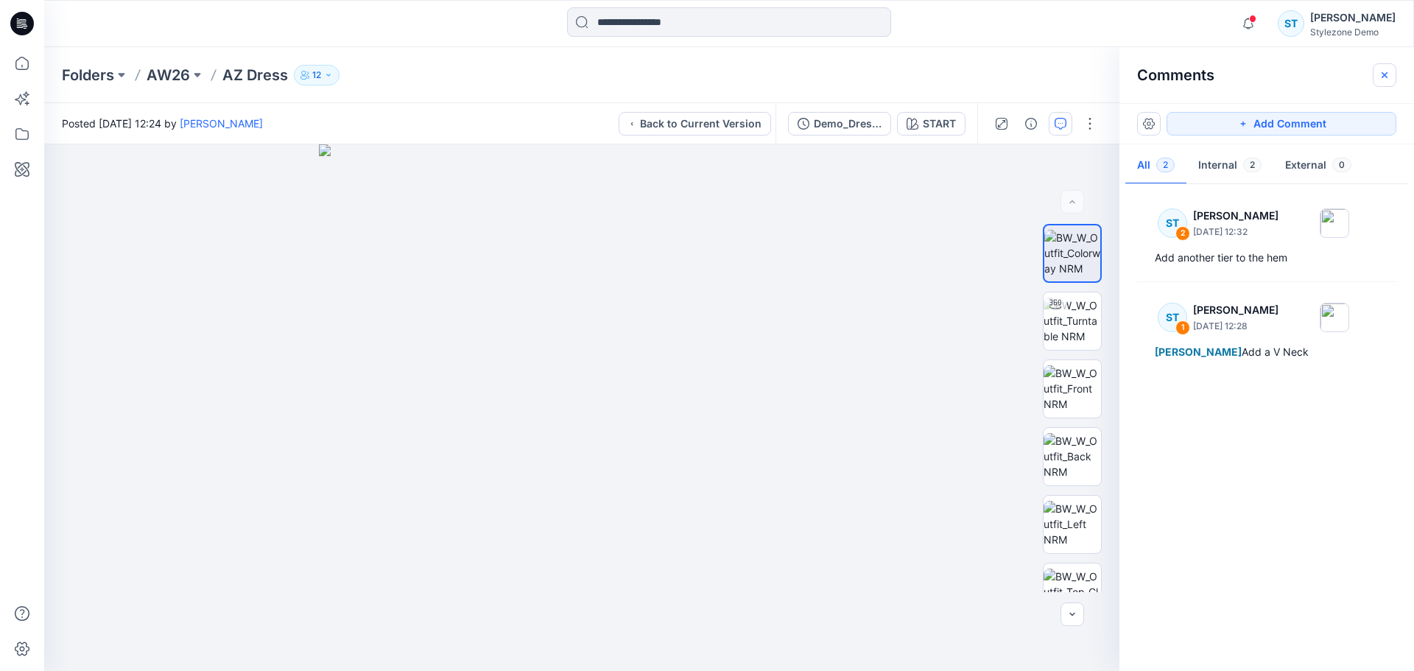
click at [1389, 74] on icon "button" at bounding box center [1385, 75] width 12 height 12
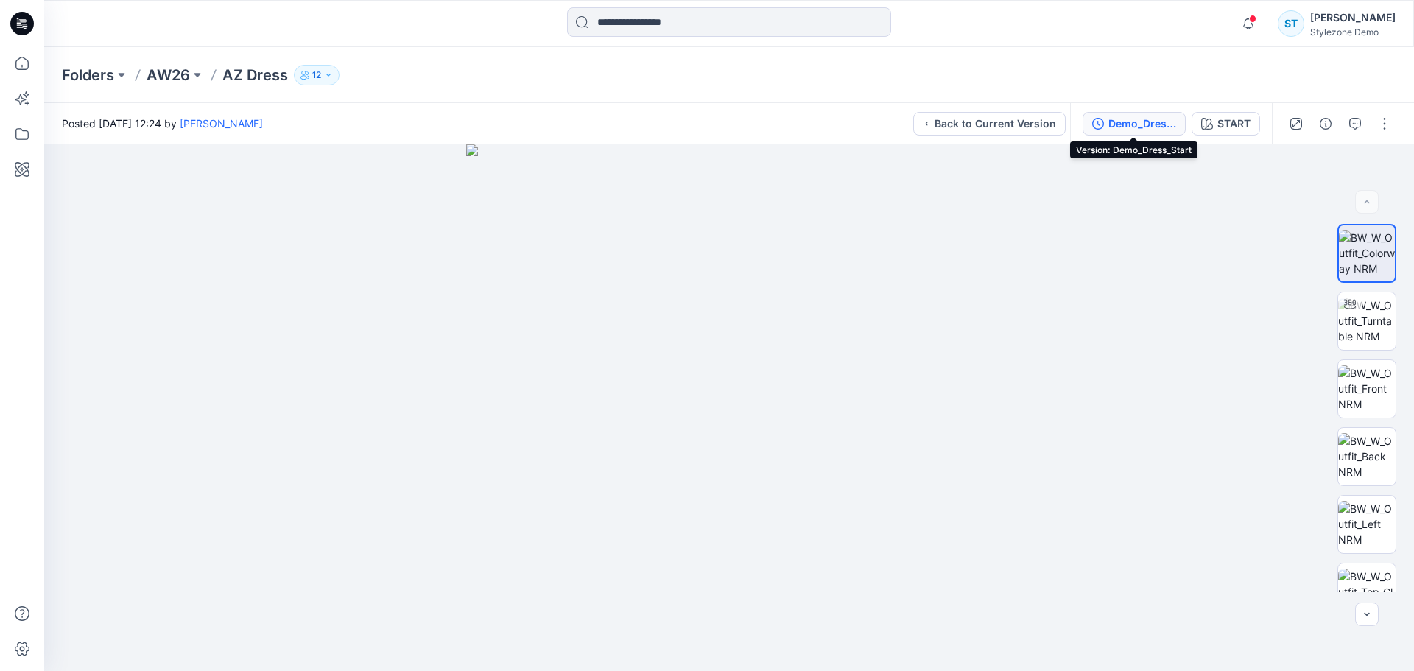
click at [1114, 116] on div "Demo_Dress_Start" at bounding box center [1142, 124] width 68 height 16
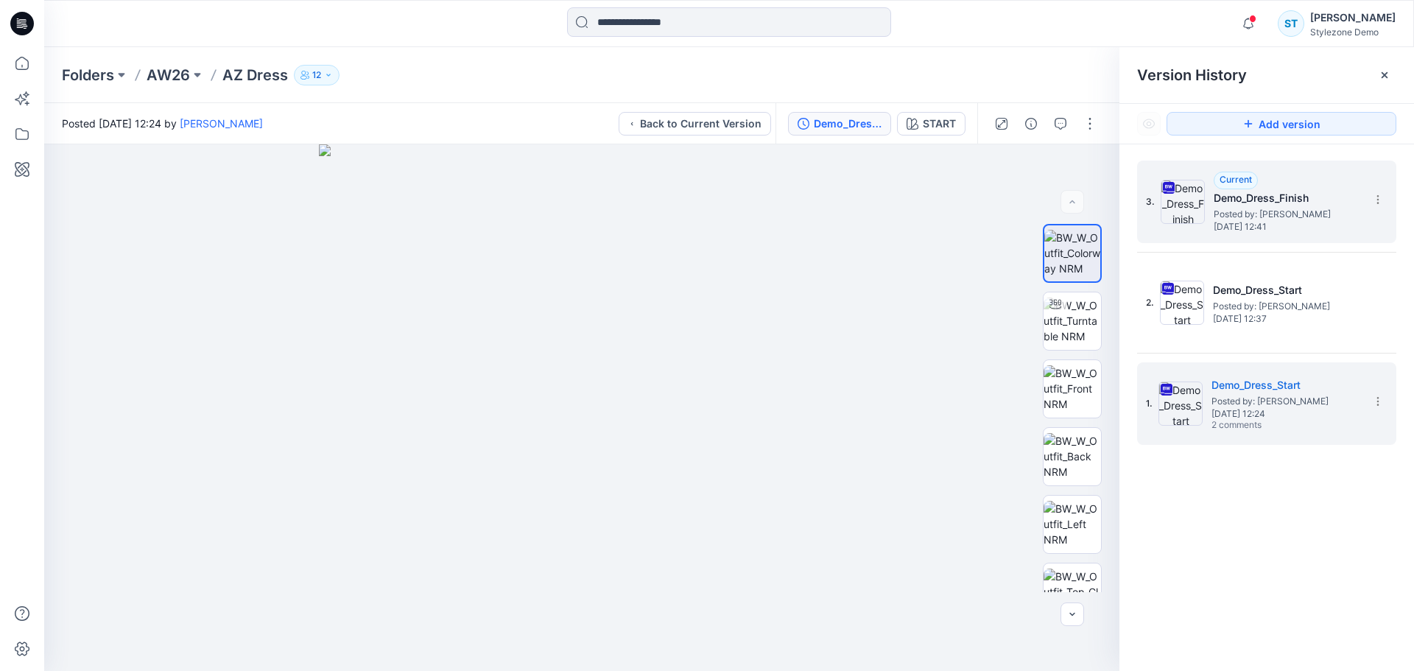
click at [1239, 218] on span "Posted by: [PERSON_NAME]" at bounding box center [1287, 214] width 147 height 15
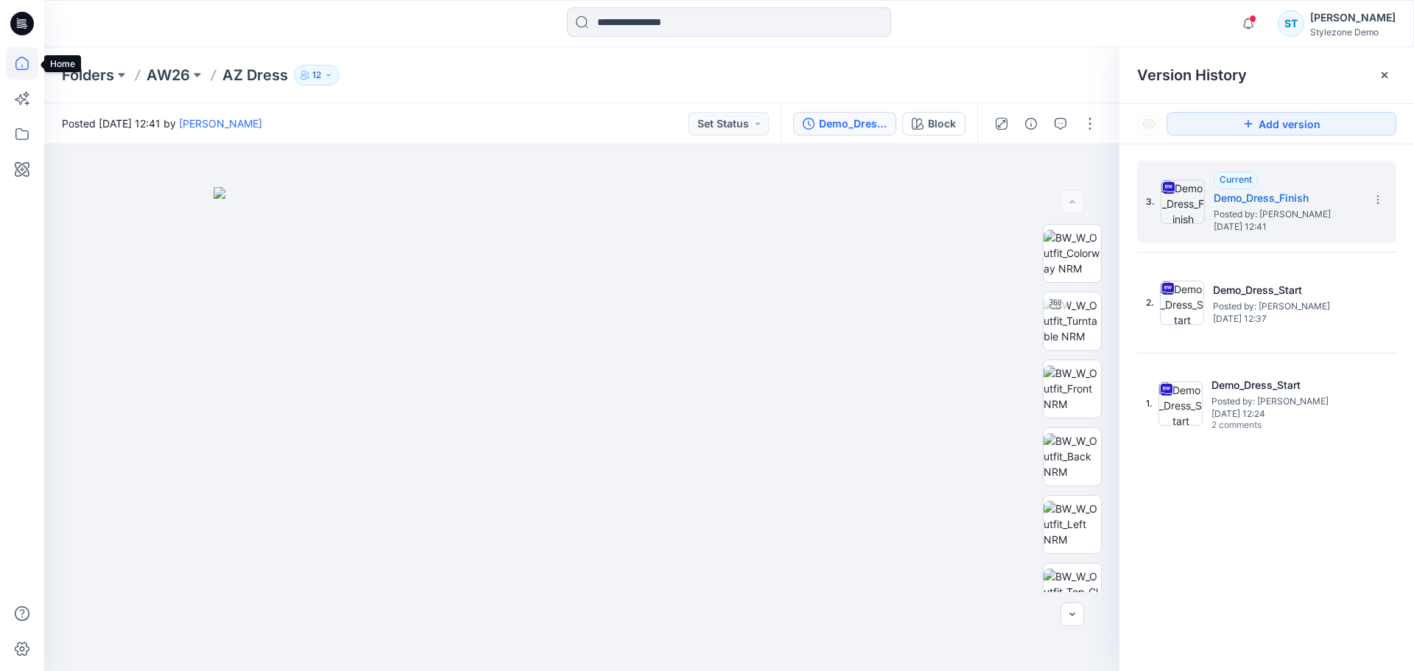
click at [26, 63] on icon at bounding box center [22, 63] width 32 height 32
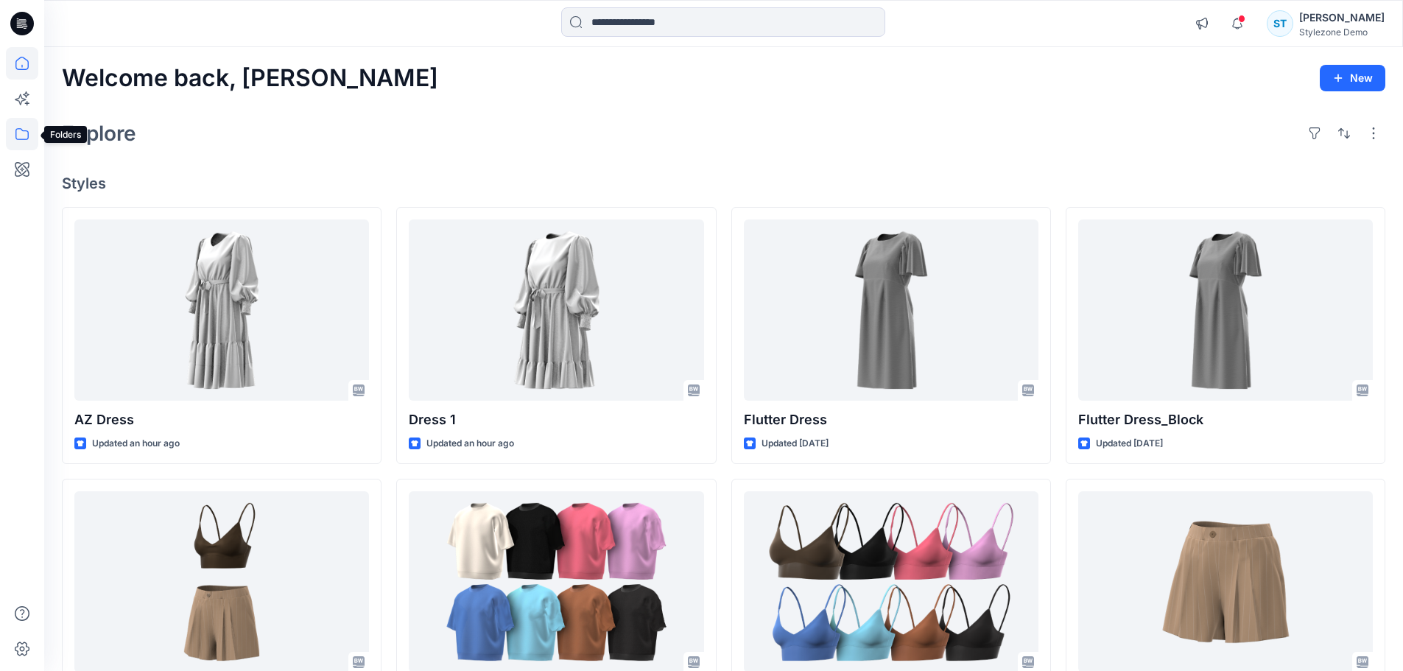
click at [37, 144] on icon at bounding box center [22, 134] width 32 height 32
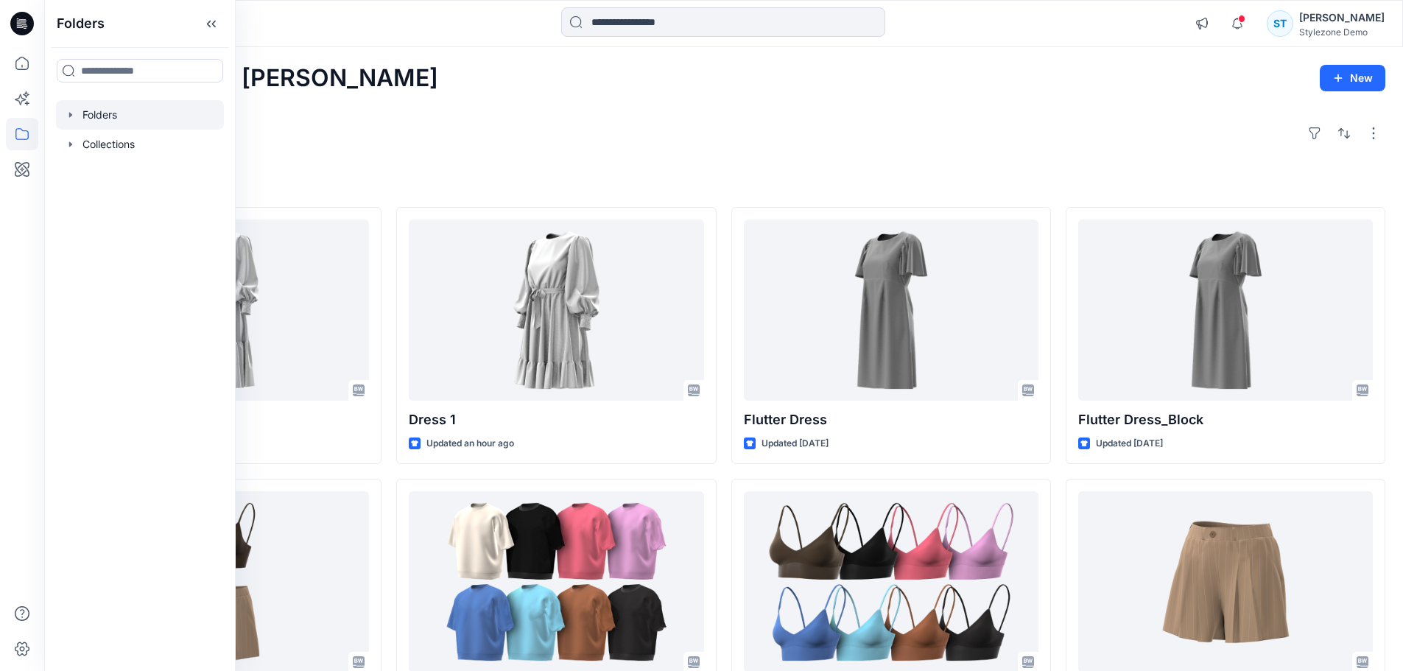
click at [71, 120] on icon "button" at bounding box center [71, 115] width 12 height 12
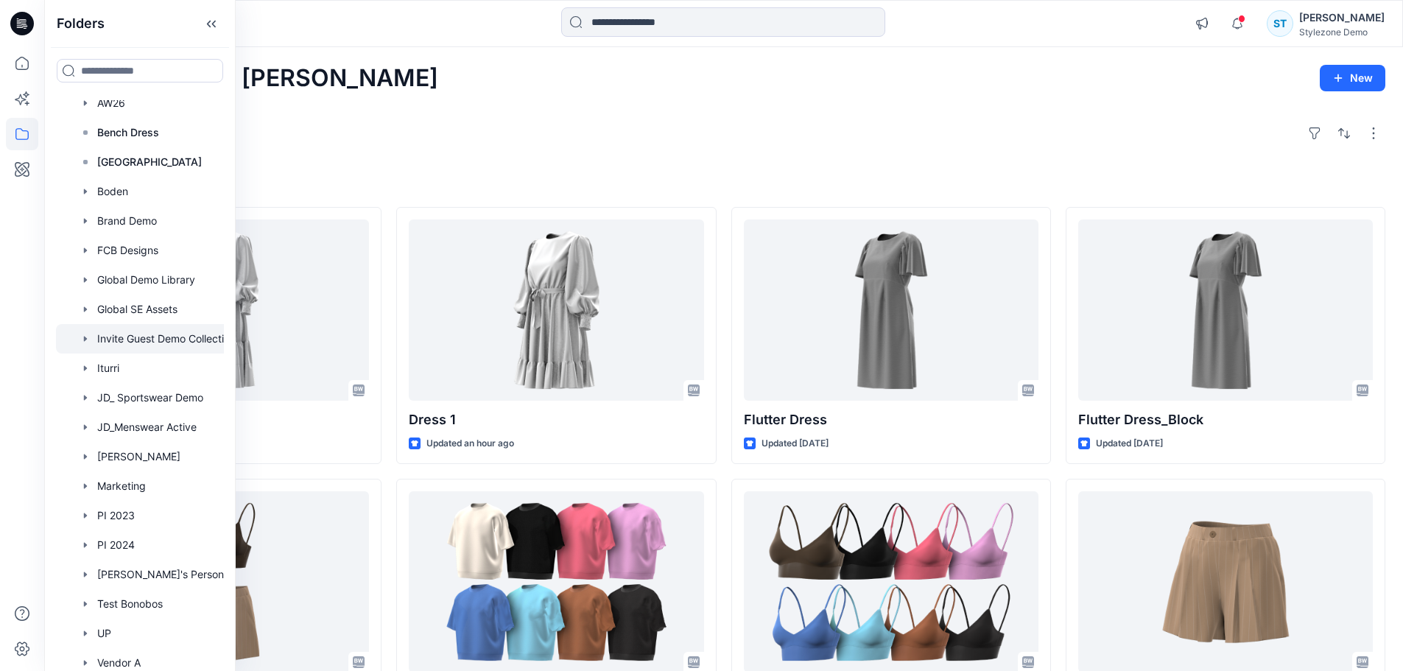
scroll to position [74, 0]
click at [150, 281] on div at bounding box center [159, 276] width 206 height 29
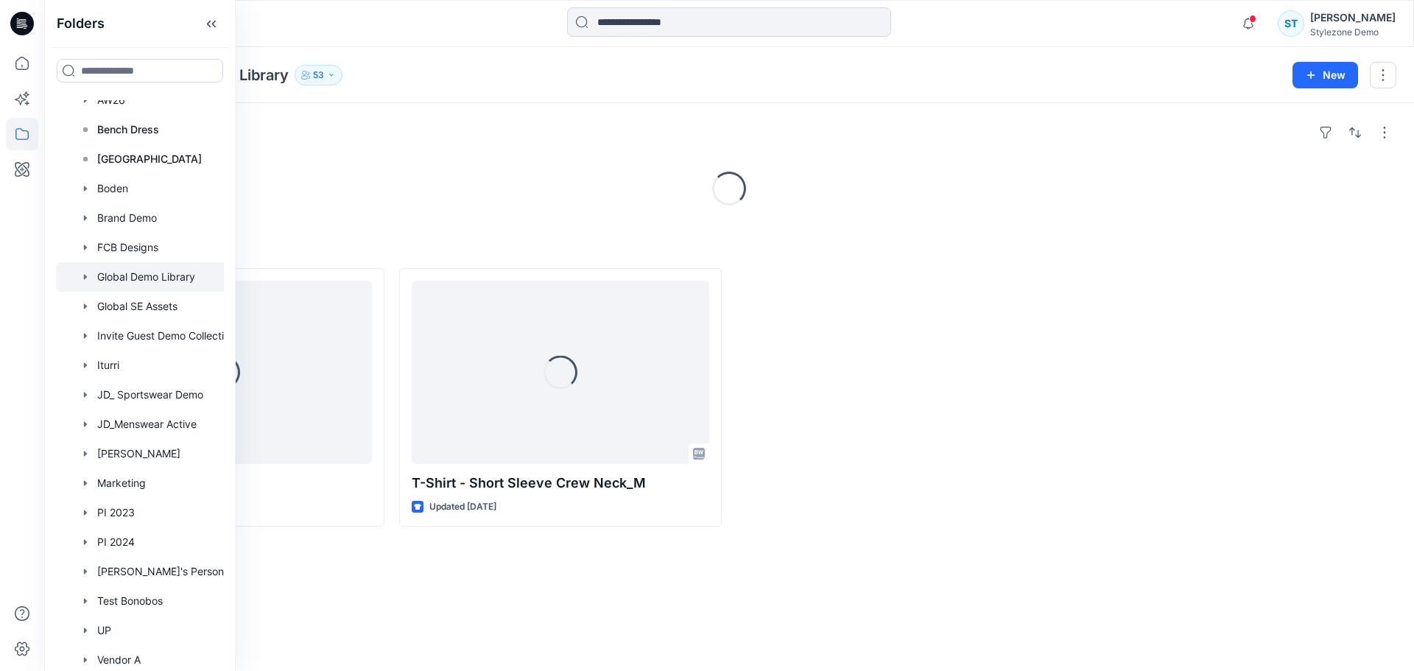
click at [641, 77] on div "Folders Global Demo Library 53" at bounding box center [672, 75] width 1220 height 21
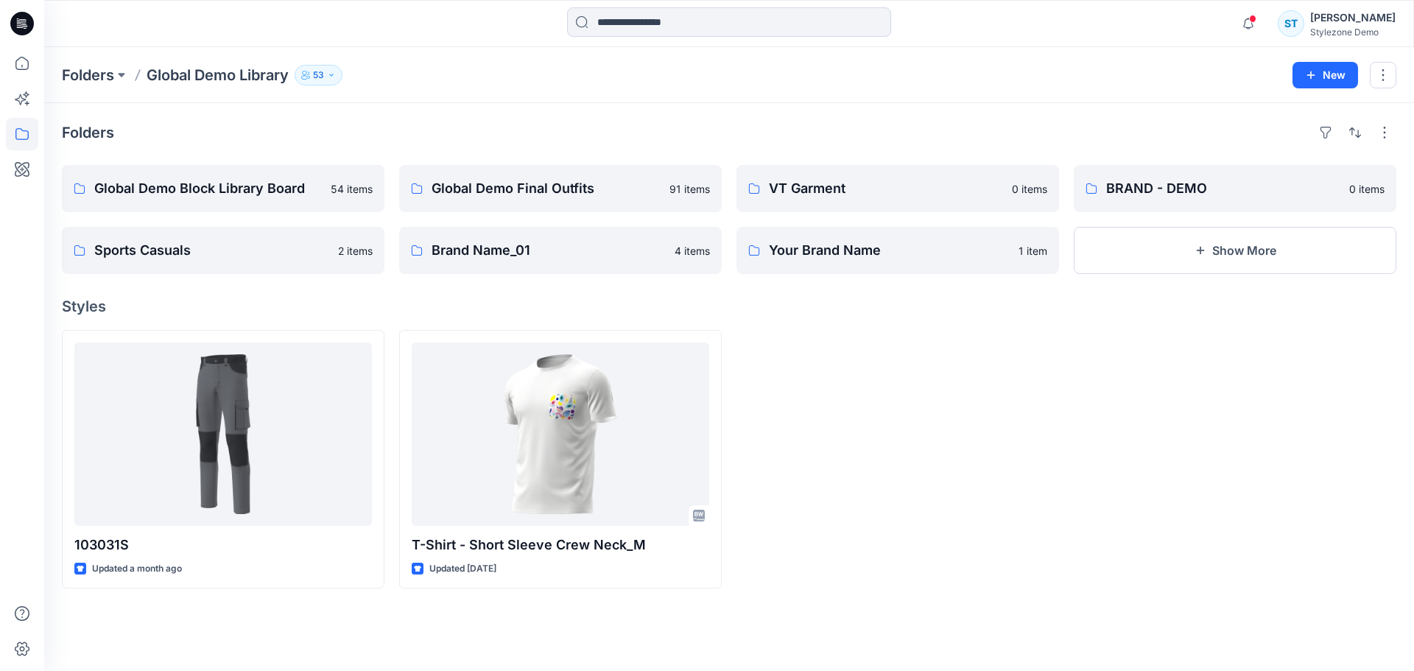
click at [39, 74] on div at bounding box center [22, 335] width 44 height 671
click at [29, 68] on icon at bounding box center [22, 63] width 32 height 32
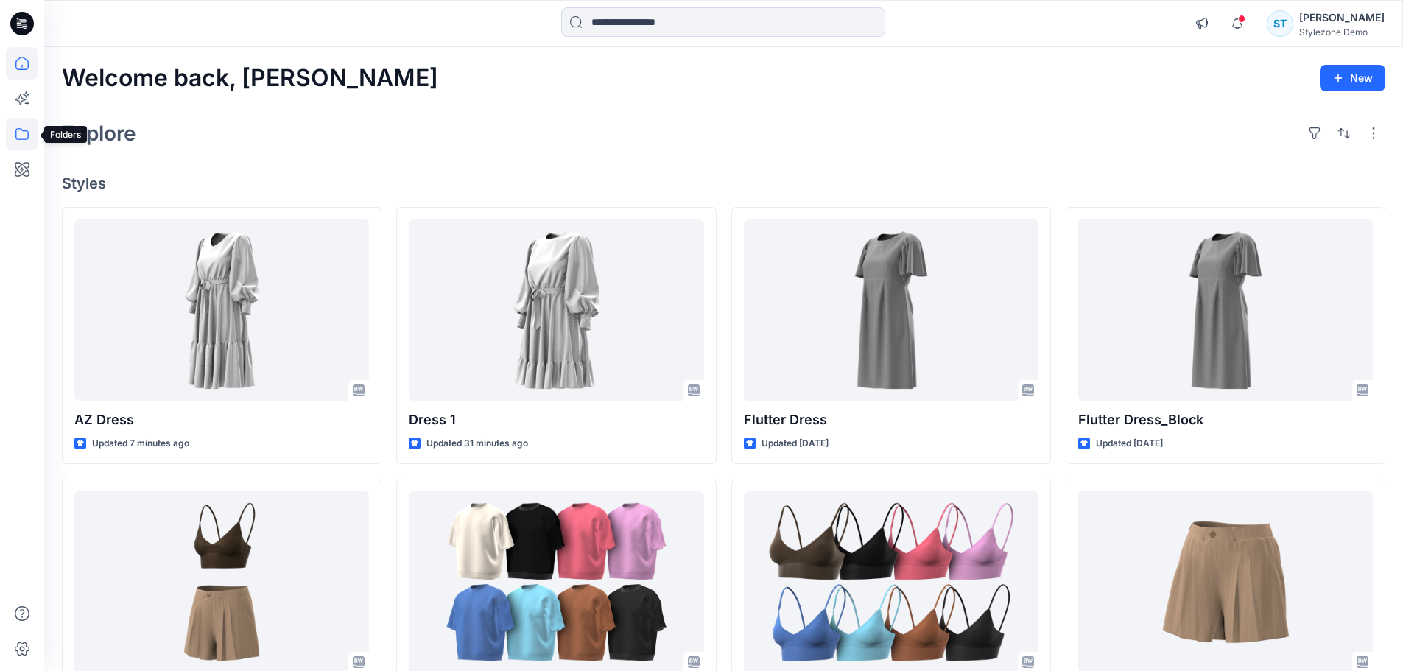
click at [29, 130] on icon at bounding box center [22, 134] width 32 height 32
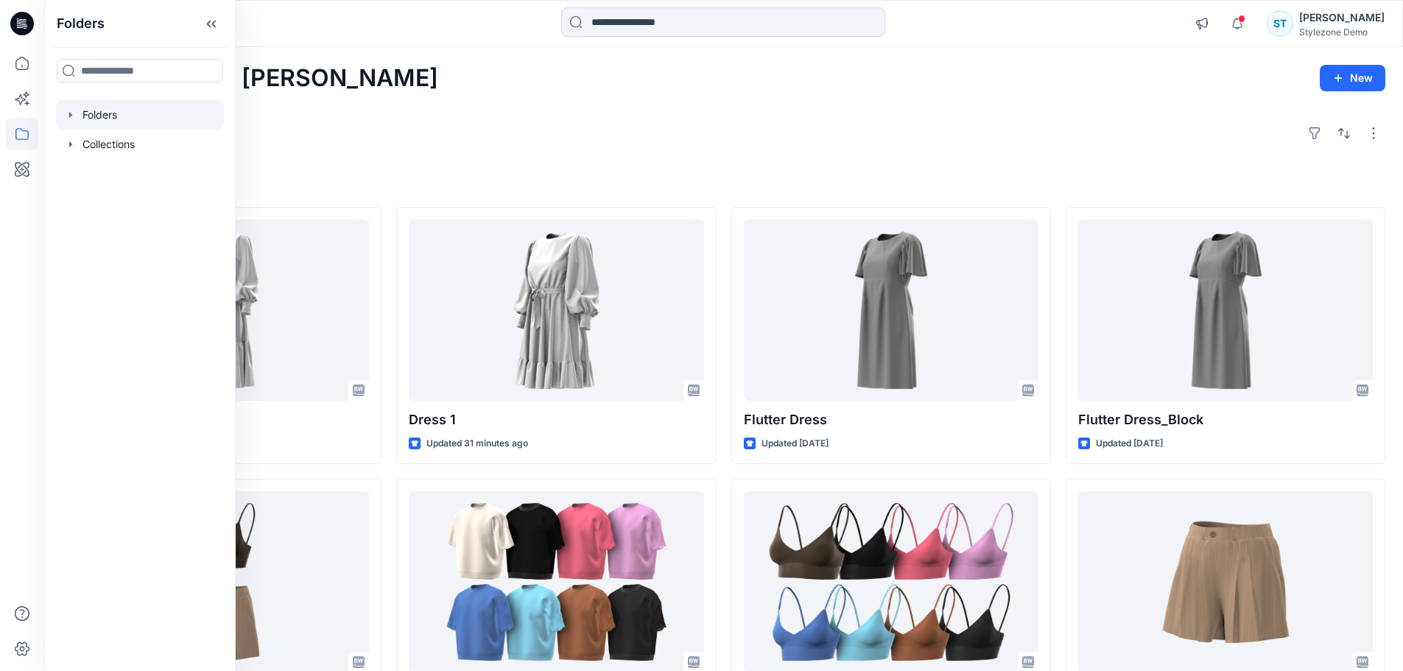
click at [60, 112] on div at bounding box center [140, 114] width 168 height 29
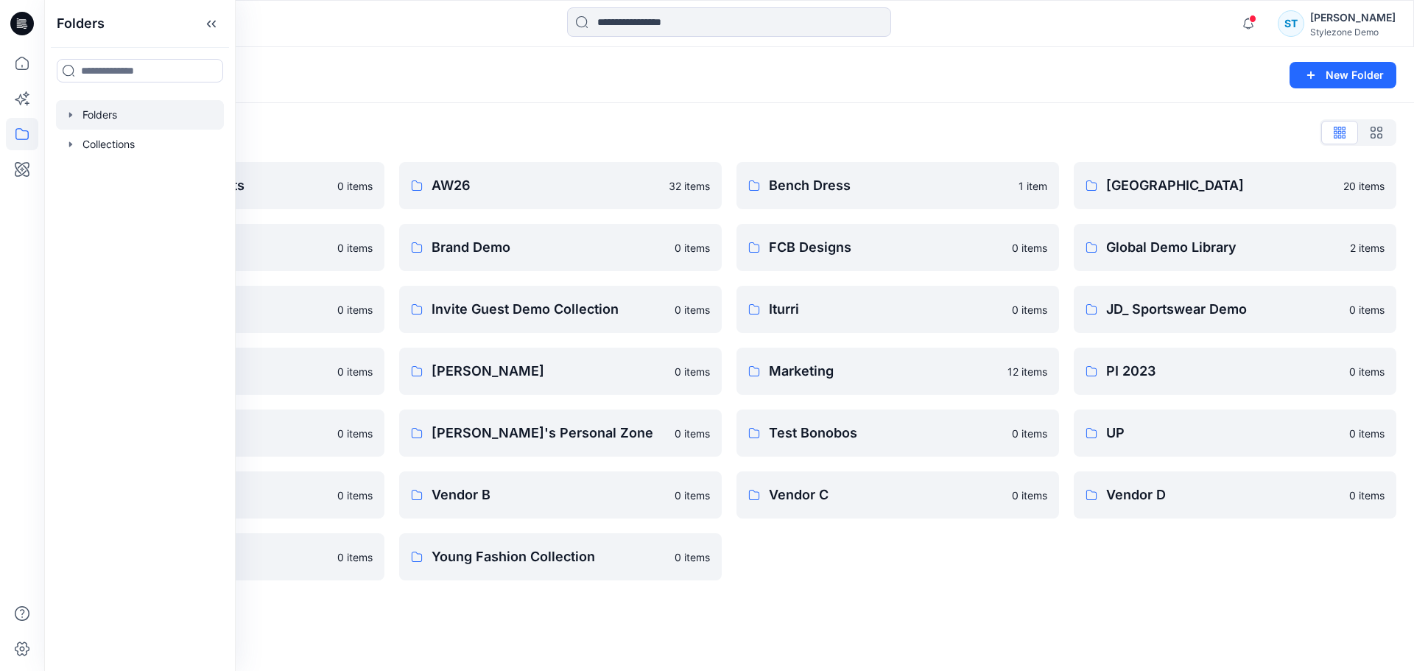
click at [70, 119] on icon "button" at bounding box center [71, 115] width 12 height 12
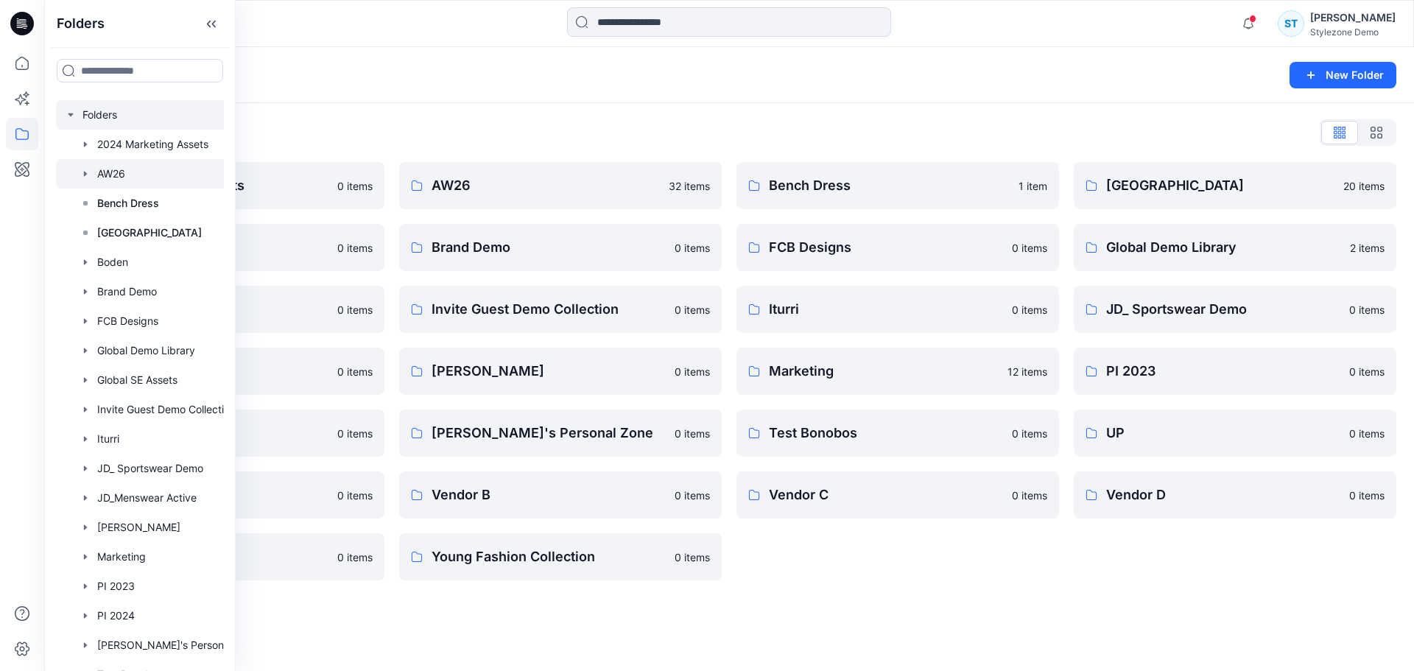
click at [94, 167] on div at bounding box center [159, 173] width 206 height 29
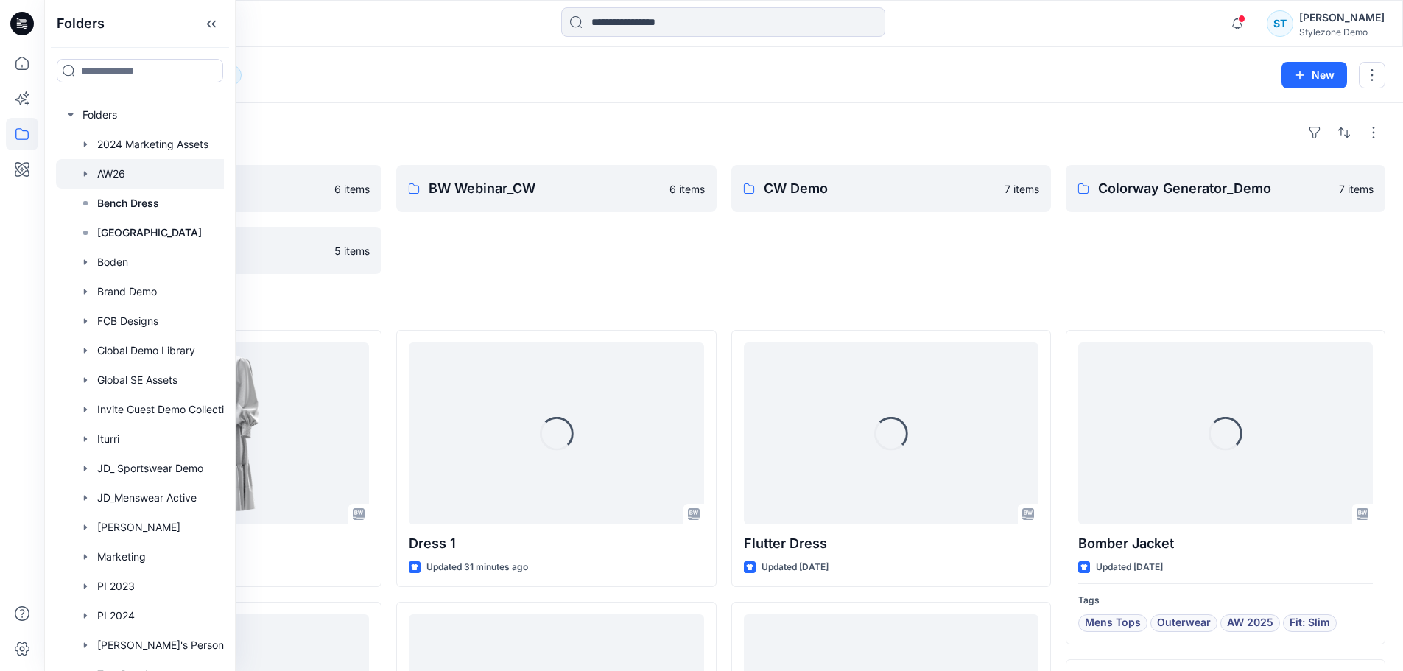
click at [387, 88] on div "Folders AW26 12 New" at bounding box center [723, 75] width 1359 height 56
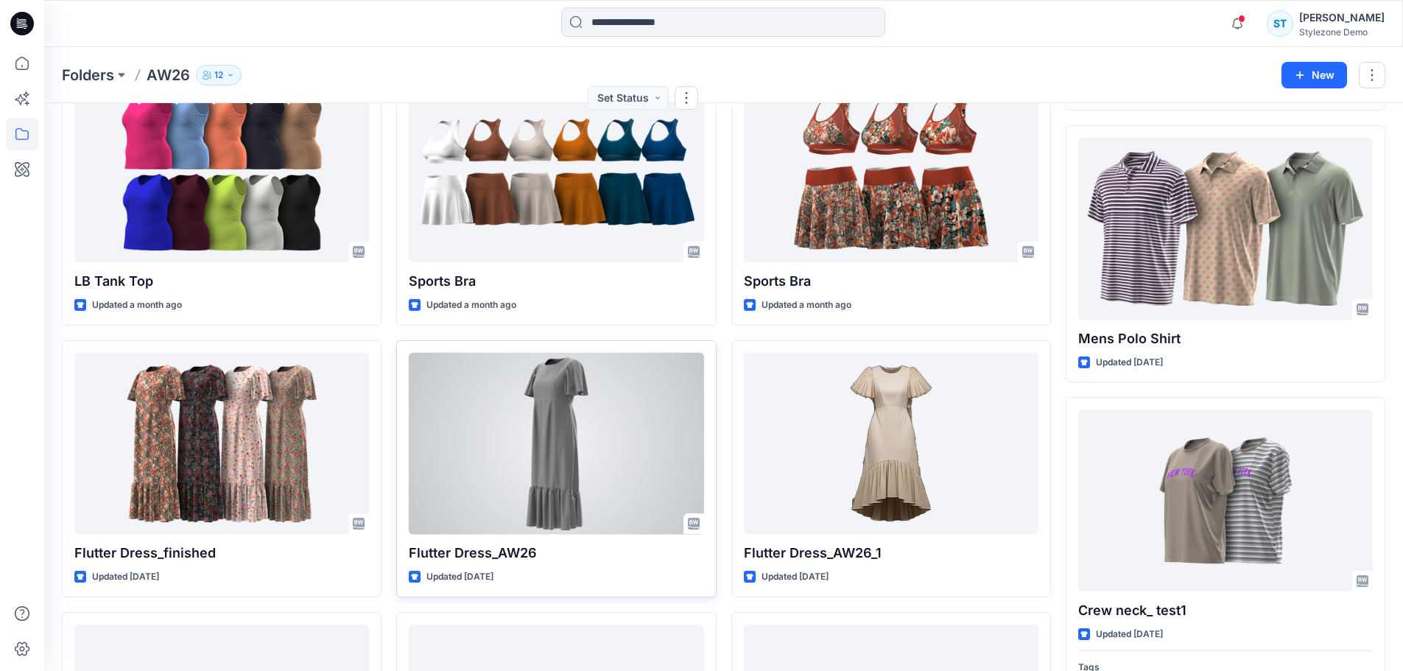
scroll to position [882, 0]
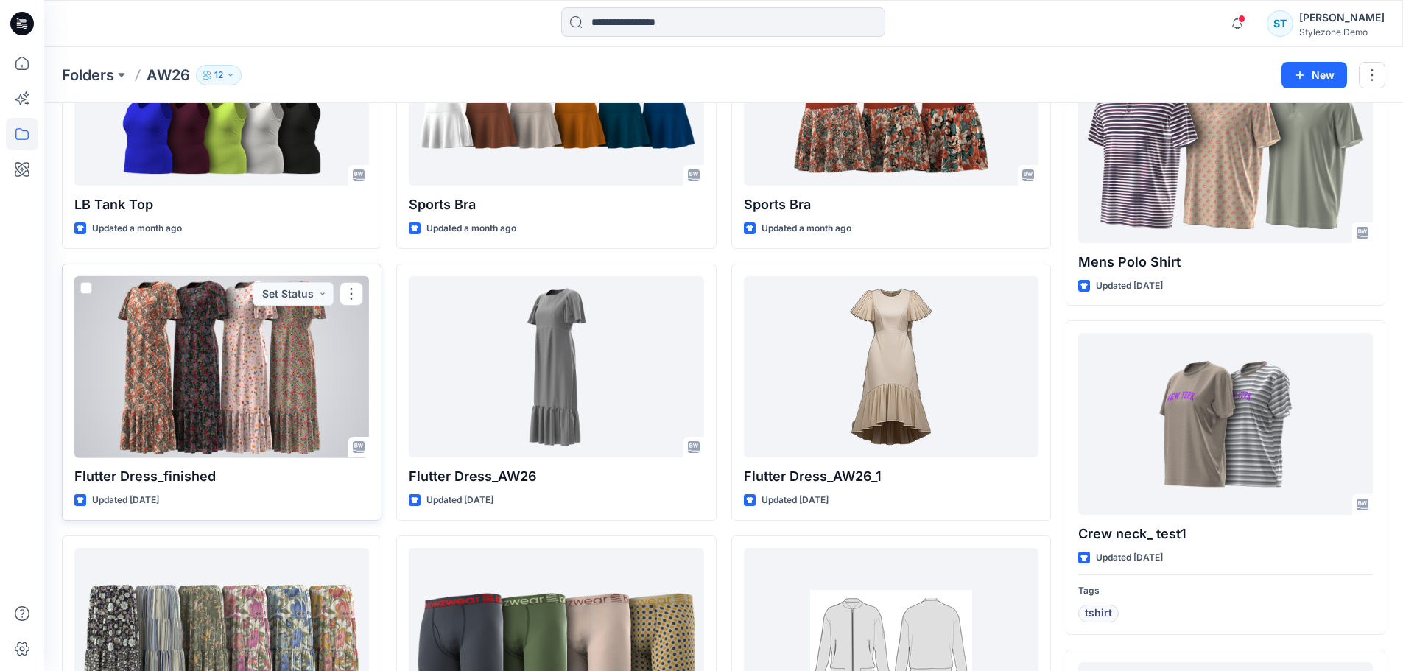
click at [265, 370] on div at bounding box center [221, 367] width 295 height 182
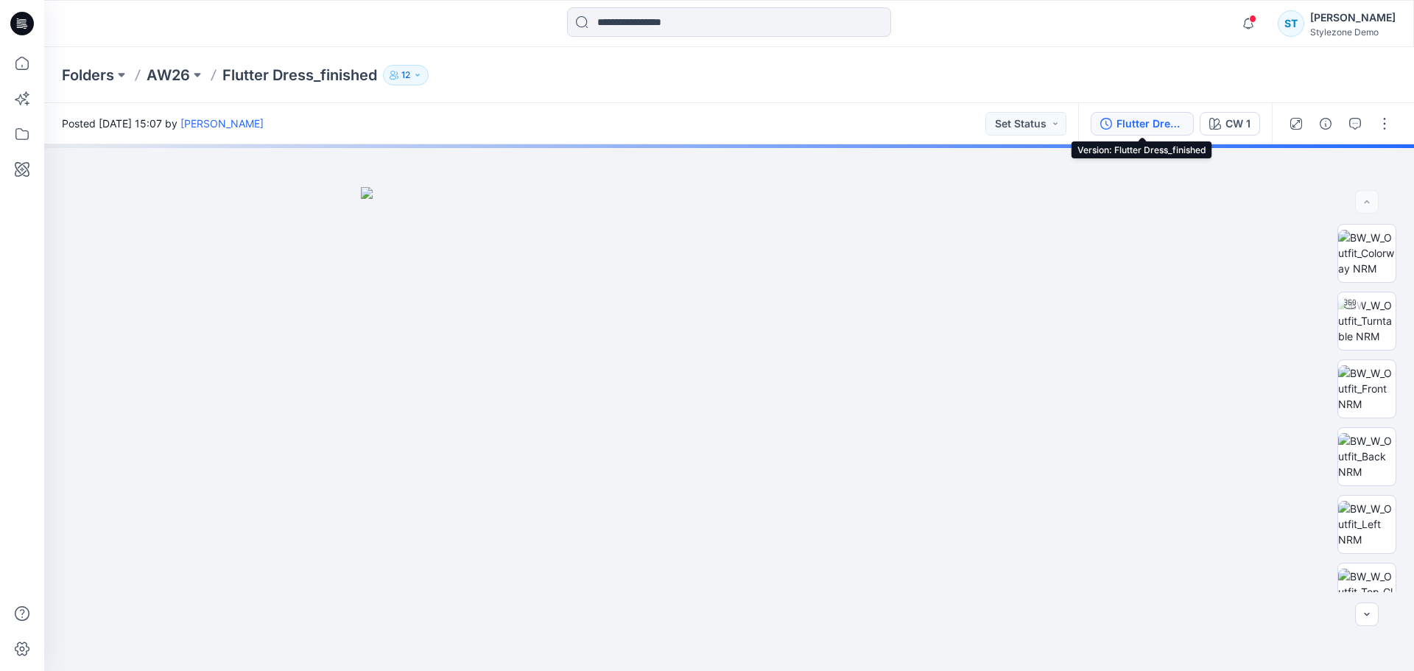
click at [1169, 130] on div "Flutter Dress_finished" at bounding box center [1150, 124] width 68 height 16
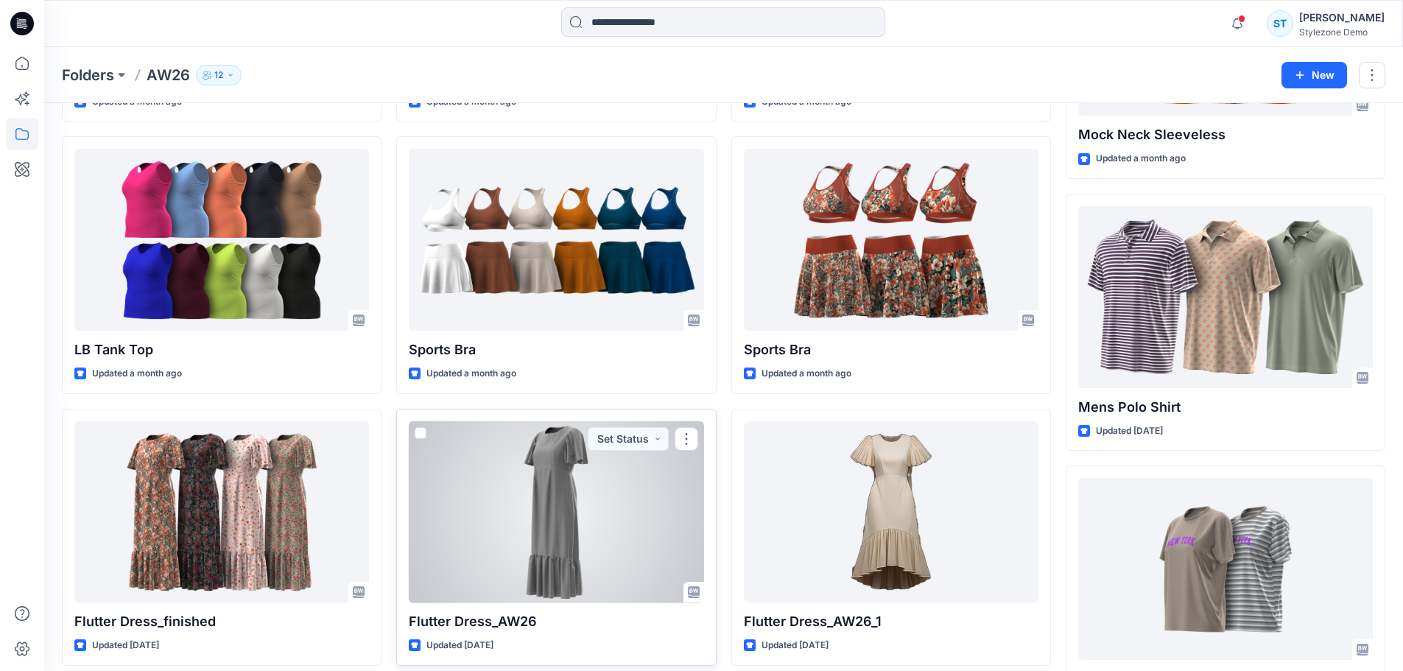
scroll to position [735, 0]
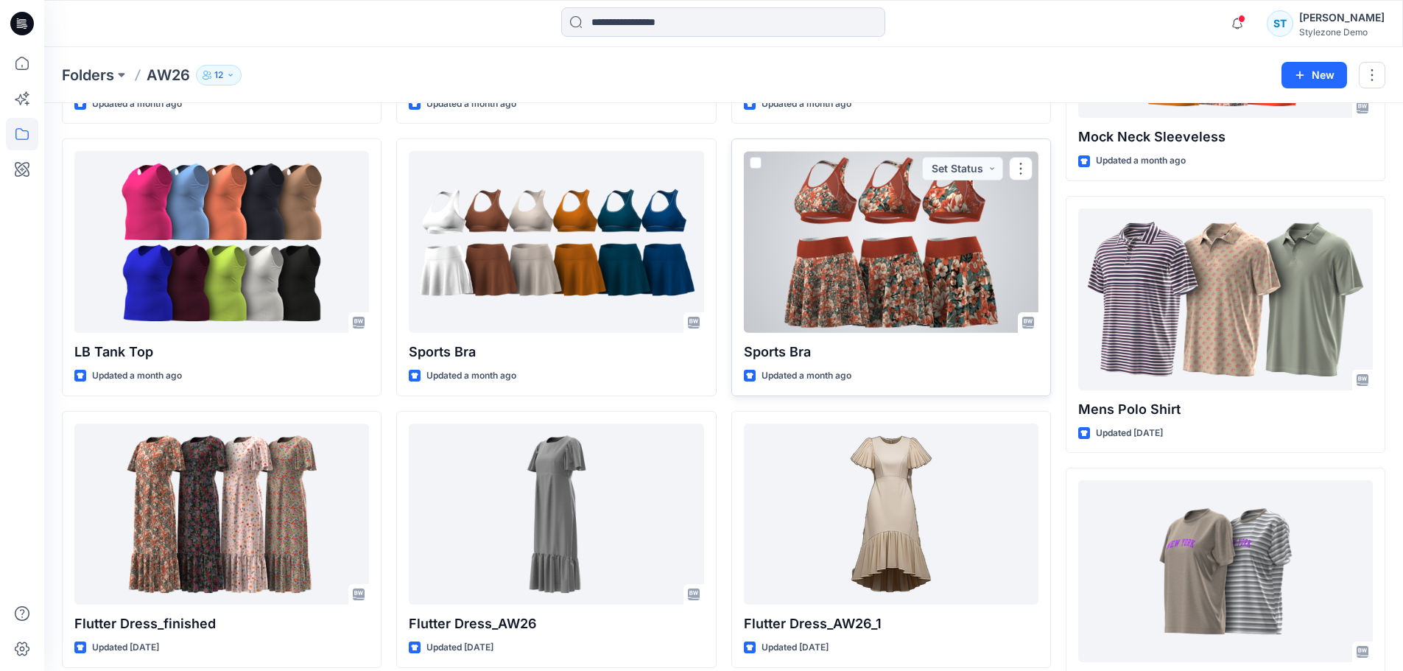
click at [895, 242] on div at bounding box center [891, 242] width 295 height 182
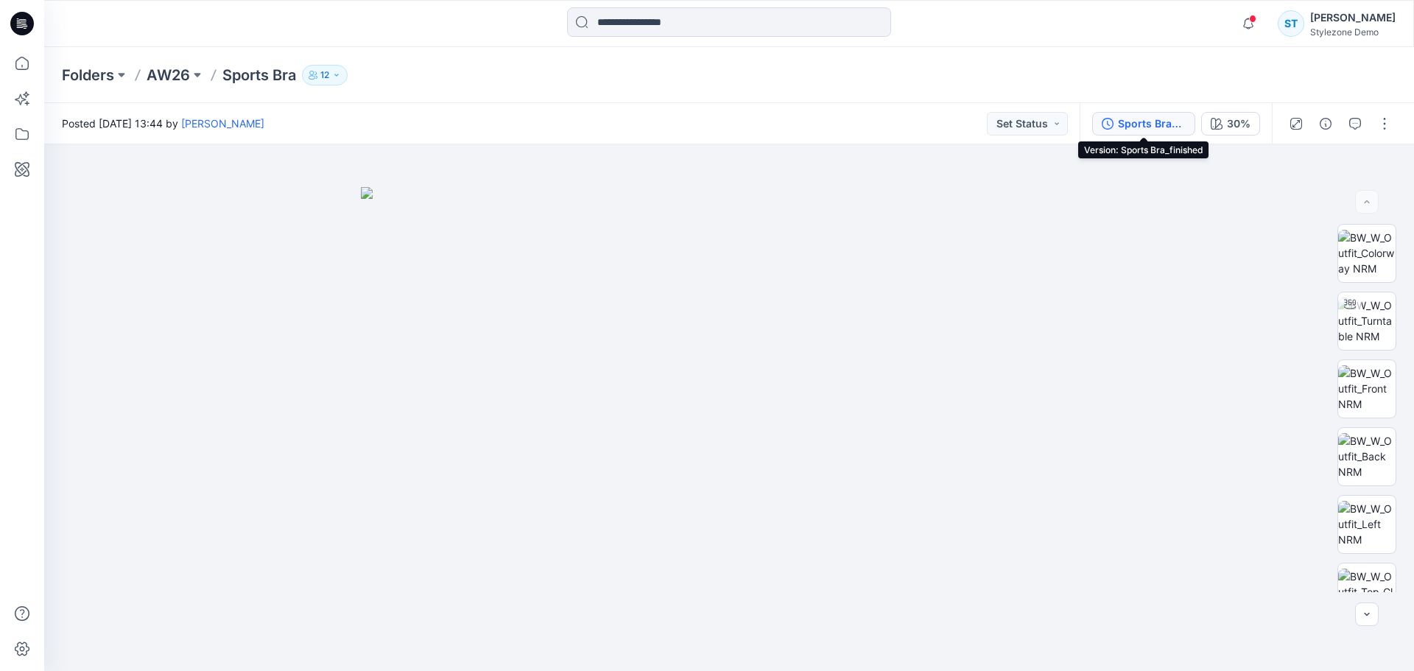
click at [1125, 123] on div "Sports Bra_finished" at bounding box center [1152, 124] width 68 height 16
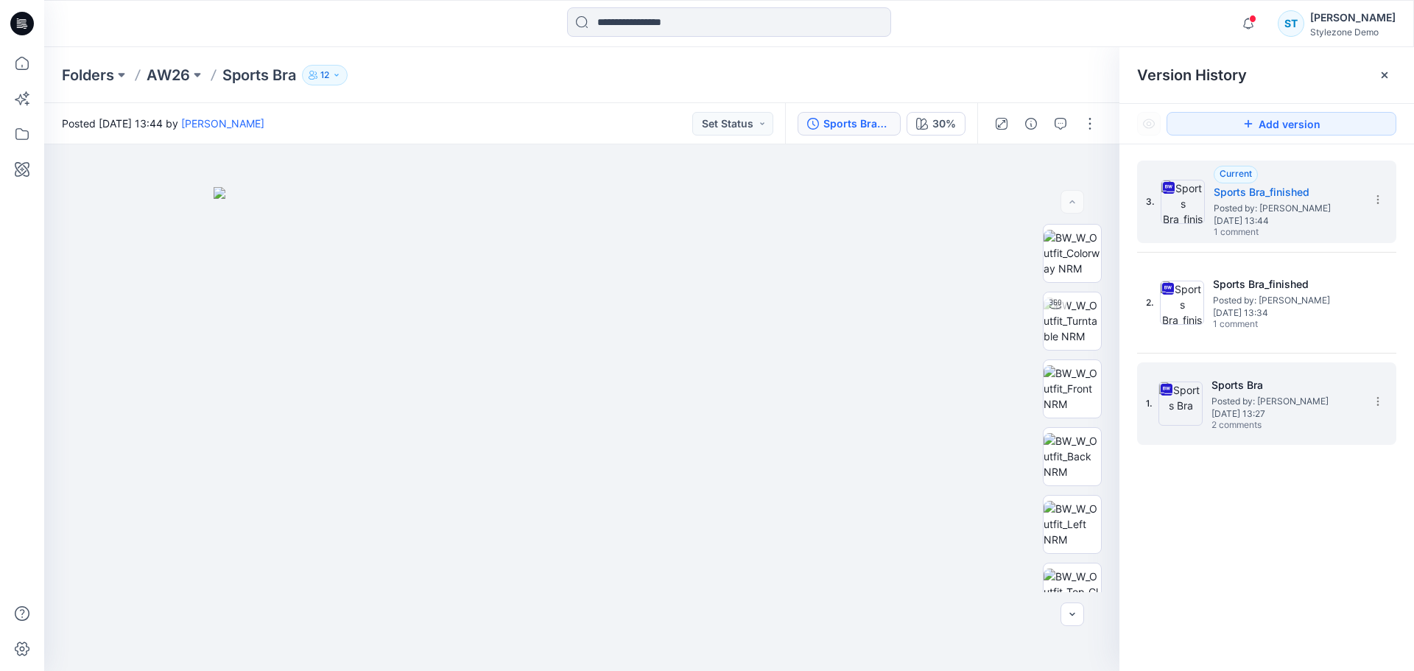
click at [1242, 414] on span "[DATE] 13:27" at bounding box center [1284, 414] width 147 height 10
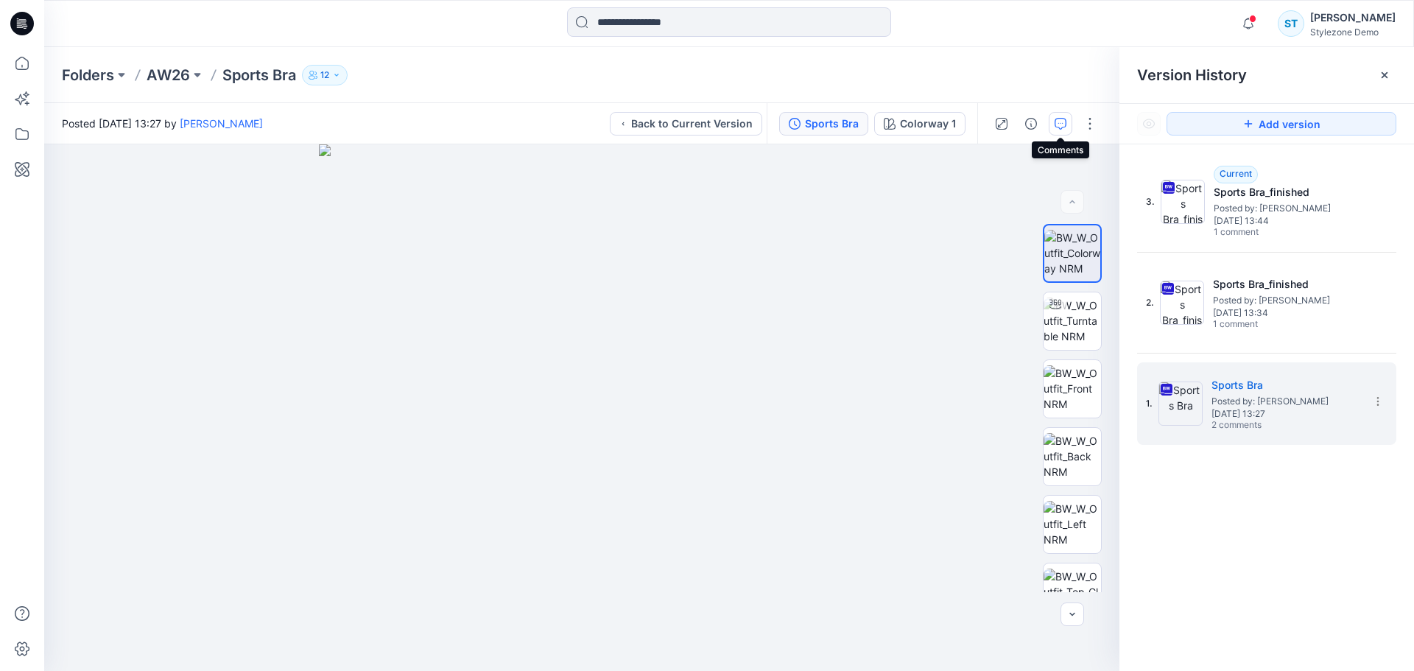
click at [1058, 127] on icon "button" at bounding box center [1061, 124] width 12 height 12
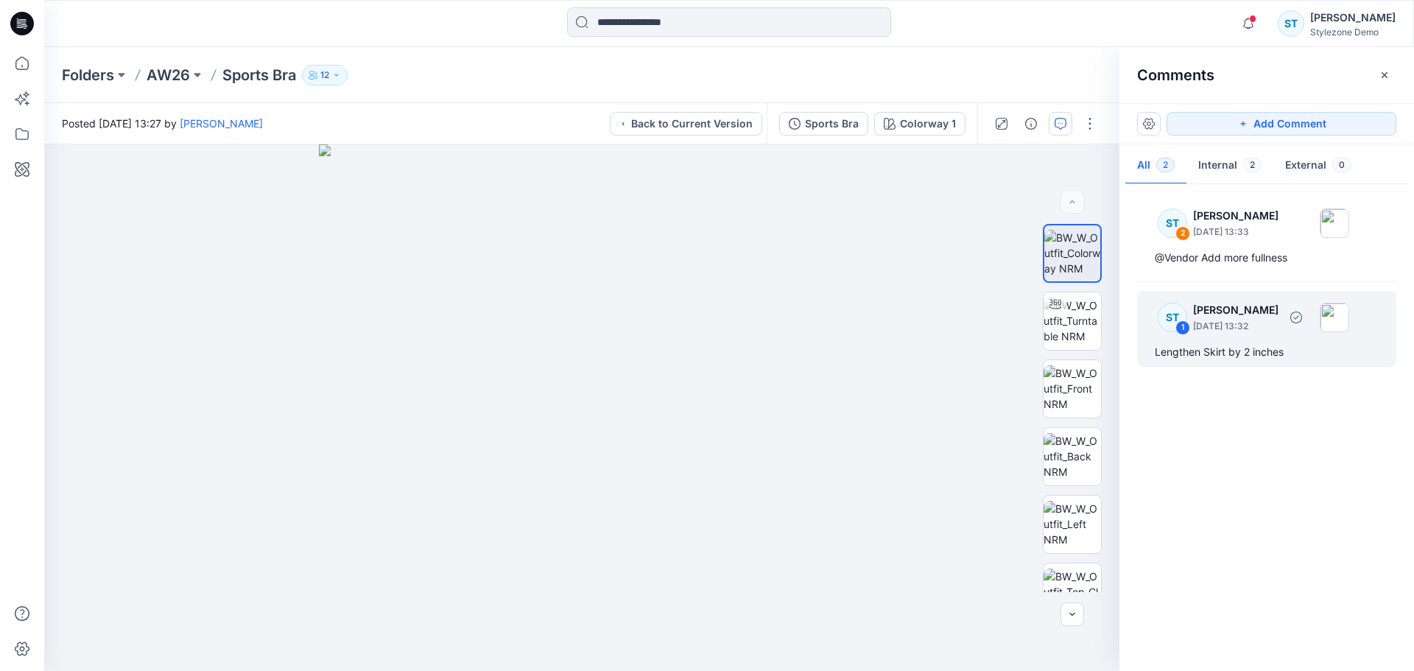
click at [1248, 323] on p "[DATE] 13:32" at bounding box center [1235, 326] width 85 height 15
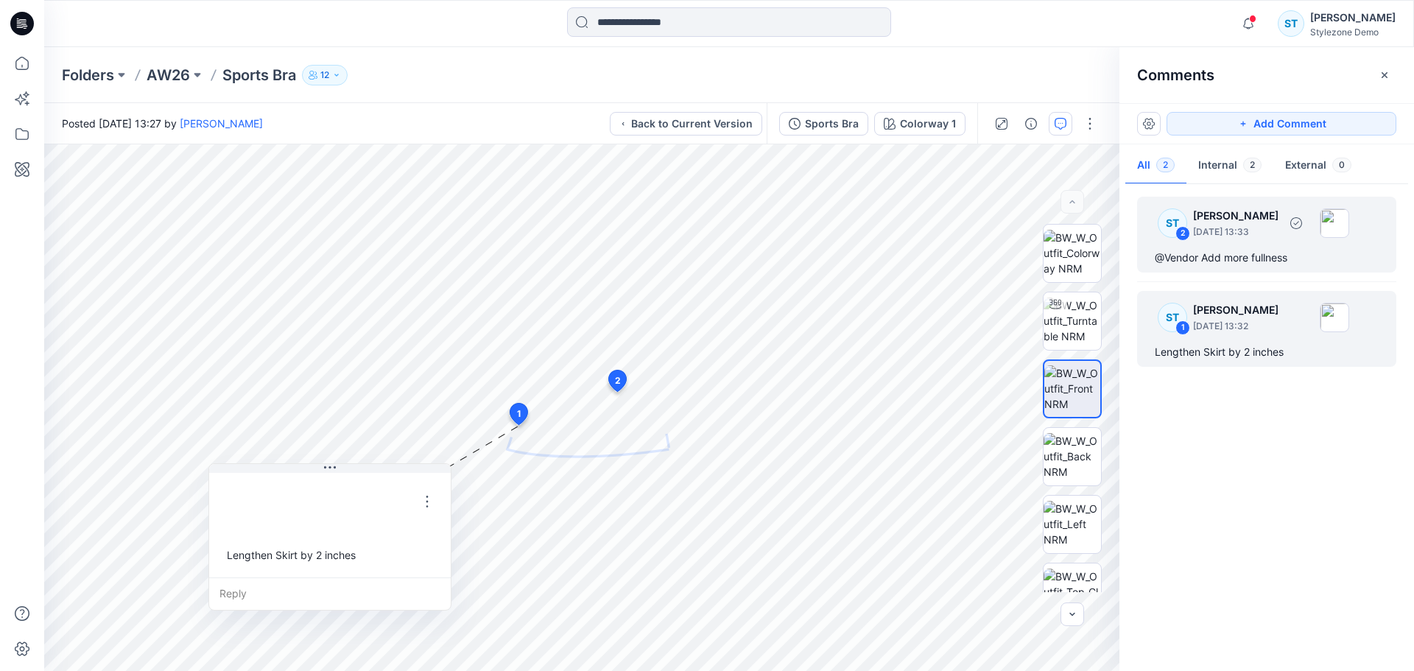
click at [1245, 230] on p "[DATE] 13:33" at bounding box center [1235, 232] width 85 height 15
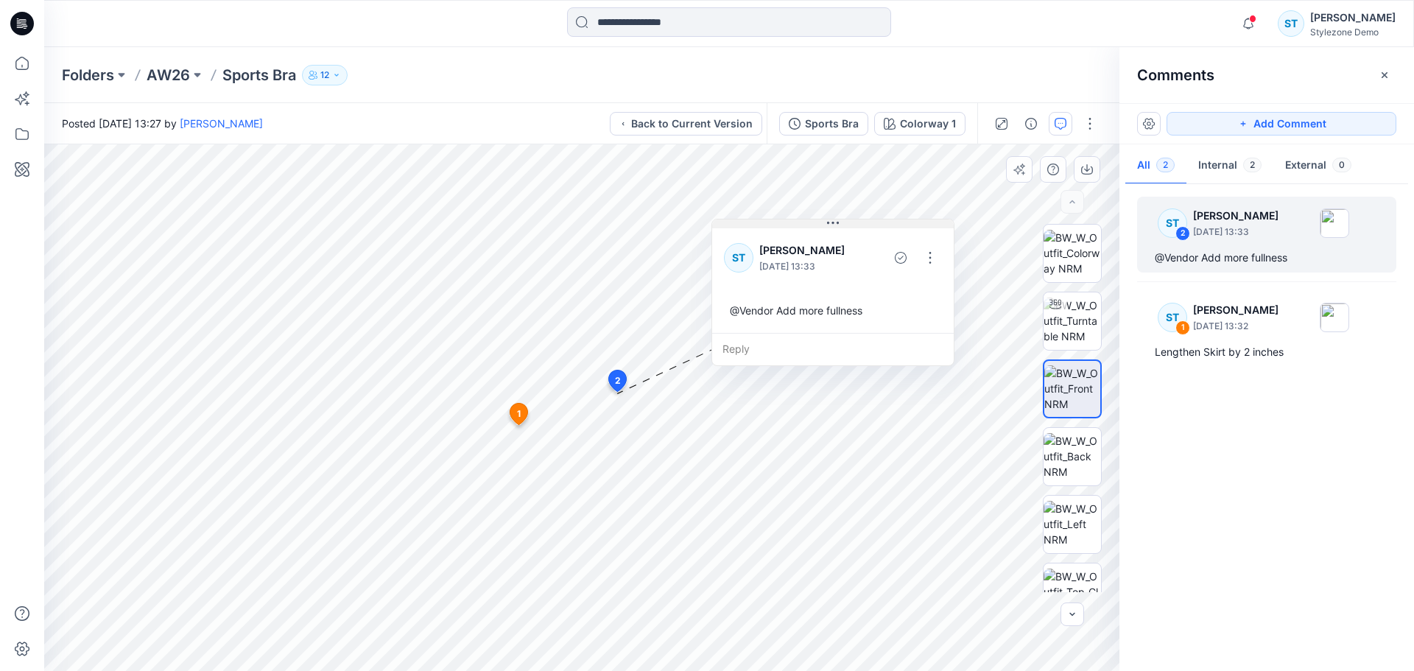
drag, startPoint x: 723, startPoint y: 238, endPoint x: 831, endPoint y: 222, distance: 109.4
click at [831, 222] on icon at bounding box center [833, 223] width 12 height 12
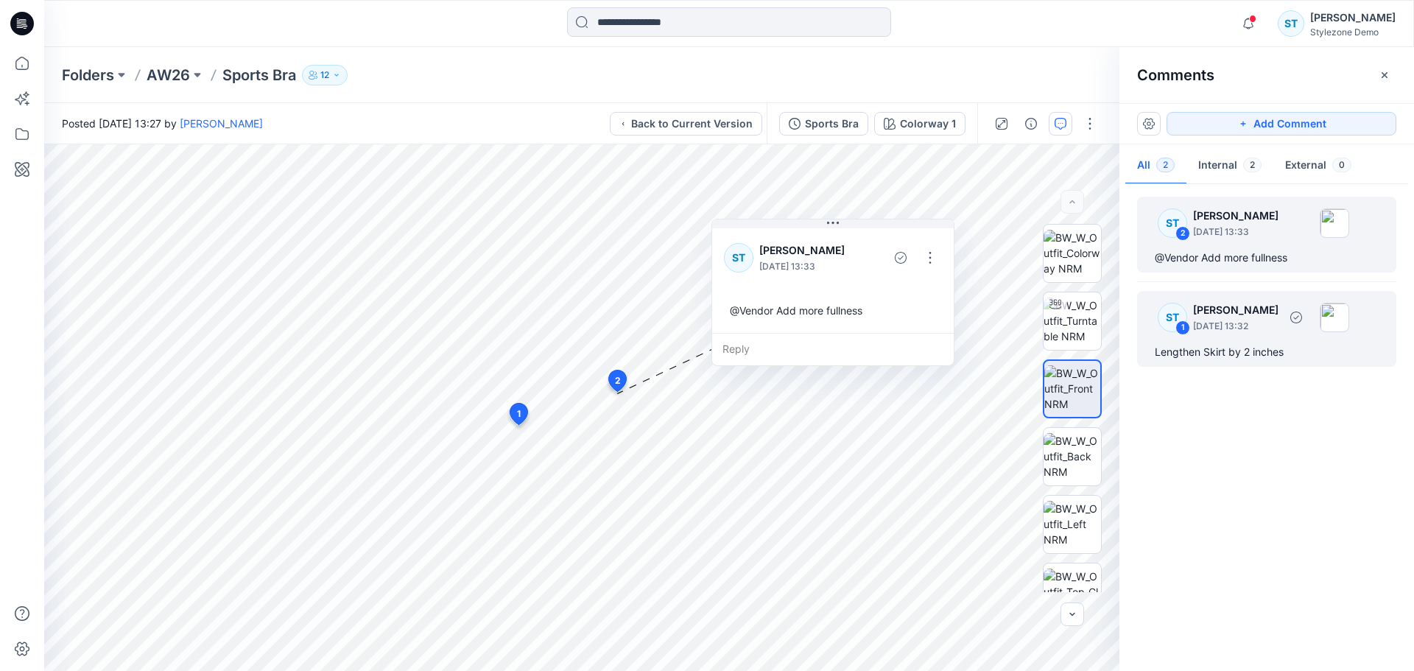
click at [1217, 309] on p "[PERSON_NAME]" at bounding box center [1235, 310] width 85 height 18
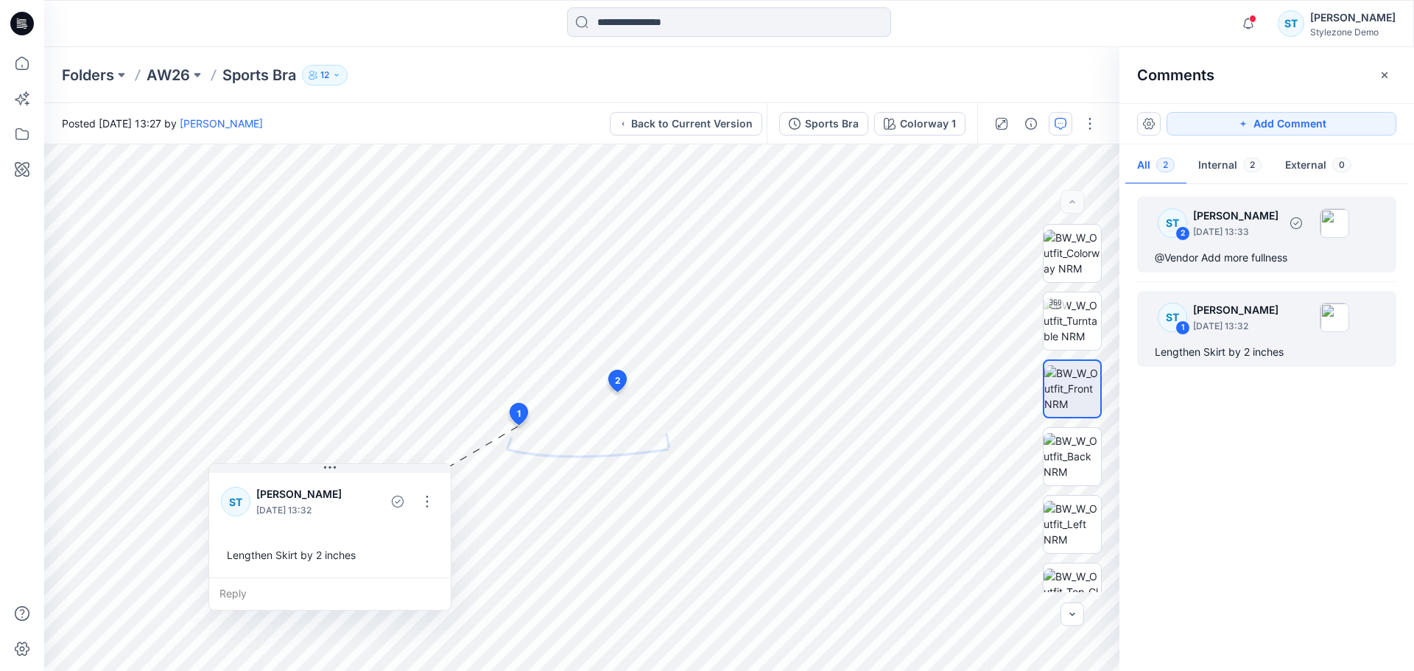
click at [1228, 225] on p "[DATE] 13:33" at bounding box center [1235, 232] width 85 height 15
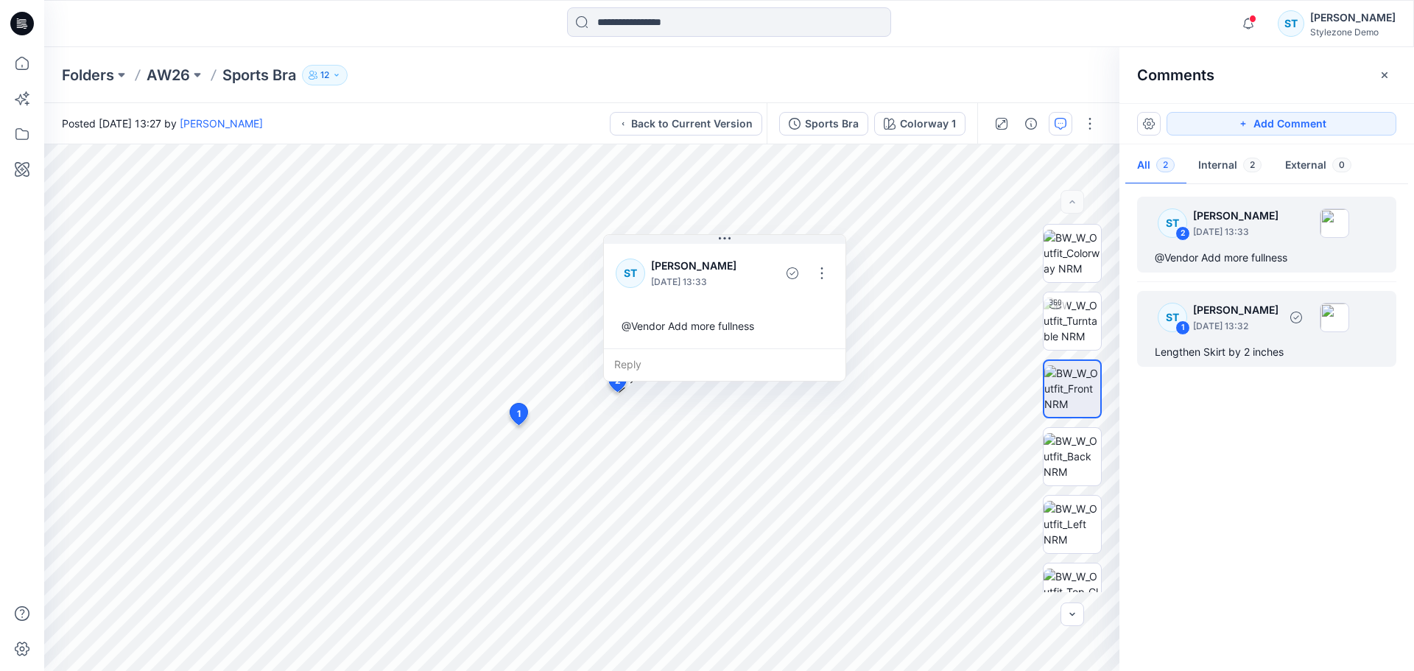
click at [1265, 334] on div "ST 1 [PERSON_NAME] [DATE] 13:32" at bounding box center [1247, 317] width 203 height 41
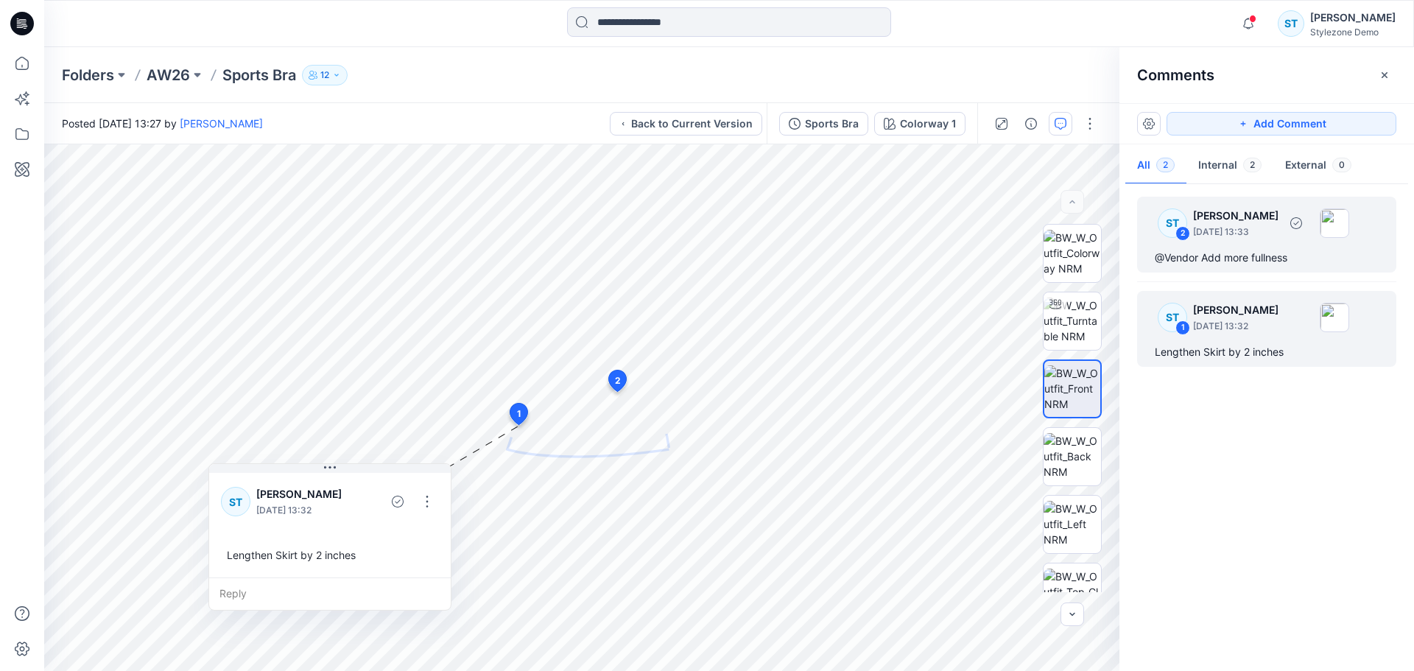
click at [1265, 222] on p "[PERSON_NAME]" at bounding box center [1235, 216] width 85 height 18
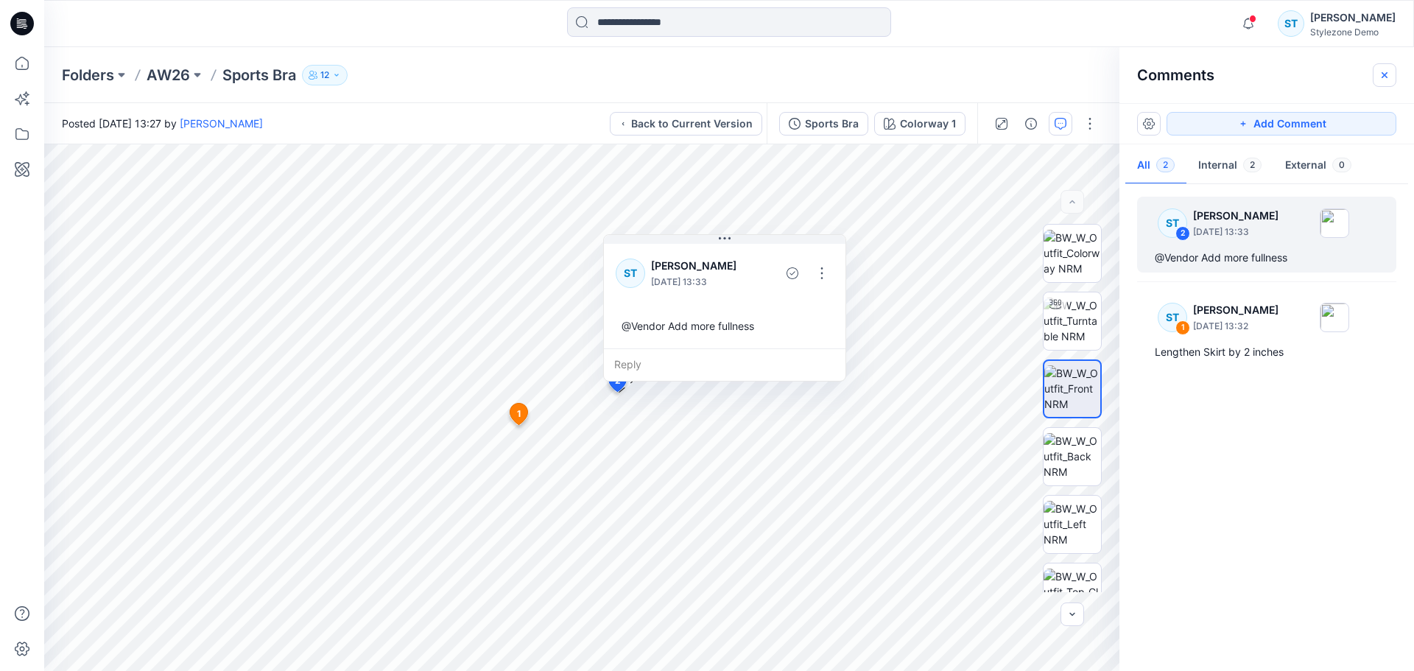
click at [1375, 82] on button "button" at bounding box center [1385, 75] width 24 height 24
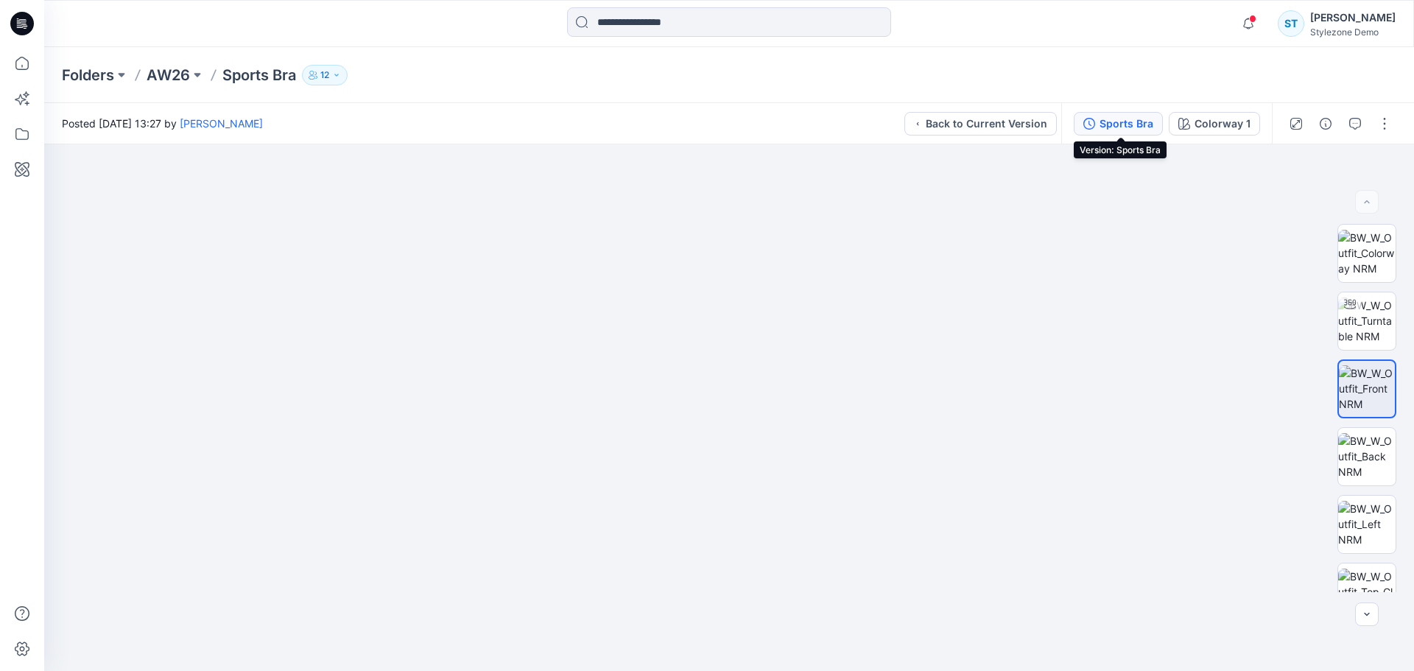
click at [1131, 124] on div "Sports Bra" at bounding box center [1127, 124] width 54 height 16
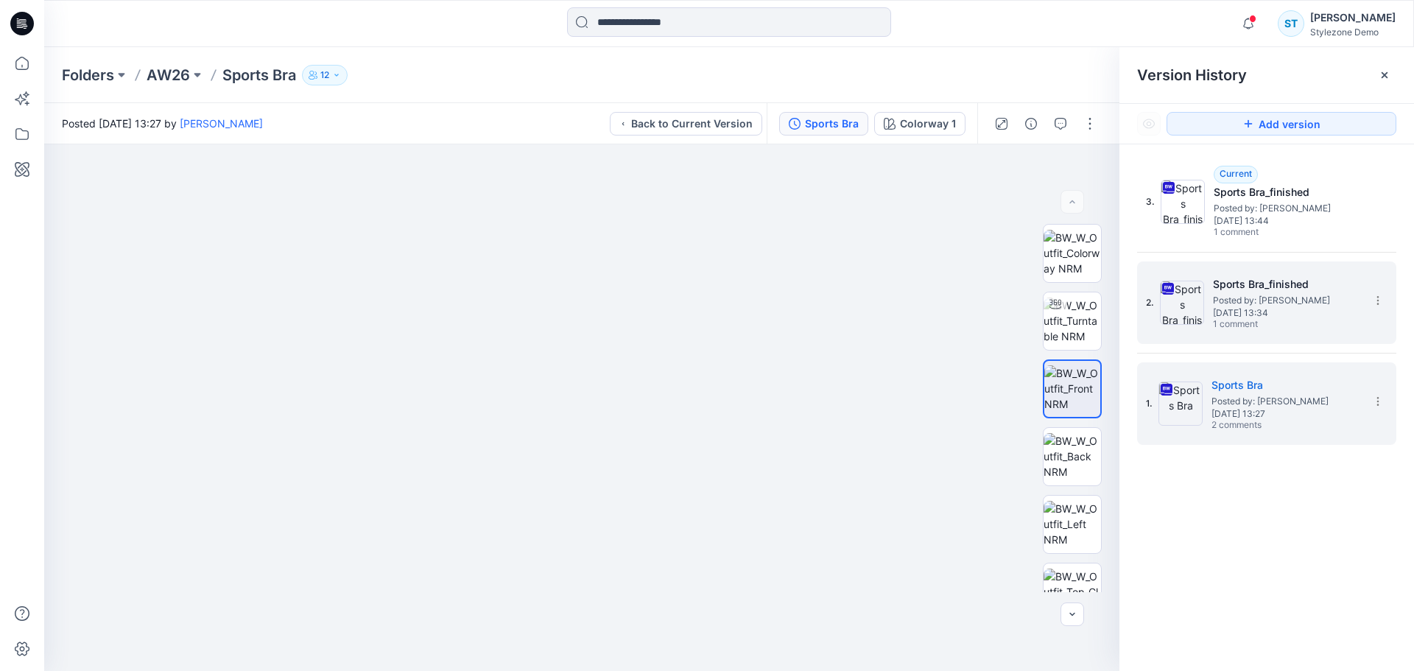
click at [1287, 303] on span "Posted by: [PERSON_NAME]" at bounding box center [1286, 300] width 147 height 15
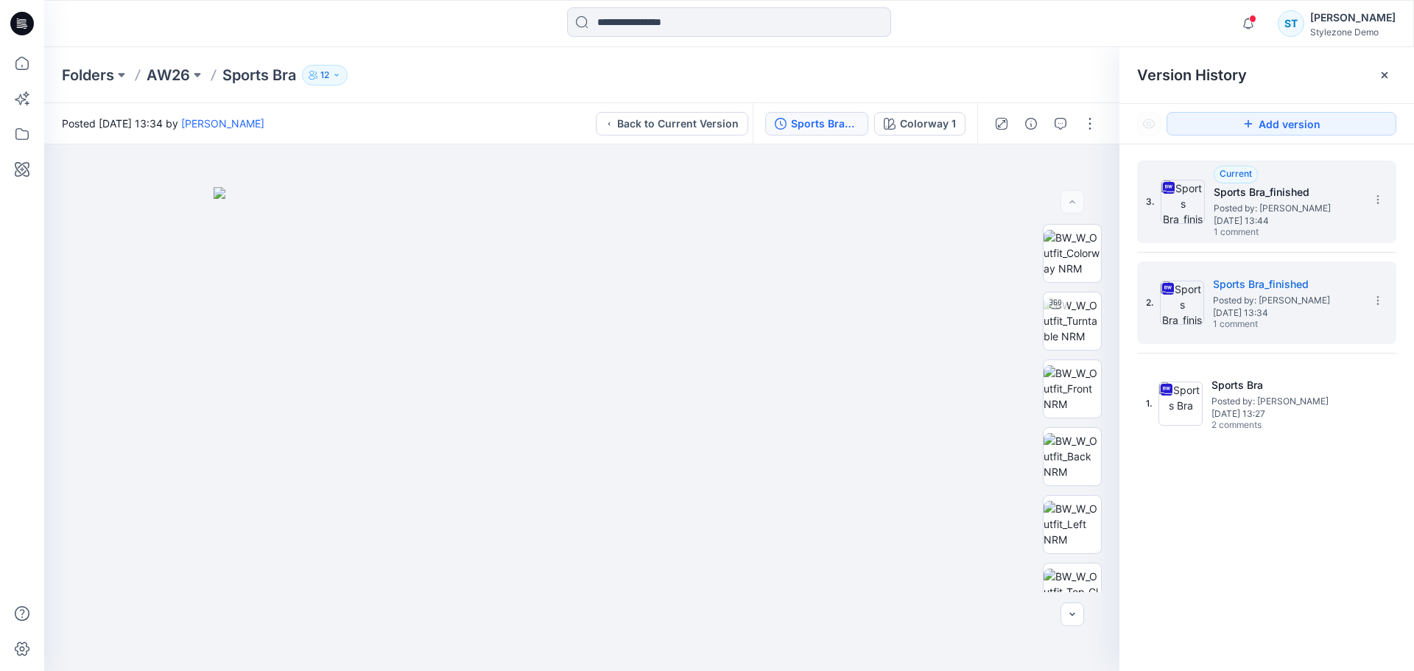
click at [1295, 209] on span "Posted by: [PERSON_NAME]" at bounding box center [1287, 208] width 147 height 15
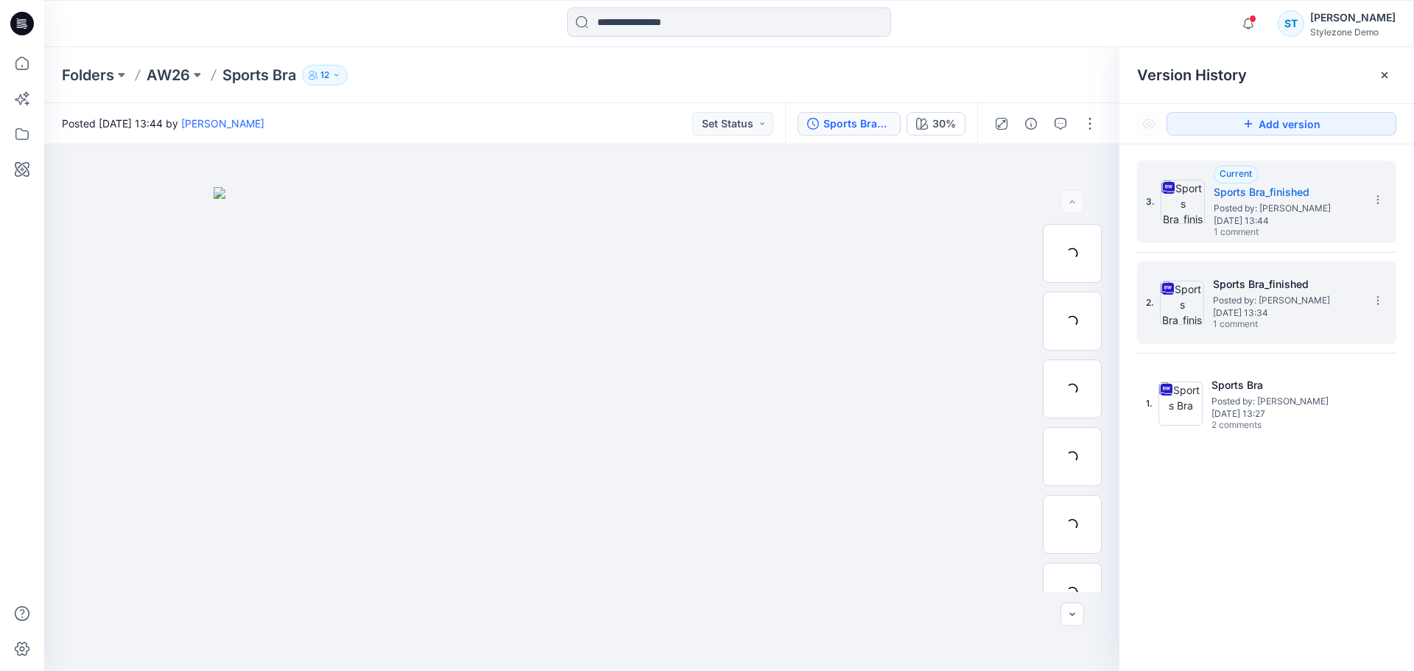
click at [1289, 309] on span "[DATE] 13:34" at bounding box center [1286, 313] width 147 height 10
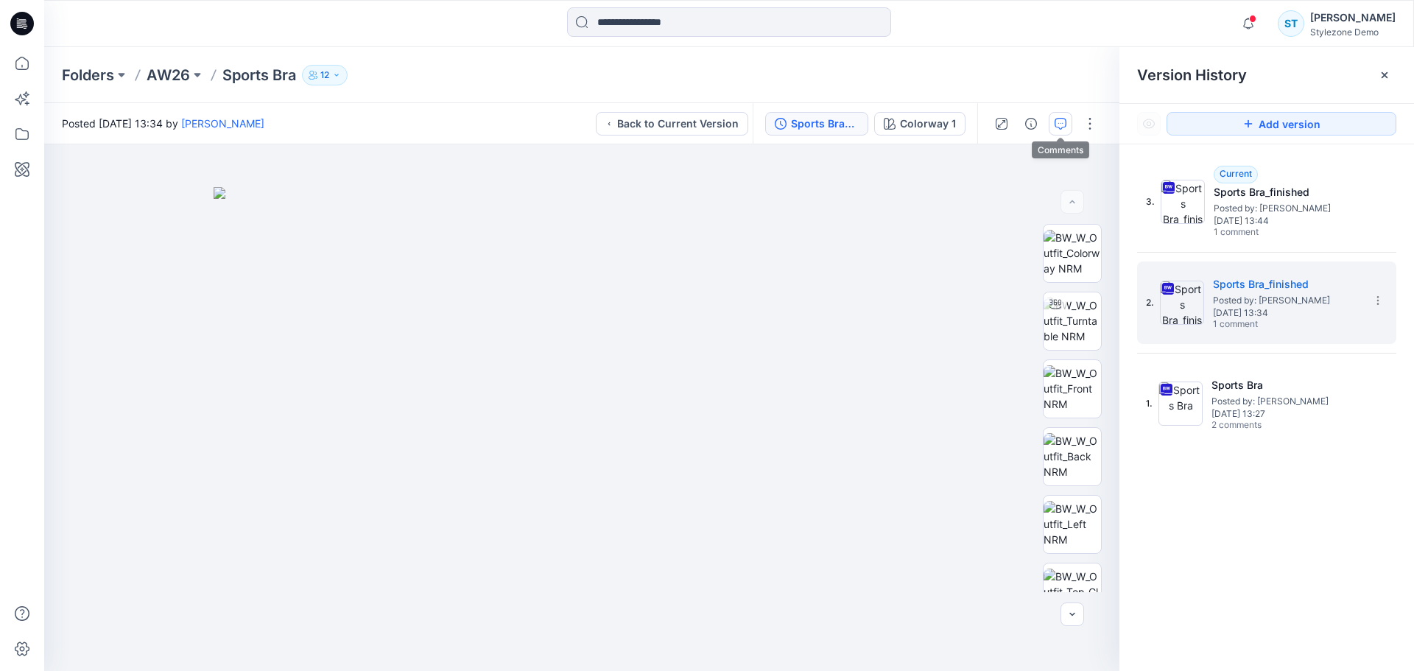
click at [1052, 119] on button "button" at bounding box center [1061, 124] width 24 height 24
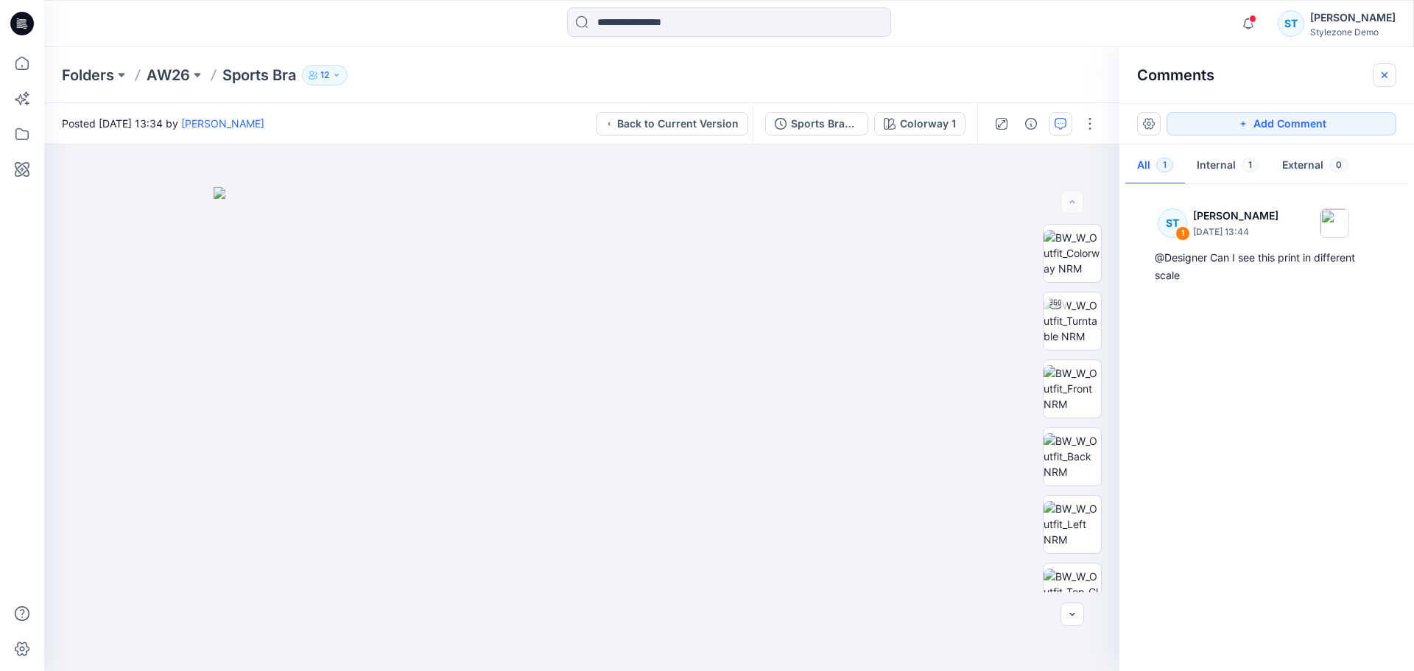
click at [1388, 66] on button "button" at bounding box center [1385, 75] width 24 height 24
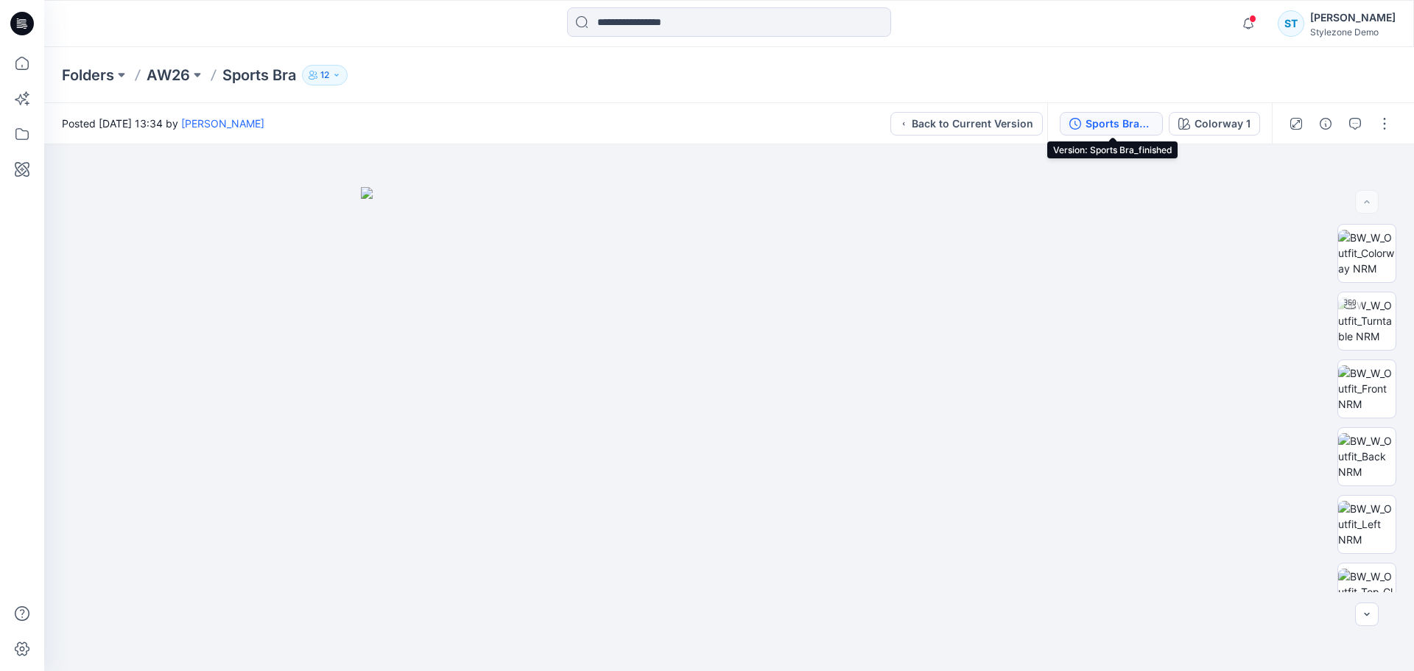
click at [1125, 124] on div "Sports Bra_finished" at bounding box center [1120, 124] width 68 height 16
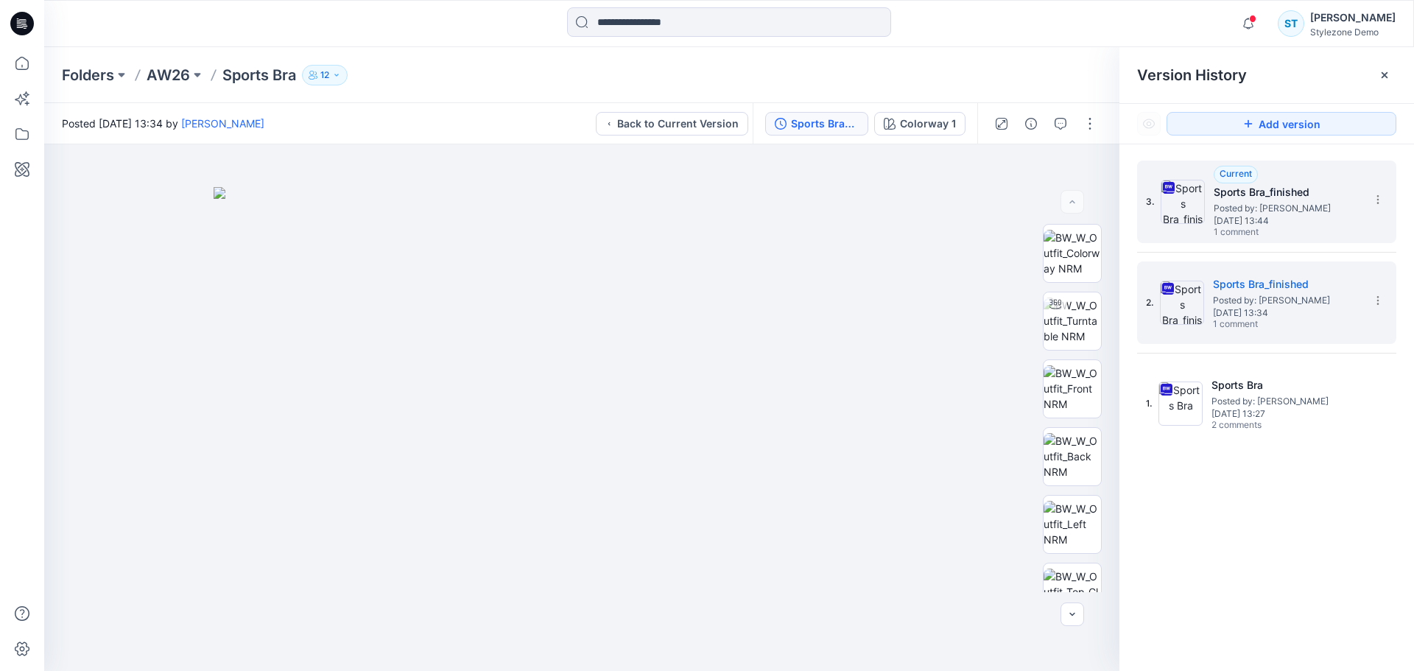
click at [1259, 208] on span "Posted by: [PERSON_NAME]" at bounding box center [1287, 208] width 147 height 15
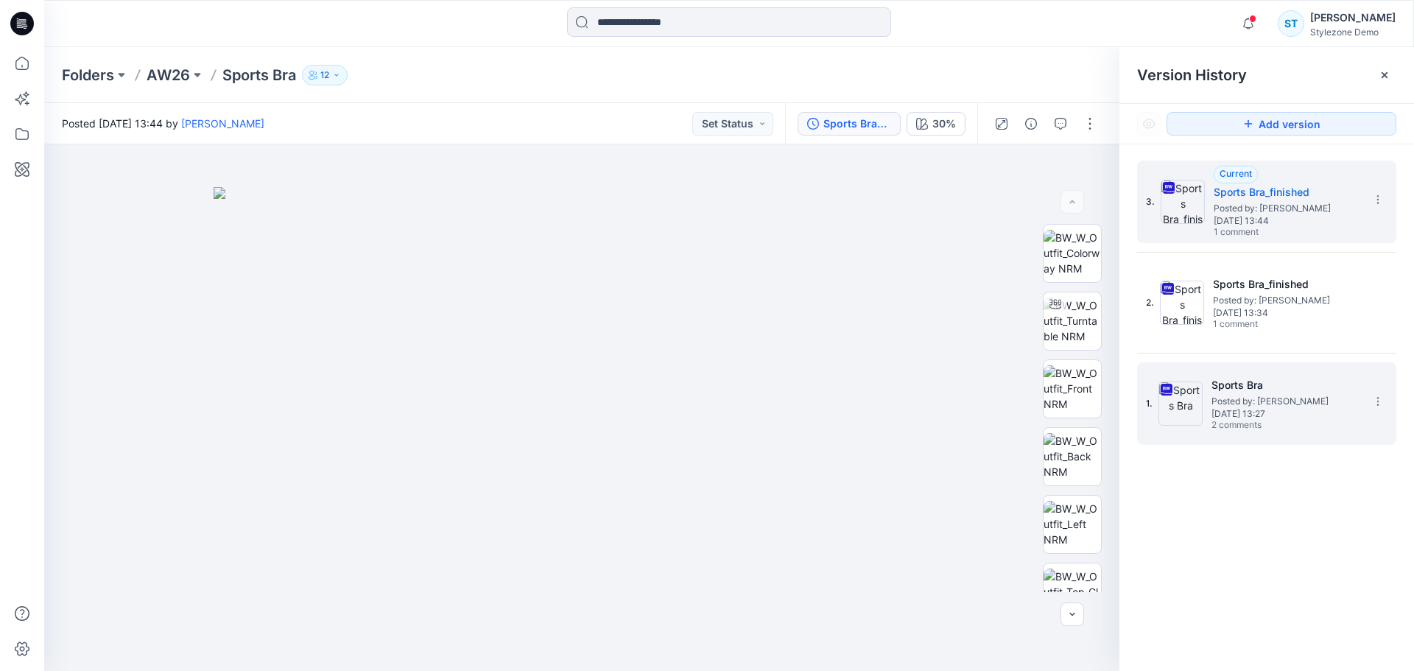
click at [1290, 403] on span "Posted by: [PERSON_NAME]" at bounding box center [1284, 401] width 147 height 15
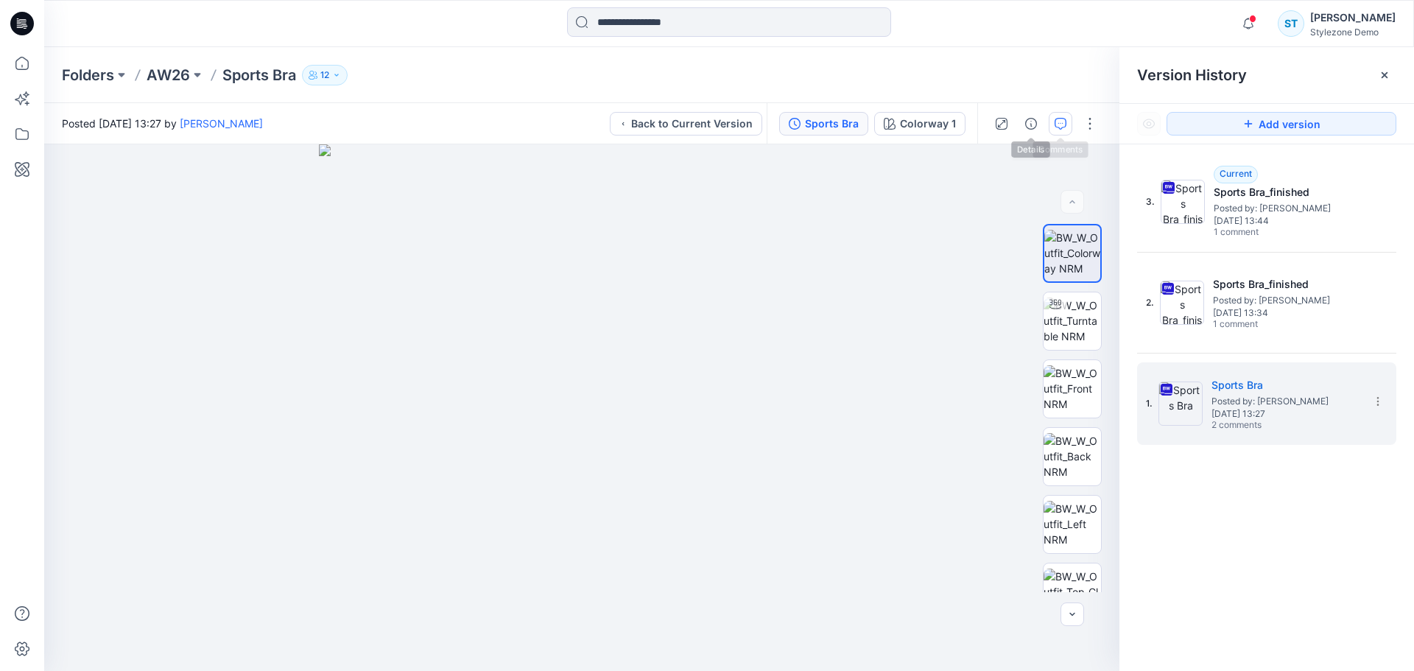
click at [1055, 116] on button "button" at bounding box center [1061, 124] width 24 height 24
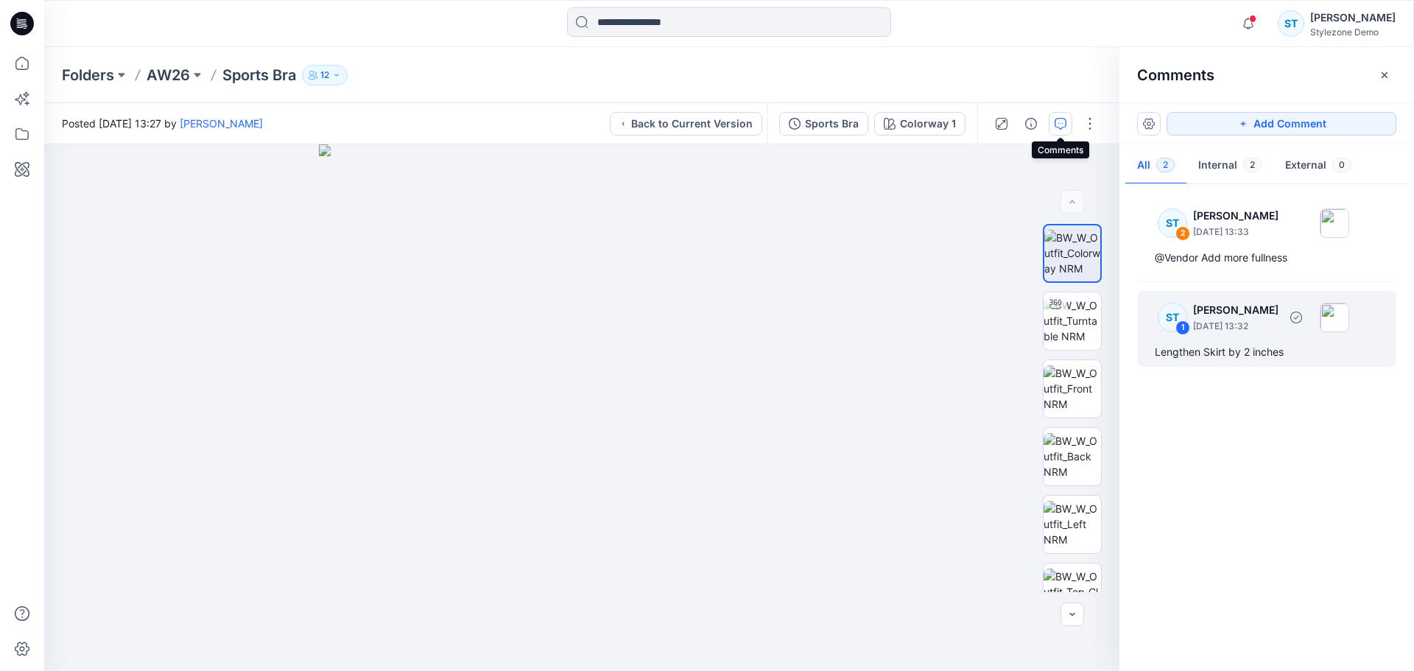
click at [1256, 339] on div "ST 1 [PERSON_NAME] [DATE] 13:32 Lengthen Skirt by 2 inches" at bounding box center [1266, 329] width 259 height 76
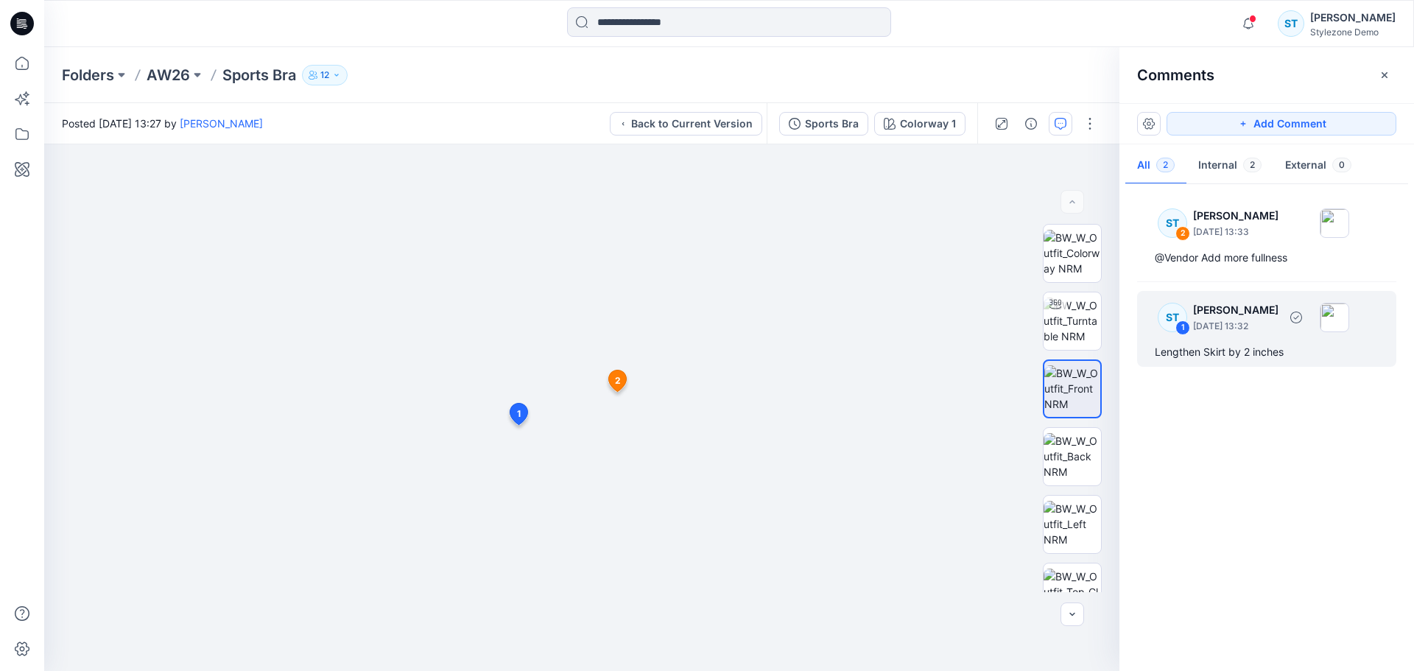
click at [1253, 332] on p "[DATE] 13:32" at bounding box center [1235, 326] width 85 height 15
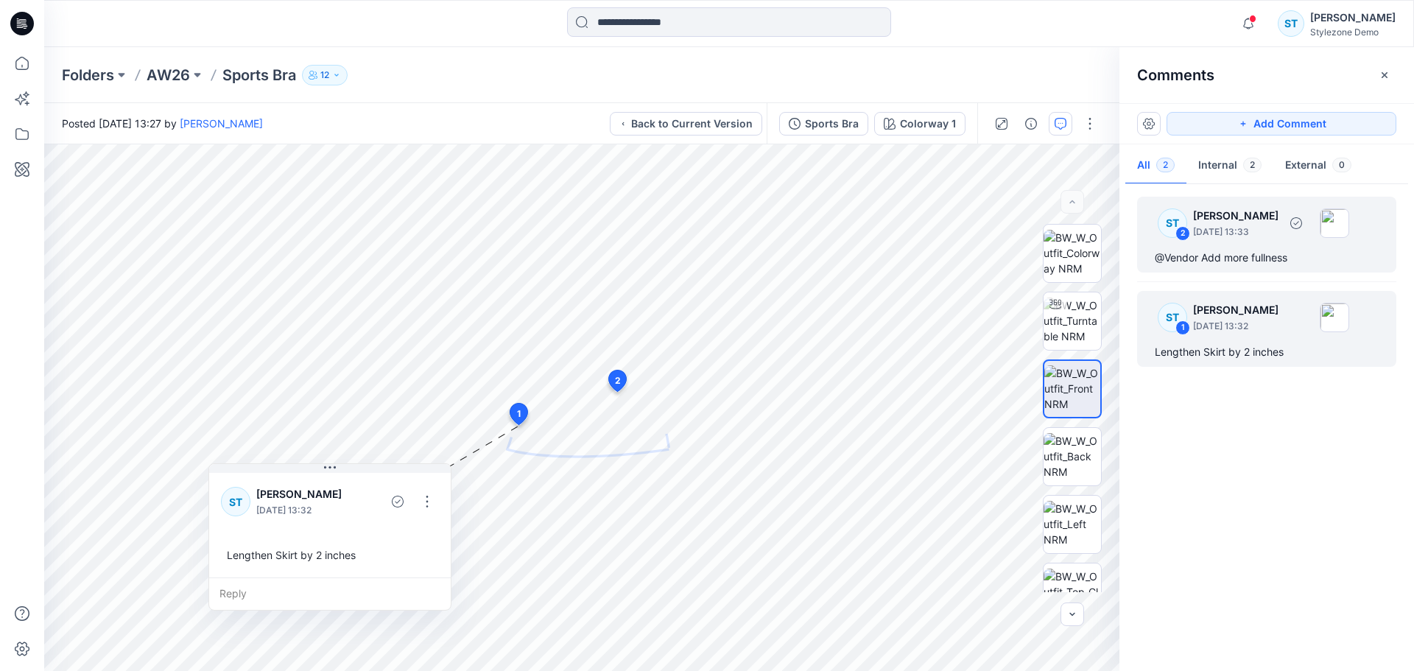
click at [1266, 243] on div "ST 2 [PERSON_NAME] [DATE] 13:33 @Vendor Add more fullness" at bounding box center [1266, 235] width 259 height 76
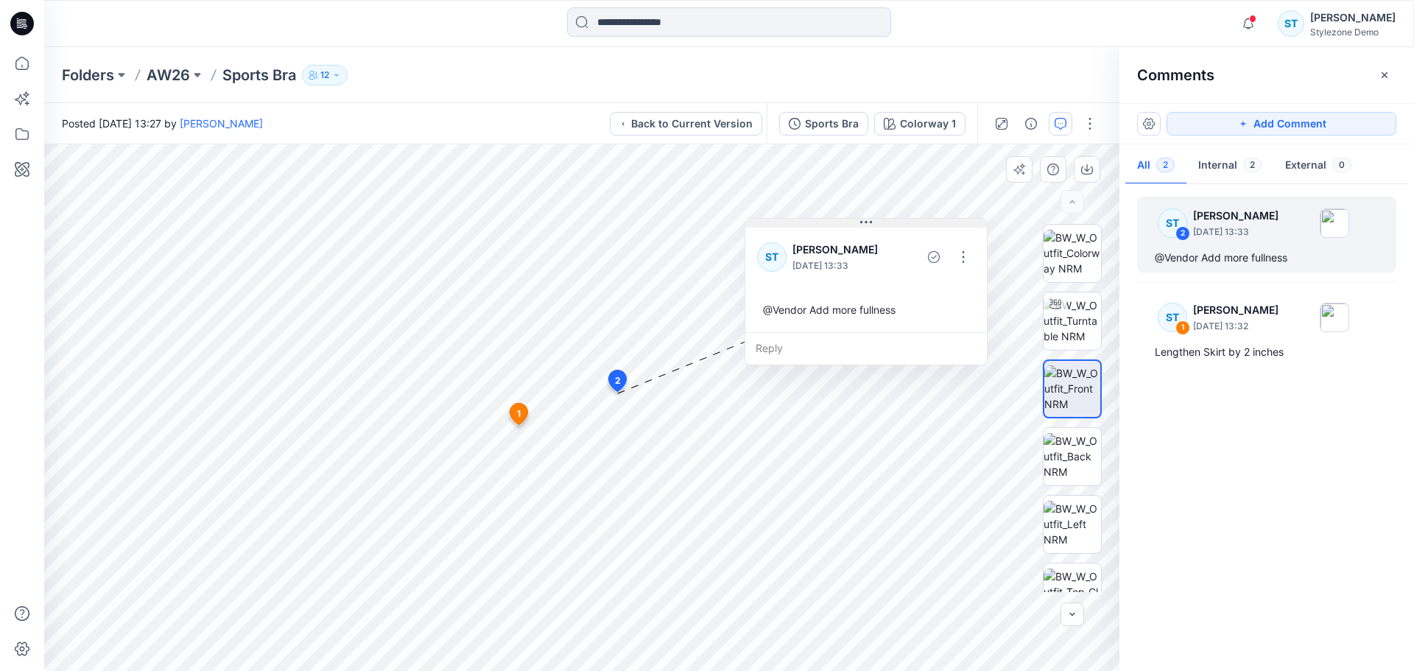
drag, startPoint x: 704, startPoint y: 239, endPoint x: 845, endPoint y: 222, distance: 142.3
click at [845, 222] on button at bounding box center [866, 223] width 242 height 9
click at [1307, 174] on button "External 0" at bounding box center [1318, 166] width 90 height 38
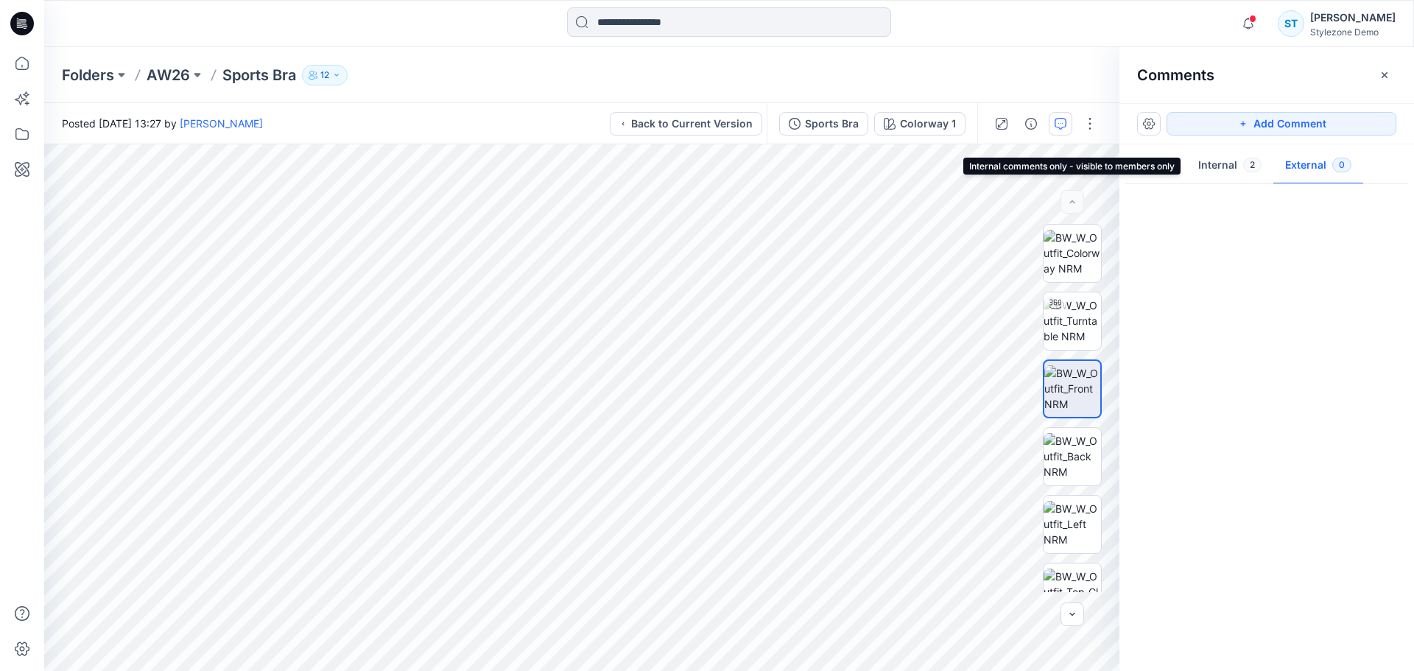
click at [1240, 174] on button "Internal 2" at bounding box center [1229, 166] width 87 height 38
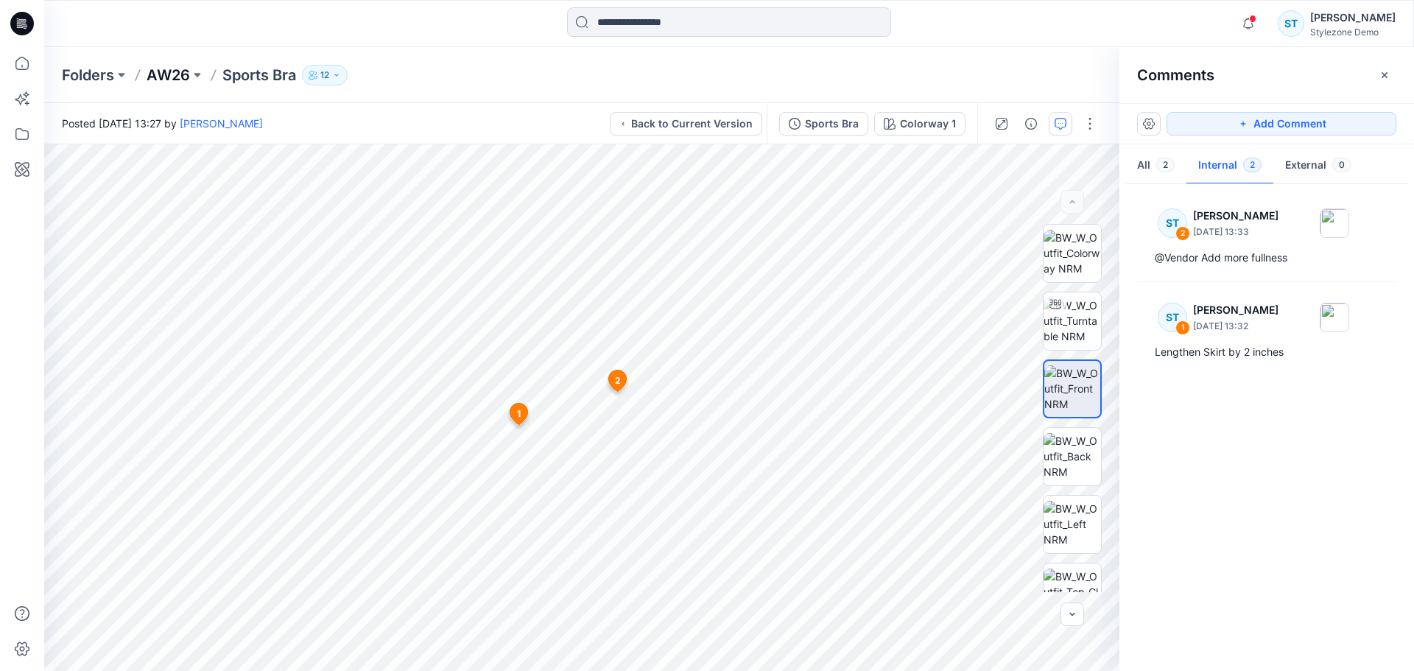
click at [180, 80] on p "AW26" at bounding box center [168, 75] width 43 height 21
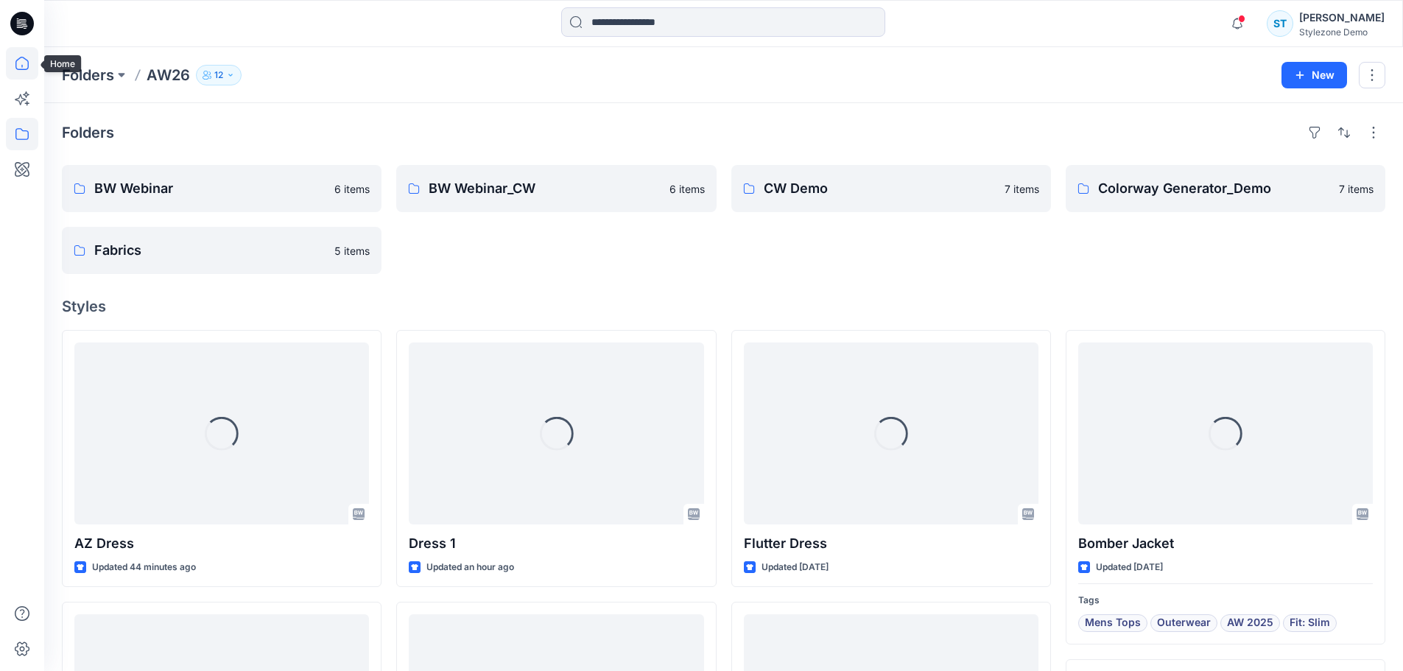
click at [25, 68] on icon at bounding box center [22, 63] width 32 height 32
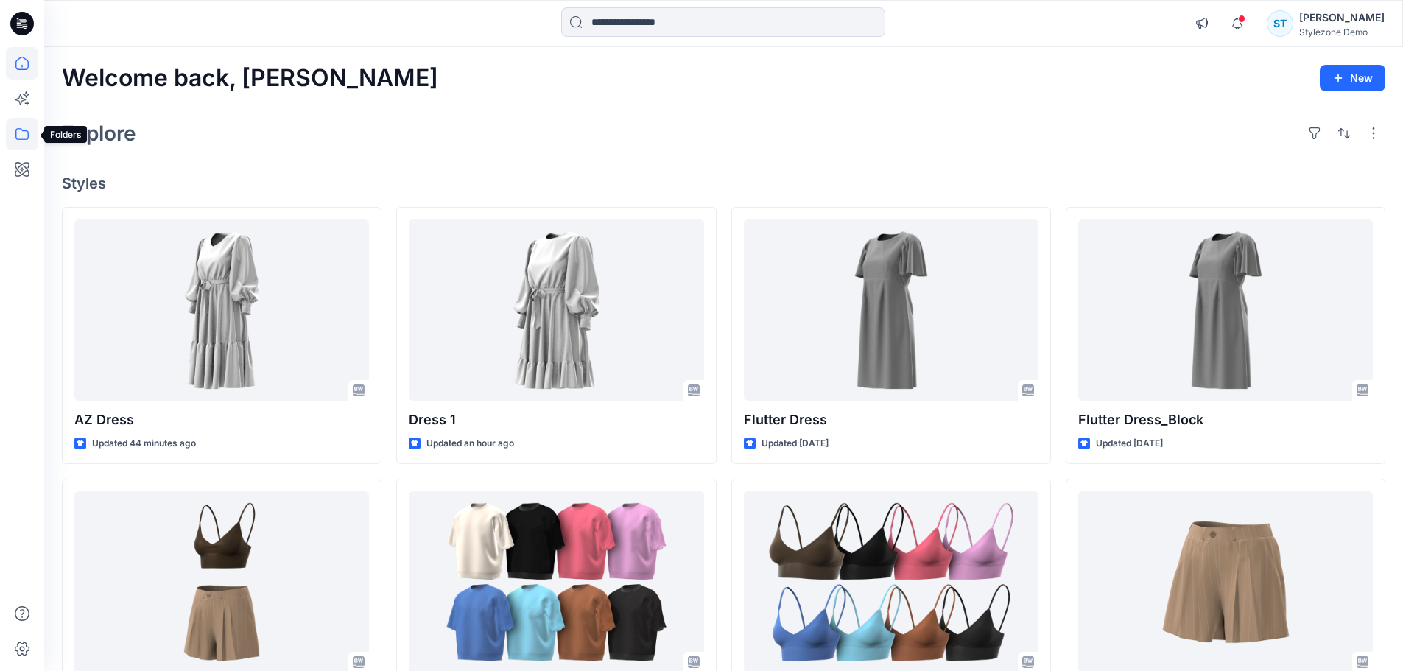
click at [25, 131] on icon at bounding box center [21, 134] width 13 height 12
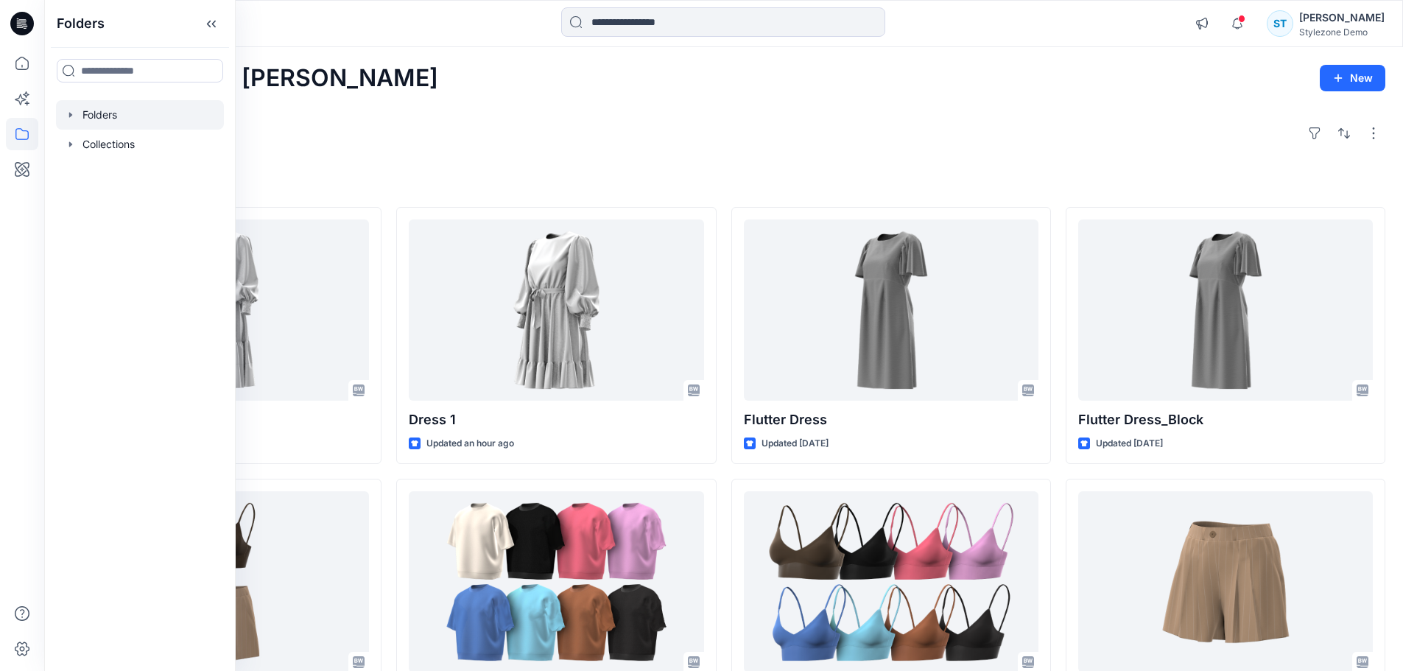
click at [68, 116] on icon "button" at bounding box center [71, 115] width 12 height 12
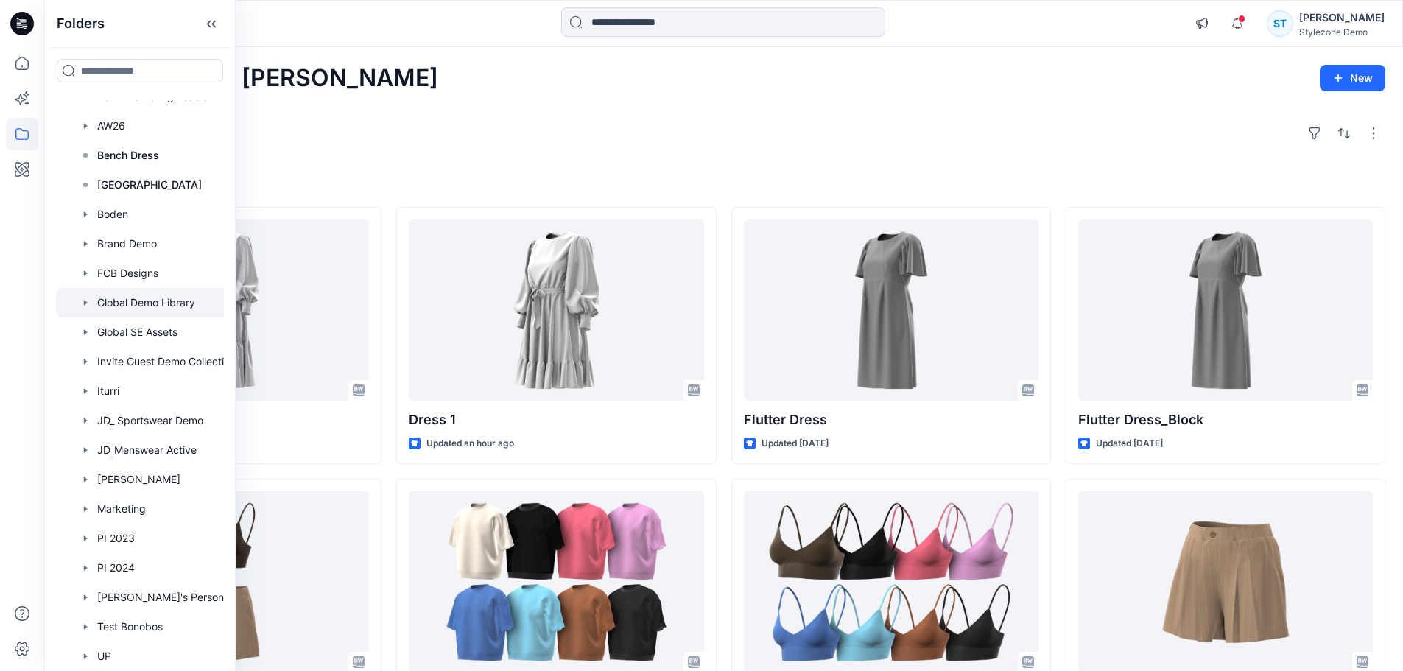
scroll to position [221, 0]
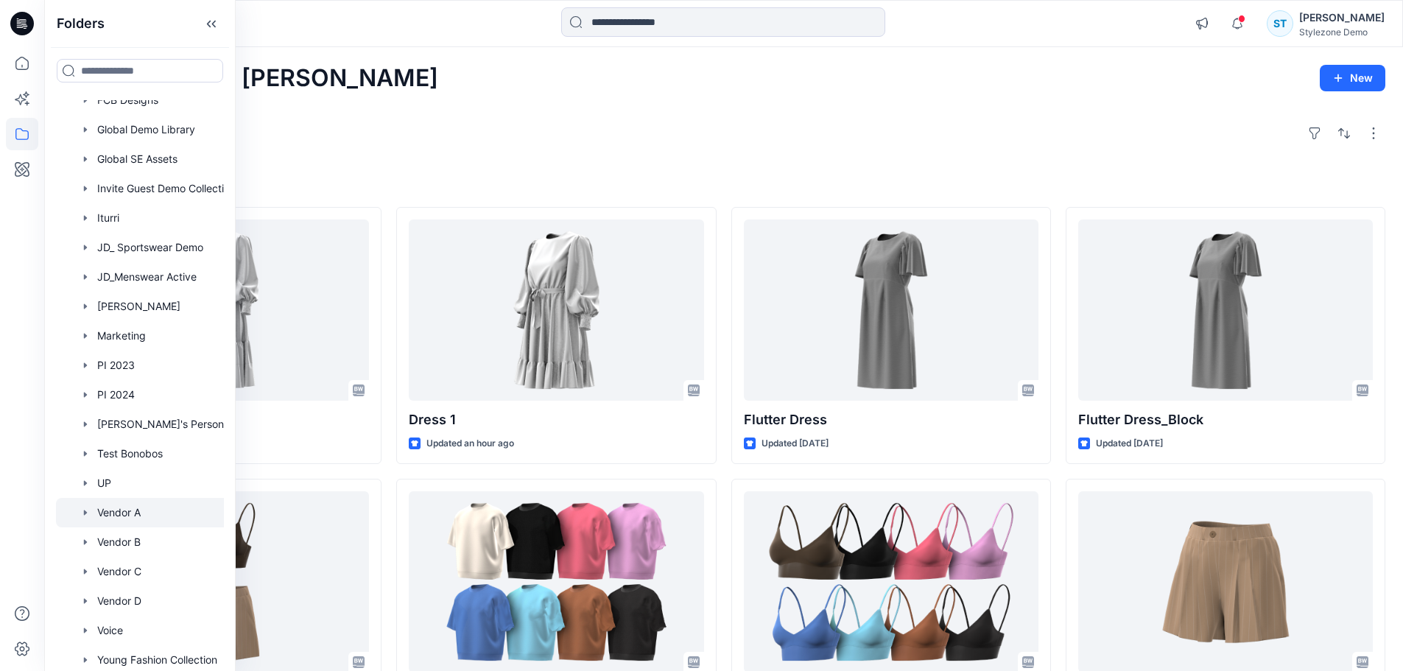
click at [95, 513] on div at bounding box center [159, 512] width 206 height 29
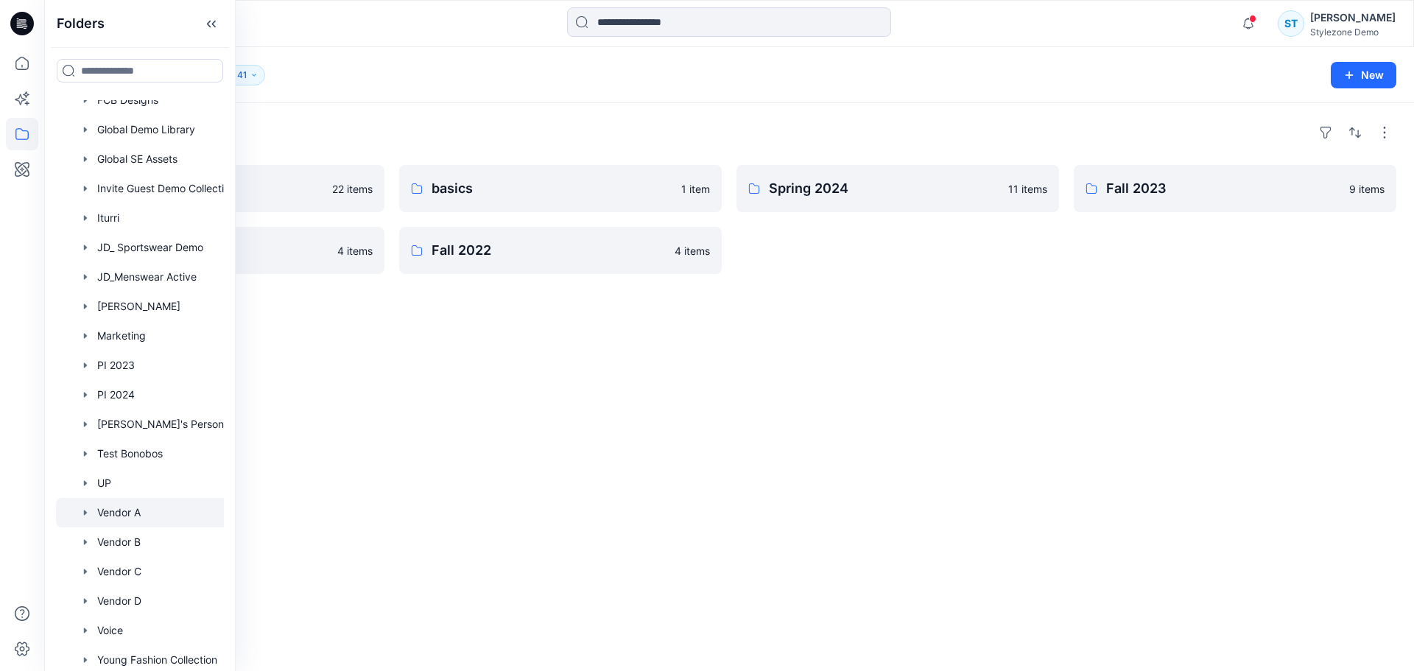
click at [354, 91] on div "Folders Vendor A 41 New" at bounding box center [729, 75] width 1370 height 56
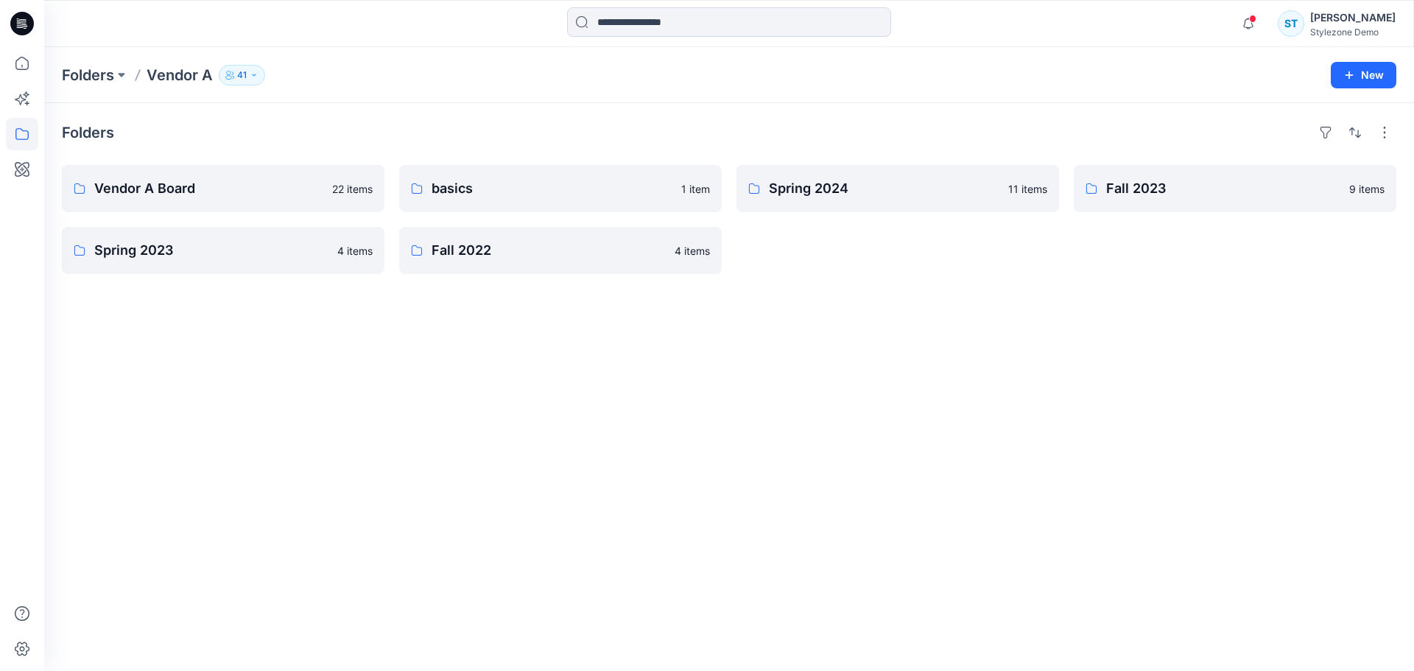
click at [238, 75] on p "41" at bounding box center [242, 75] width 10 height 16
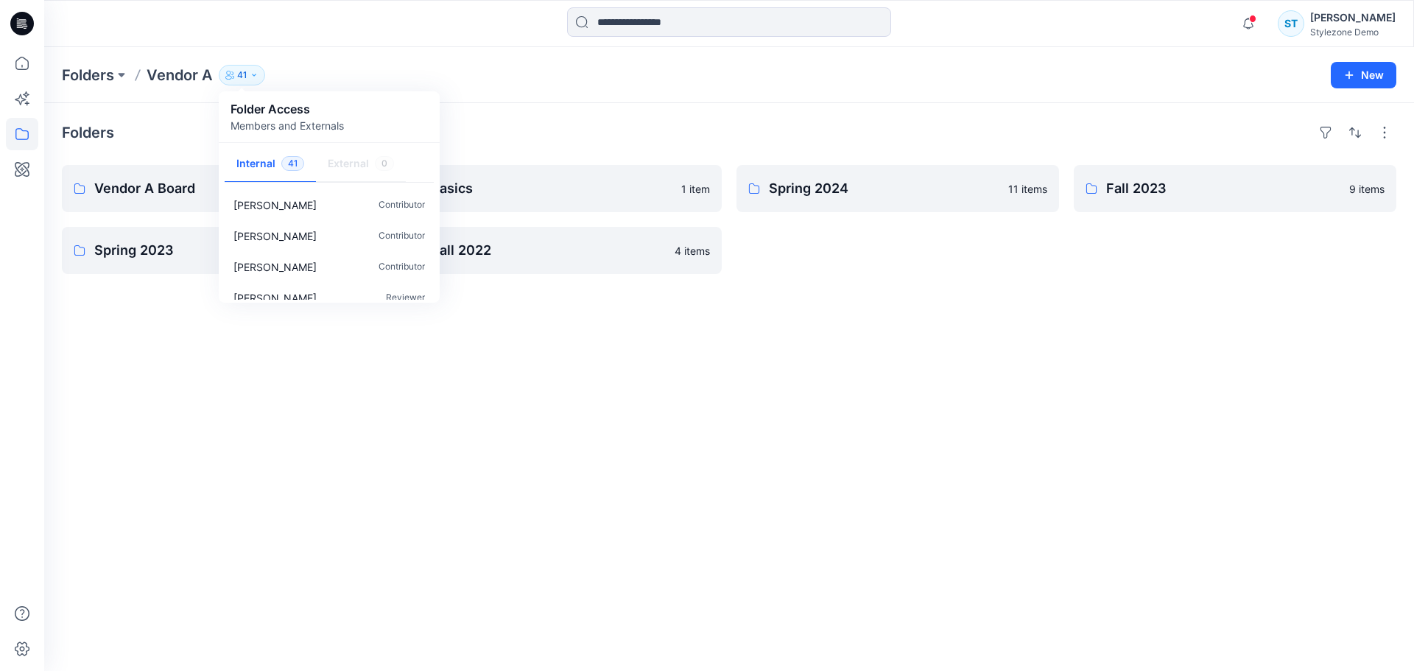
click at [409, 63] on div "Folders Vendor A 41 Folder Access Members and Externals Internal 41 External 0 …" at bounding box center [729, 75] width 1370 height 56
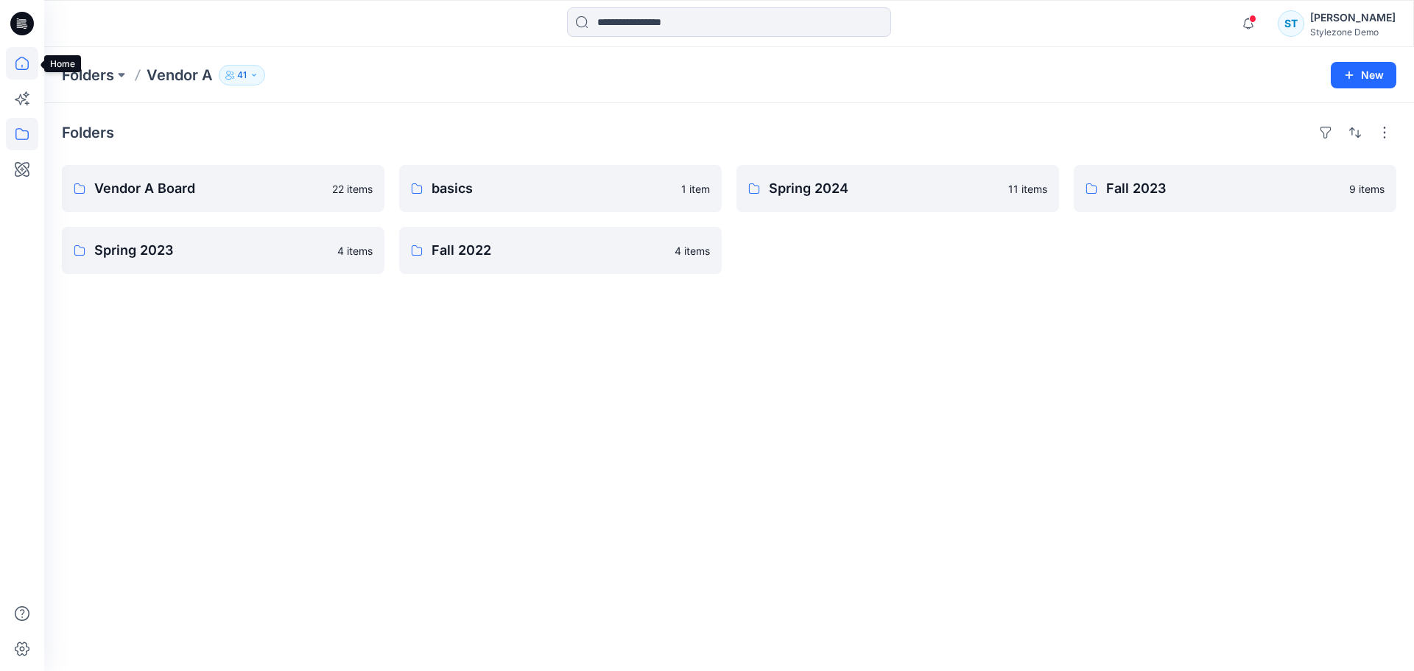
click at [30, 67] on icon at bounding box center [22, 63] width 32 height 32
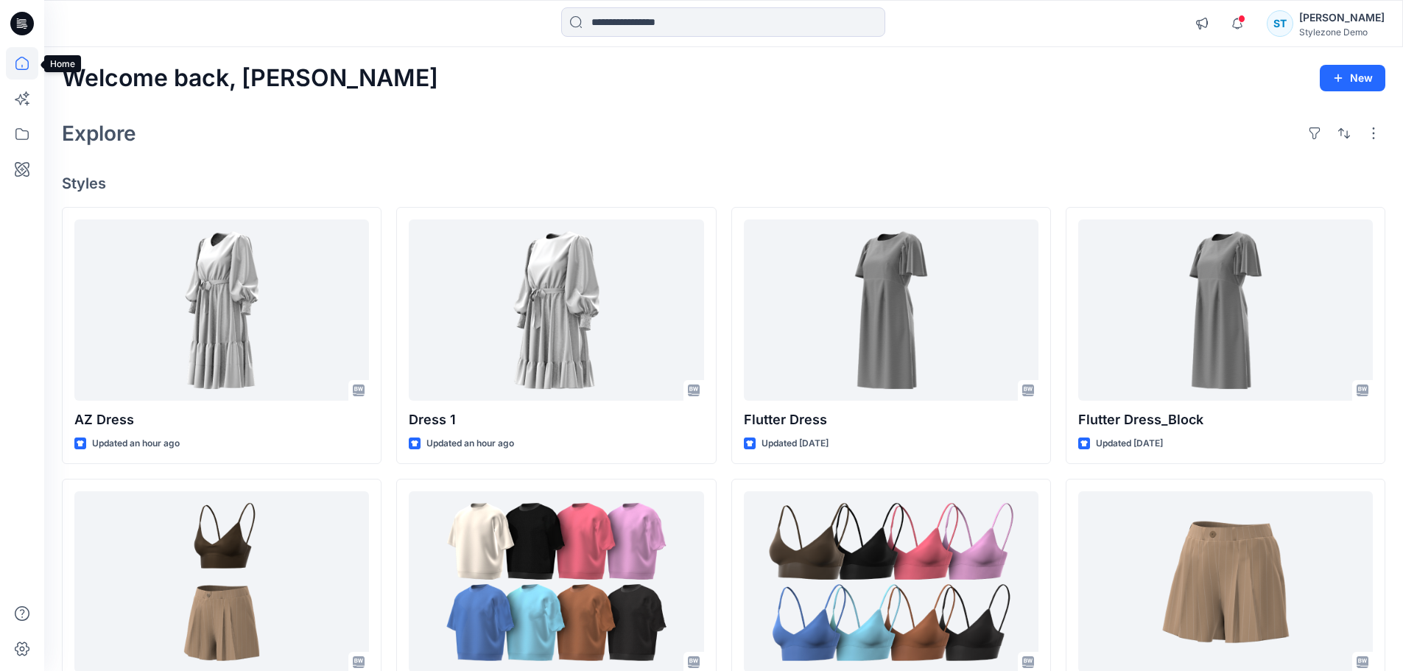
click at [18, 66] on icon at bounding box center [22, 63] width 32 height 32
click at [20, 128] on icon at bounding box center [22, 134] width 32 height 32
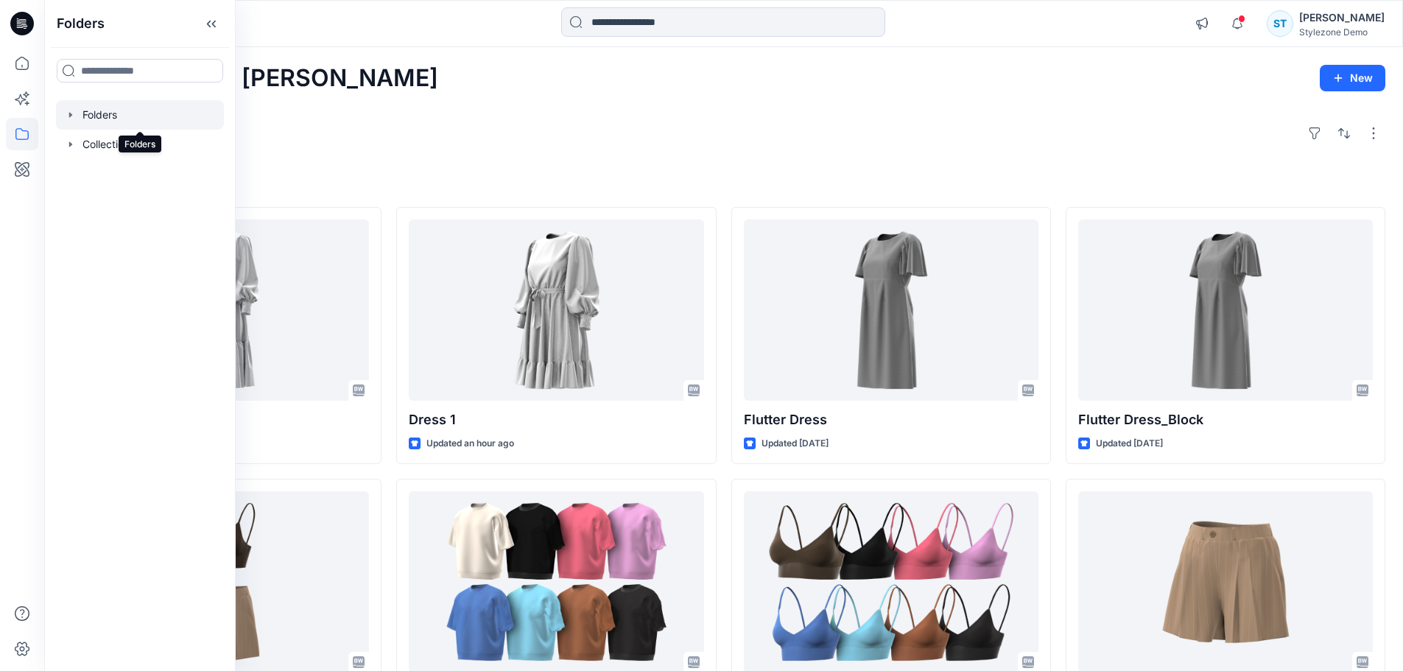
click at [67, 108] on div at bounding box center [140, 114] width 168 height 29
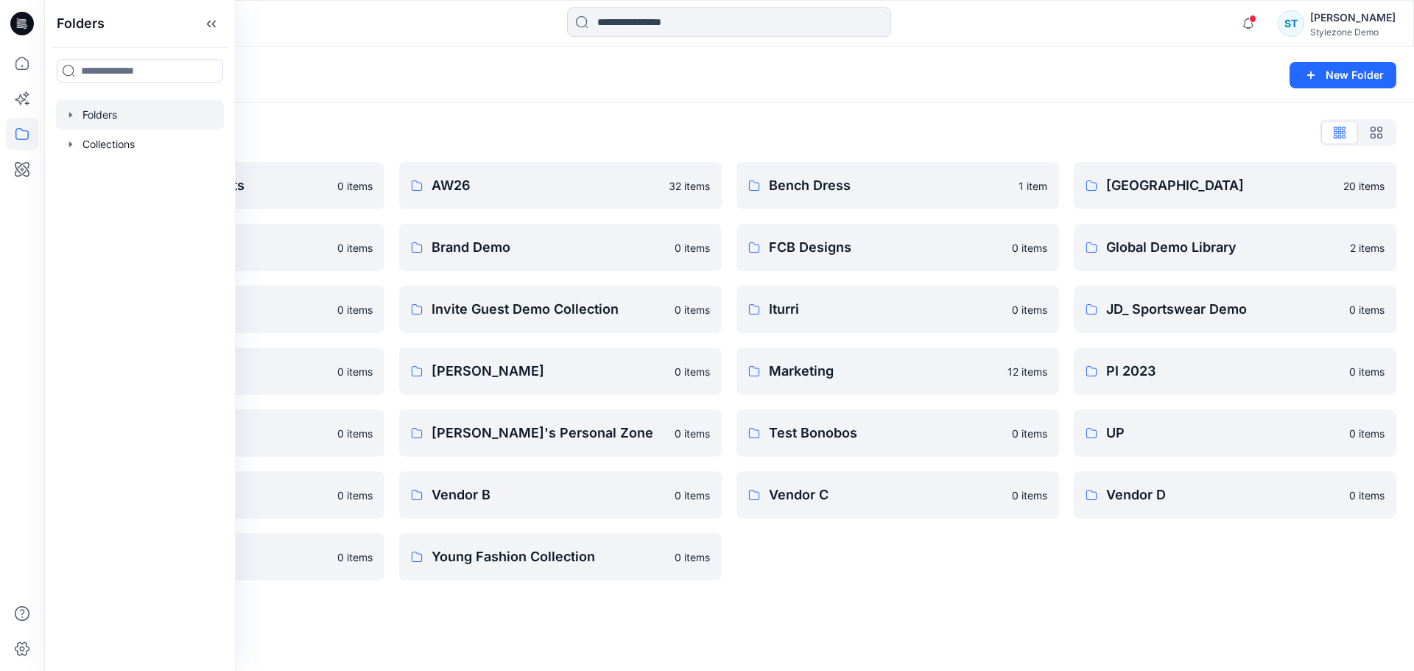
click at [409, 111] on div "Folders List 2024 Marketing Assets 0 items Boden 0 items Global SE Assets 0 ite…" at bounding box center [729, 350] width 1370 height 495
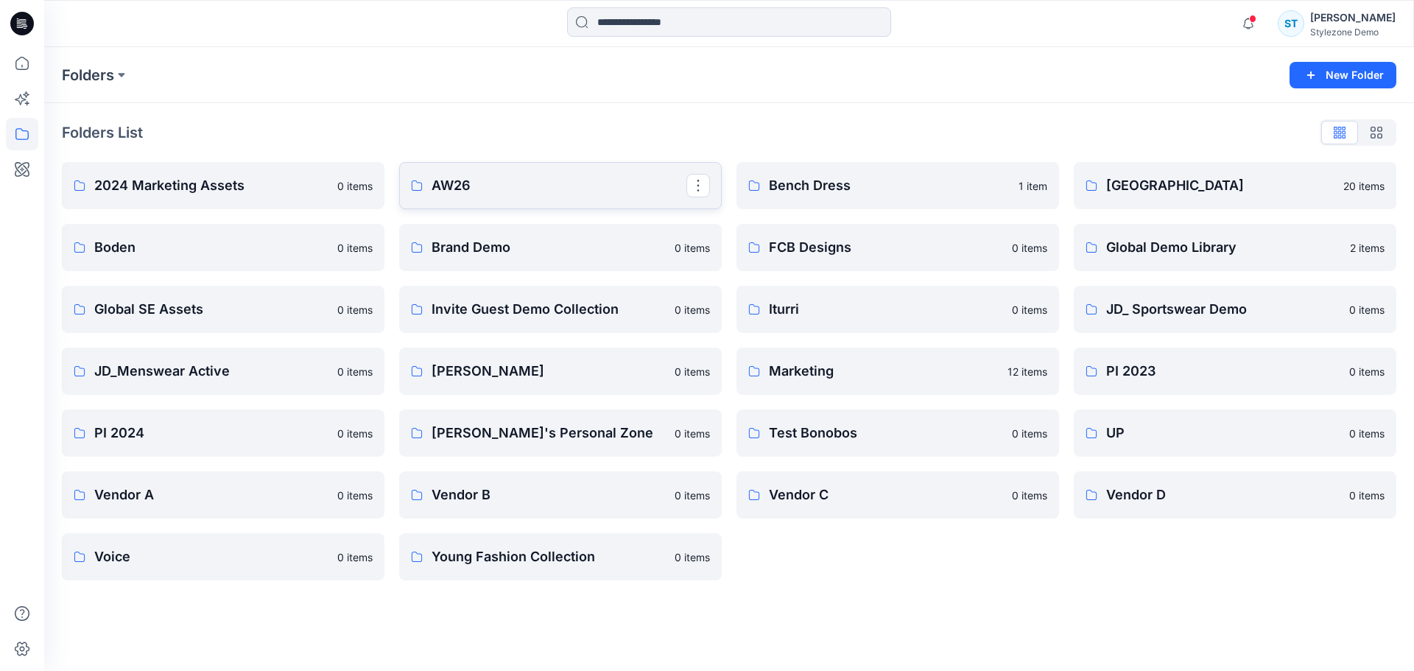
click at [493, 182] on p "AW26" at bounding box center [559, 185] width 255 height 21
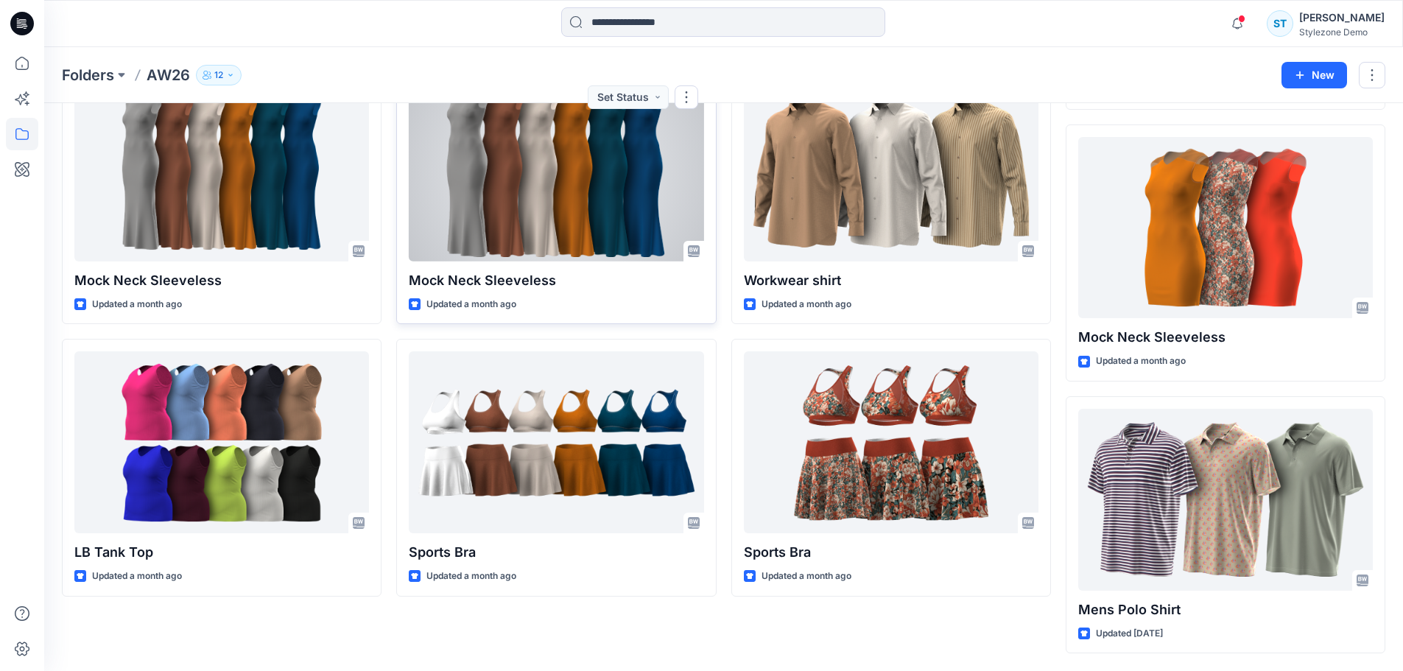
scroll to position [588, 0]
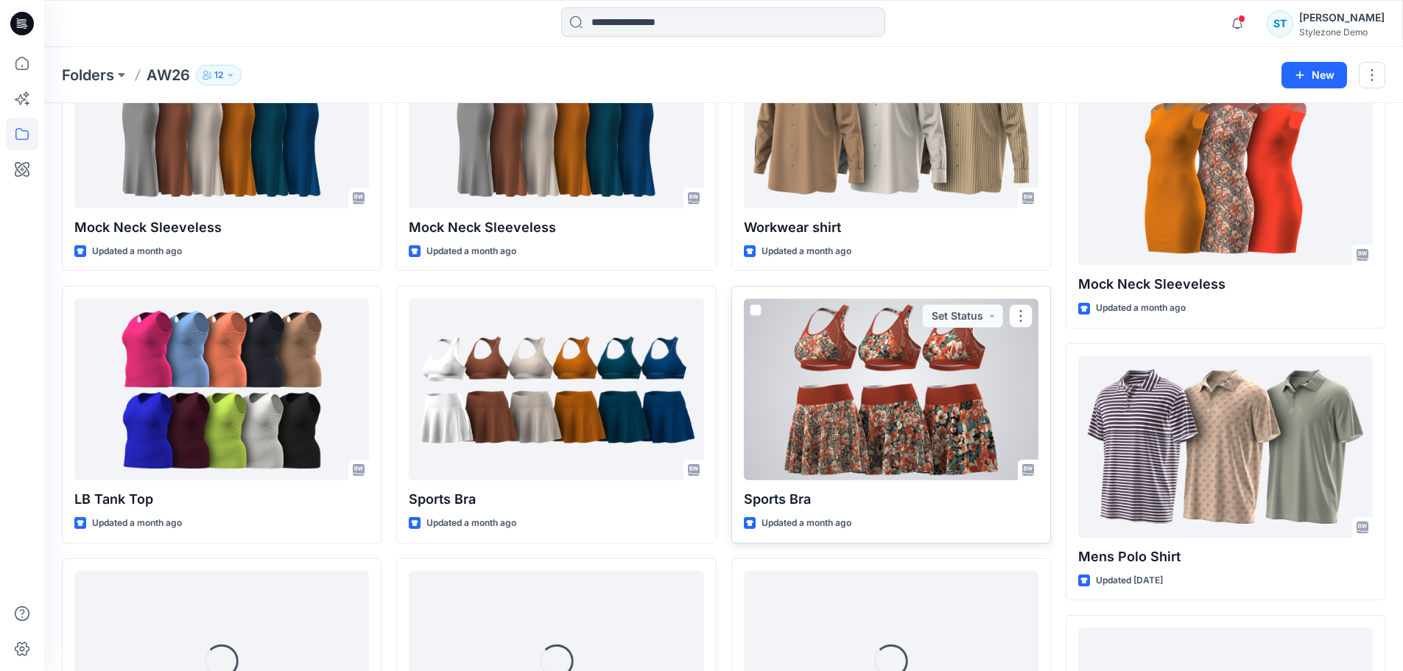
click at [889, 368] on div at bounding box center [891, 389] width 295 height 182
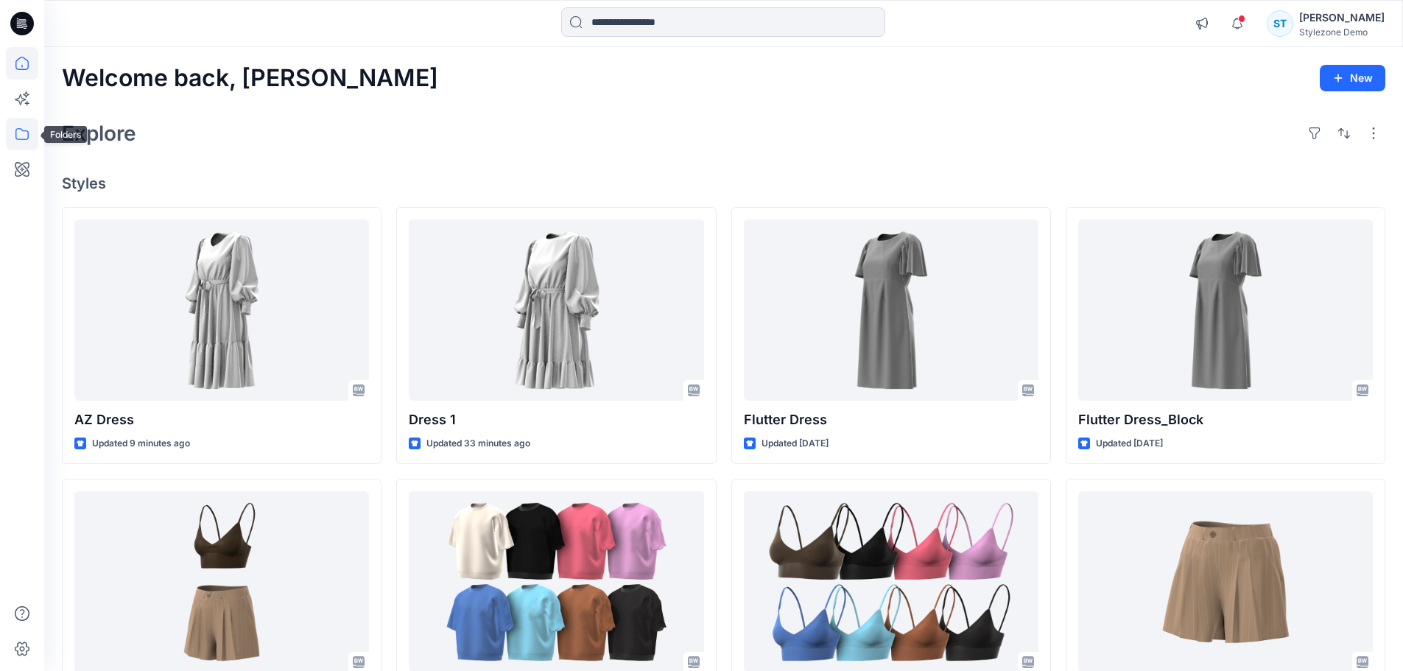
click at [20, 129] on icon at bounding box center [21, 134] width 13 height 12
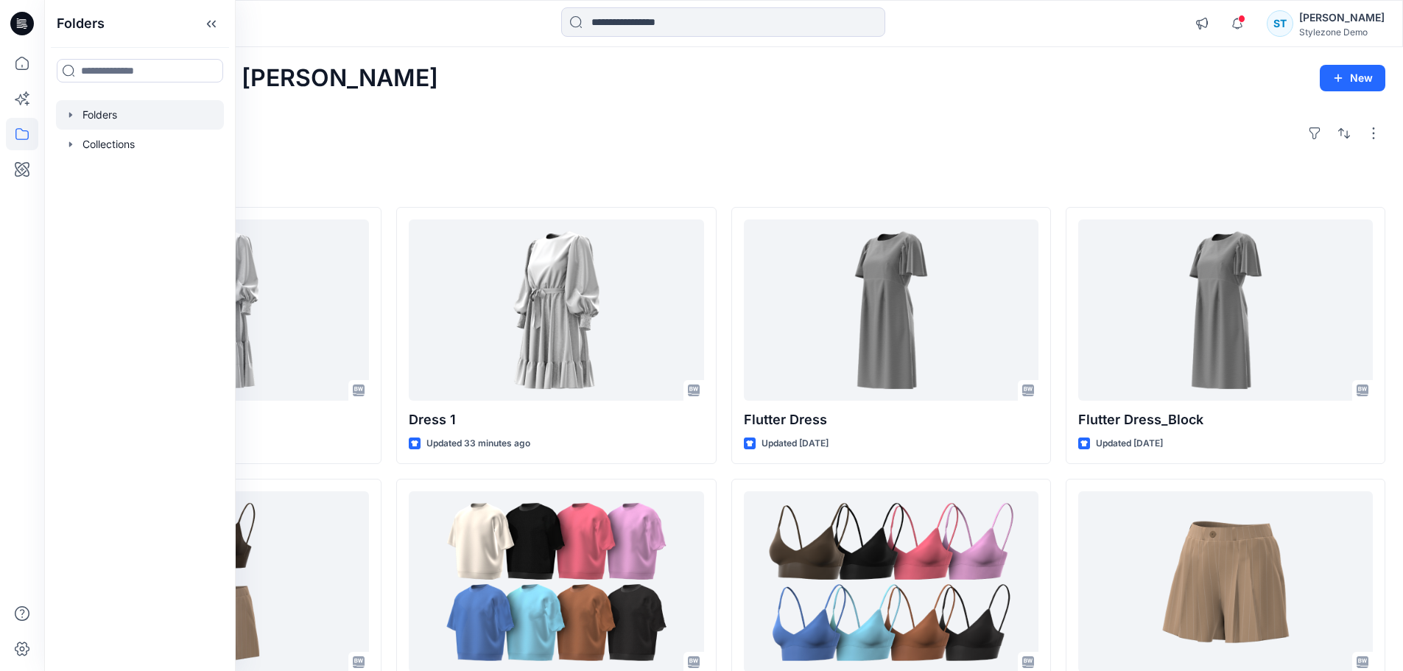
click at [67, 119] on icon "button" at bounding box center [71, 115] width 12 height 12
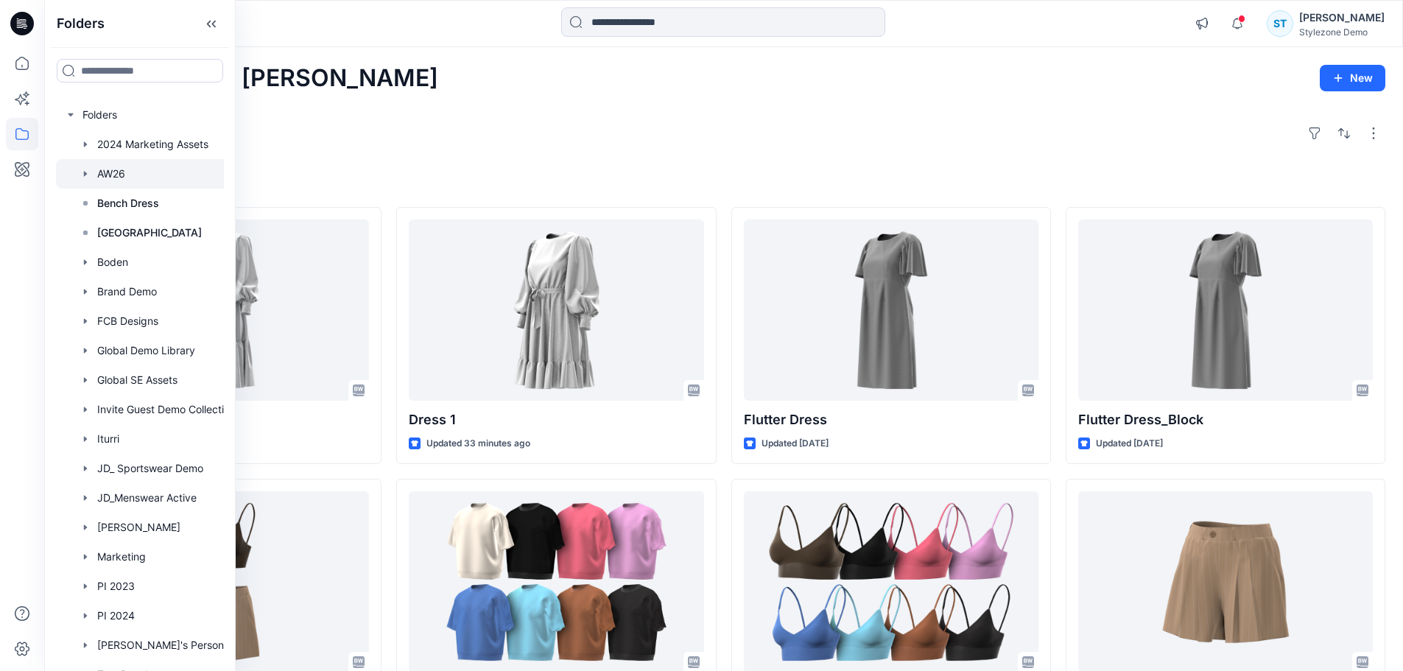
click at [84, 172] on icon "button" at bounding box center [85, 173] width 3 height 5
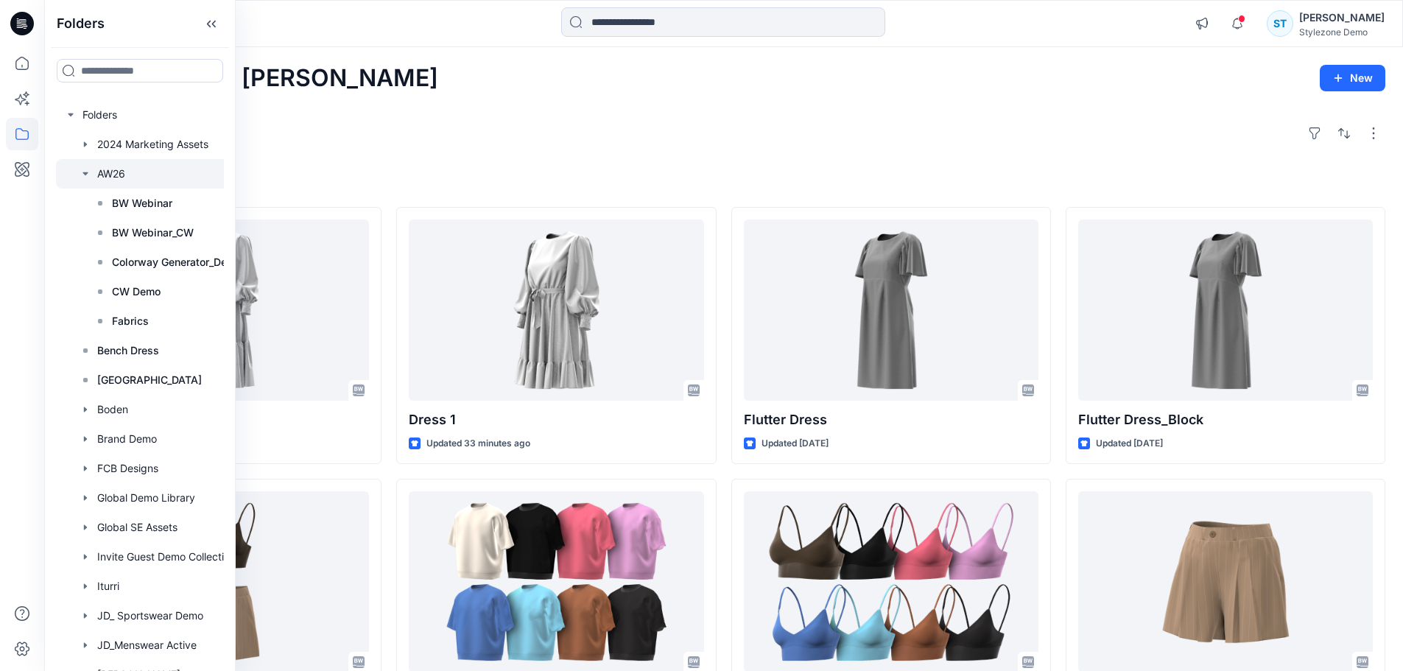
click at [110, 172] on div at bounding box center [159, 173] width 206 height 29
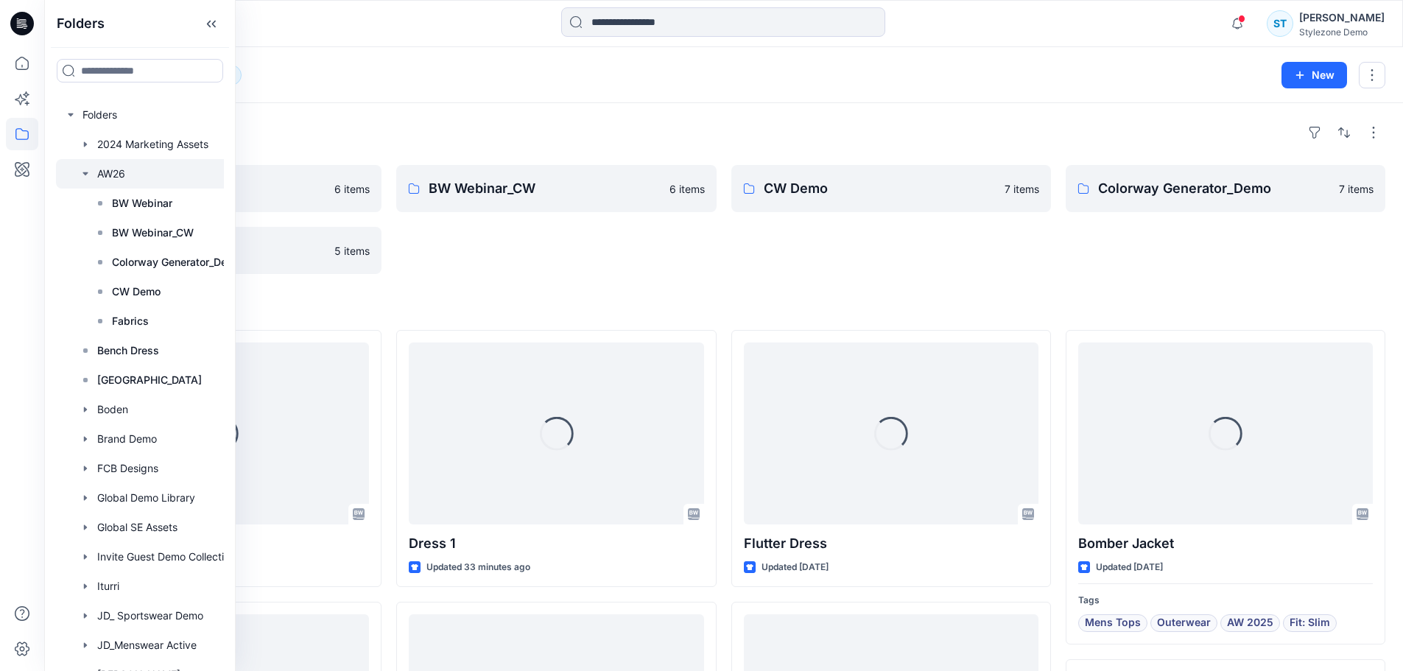
click at [609, 117] on div "Folders BW Webinar 6 items Fabrics 5 items BW Webinar_CW 6 items CW Demo 7 item…" at bounding box center [723, 681] width 1359 height 1156
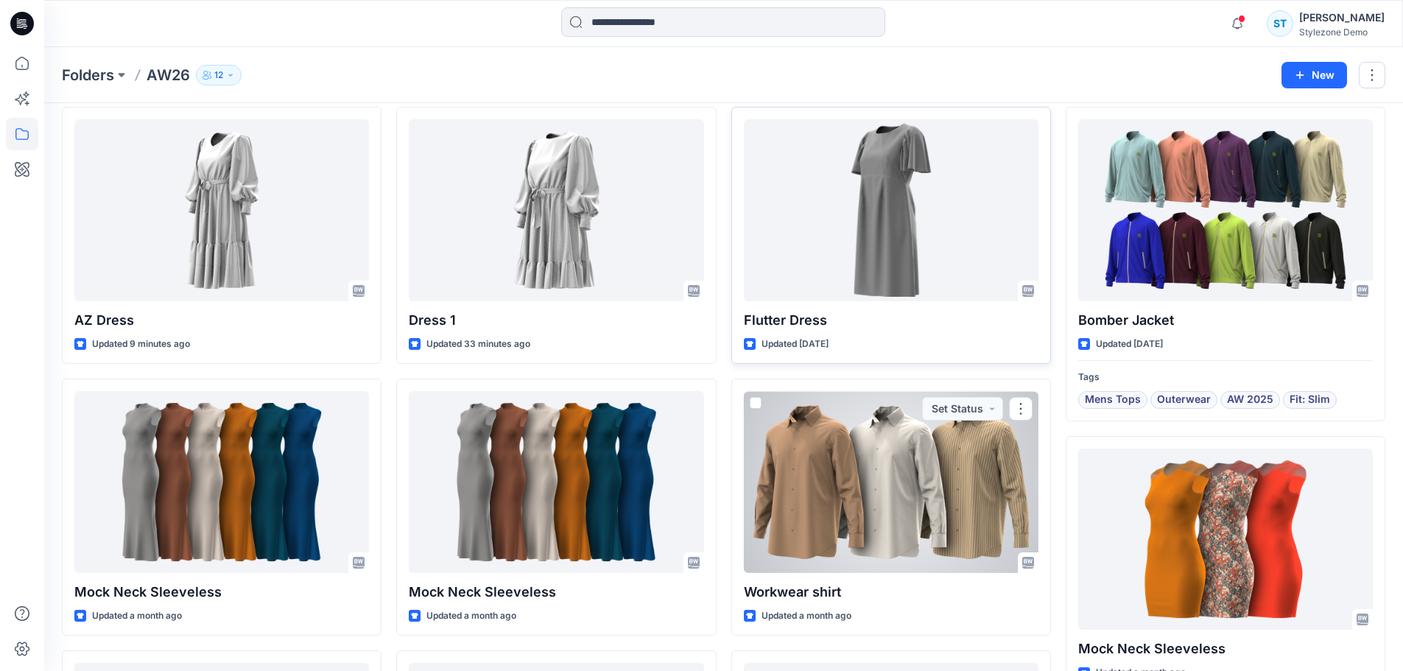
scroll to position [221, 0]
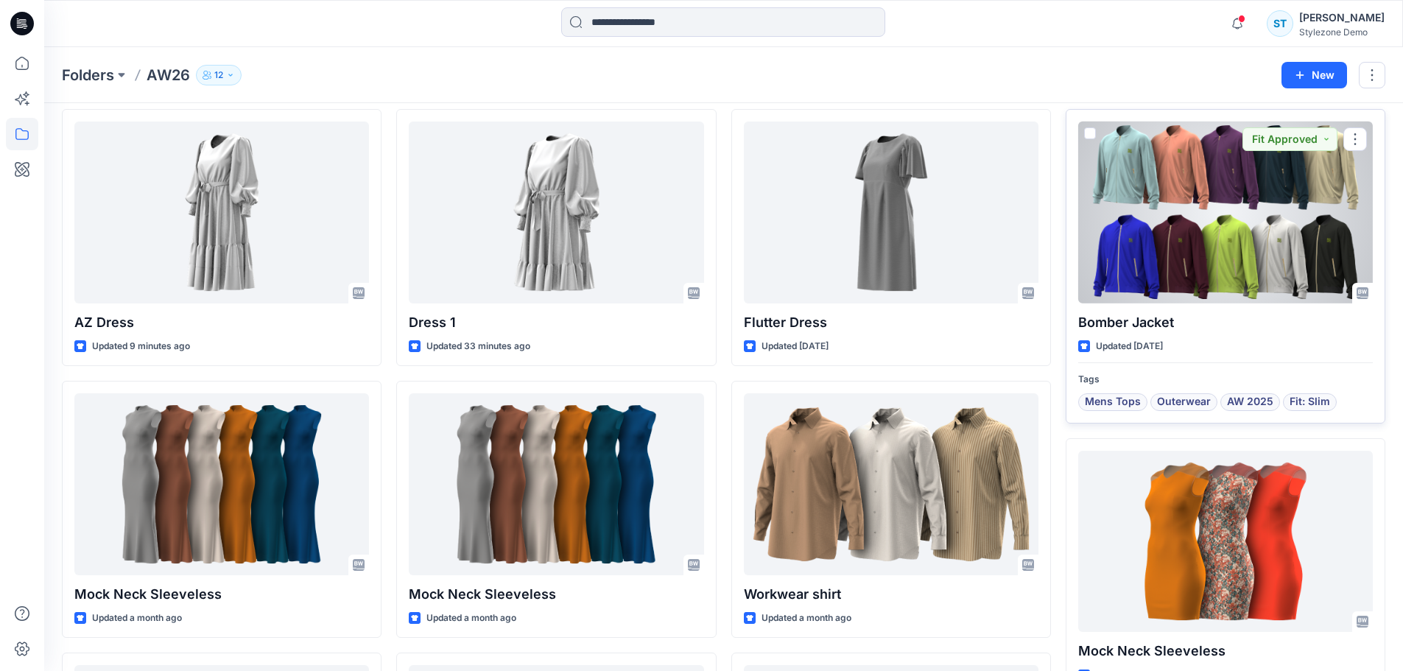
click at [1255, 245] on div at bounding box center [1225, 213] width 295 height 182
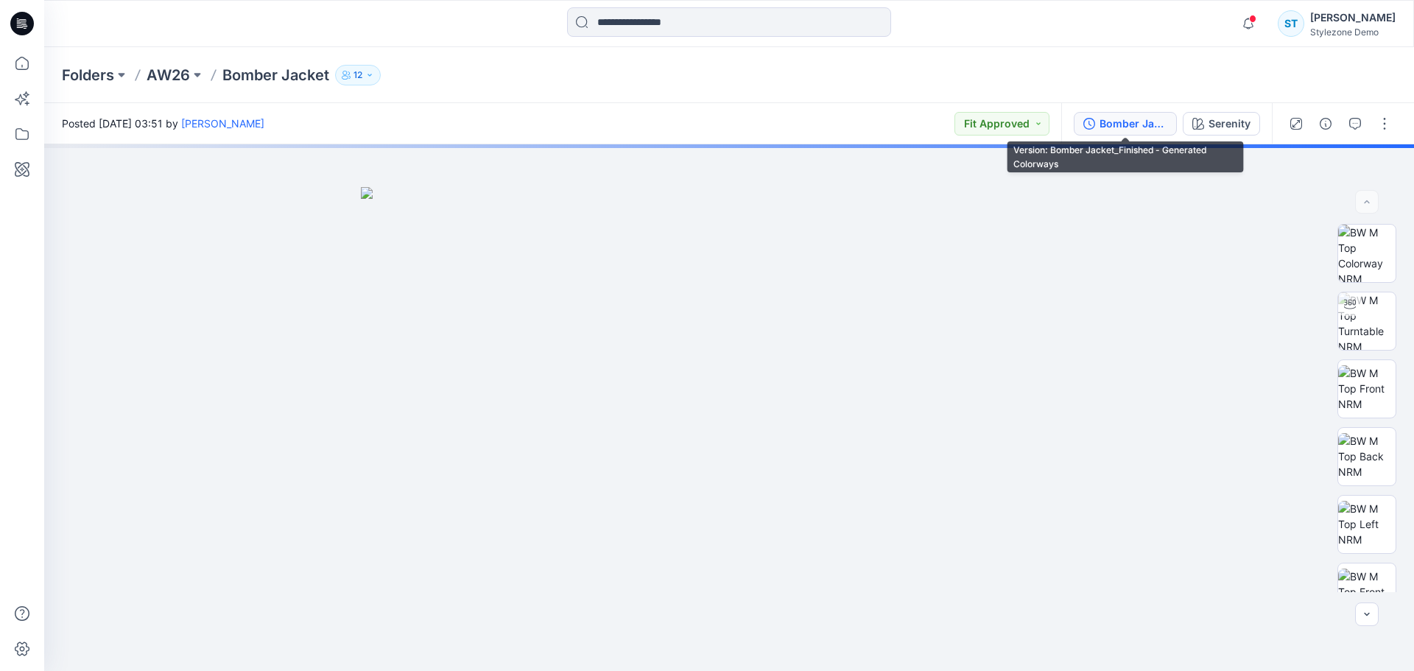
click at [1114, 124] on div "Bomber Jacket_Finished - Generated Colorways" at bounding box center [1134, 124] width 68 height 16
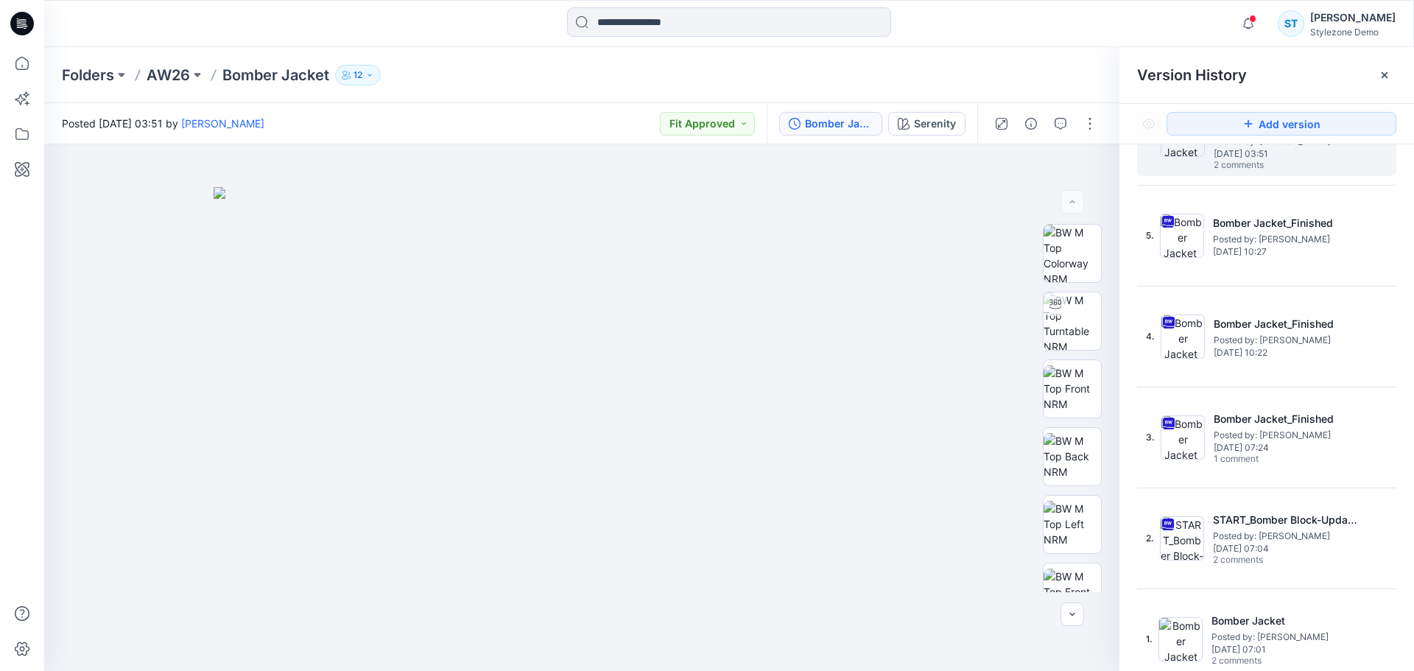
scroll to position [71, 0]
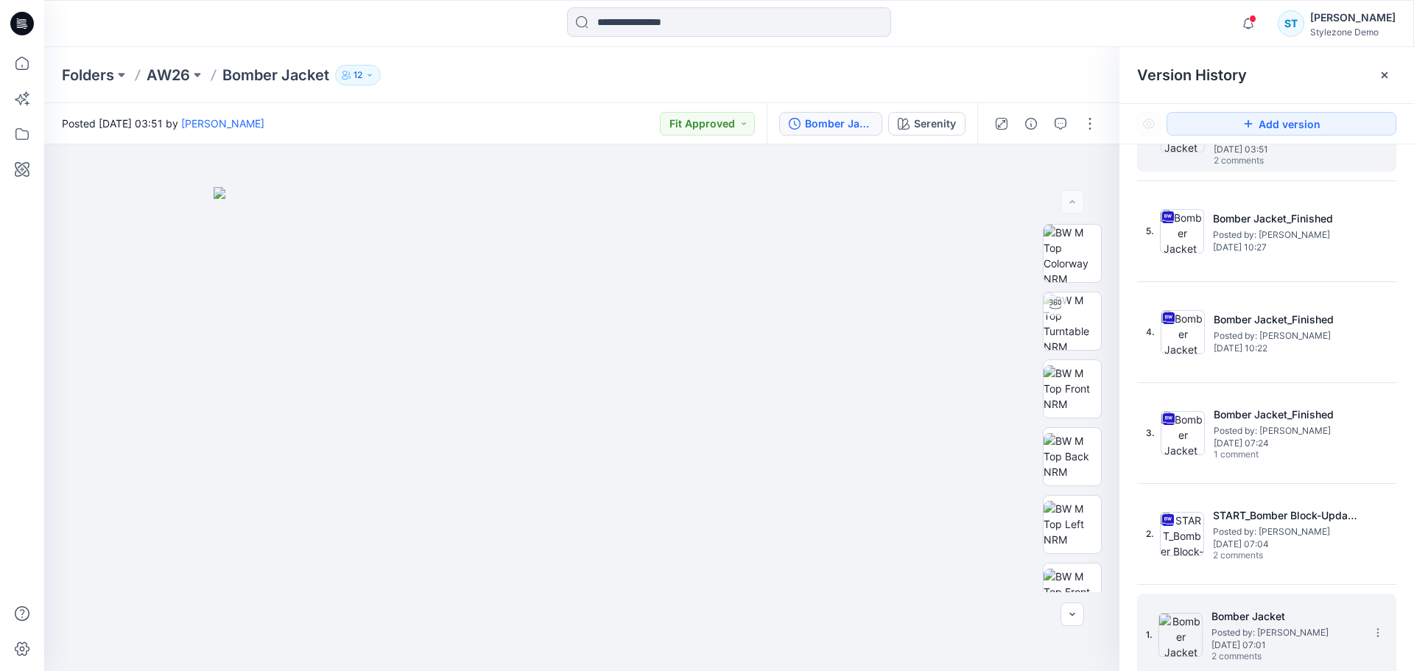
click at [1262, 622] on h5 "Bomber Jacket" at bounding box center [1284, 617] width 147 height 18
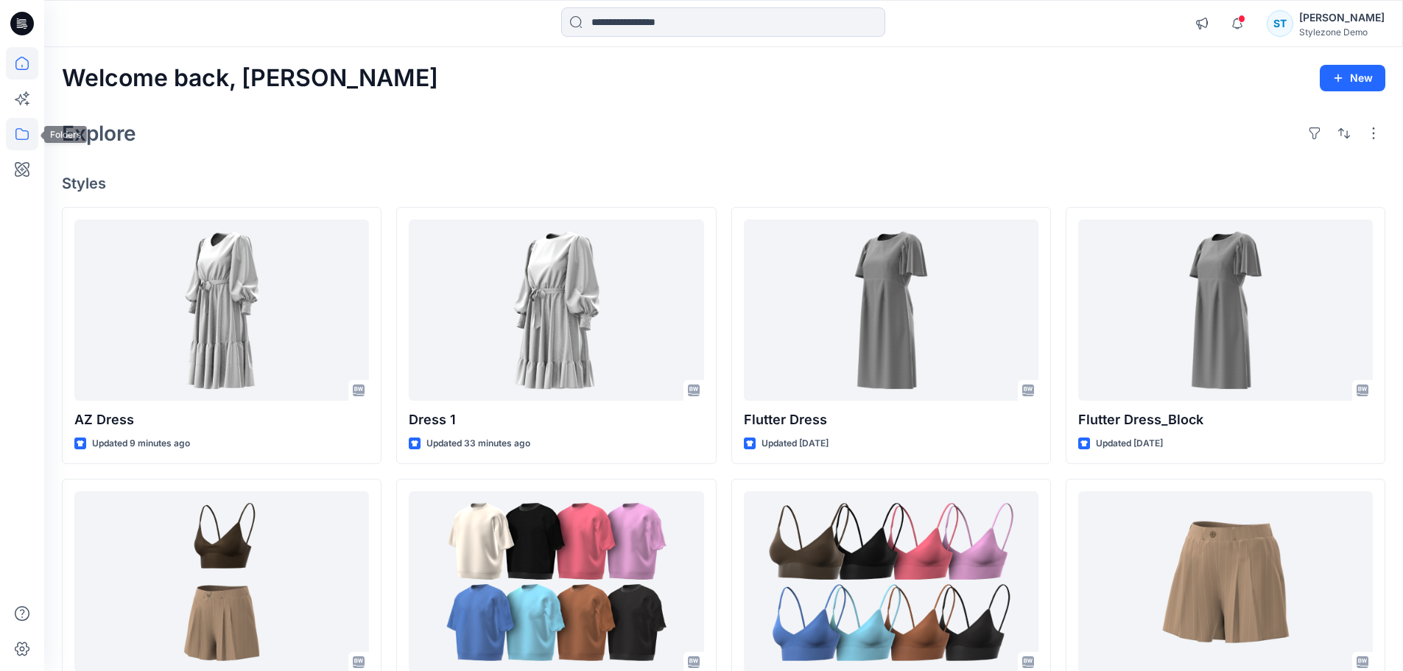
click at [30, 141] on icon at bounding box center [22, 134] width 32 height 32
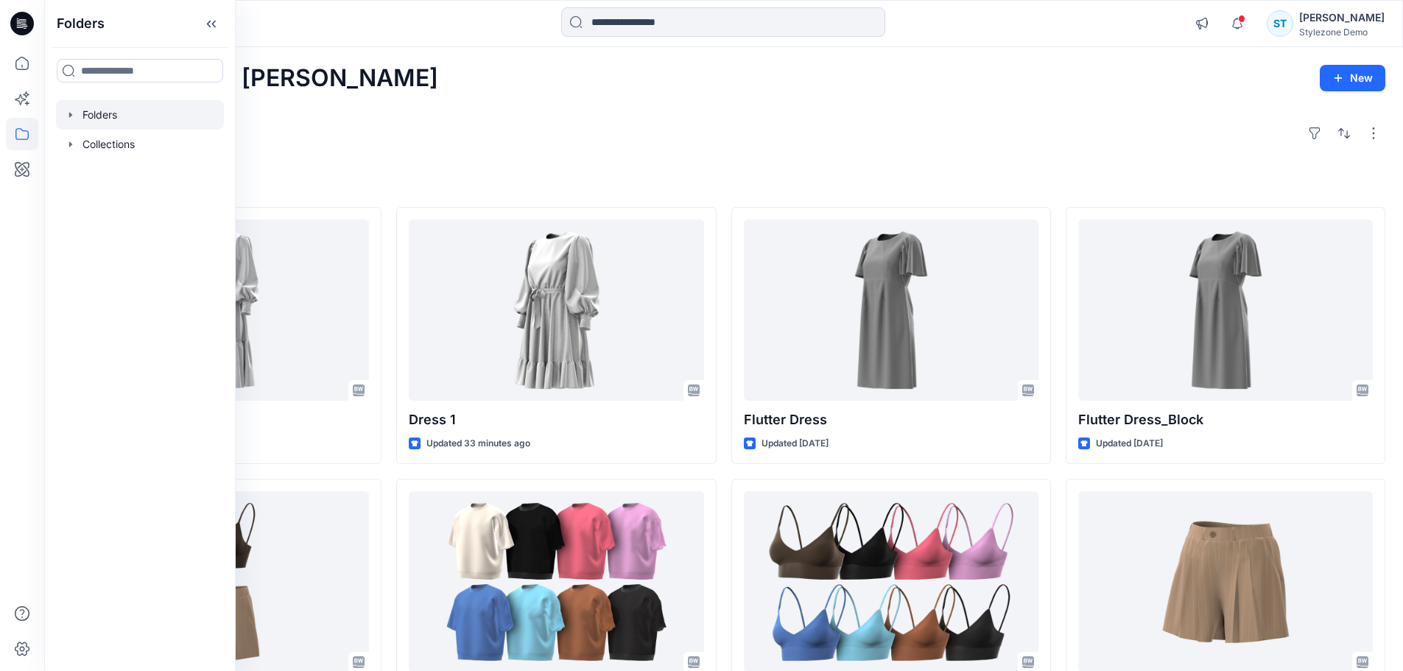
click at [72, 119] on icon "button" at bounding box center [71, 115] width 12 height 12
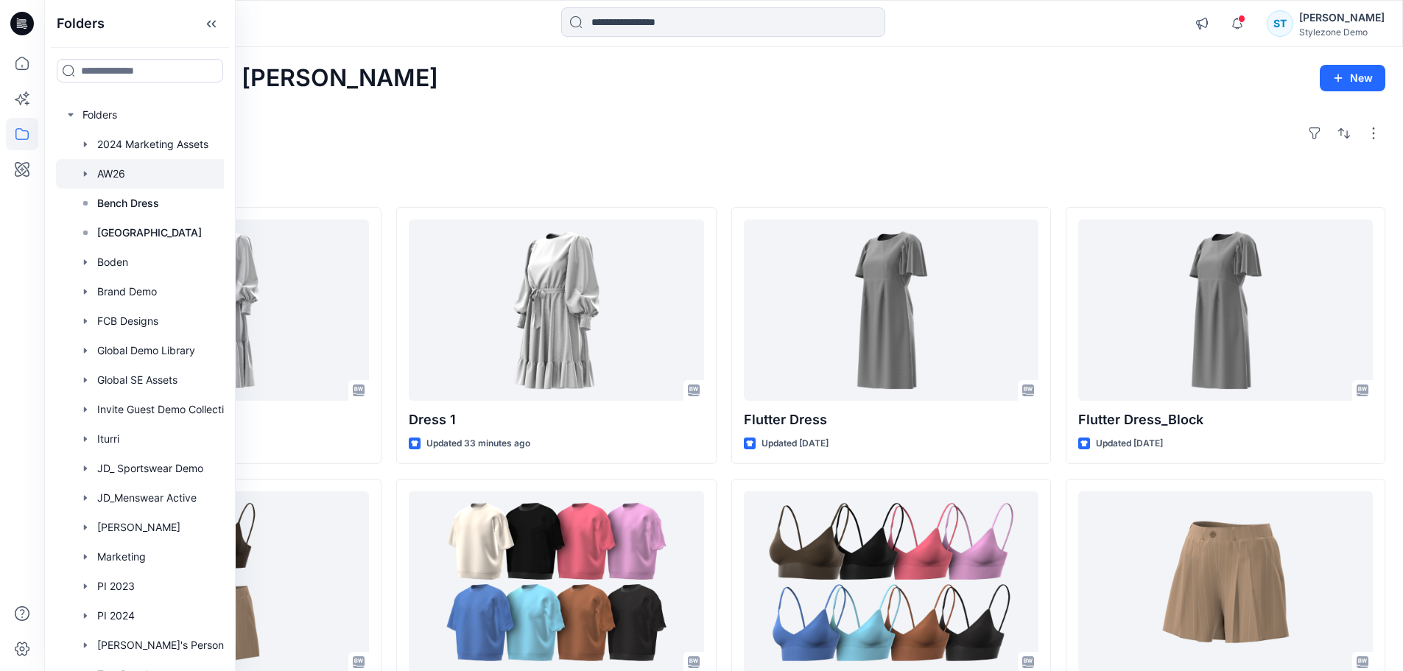
click at [111, 168] on div at bounding box center [159, 173] width 206 height 29
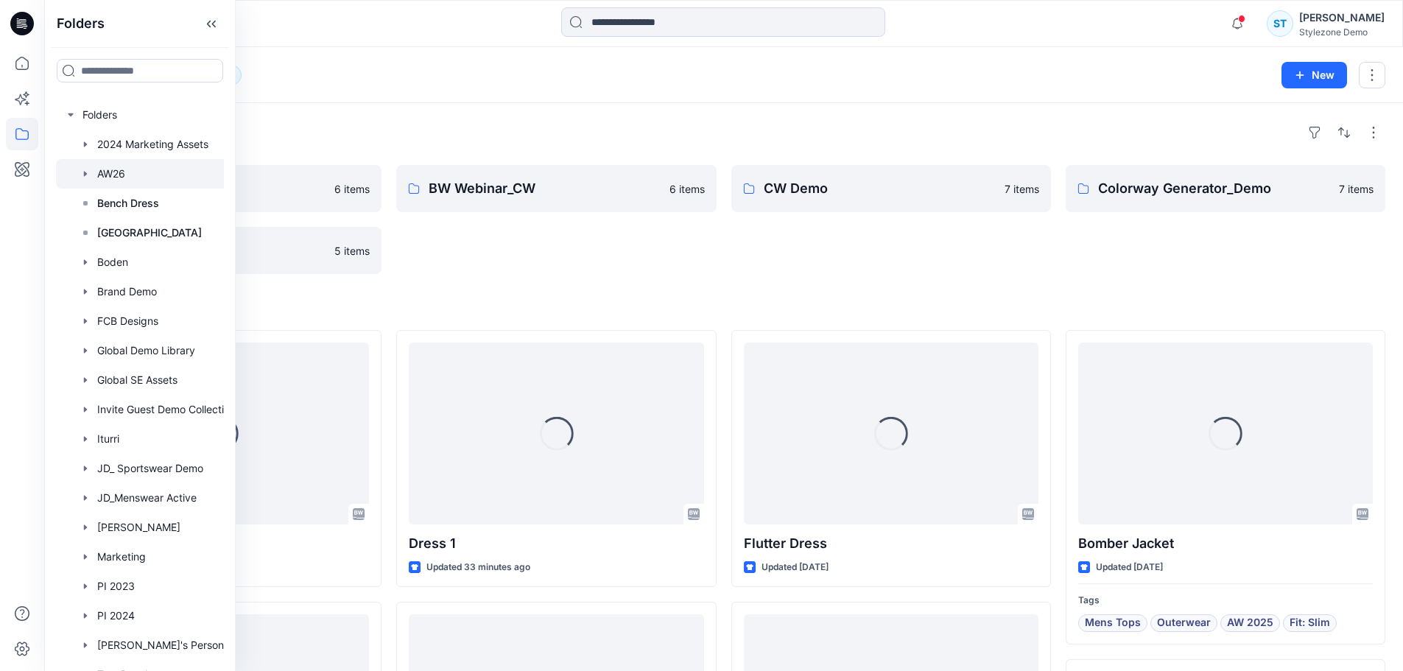
click at [1027, 281] on div "Folders BW Webinar 6 items Fabrics 5 items BW Webinar_CW 6 items CW Demo 7 item…" at bounding box center [723, 681] width 1359 height 1156
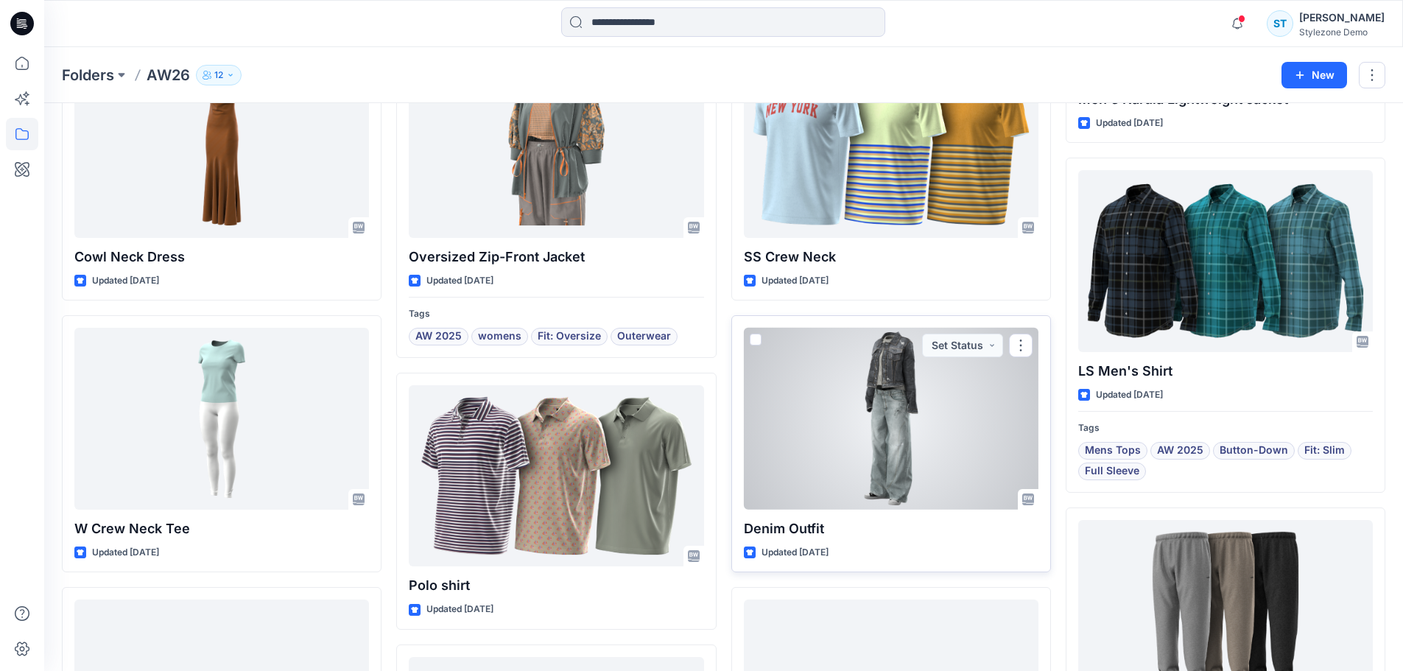
scroll to position [1686, 0]
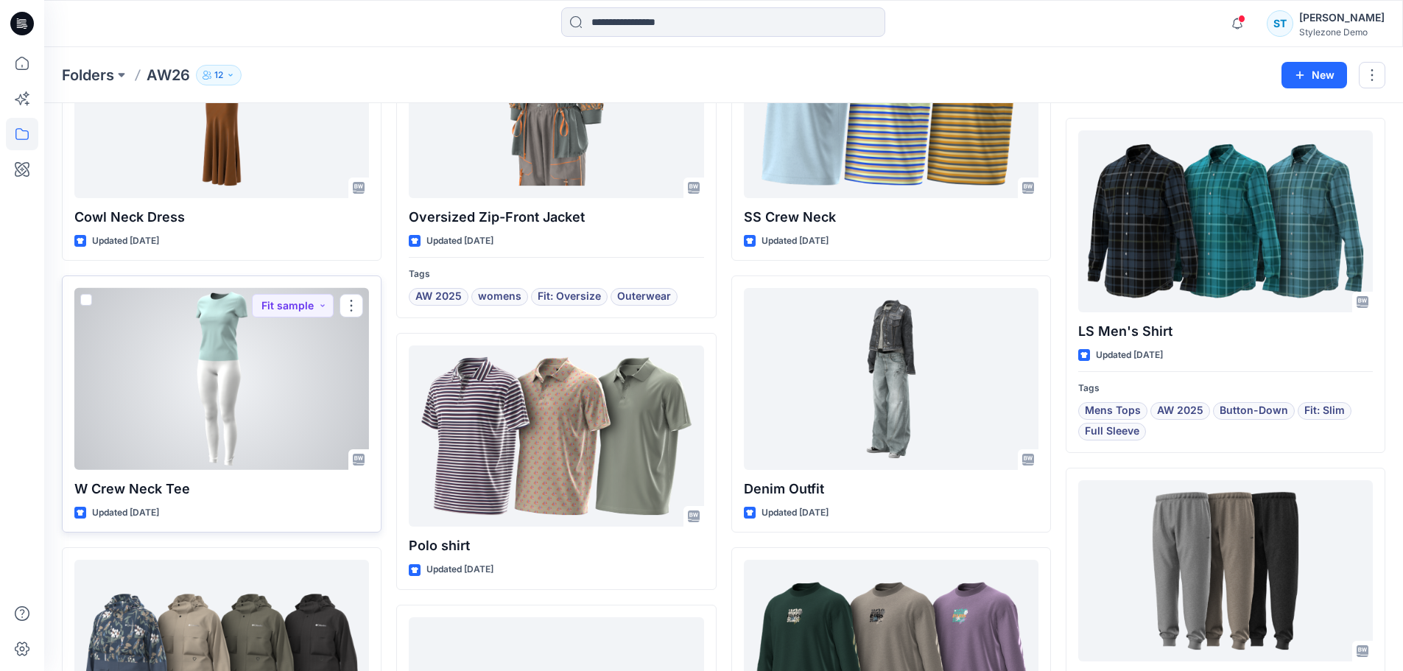
click at [315, 414] on div at bounding box center [221, 379] width 295 height 182
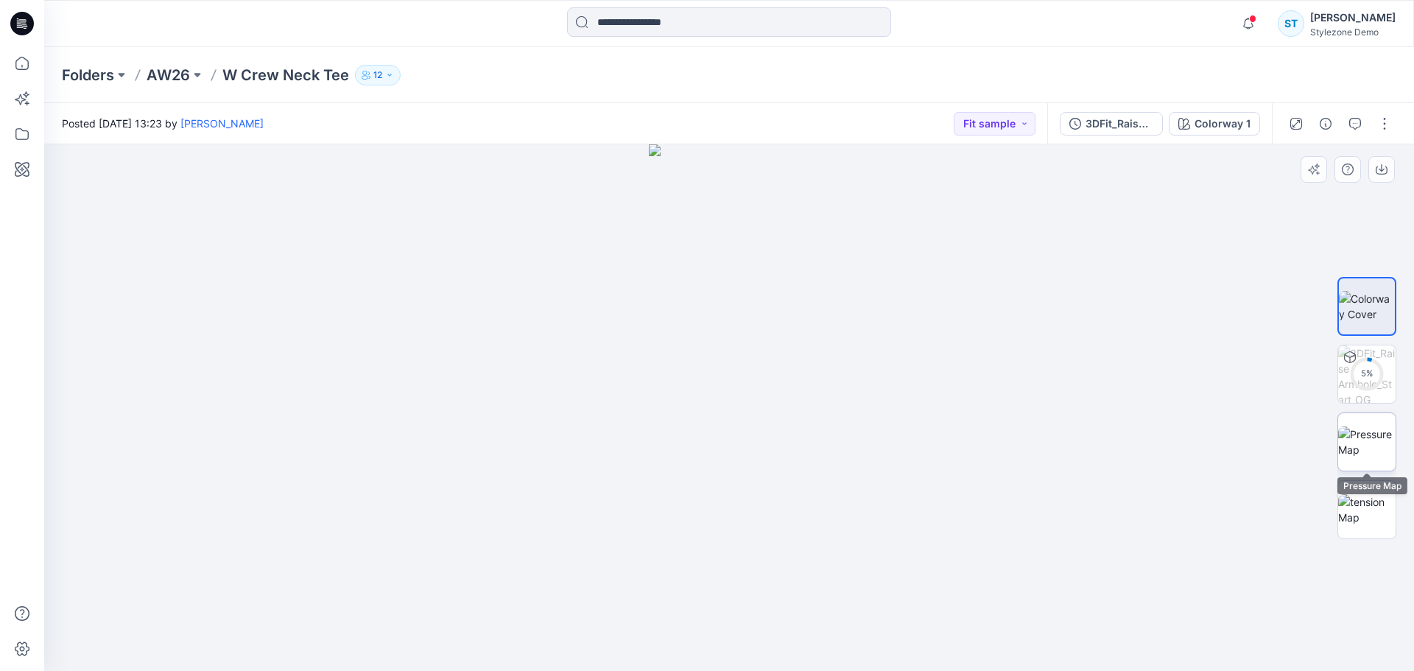
click at [1373, 446] on img at bounding box center [1366, 441] width 57 height 31
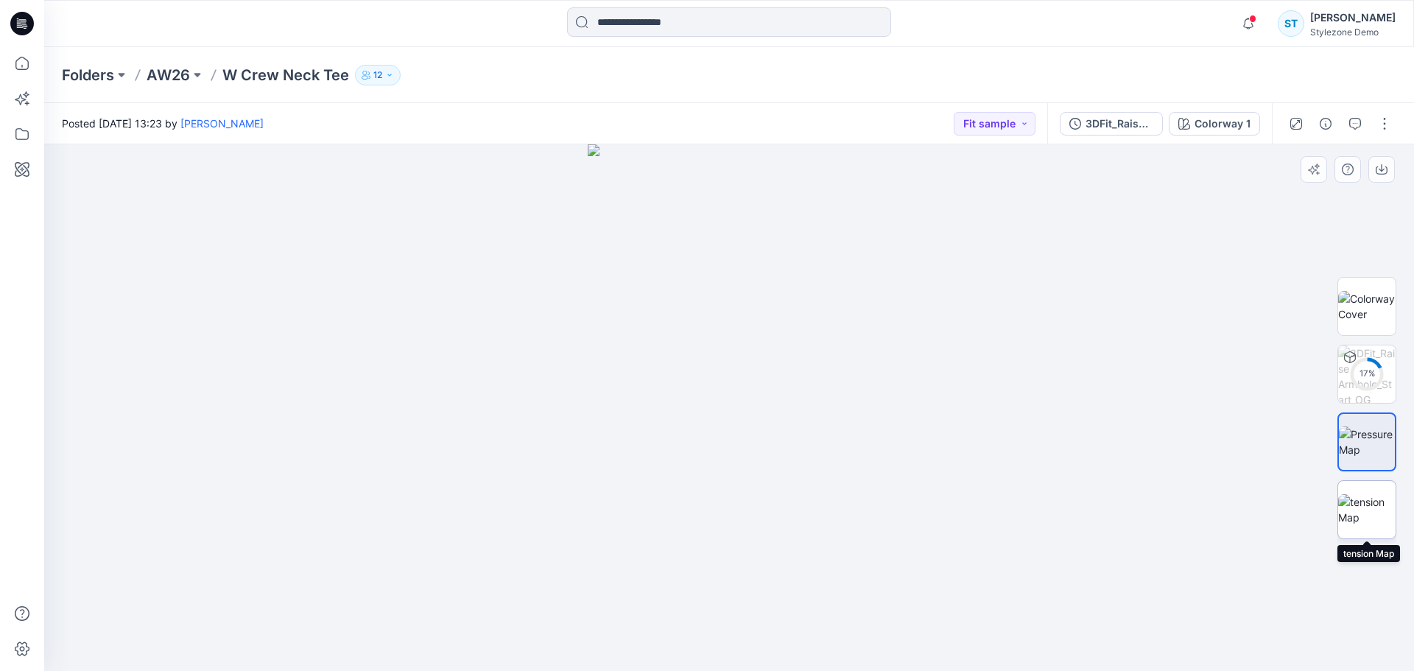
click at [1365, 507] on img at bounding box center [1366, 509] width 57 height 31
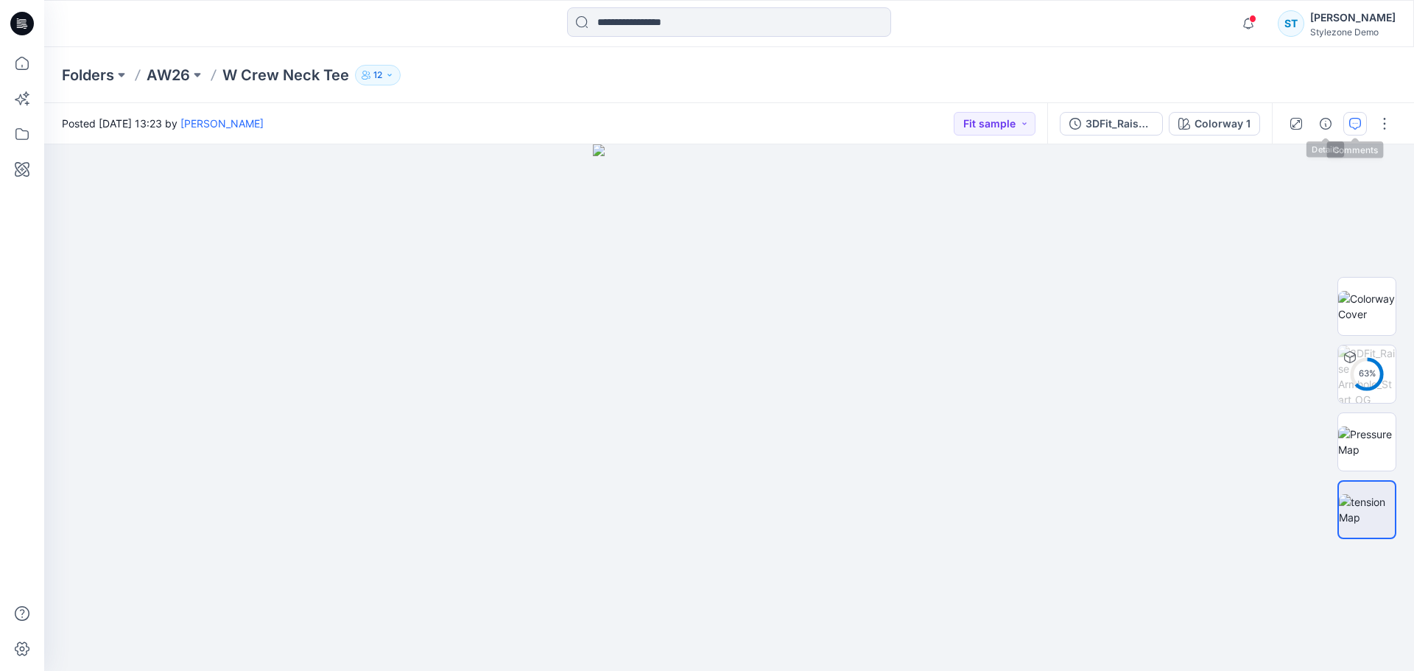
click at [1357, 127] on icon "button" at bounding box center [1355, 124] width 12 height 12
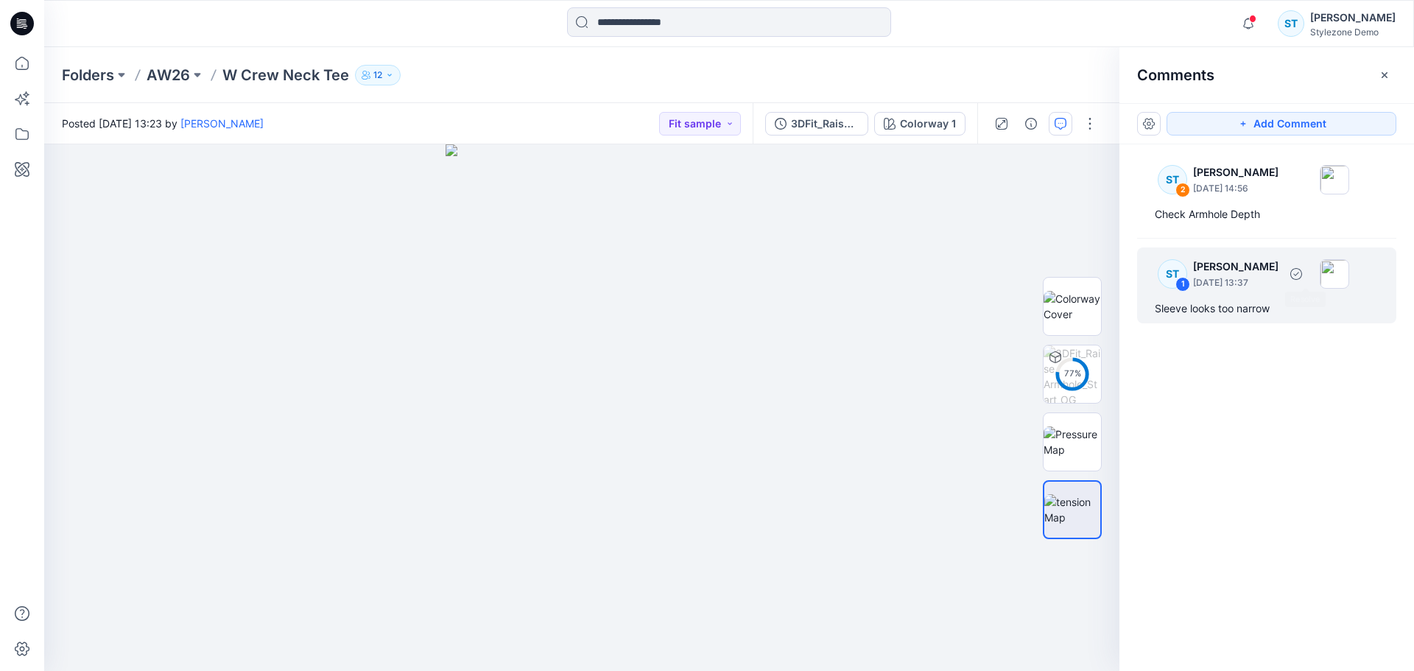
click at [1295, 296] on div "ST 1 Savio Thomas April 24, 2025 13:37 Sleeve looks too narrow" at bounding box center [1266, 285] width 259 height 76
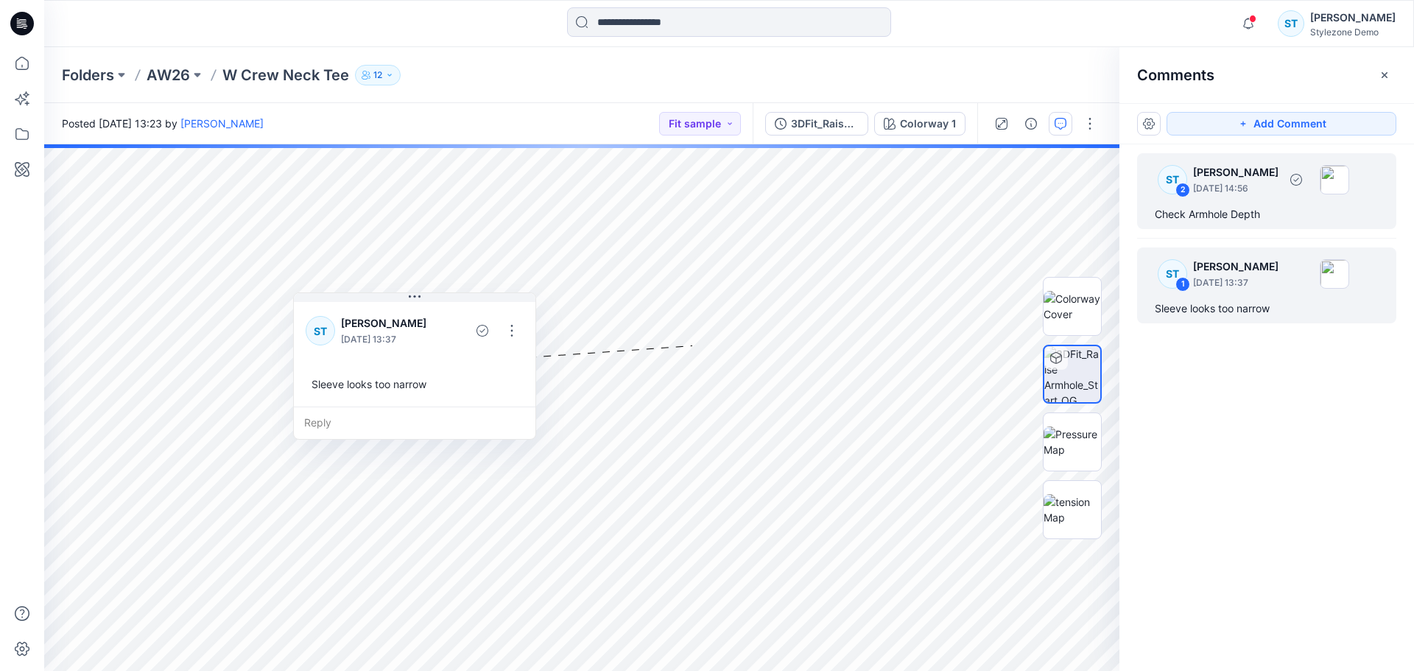
click at [1267, 221] on div "Check Armhole Depth" at bounding box center [1267, 214] width 224 height 18
click at [1286, 314] on div "Sleeve looks too narrow" at bounding box center [1267, 309] width 224 height 18
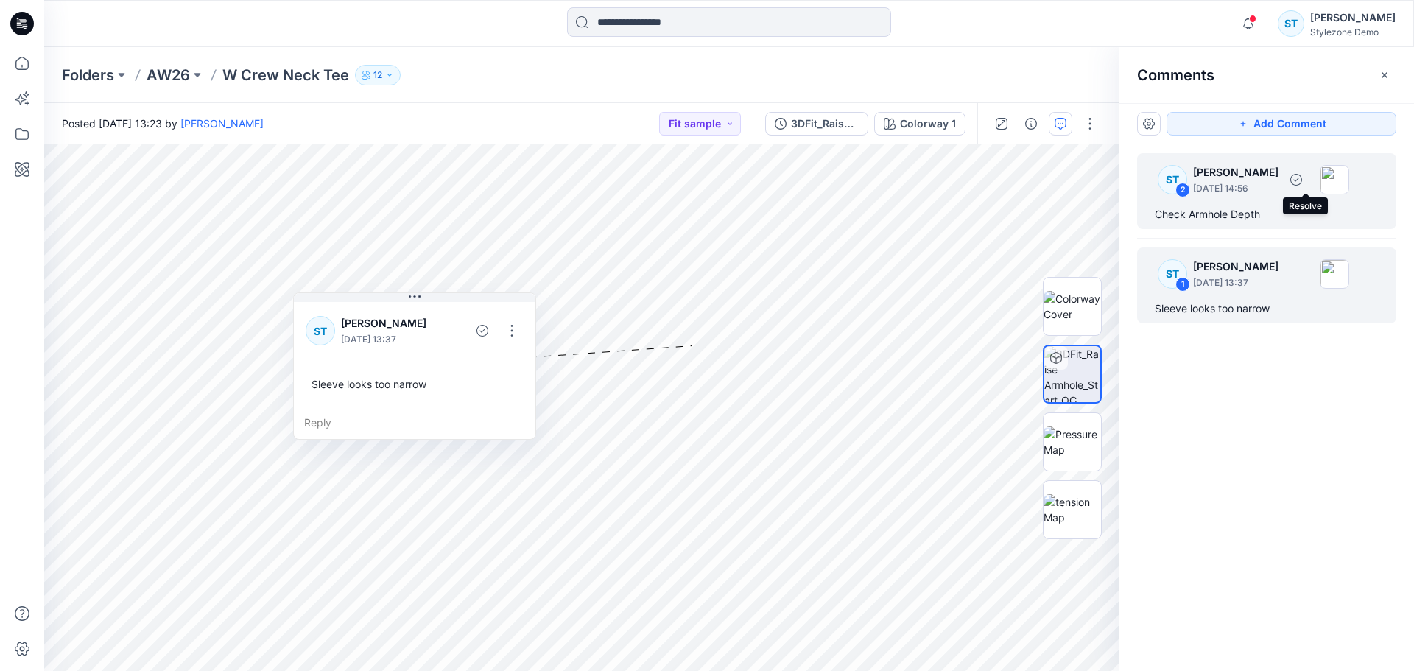
click at [1263, 207] on div "Check Armhole Depth" at bounding box center [1267, 214] width 224 height 18
